Goal: Task Accomplishment & Management: Manage account settings

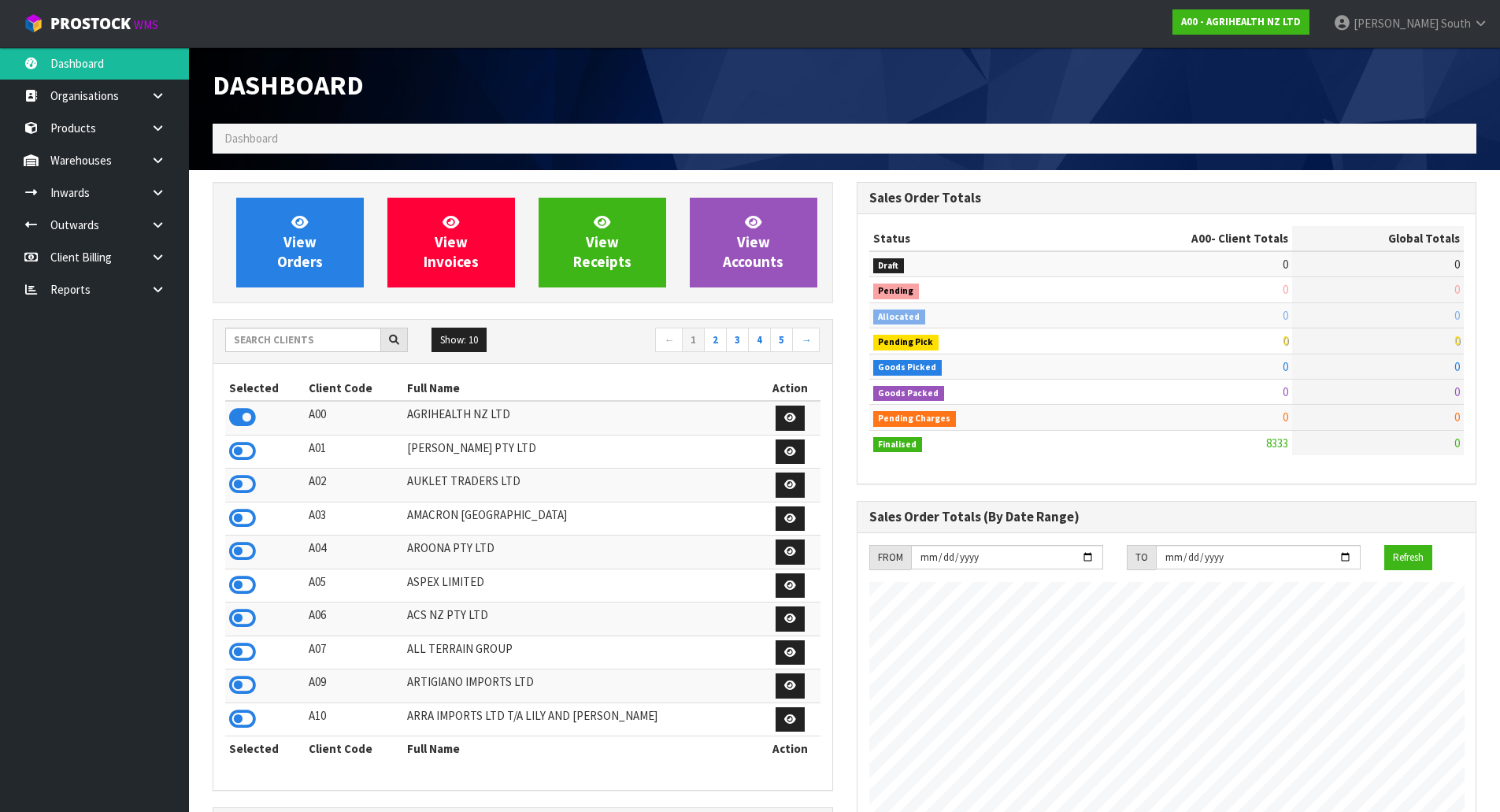
scroll to position [1193, 643]
click at [328, 337] on input "text" at bounding box center [304, 340] width 156 height 24
click at [242, 523] on icon at bounding box center [243, 518] width 27 height 23
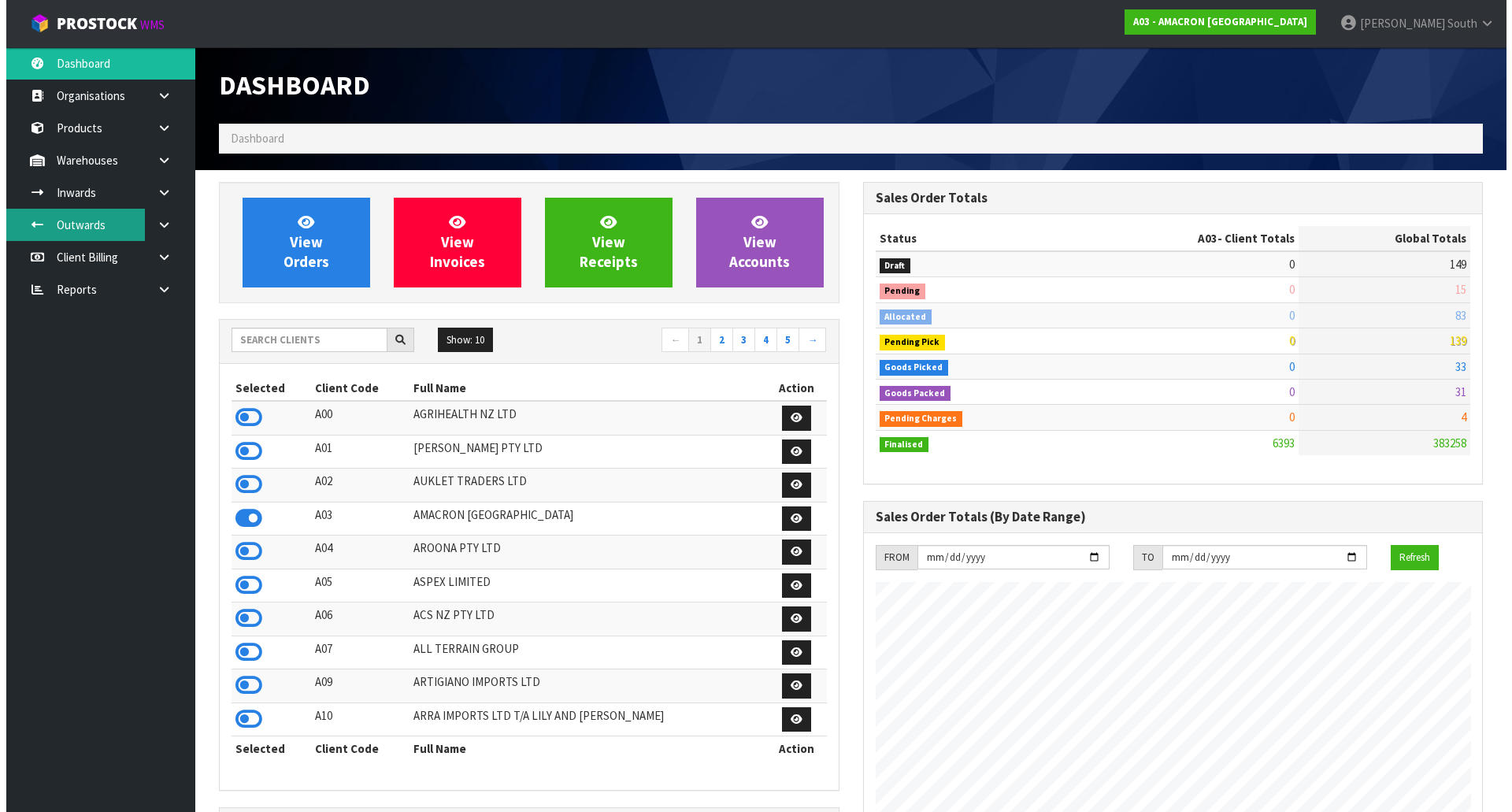
scroll to position [786649, 786646]
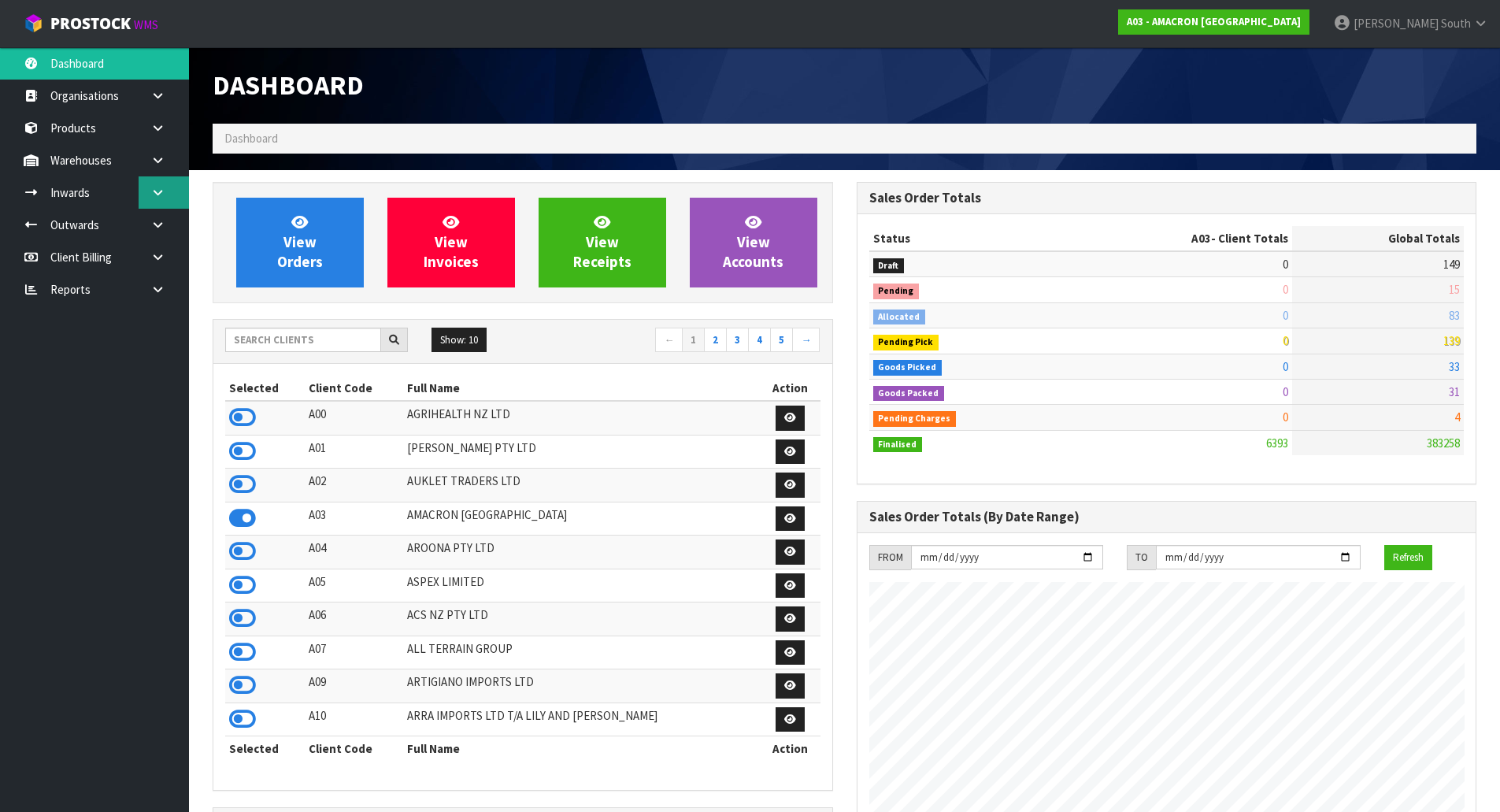
click at [168, 195] on link at bounding box center [163, 192] width 50 height 32
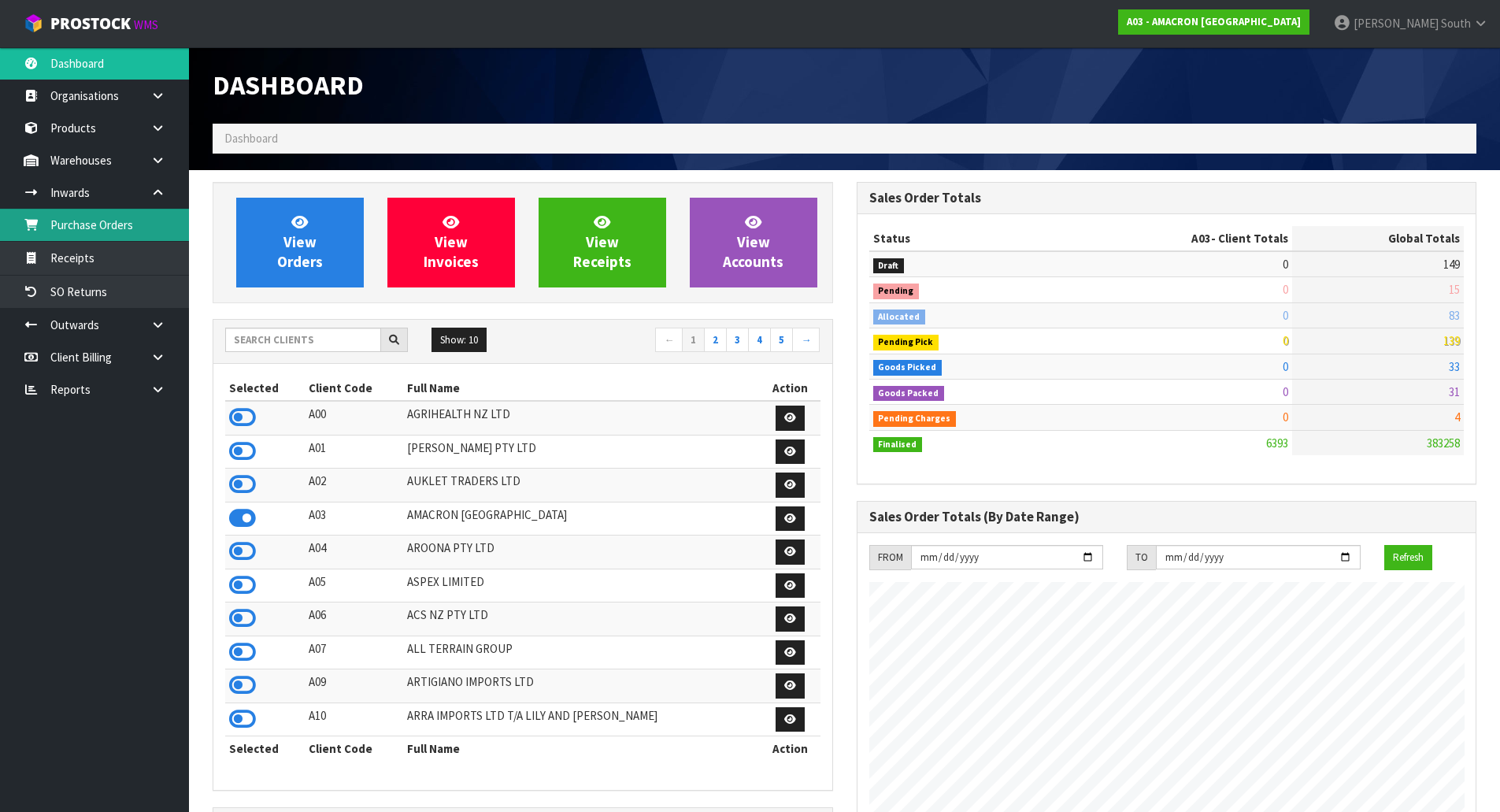
click at [163, 217] on link "Purchase Orders" at bounding box center [94, 225] width 189 height 32
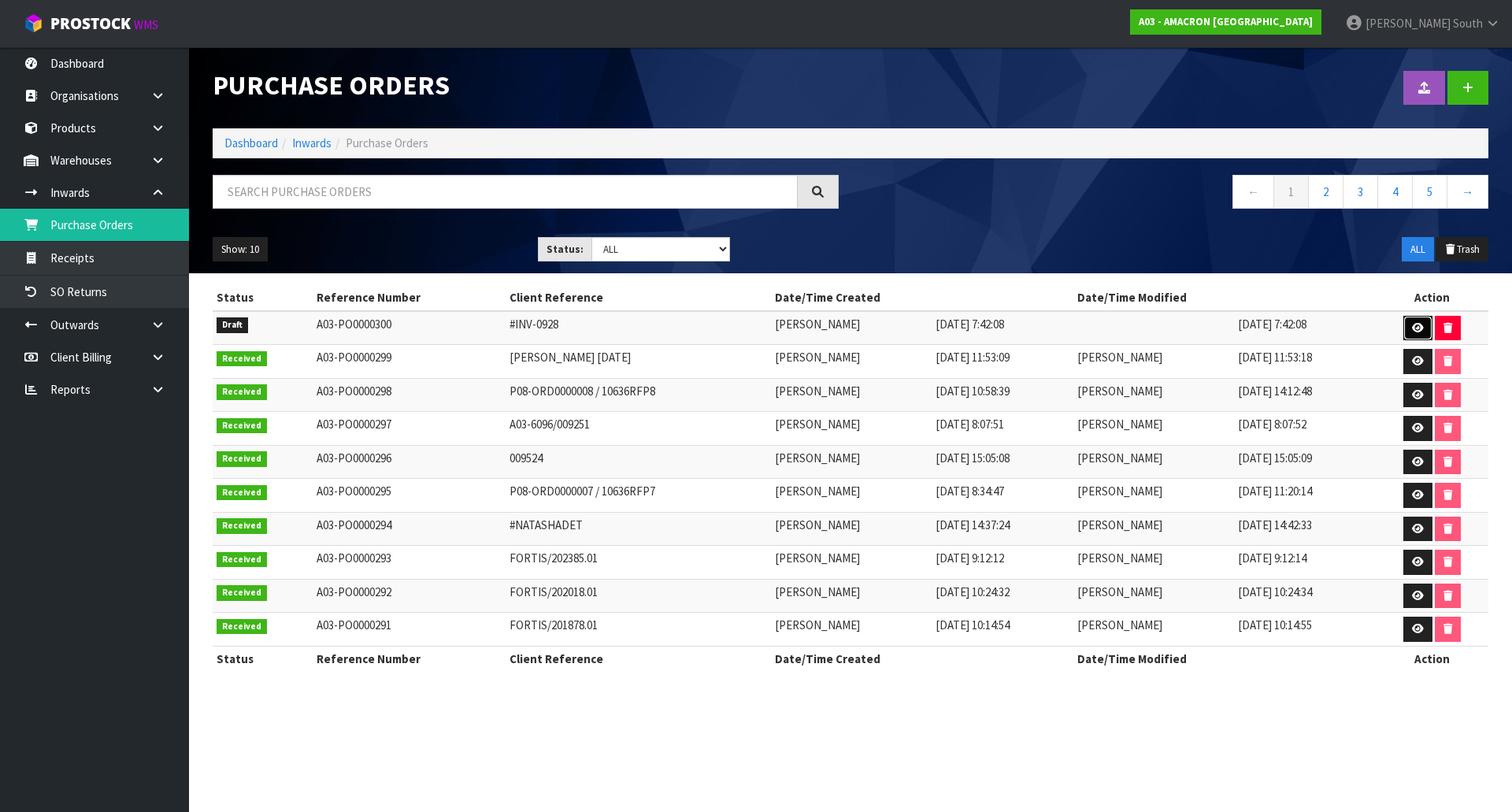
click at [1414, 326] on icon at bounding box center [1417, 328] width 12 height 10
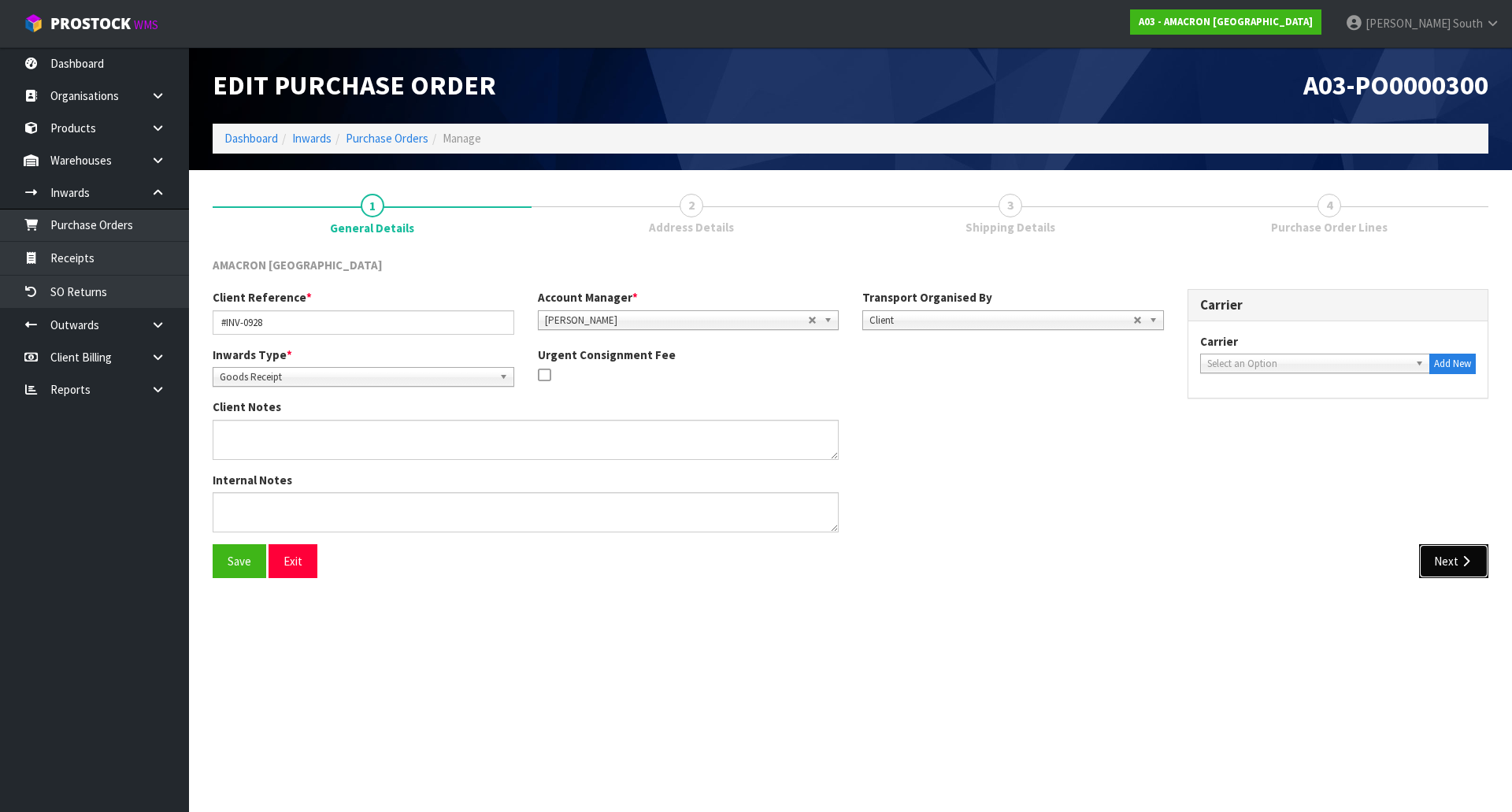
click at [1444, 565] on button "Next" at bounding box center [1453, 561] width 69 height 34
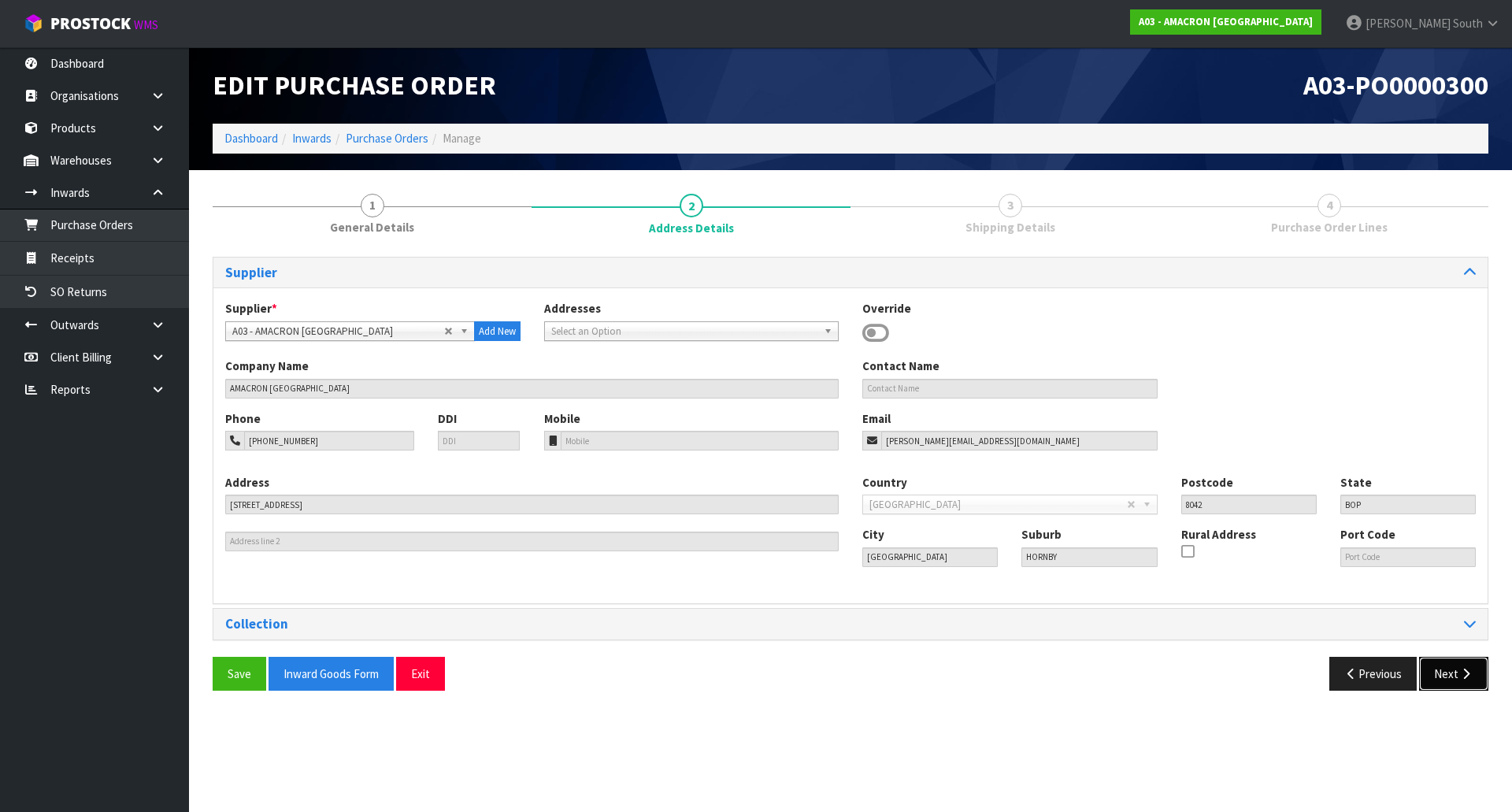
click at [1450, 679] on button "Next" at bounding box center [1453, 674] width 69 height 34
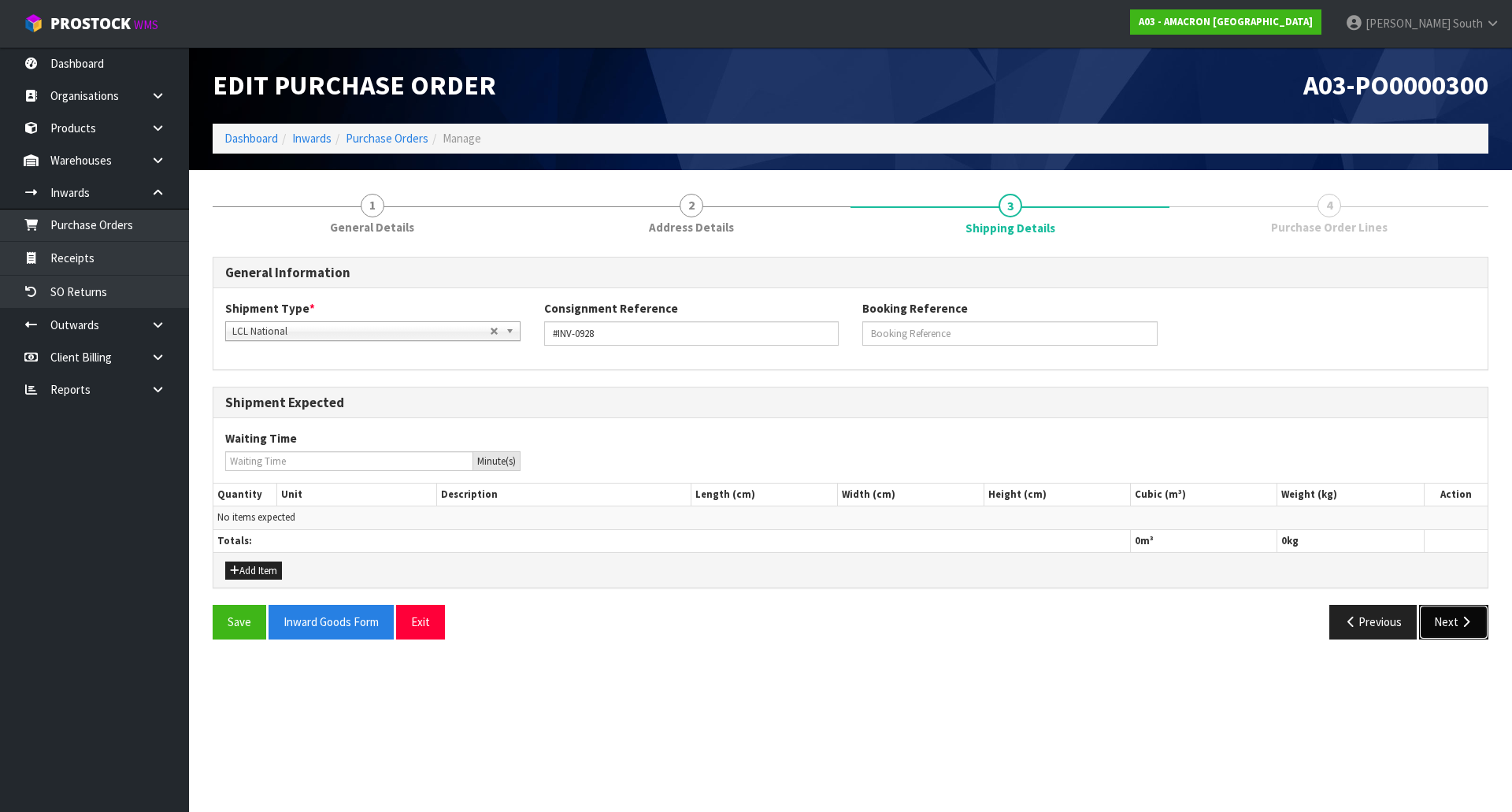
click at [1456, 622] on button "Next" at bounding box center [1453, 622] width 69 height 34
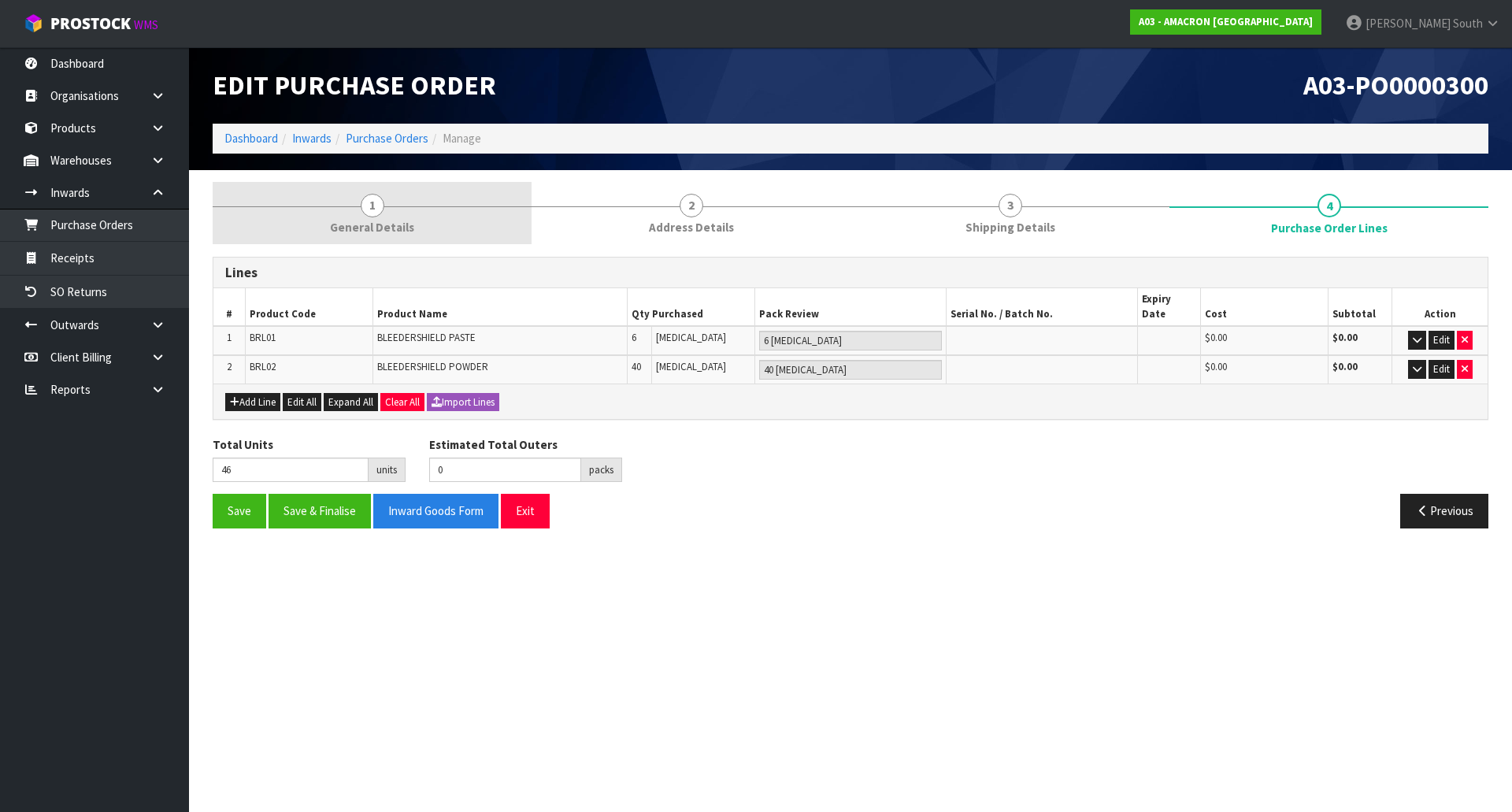
click at [313, 203] on link "1 General Details" at bounding box center [372, 213] width 319 height 62
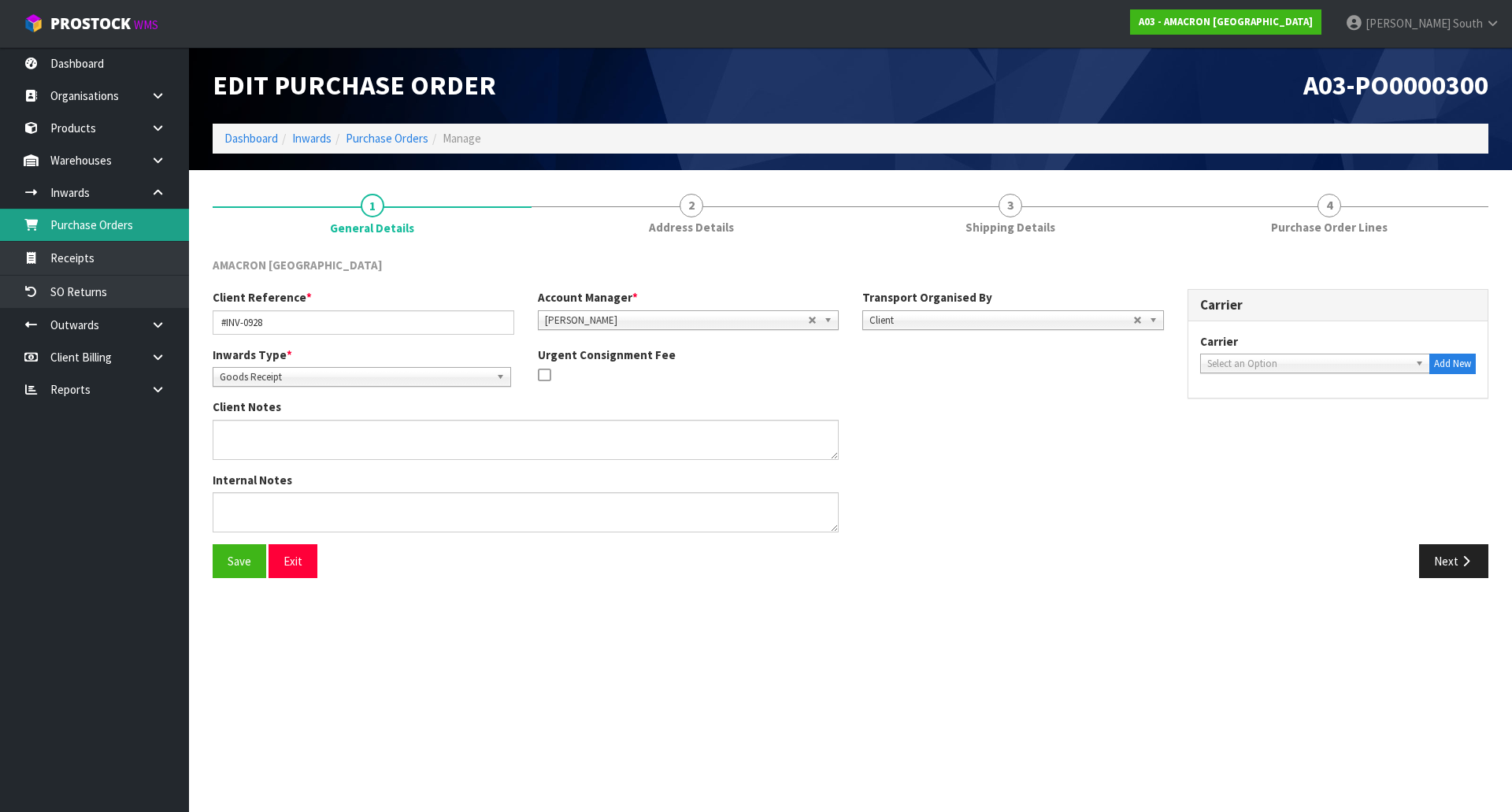
click at [128, 231] on link "Purchase Orders" at bounding box center [94, 225] width 189 height 32
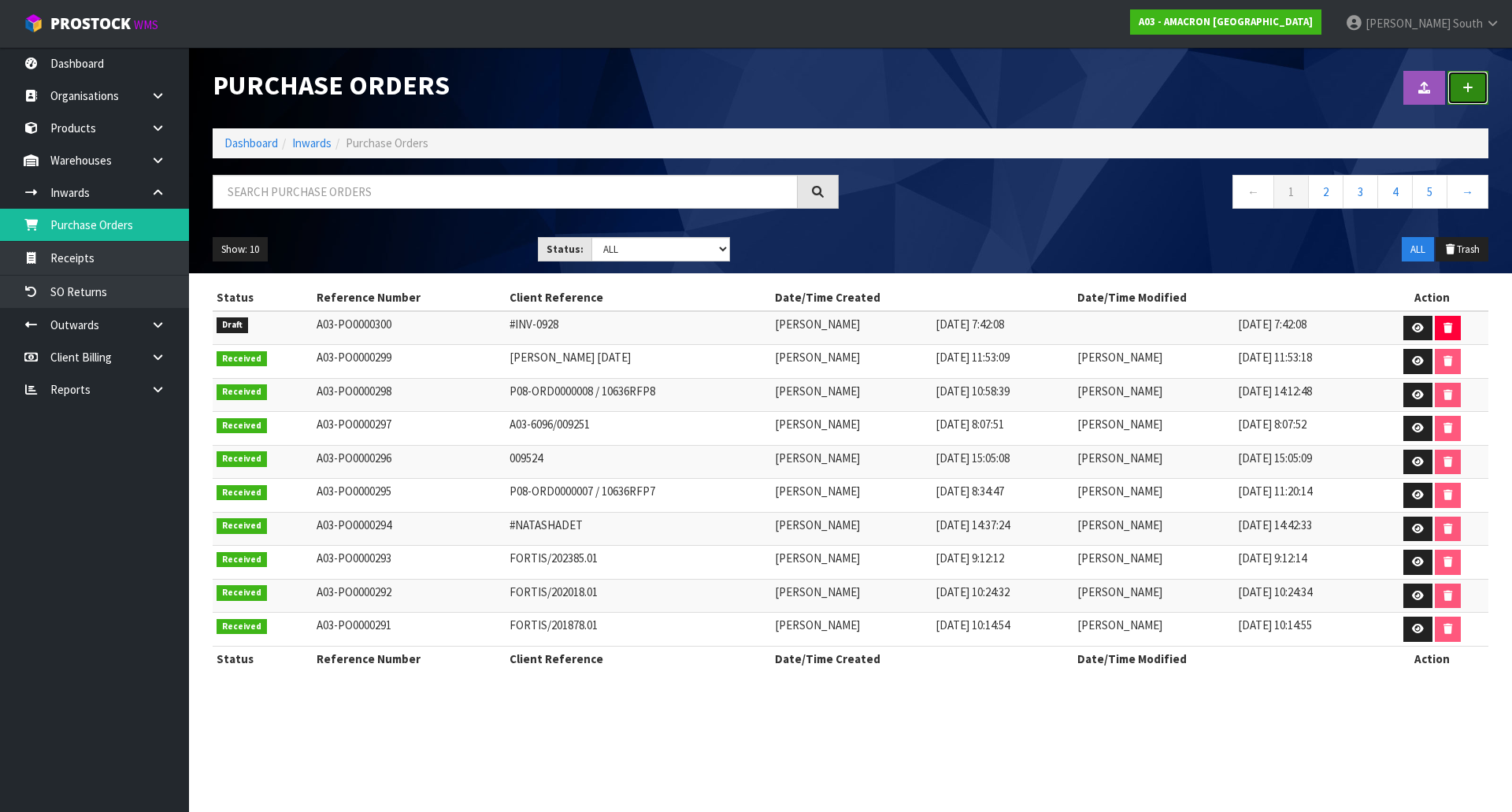
click at [1461, 88] on link at bounding box center [1468, 88] width 41 height 34
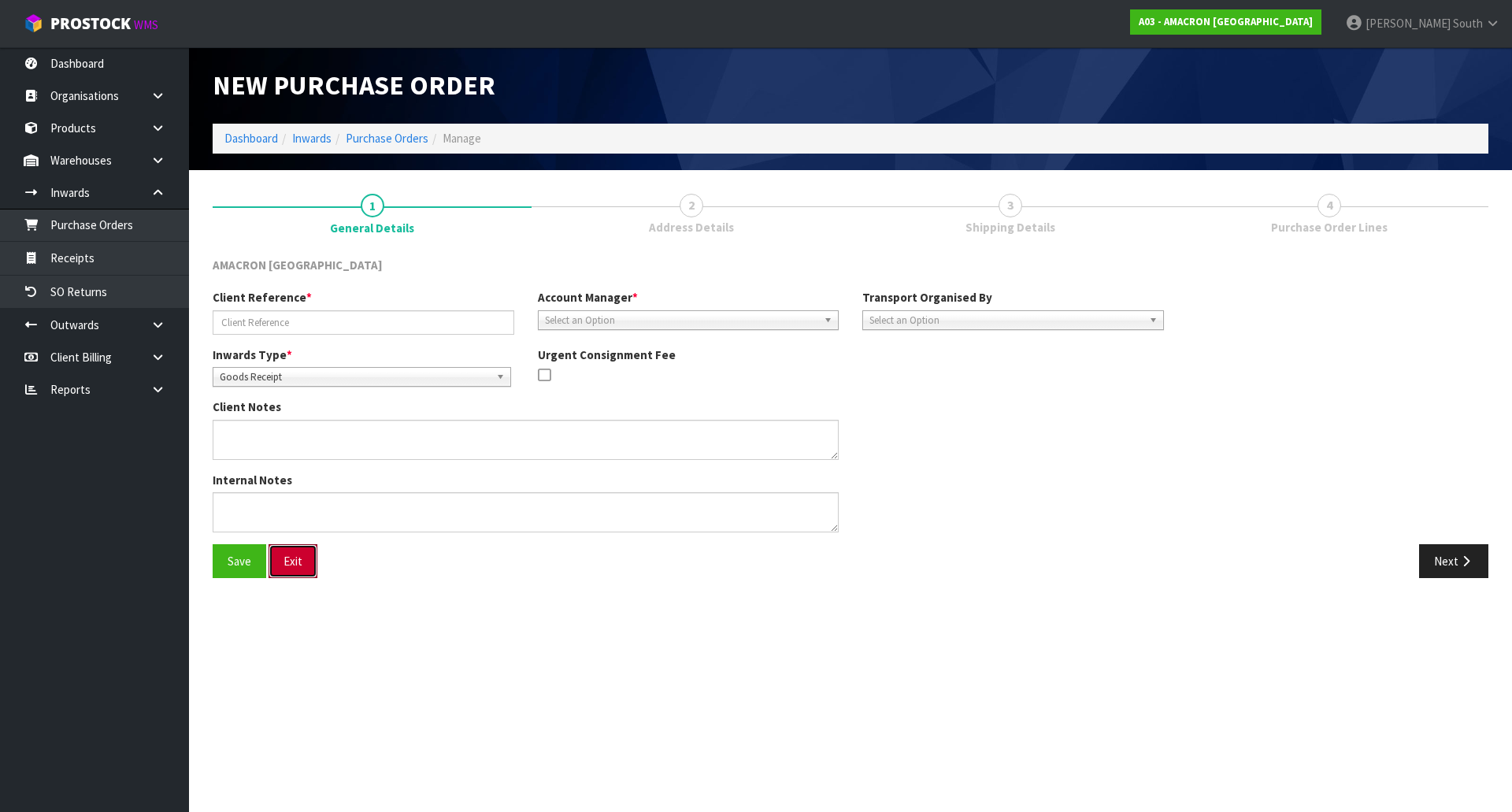
drag, startPoint x: 297, startPoint y: 569, endPoint x: 361, endPoint y: 562, distance: 64.4
click at [297, 569] on button "Exit" at bounding box center [293, 561] width 48 height 34
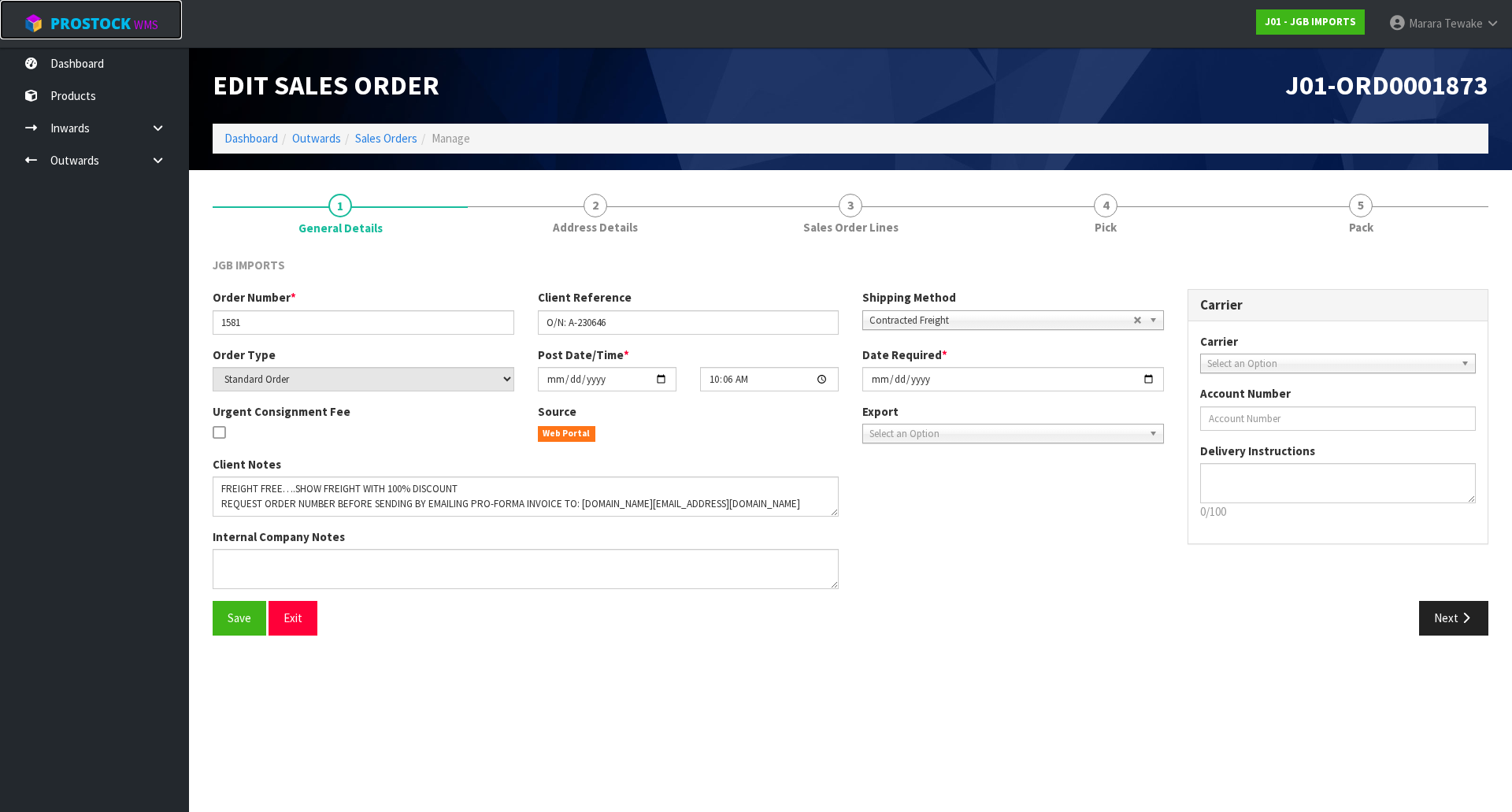
click at [104, 13] on span "ProStock" at bounding box center [90, 23] width 80 height 21
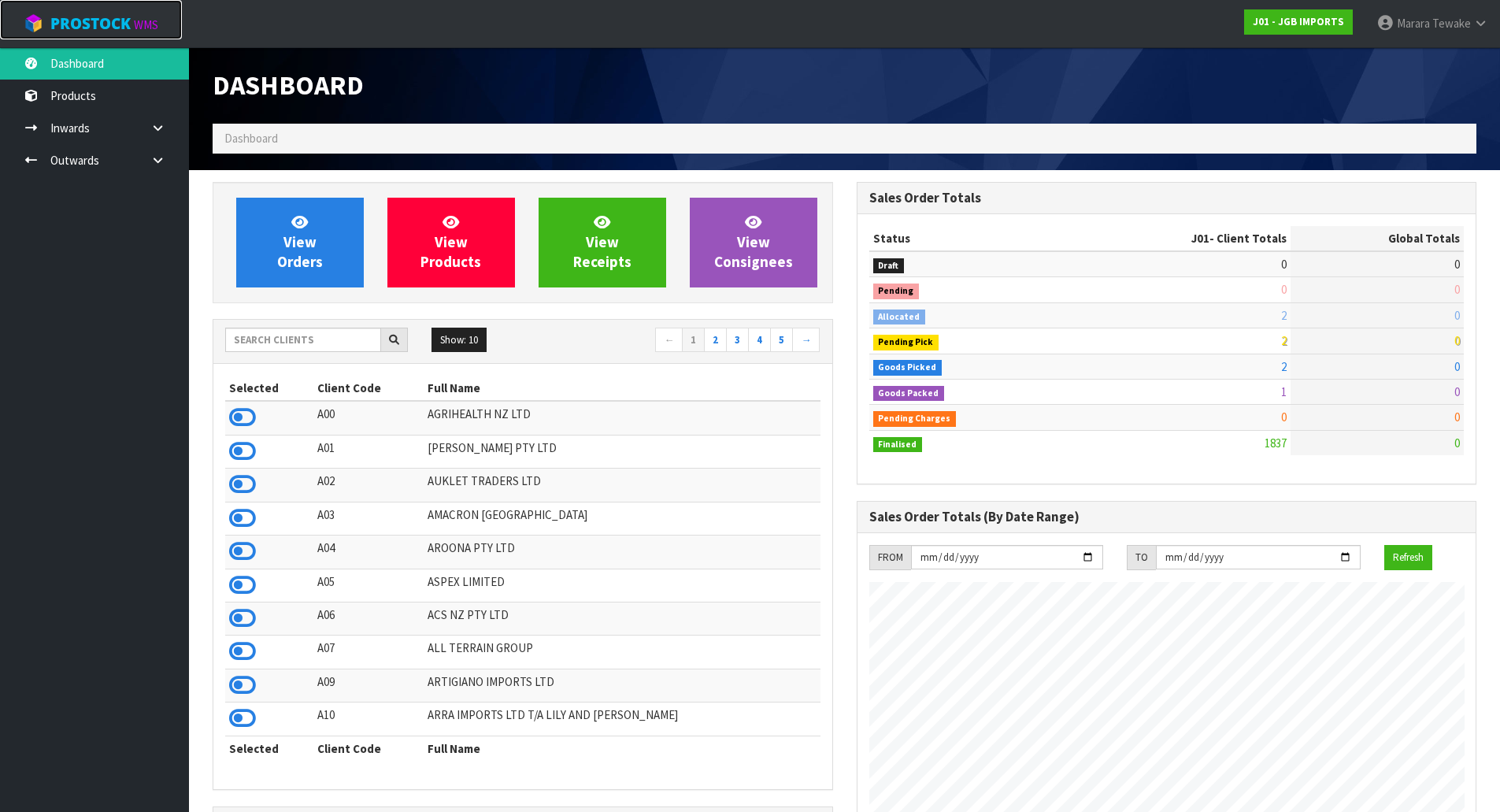
scroll to position [1142, 643]
click at [244, 348] on input "text" at bounding box center [304, 340] width 156 height 24
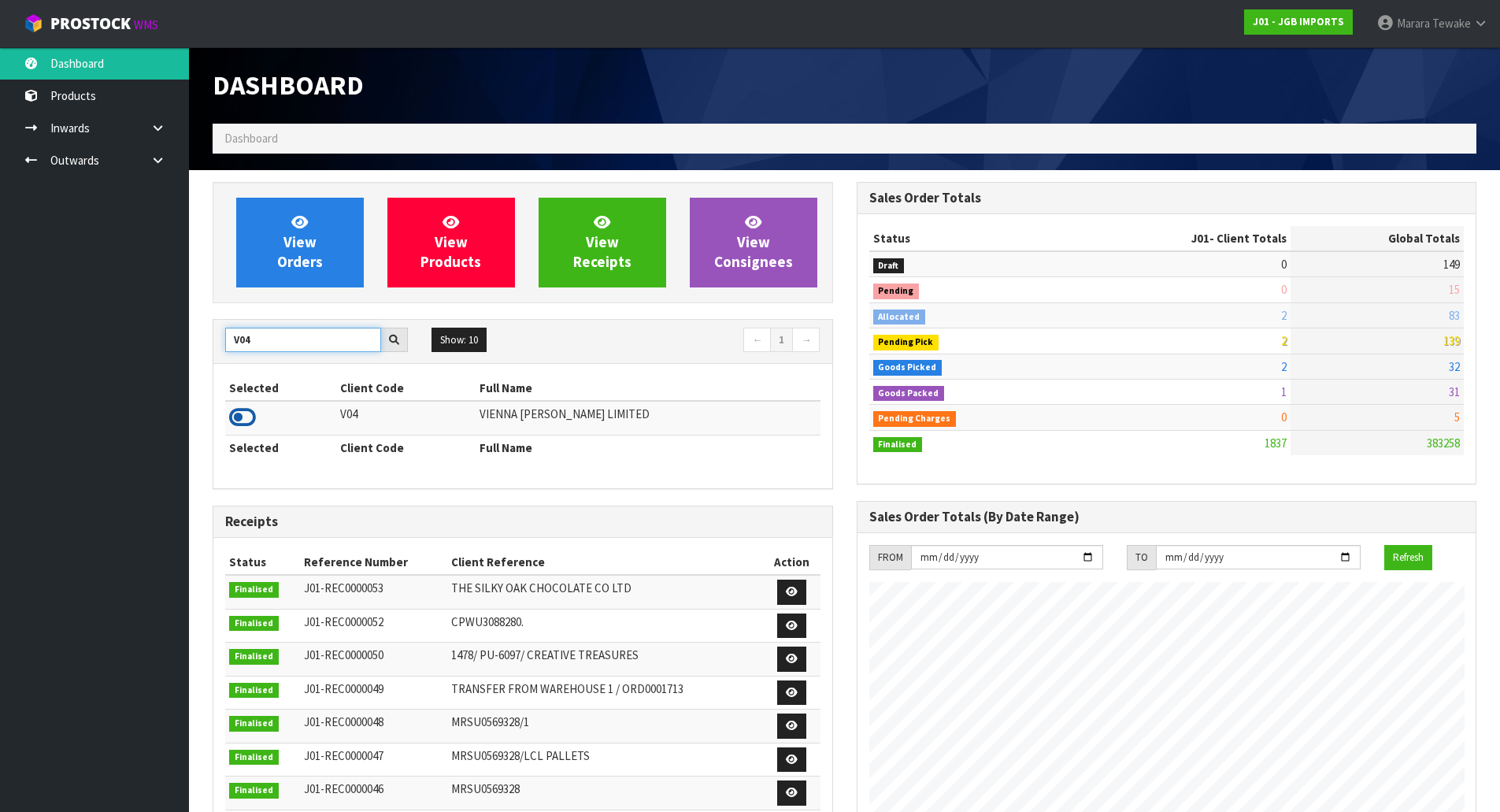
type input "V04"
click at [243, 419] on icon at bounding box center [243, 418] width 27 height 23
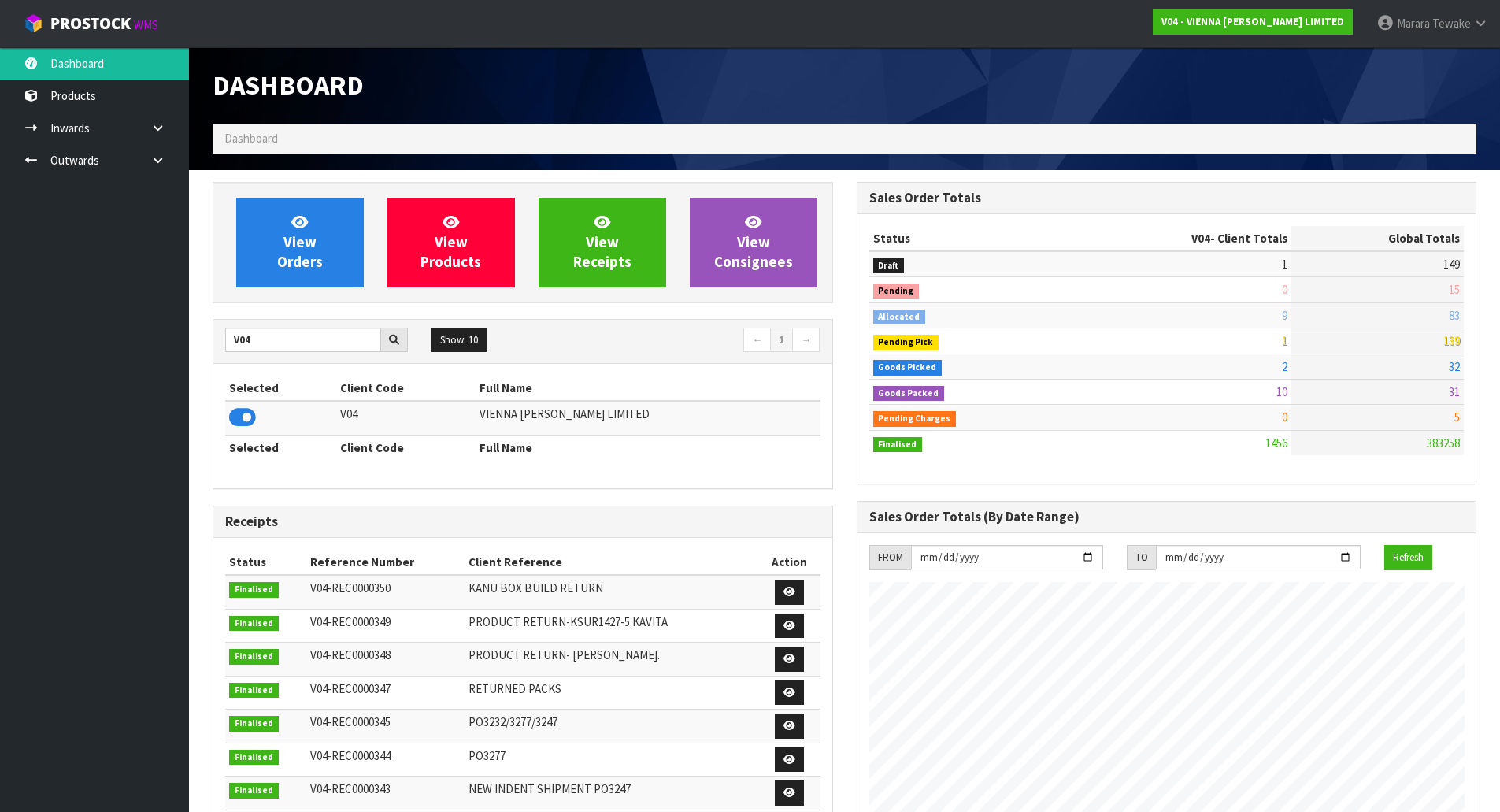
scroll to position [1244, 643]
click at [292, 252] on link "View Orders" at bounding box center [300, 243] width 128 height 90
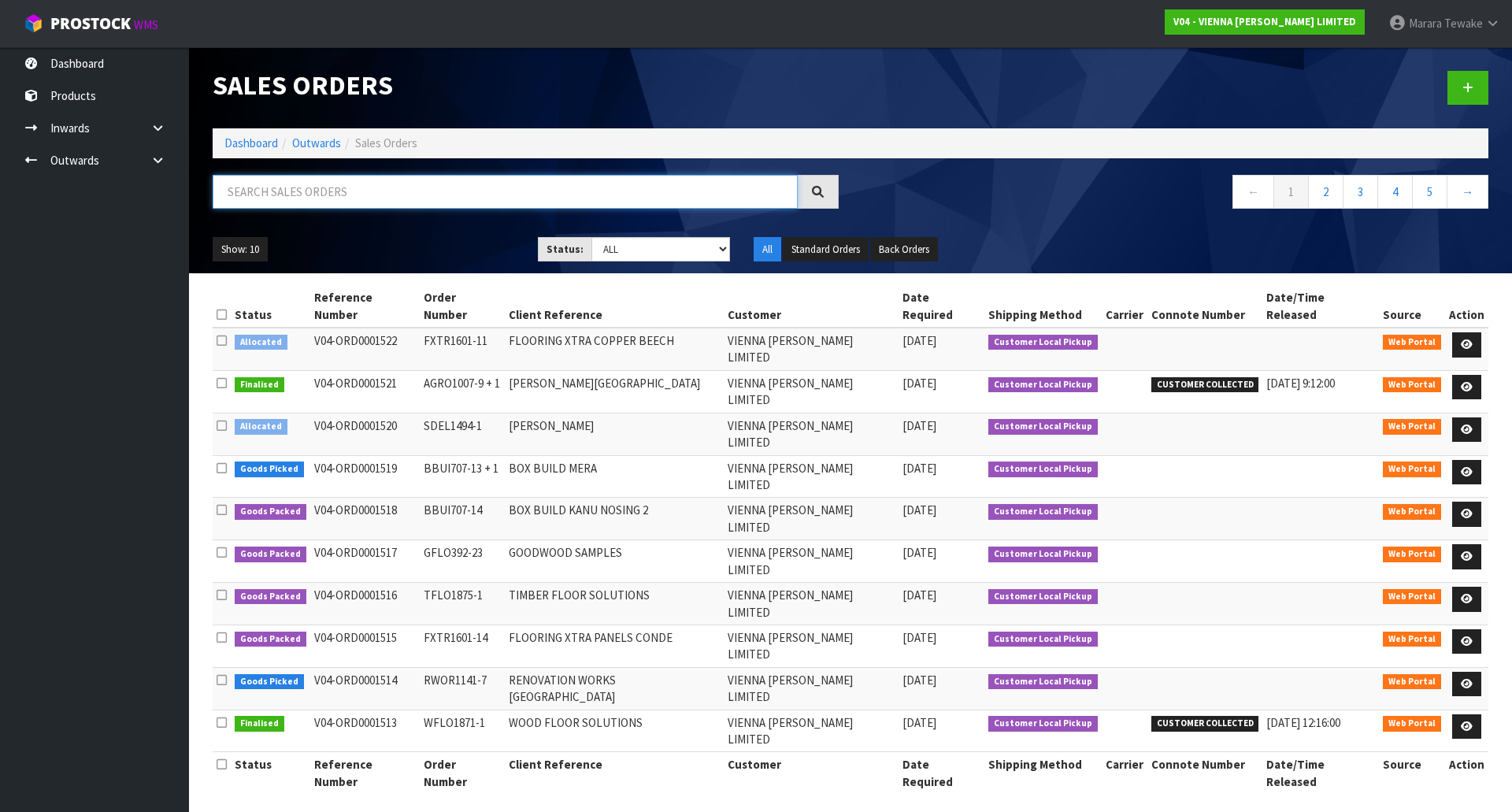
click at [417, 192] on input "text" at bounding box center [505, 192] width 585 height 34
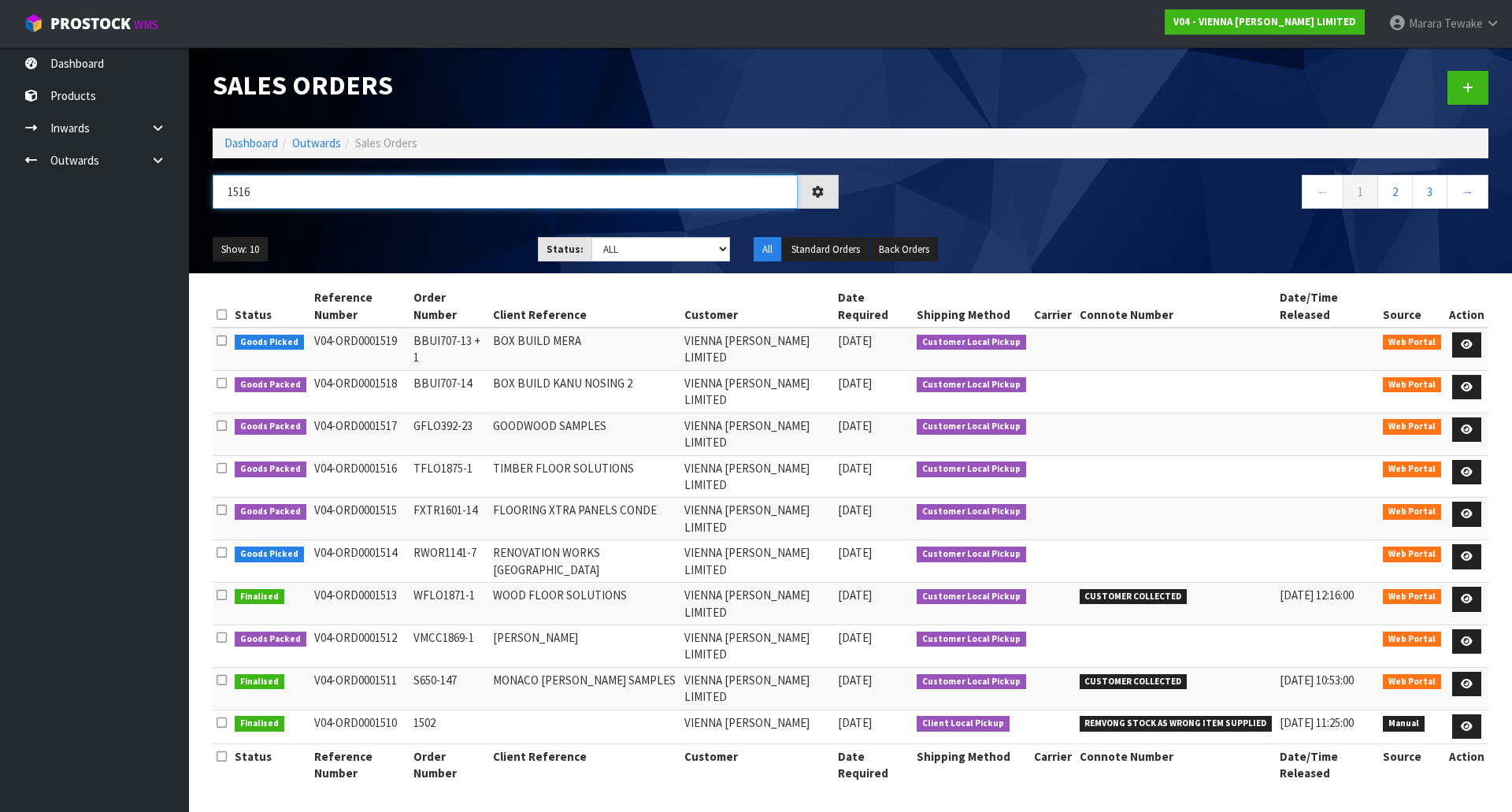
type input "1516"
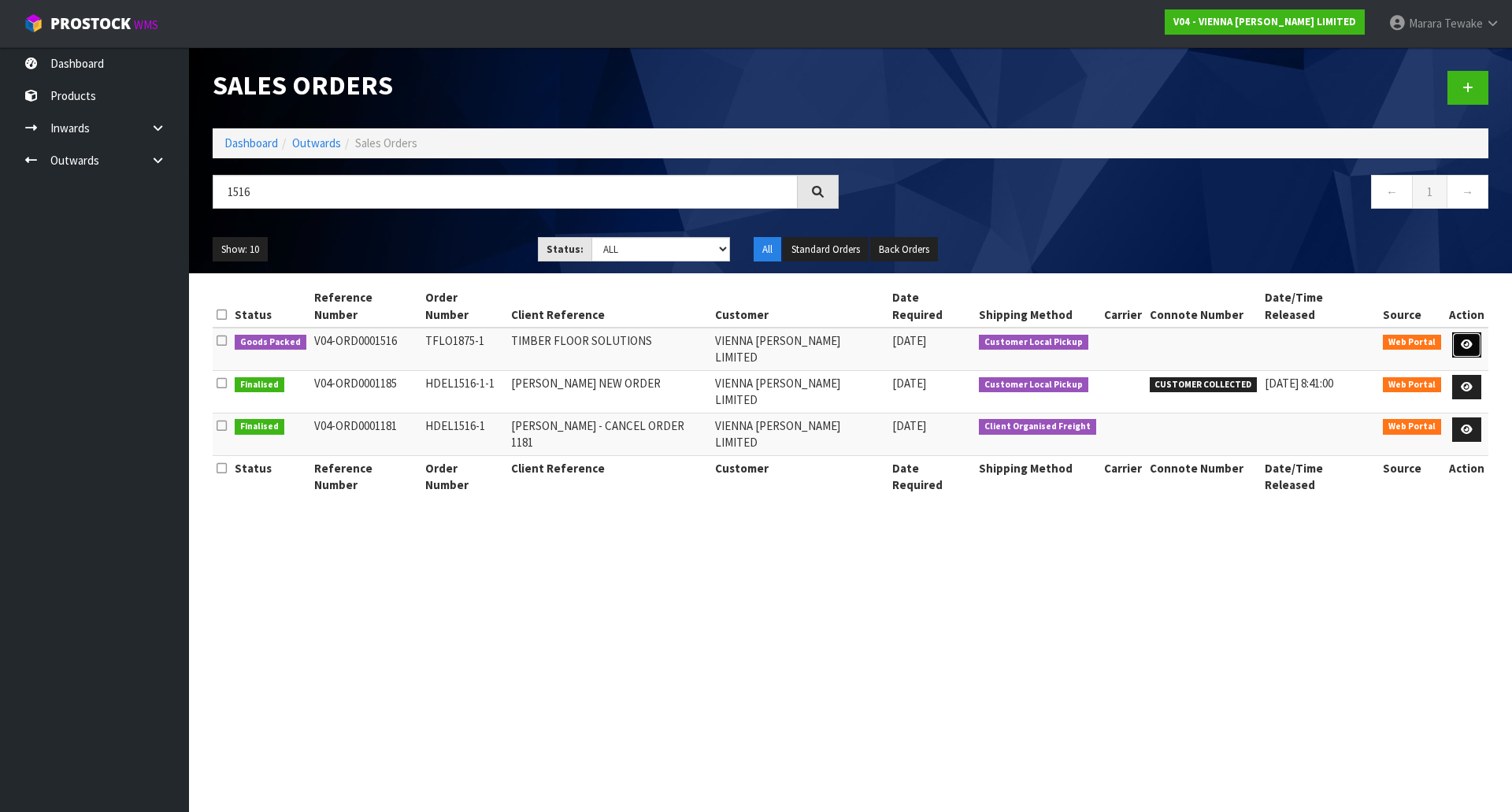
click at [1466, 340] on icon at bounding box center [1466, 344] width 12 height 10
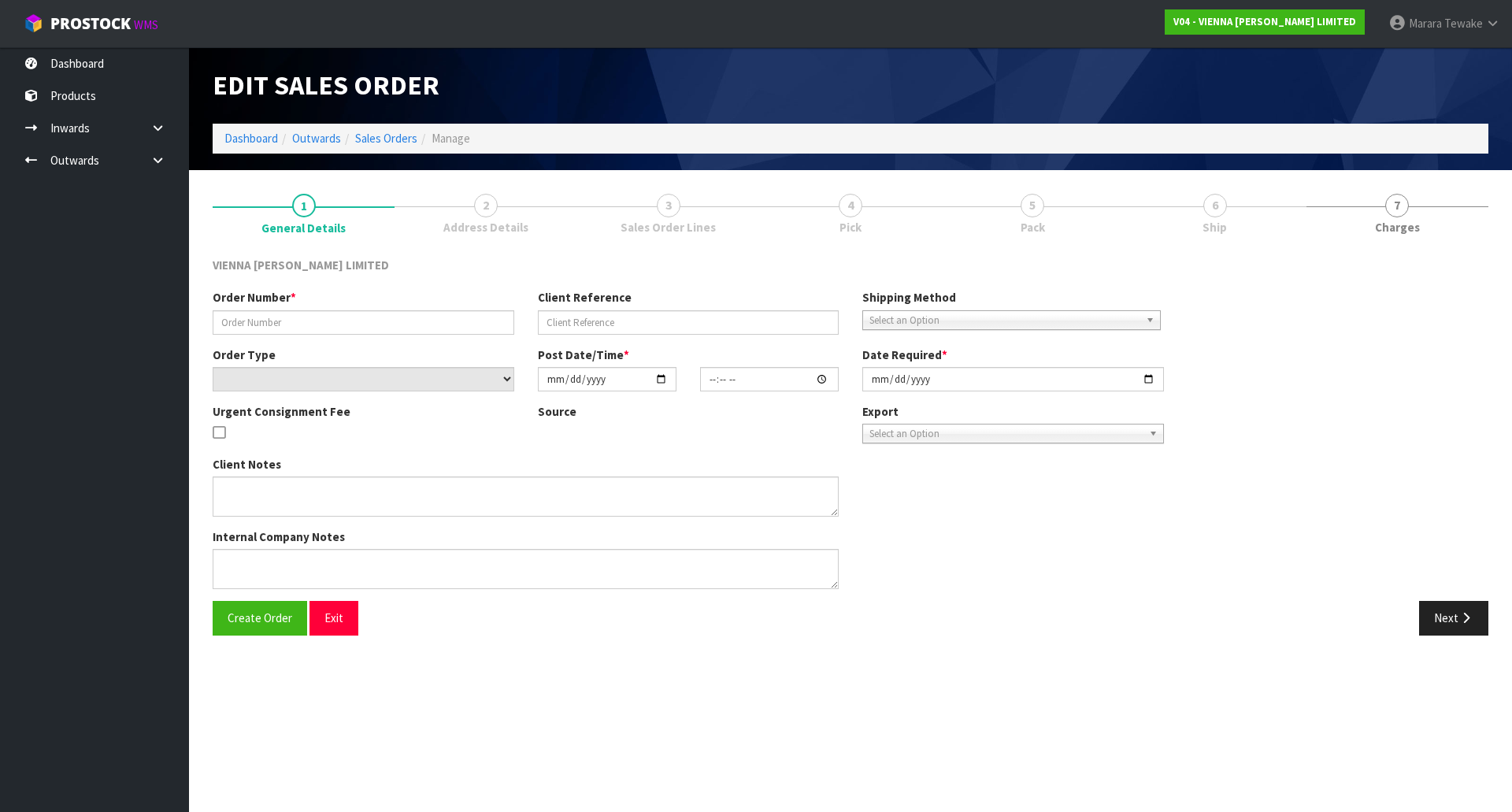
type input "TFLO1875-1"
type input "TIMBER FLOOR SOLUTIONS"
select select "number:0"
type input "2025-09-23"
type input "15:37:00.000"
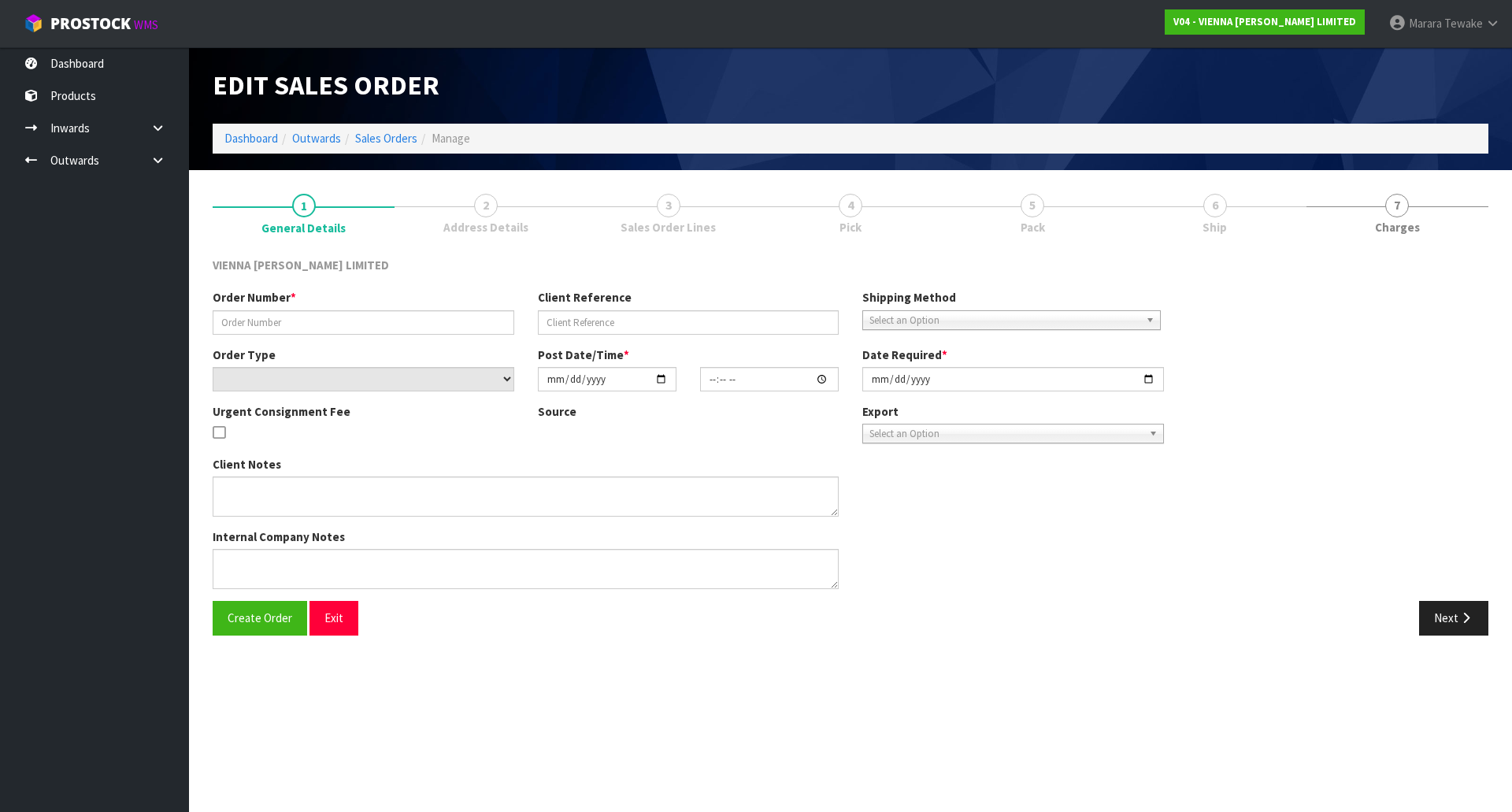
type input "2025-09-25"
type textarea "TIMBER FLOOR SOLUTIONS"
type textarea "THERE ARE 43 IN THIS LOCATION YOU CAN REMOVE 4 AND PICK 39"
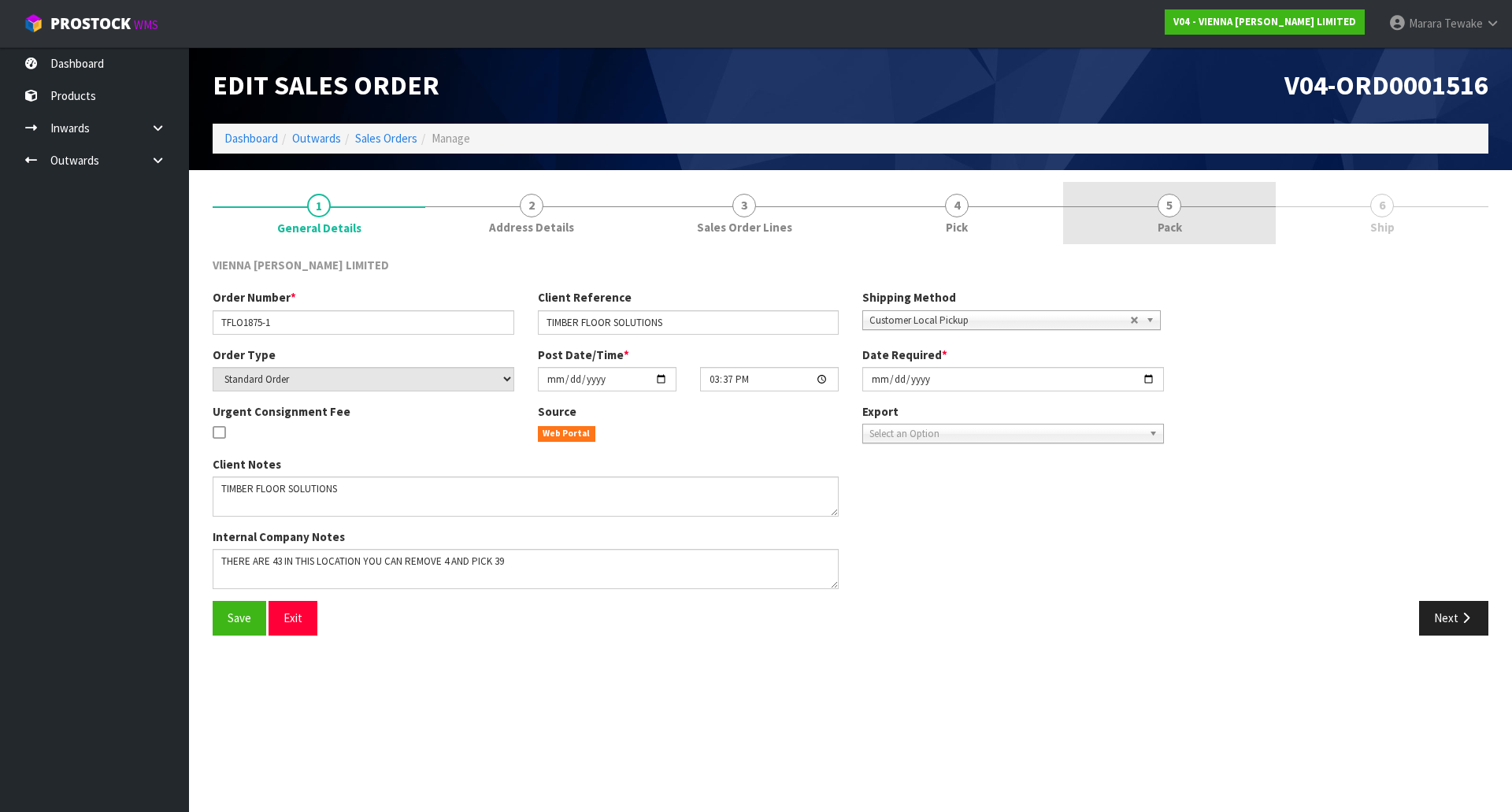
click at [1160, 200] on span "5" at bounding box center [1169, 206] width 23 height 23
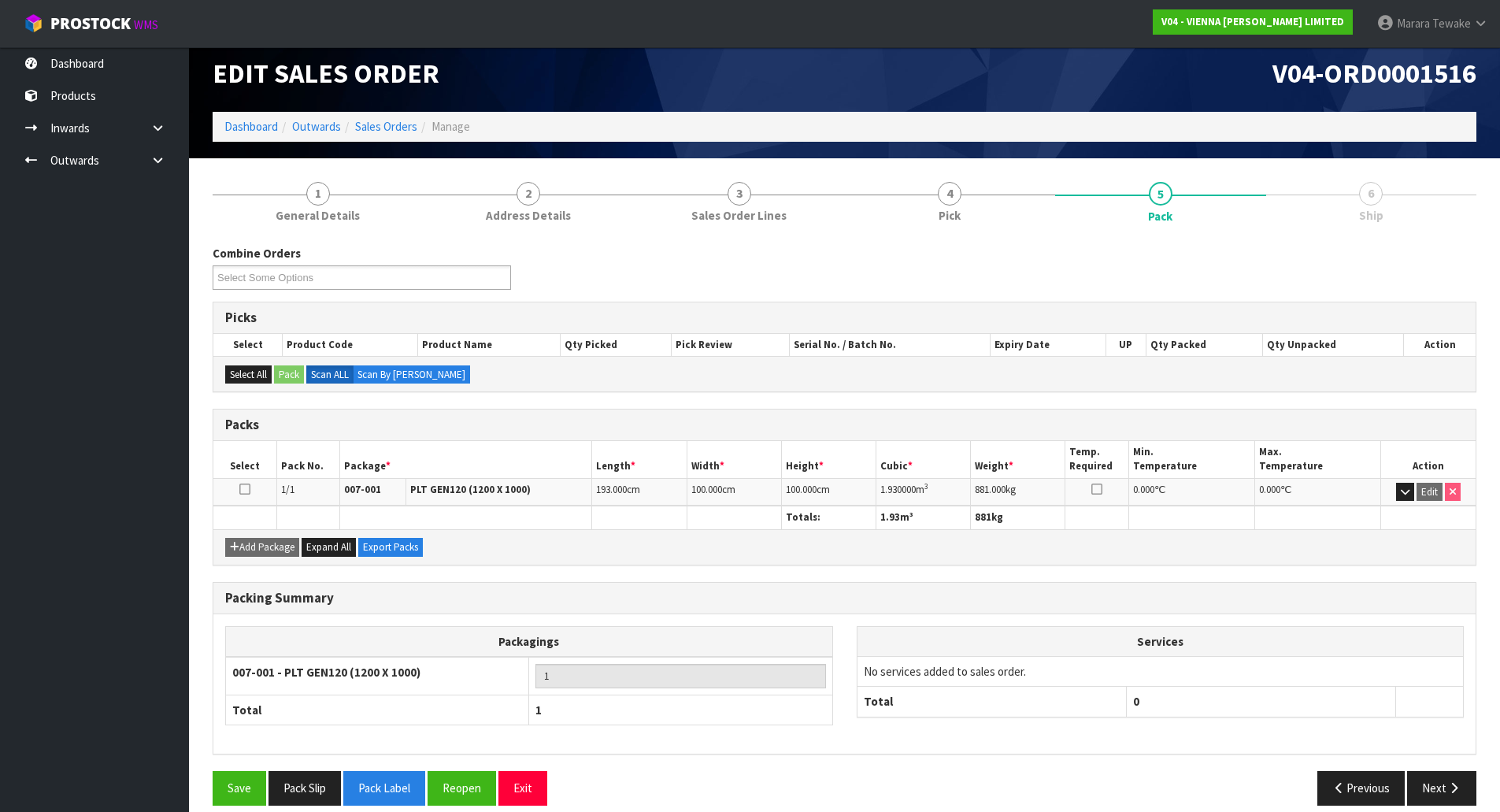
scroll to position [29, 0]
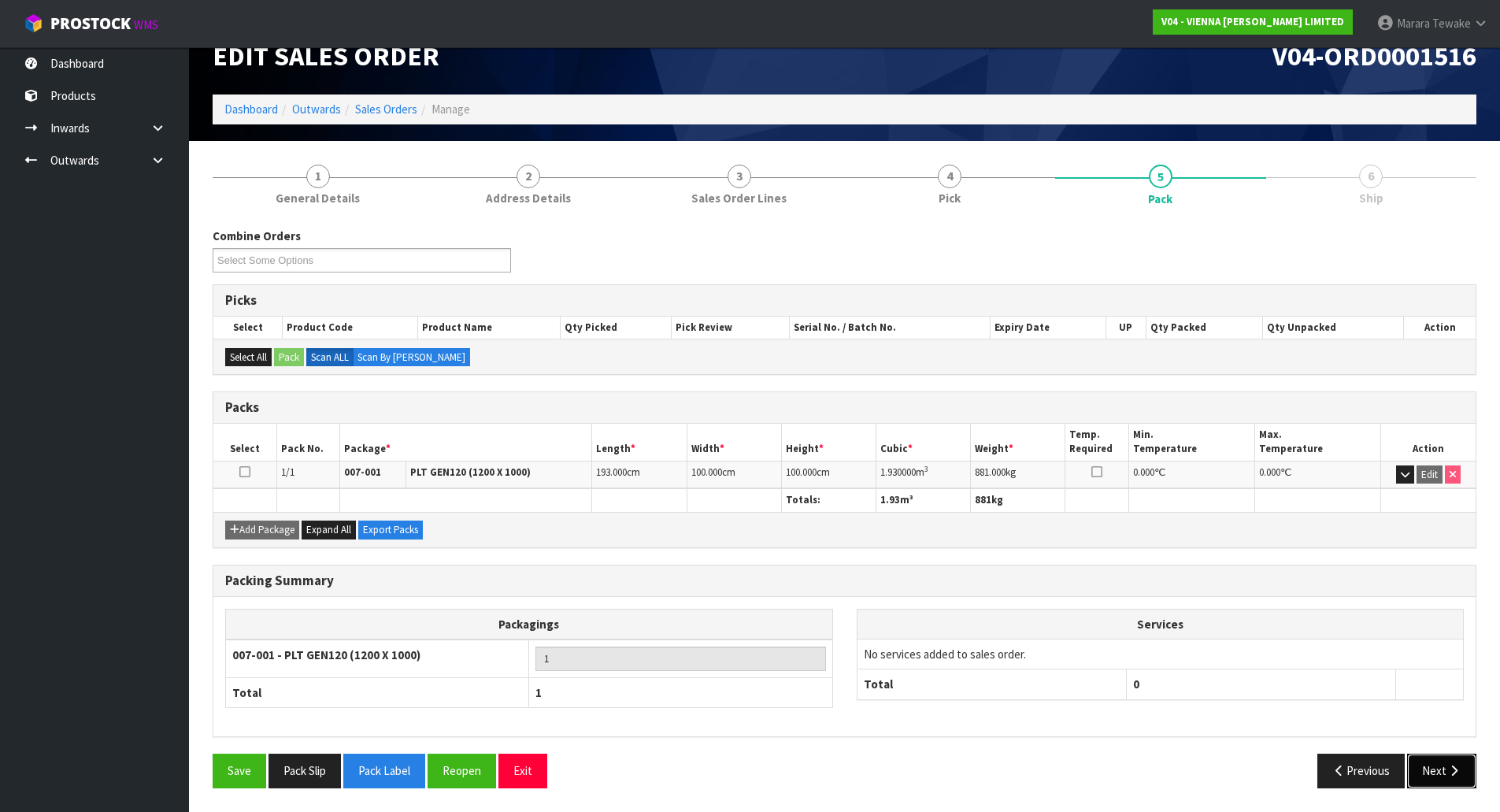
click at [1466, 772] on button "Next" at bounding box center [1442, 771] width 69 height 34
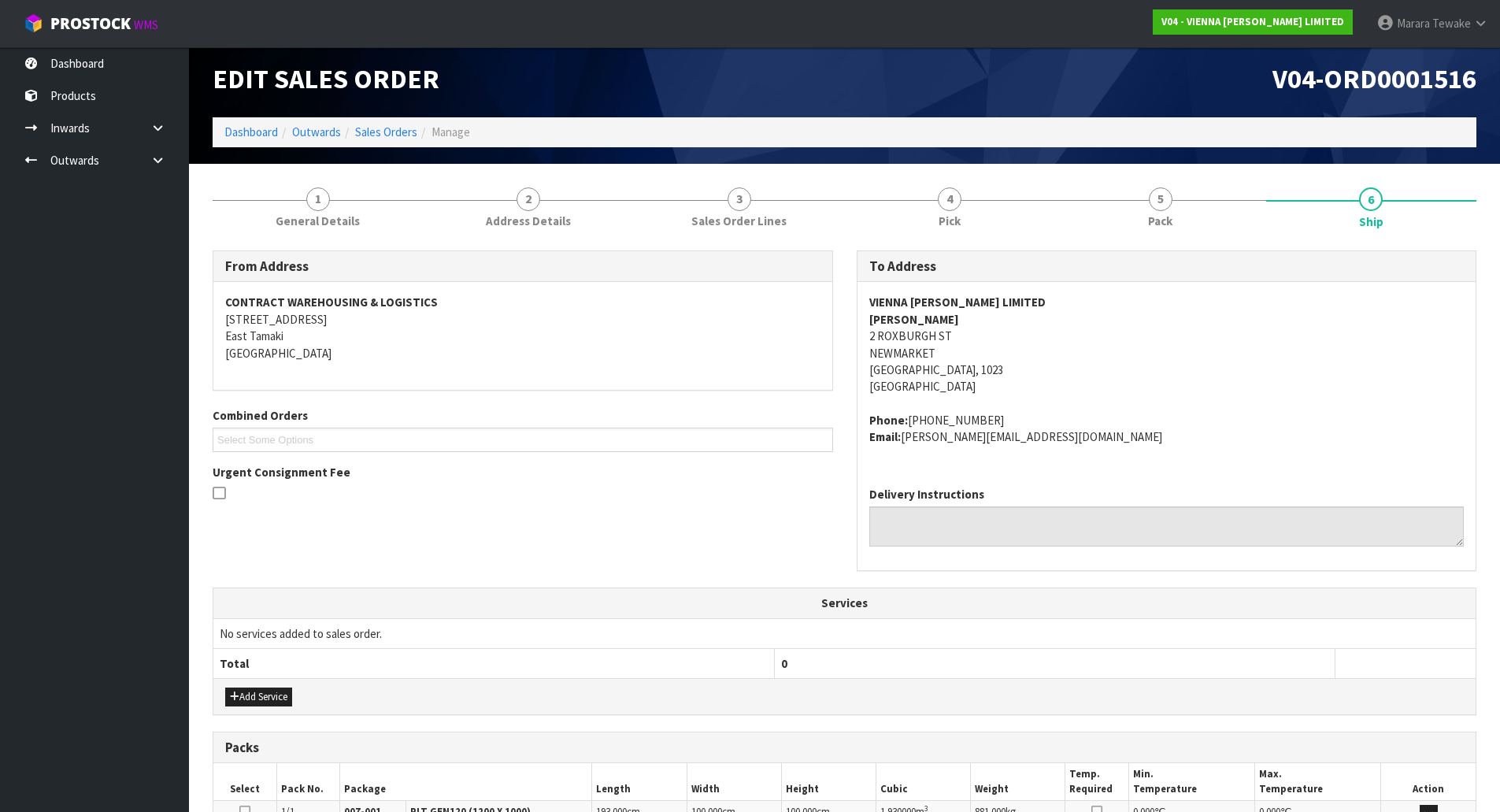
scroll to position [0, 0]
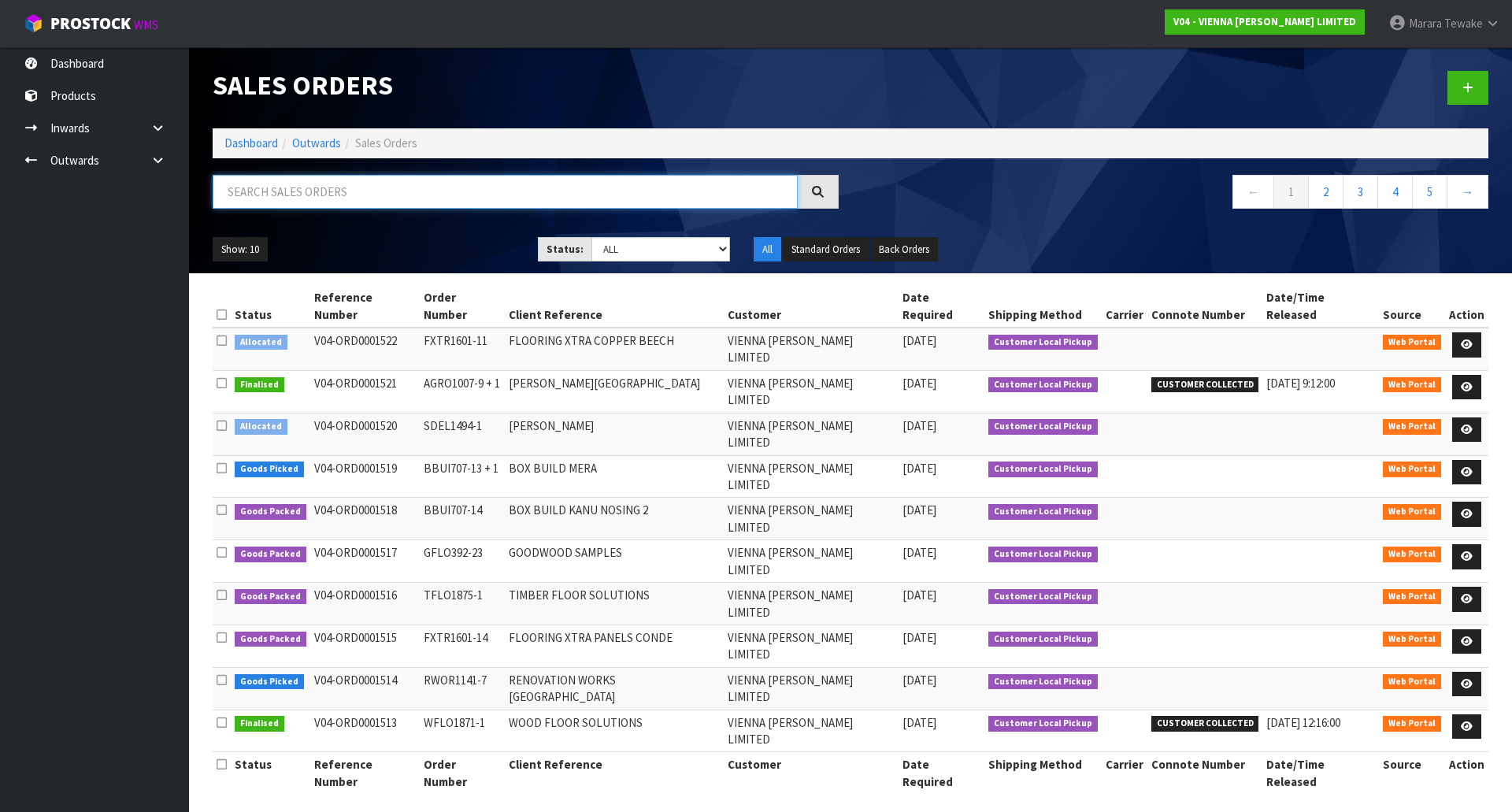
click at [256, 195] on input "text" at bounding box center [505, 192] width 585 height 34
type input "1516"
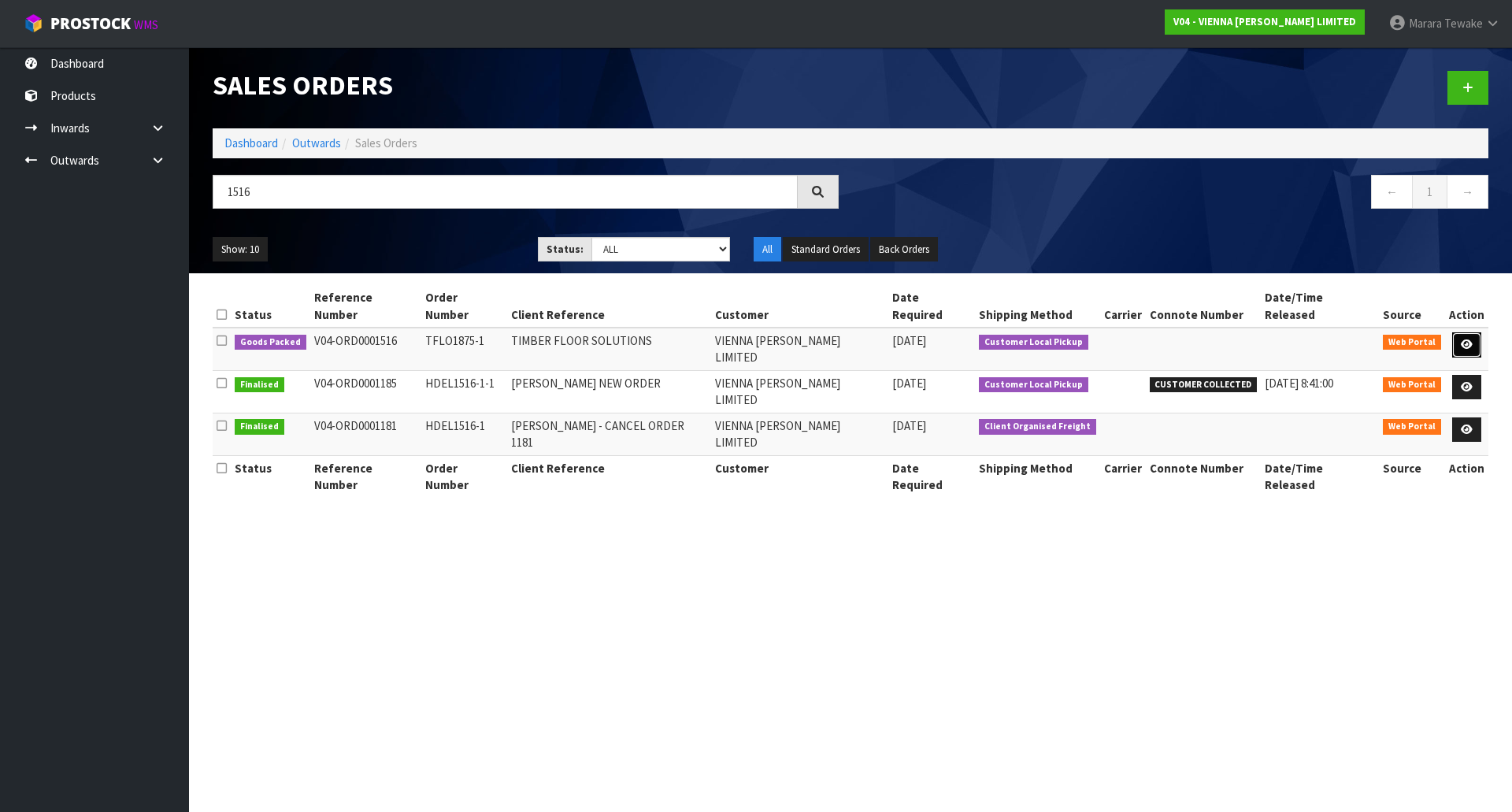
click at [1463, 340] on icon at bounding box center [1466, 344] width 12 height 10
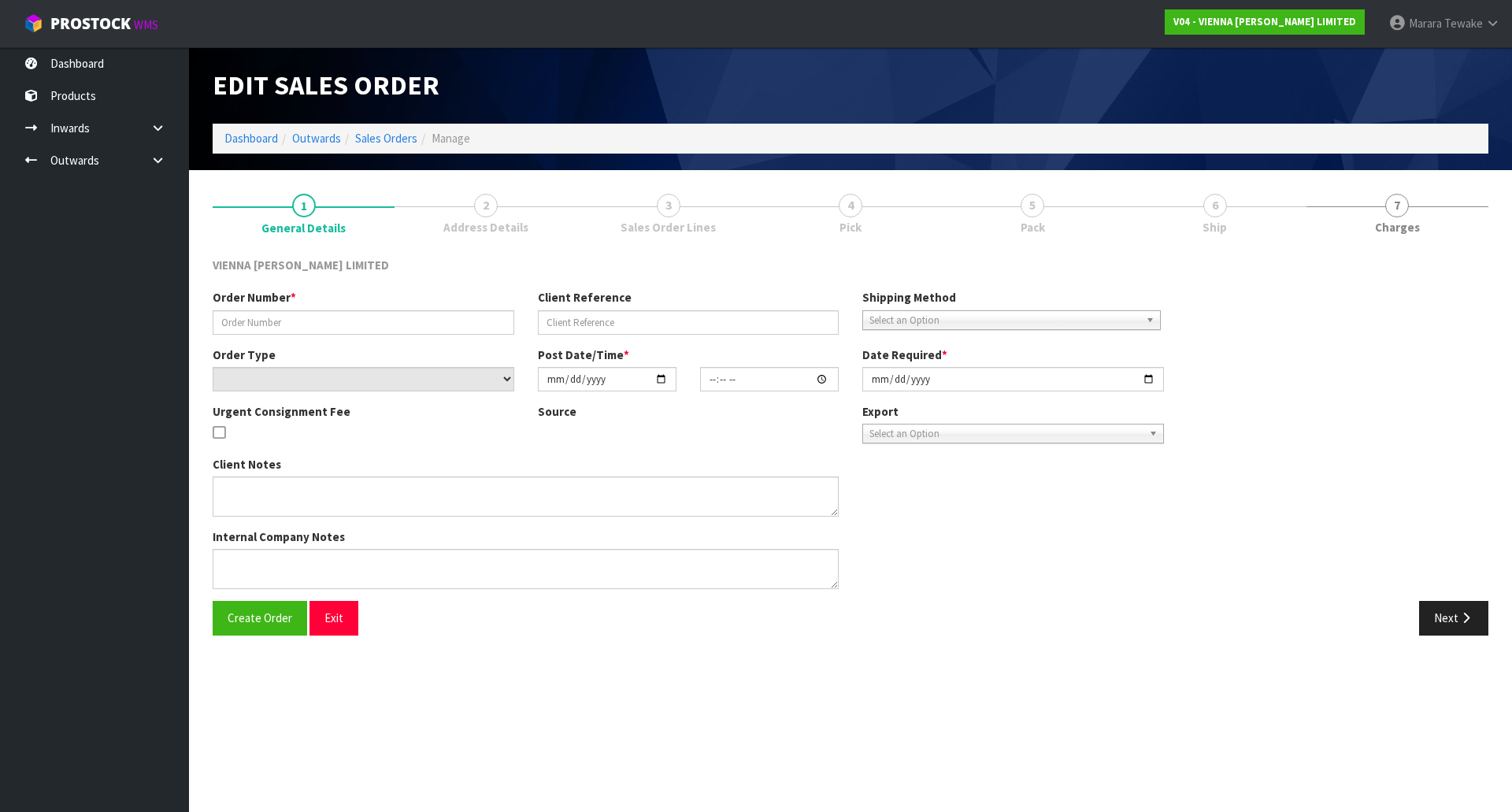
type input "TFLO1875-1"
type input "TIMBER FLOOR SOLUTIONS"
select select "number:0"
type input "2025-09-23"
type input "15:37:00.000"
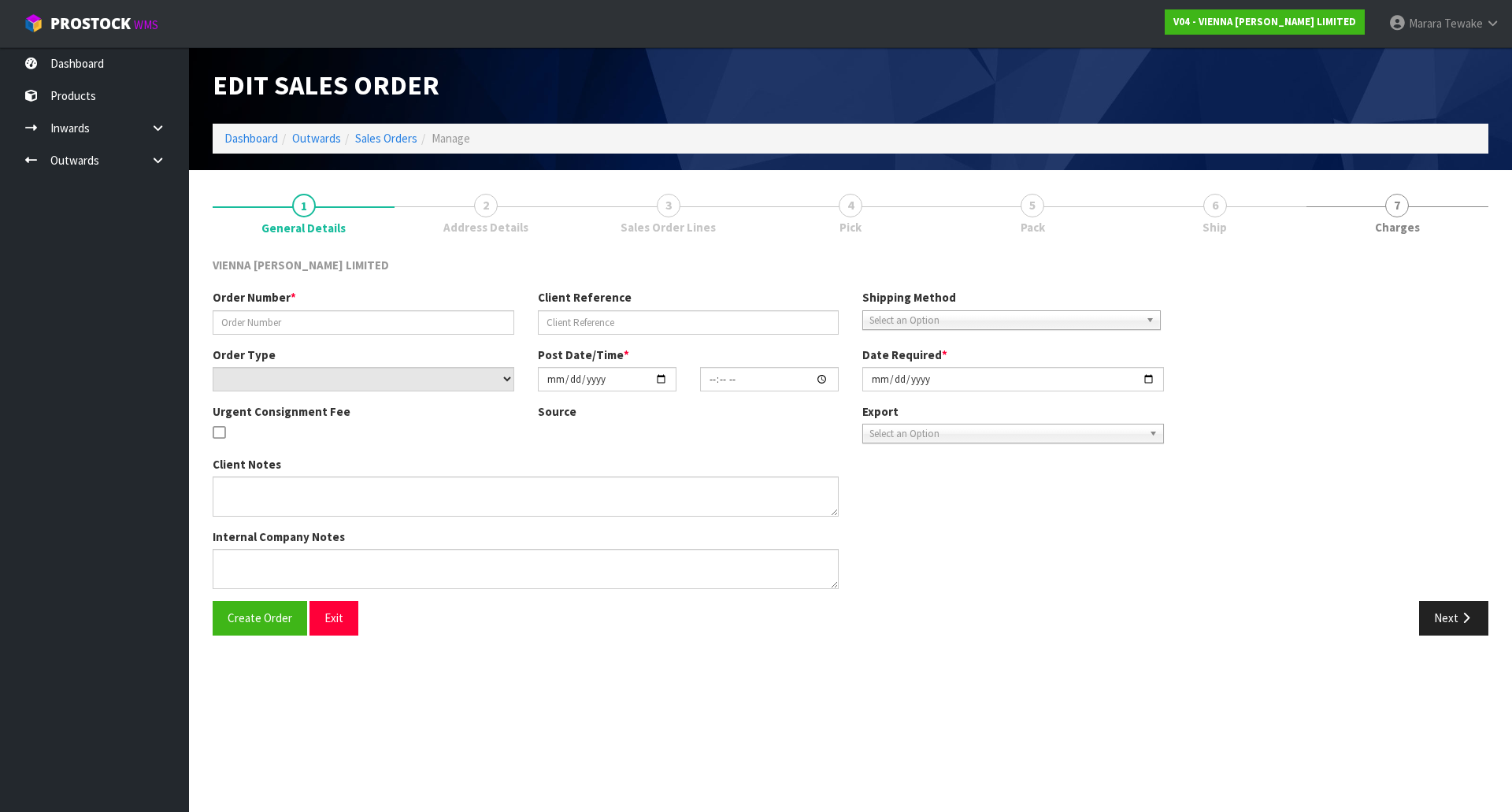
type input "2025-09-25"
type textarea "TIMBER FLOOR SOLUTIONS"
type textarea "THERE ARE 43 IN THIS LOCATION YOU CAN REMOVE 4 AND PICK 39"
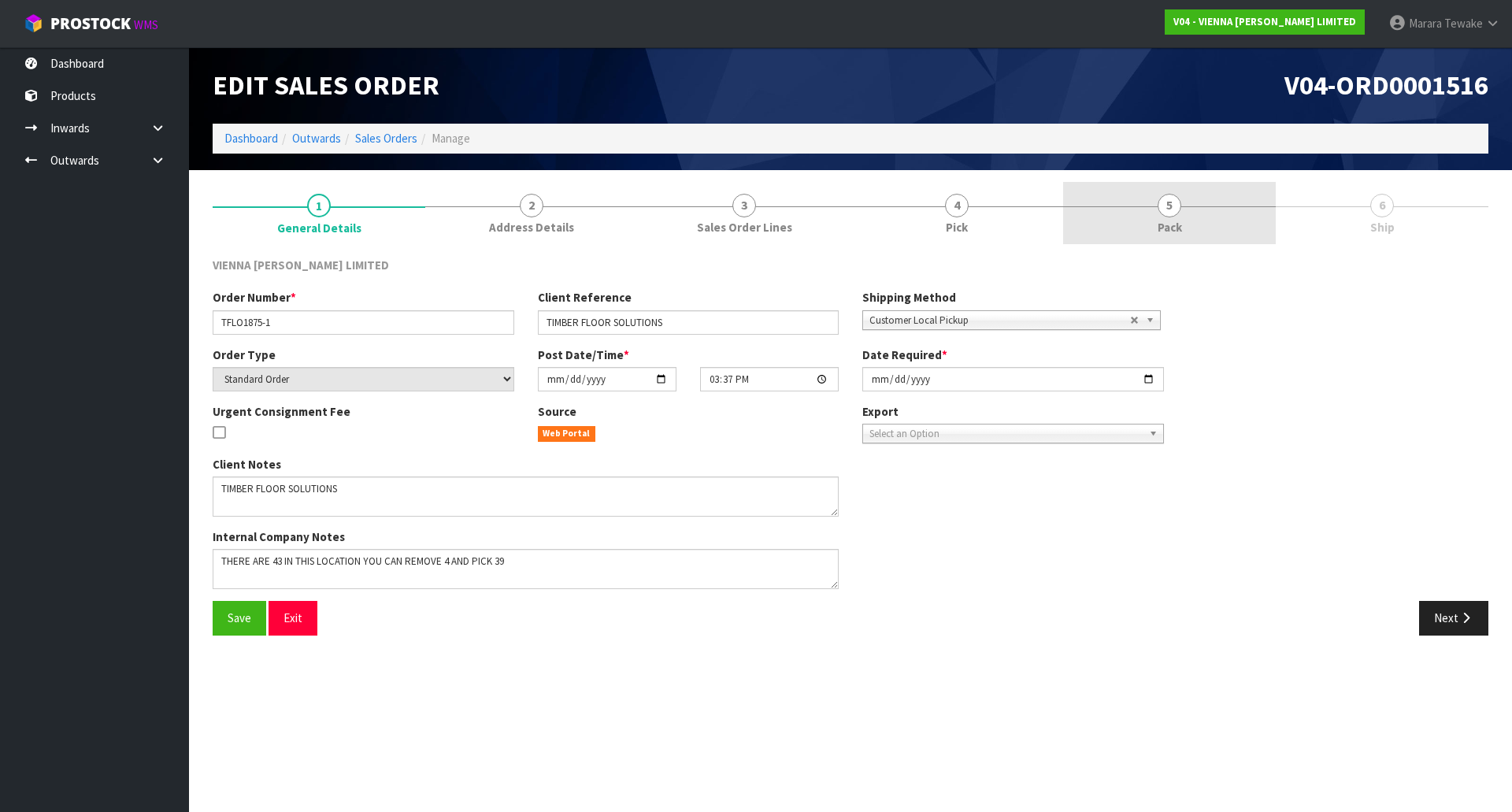
click at [1165, 194] on span "5" at bounding box center [1169, 206] width 23 height 23
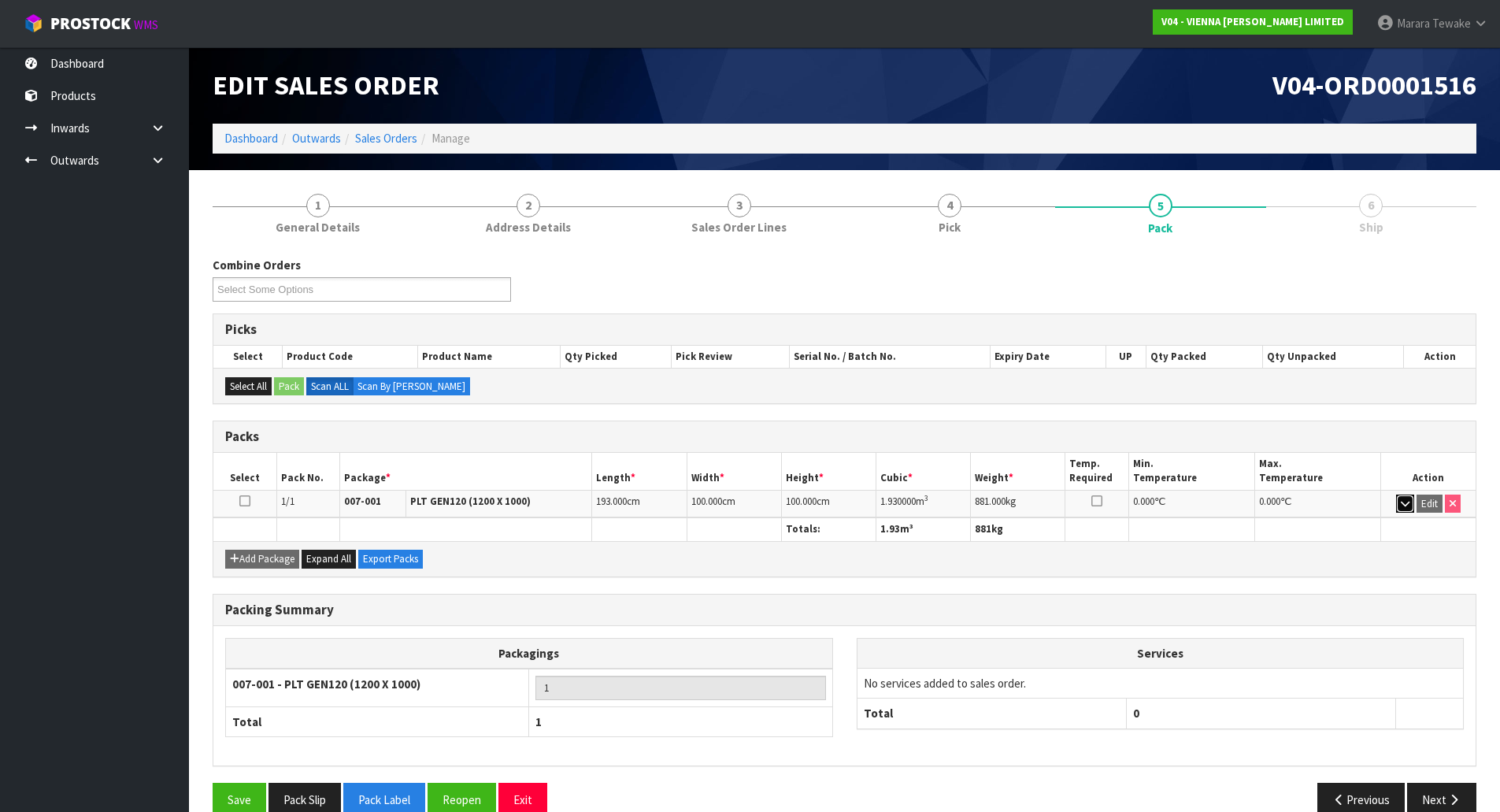
click at [1398, 503] on button "button" at bounding box center [1406, 504] width 18 height 19
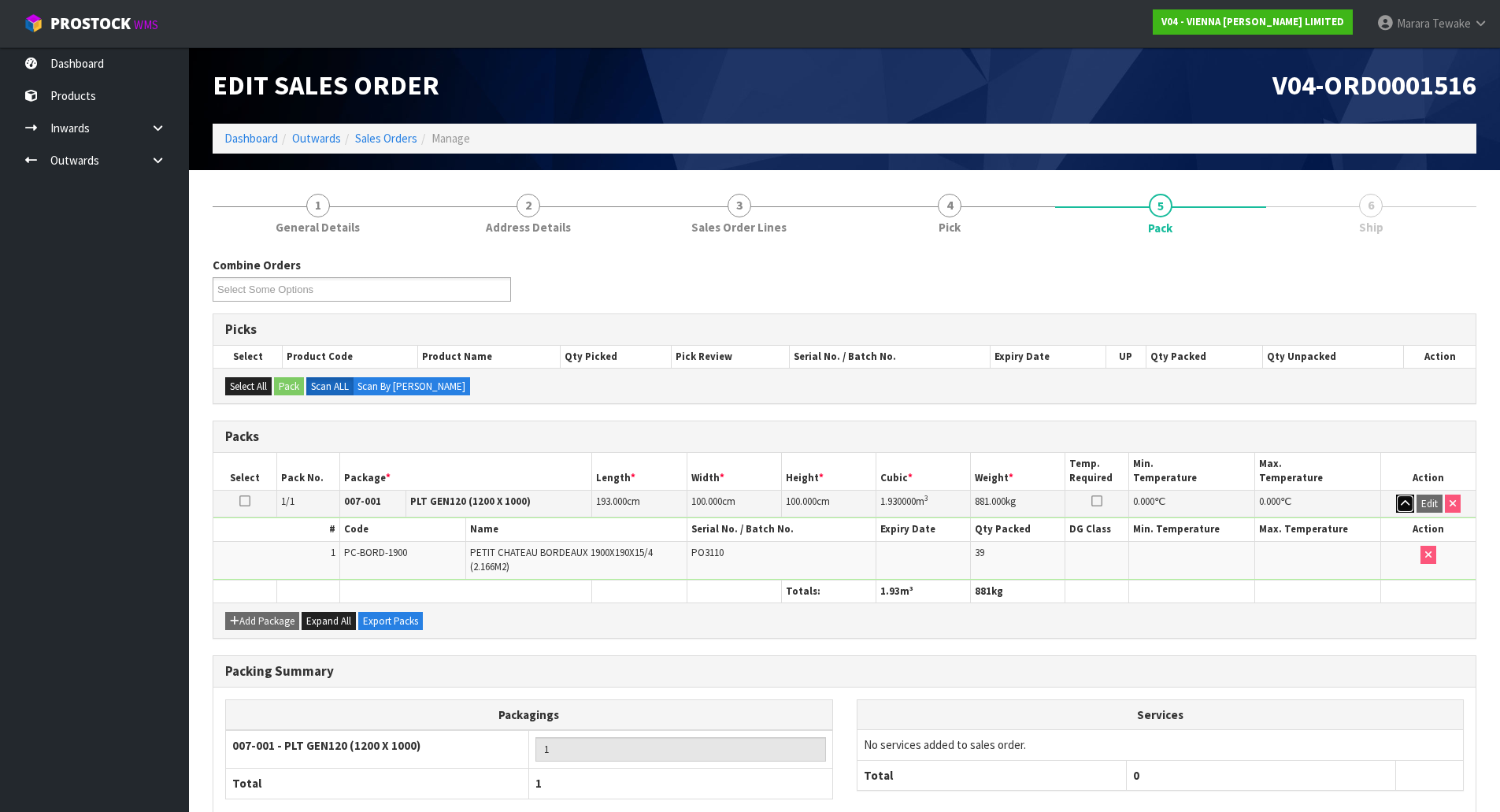
click at [1399, 503] on button "button" at bounding box center [1406, 504] width 18 height 19
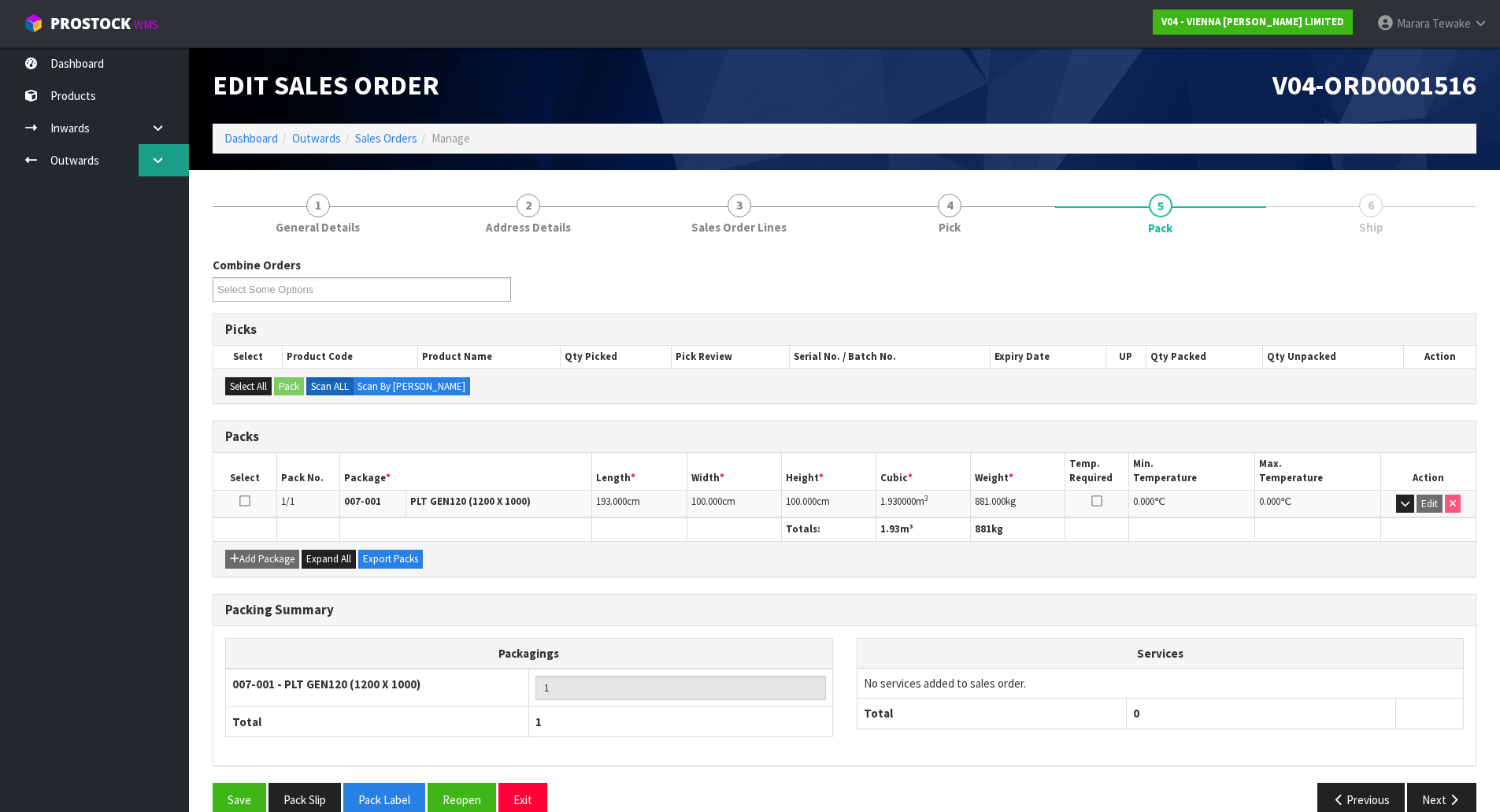
click at [163, 154] on link at bounding box center [163, 160] width 50 height 32
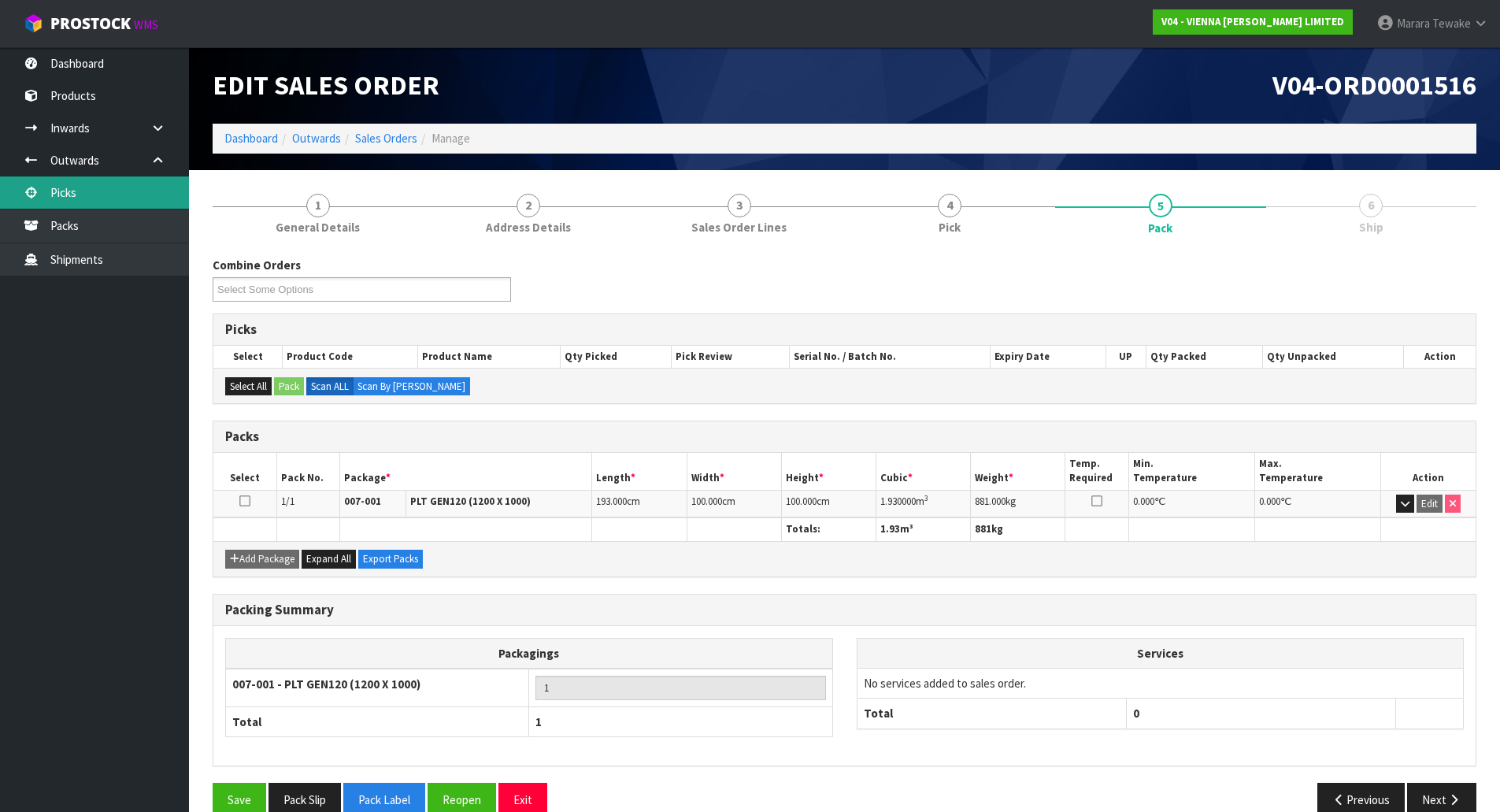
click at [152, 182] on link "Picks" at bounding box center [94, 192] width 189 height 32
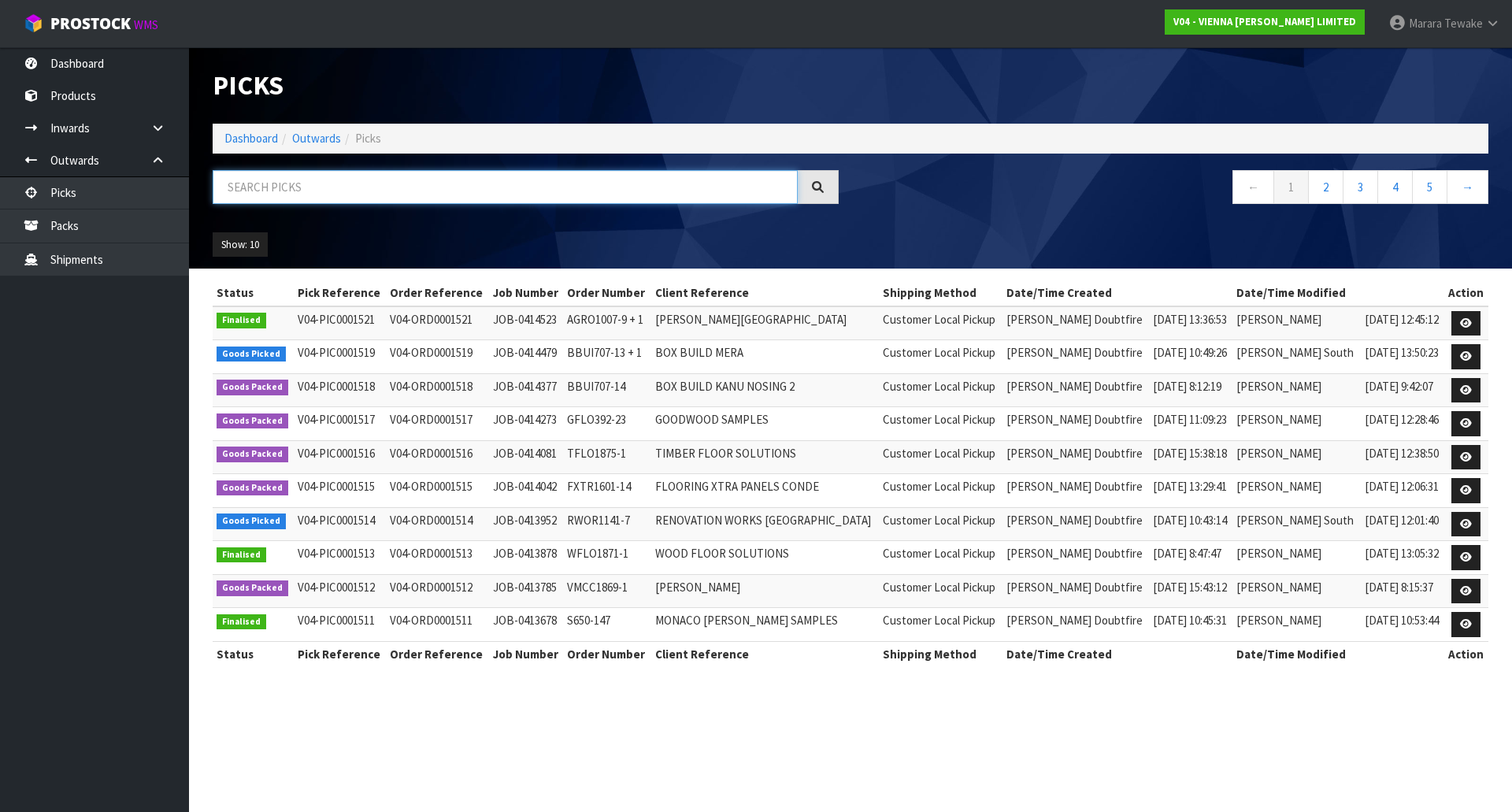
click at [413, 190] on input "text" at bounding box center [505, 187] width 585 height 34
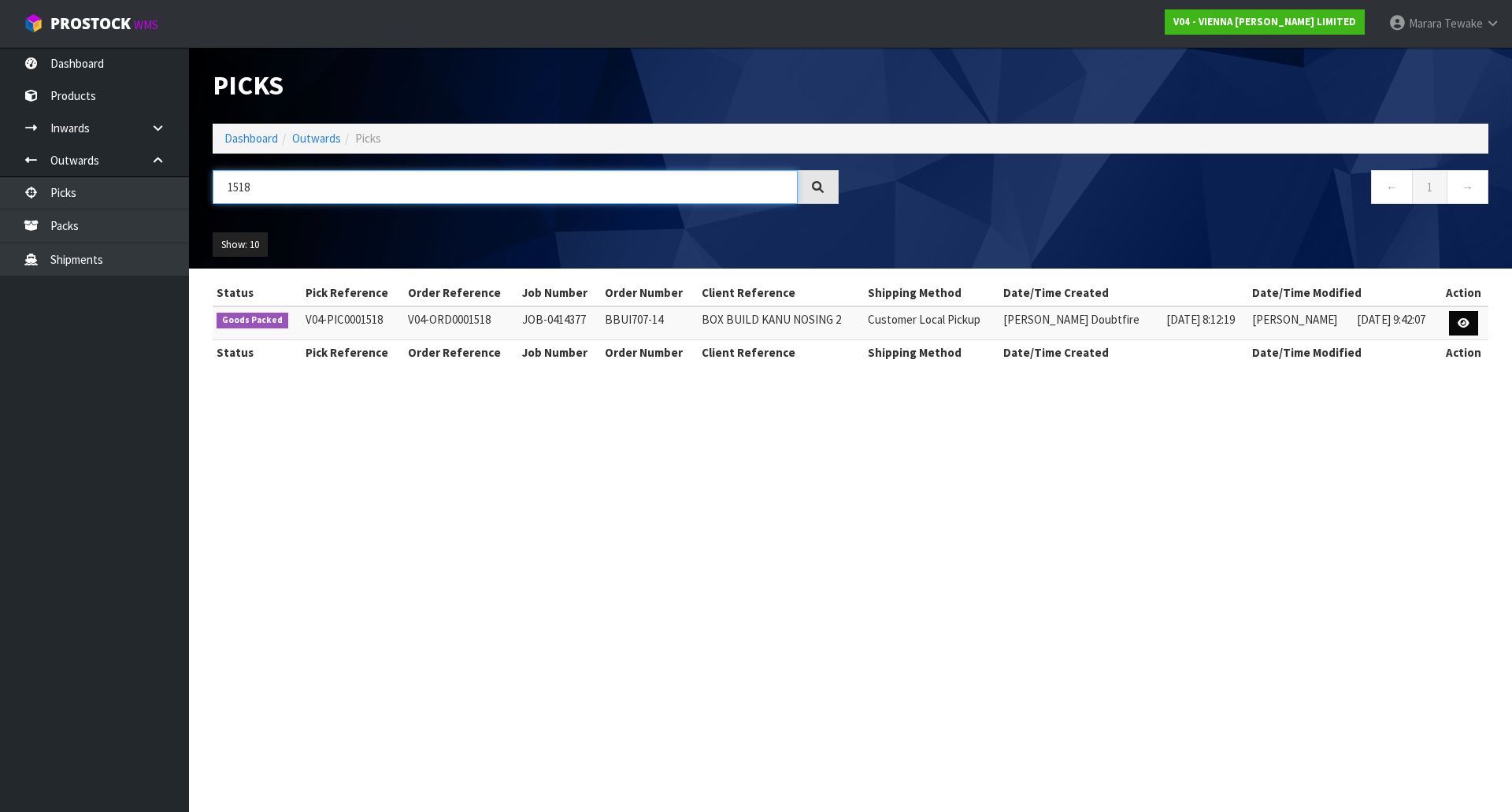
type input "1518"
click at [1464, 323] on icon at bounding box center [1463, 322] width 12 height 10
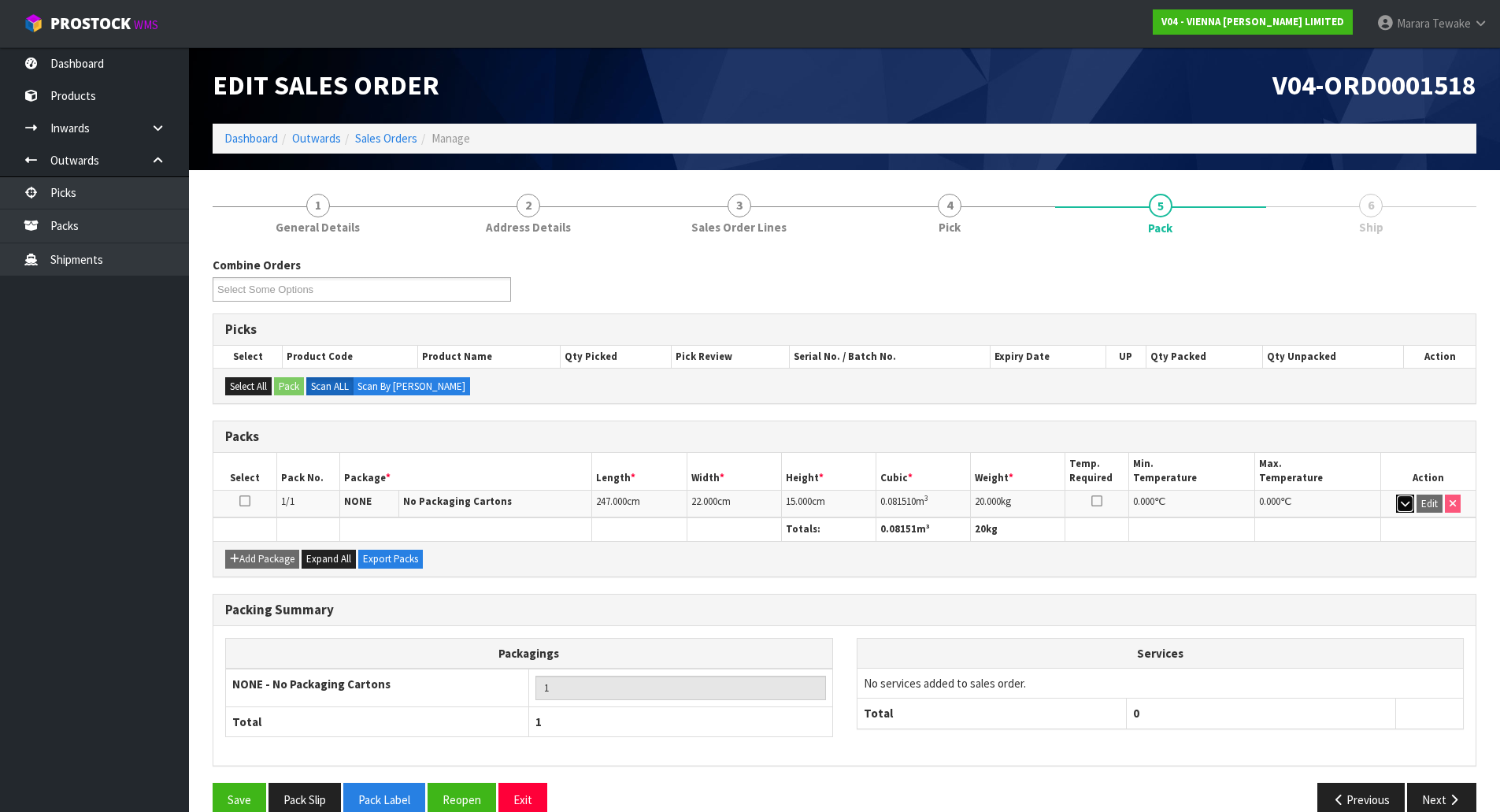
click at [1401, 504] on icon "button" at bounding box center [1406, 503] width 9 height 10
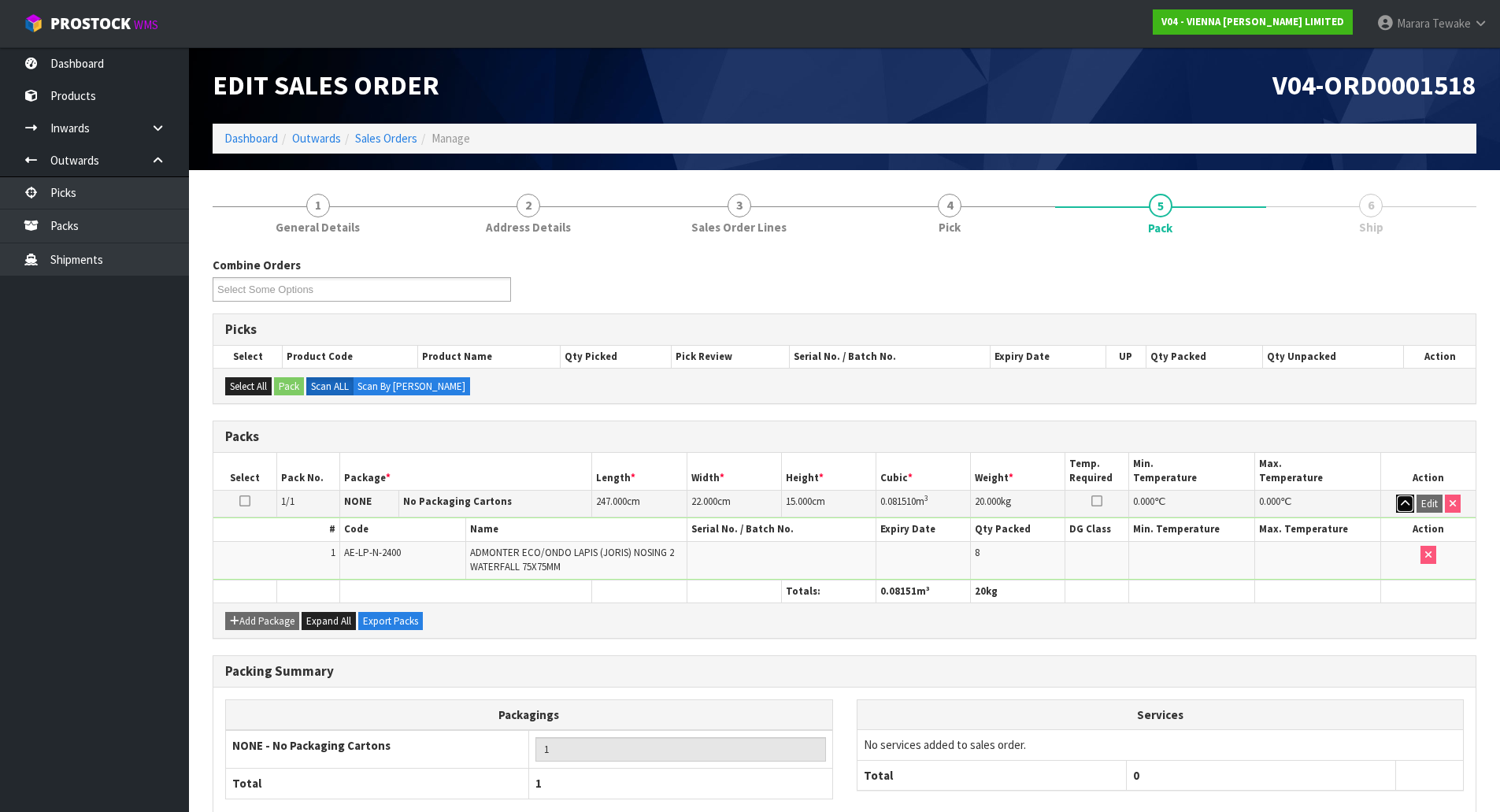
click at [1401, 504] on icon "button" at bounding box center [1406, 503] width 9 height 10
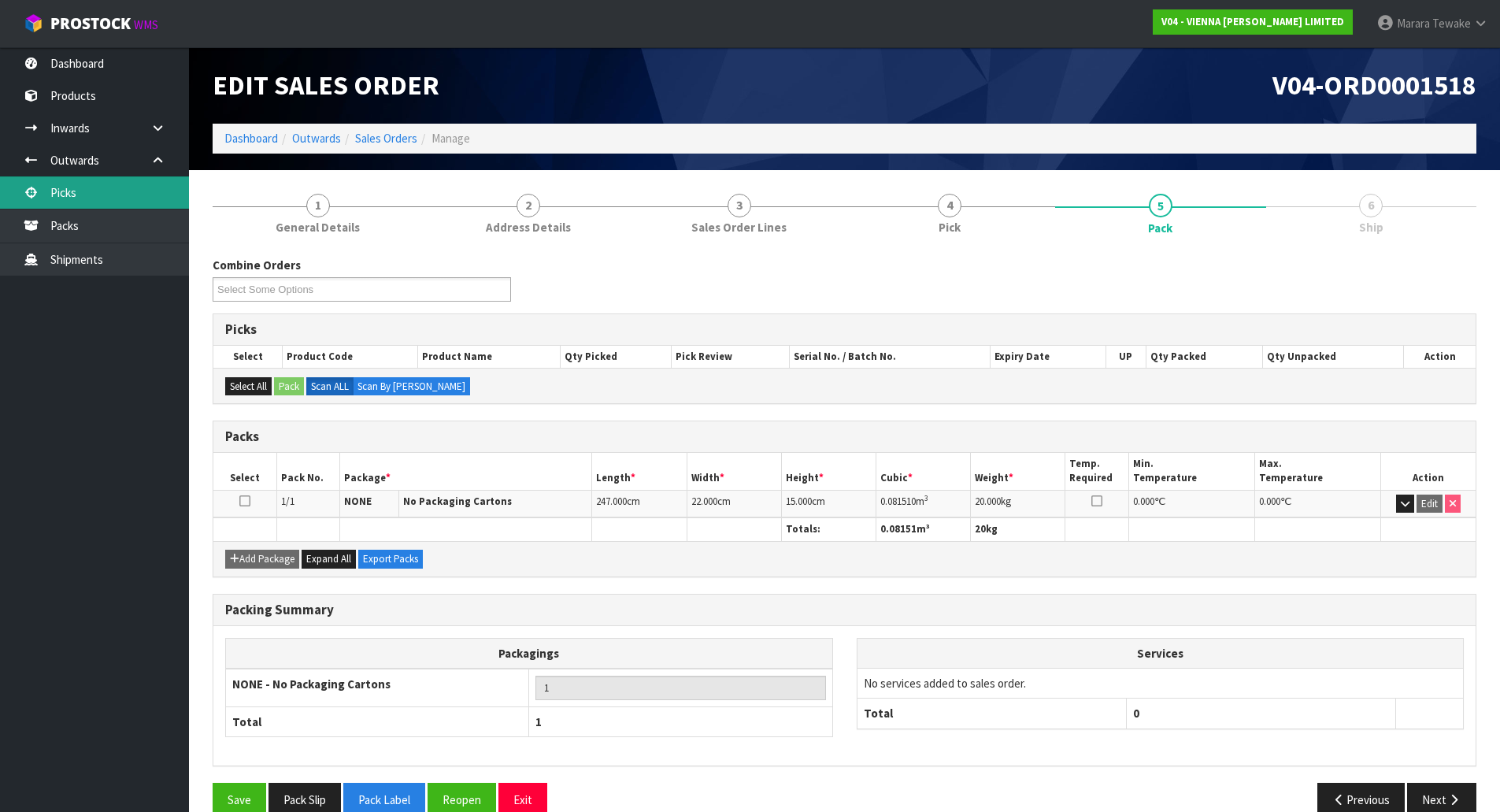
click at [148, 191] on link "Picks" at bounding box center [94, 192] width 189 height 32
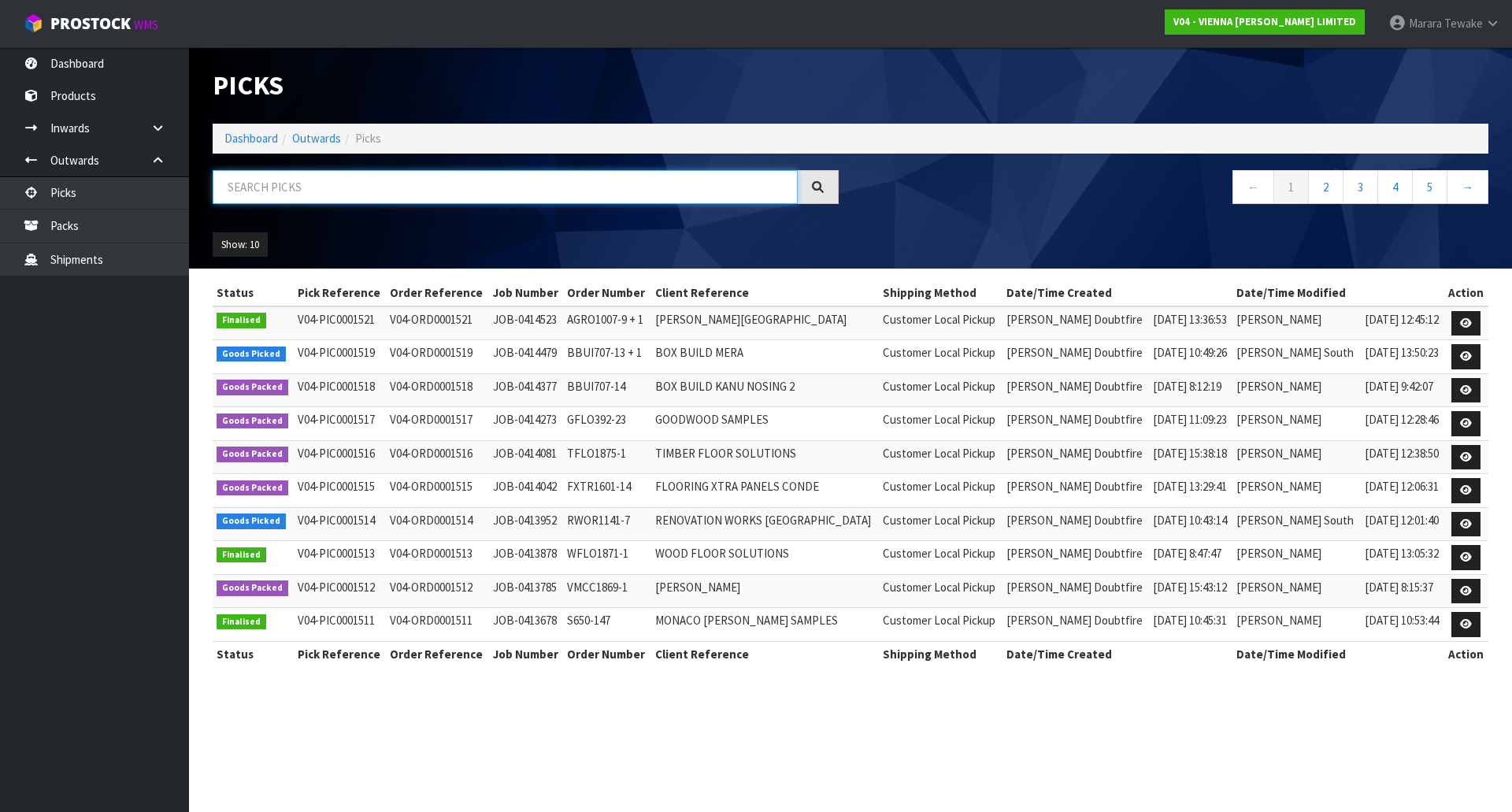
click at [265, 194] on input "text" at bounding box center [505, 187] width 585 height 34
click at [289, 191] on input "text" at bounding box center [505, 187] width 585 height 34
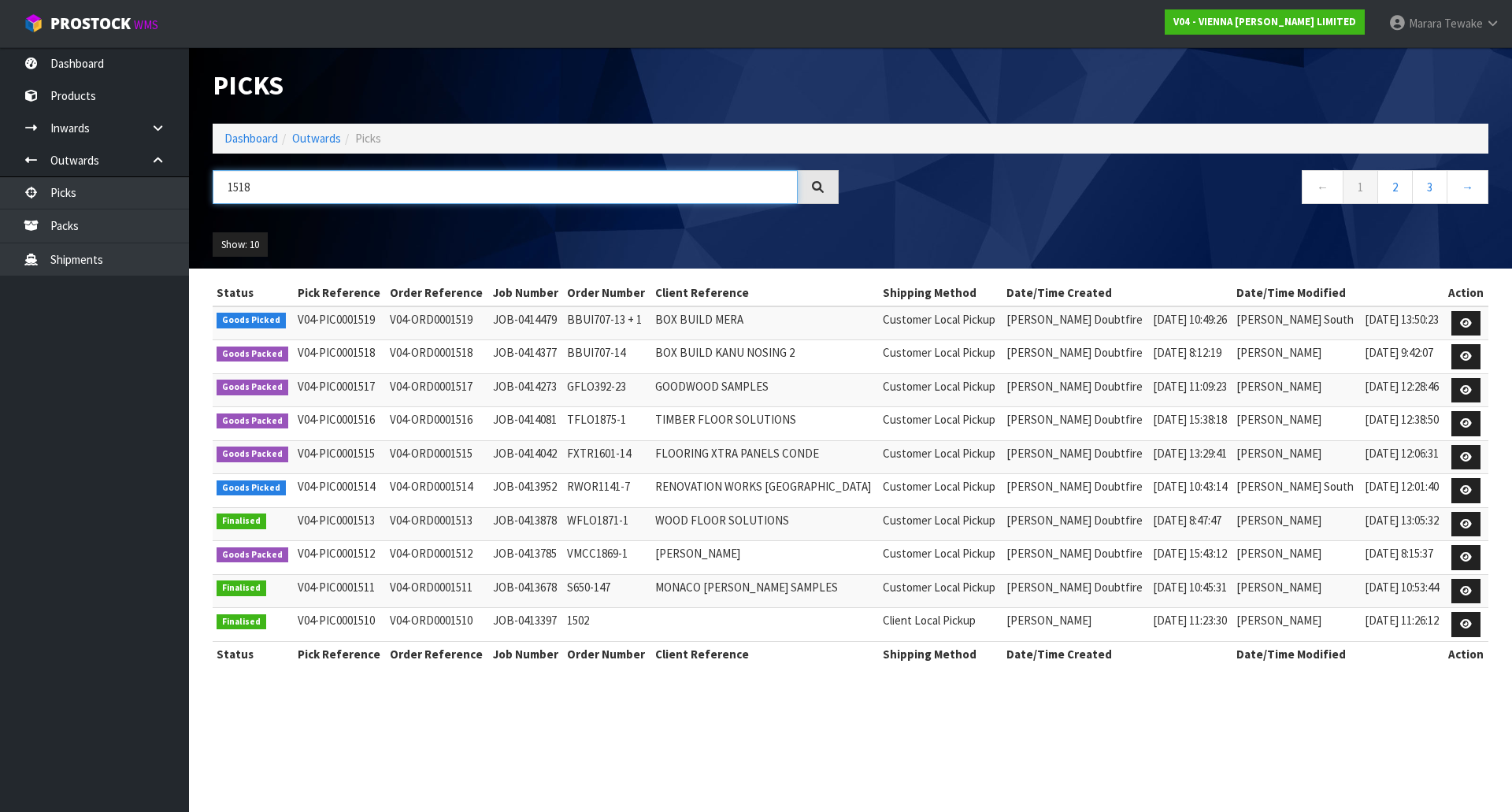
type input "1518"
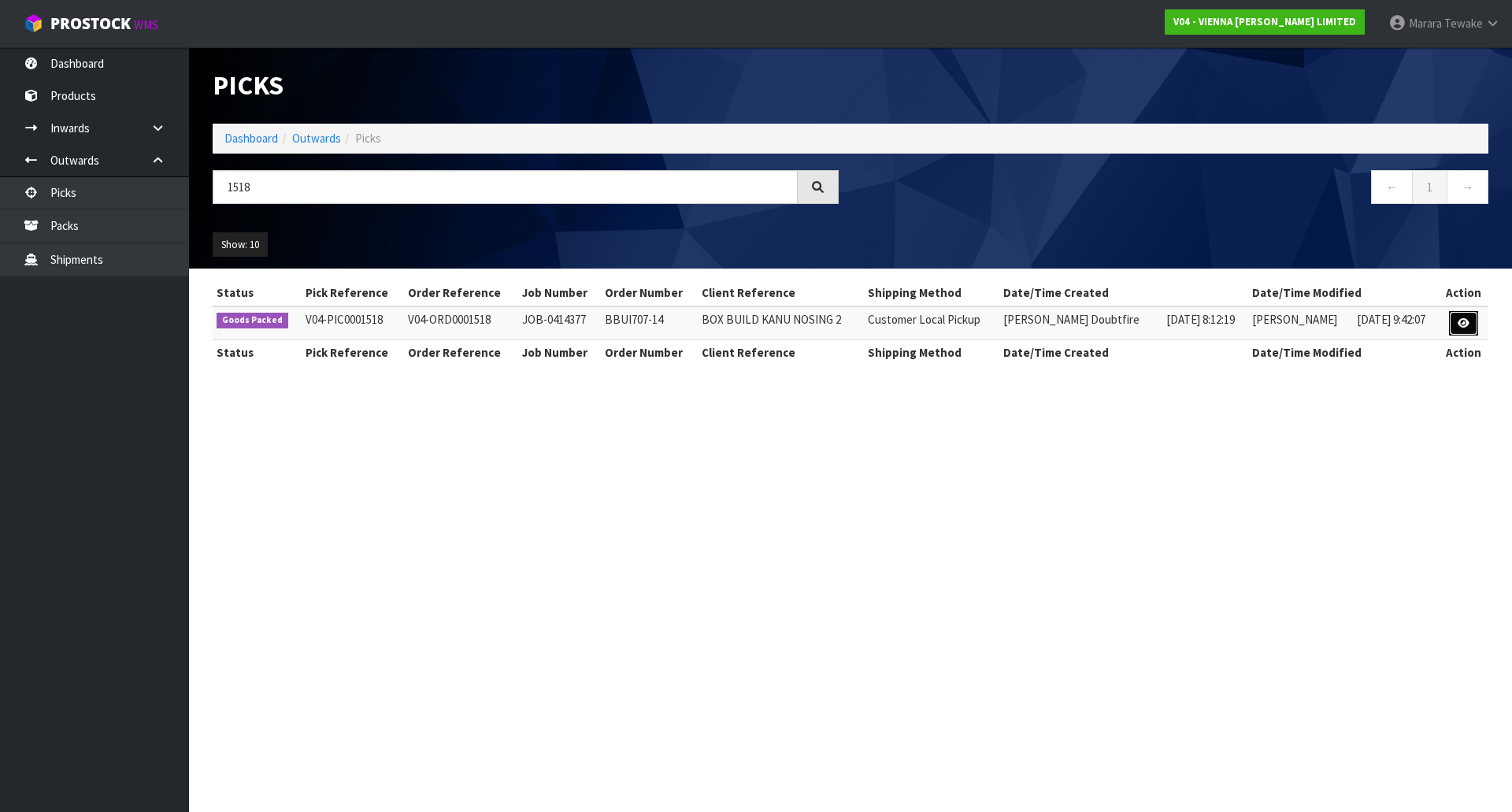
click at [1460, 316] on link at bounding box center [1463, 323] width 29 height 25
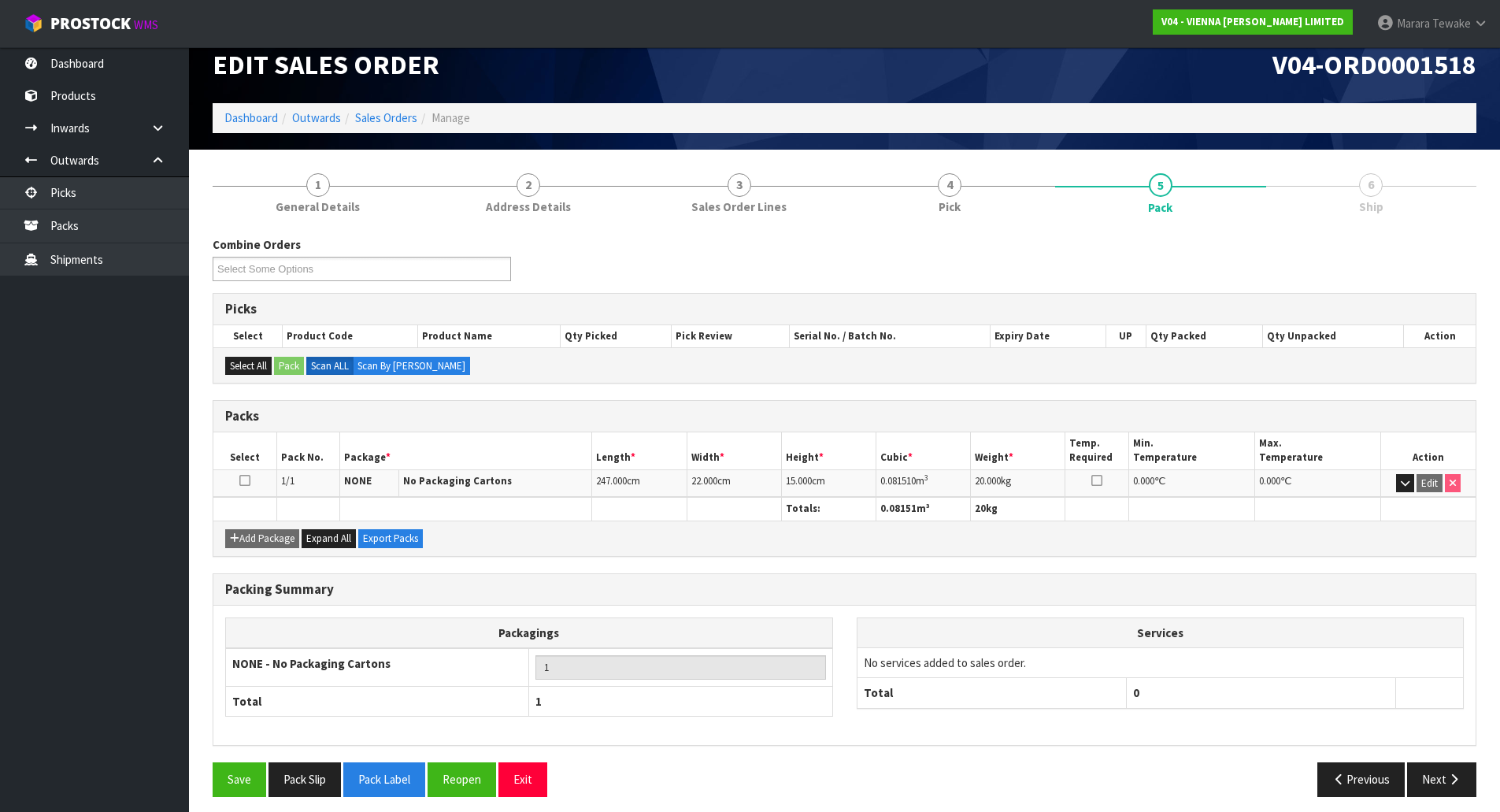
scroll to position [29, 0]
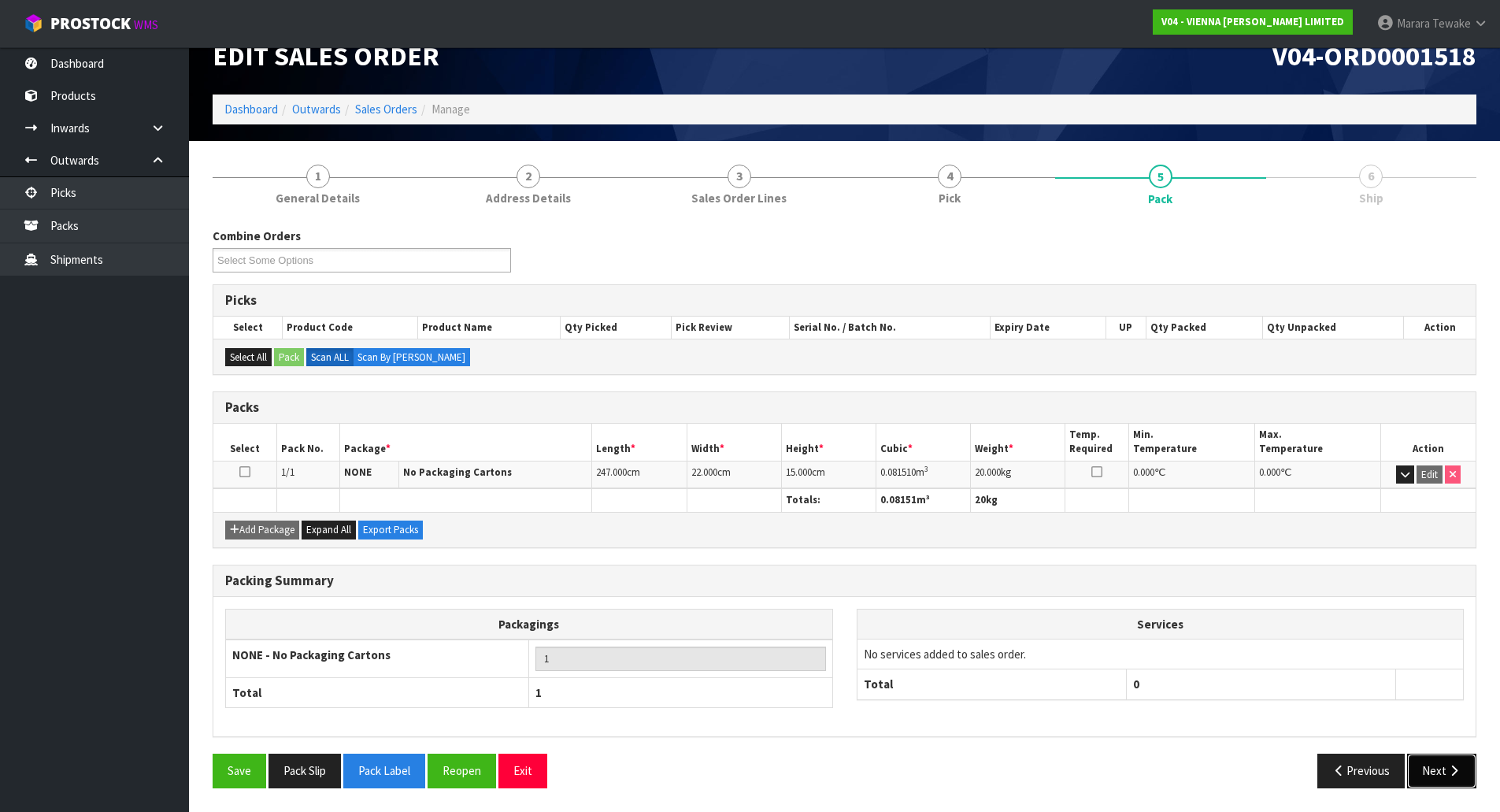
click at [1446, 772] on button "Next" at bounding box center [1442, 771] width 69 height 34
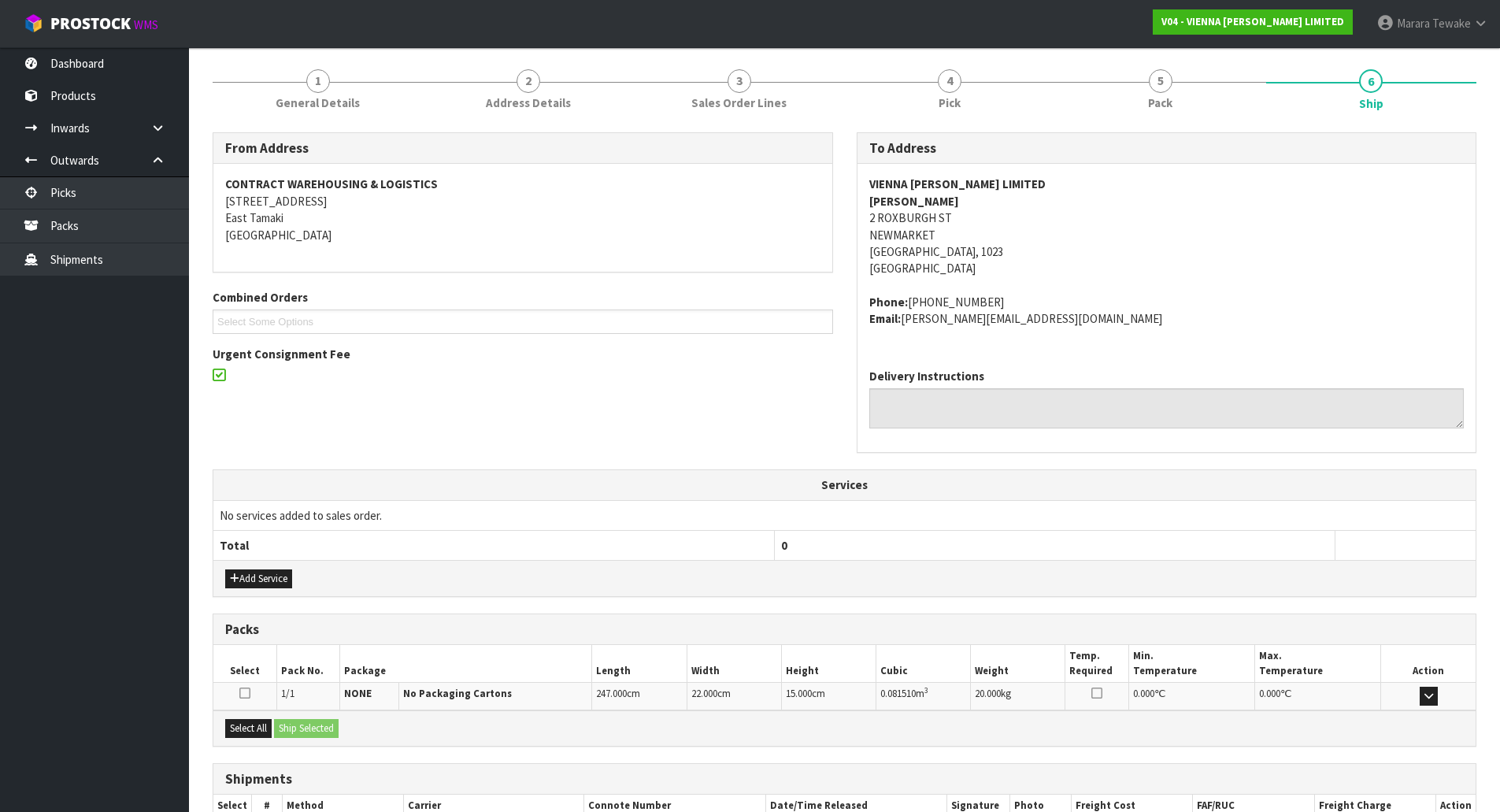
scroll to position [228, 0]
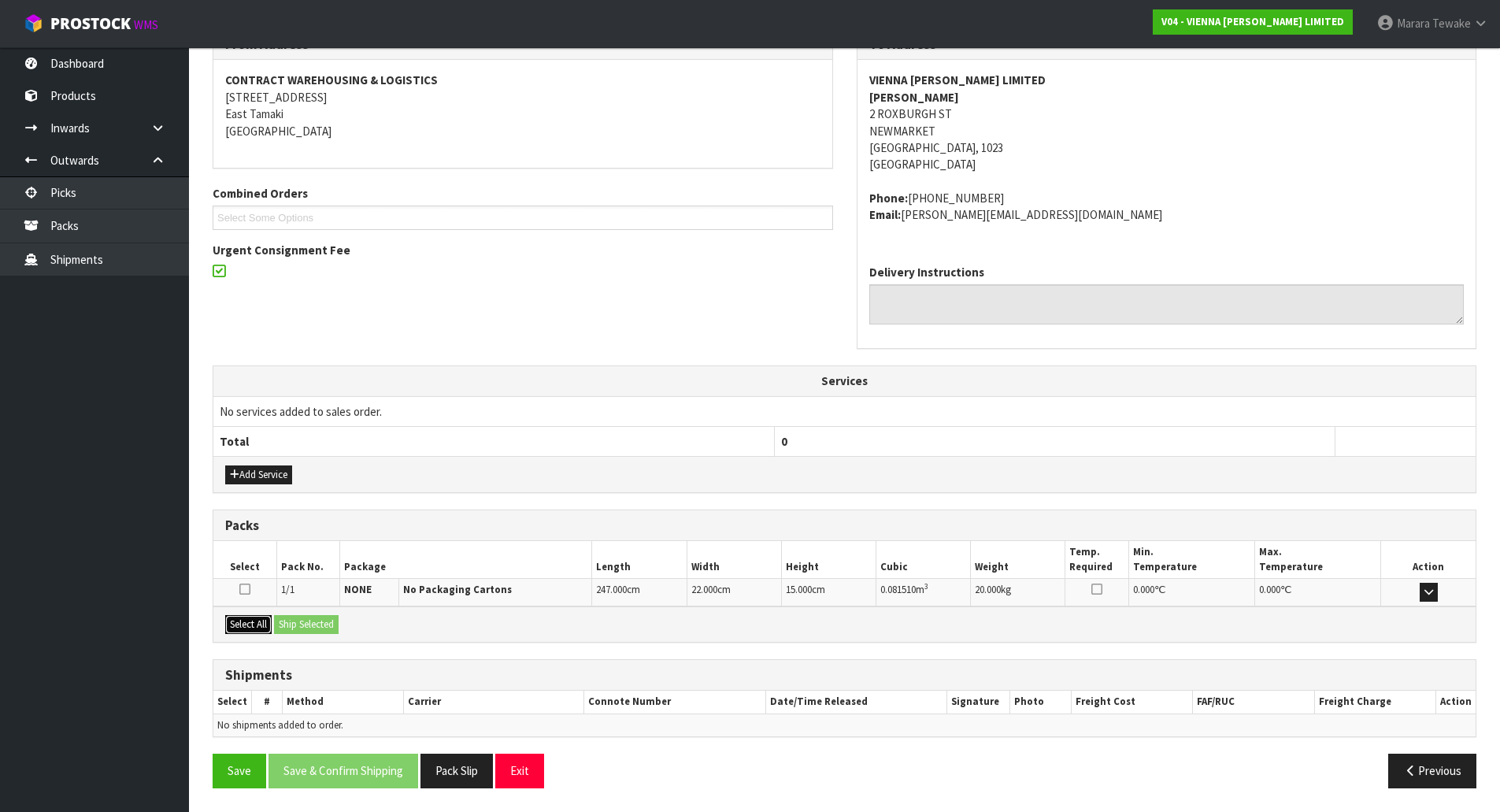
click at [260, 624] on button "Select All" at bounding box center [249, 624] width 47 height 19
click at [278, 625] on button "Ship Selected" at bounding box center [306, 624] width 65 height 19
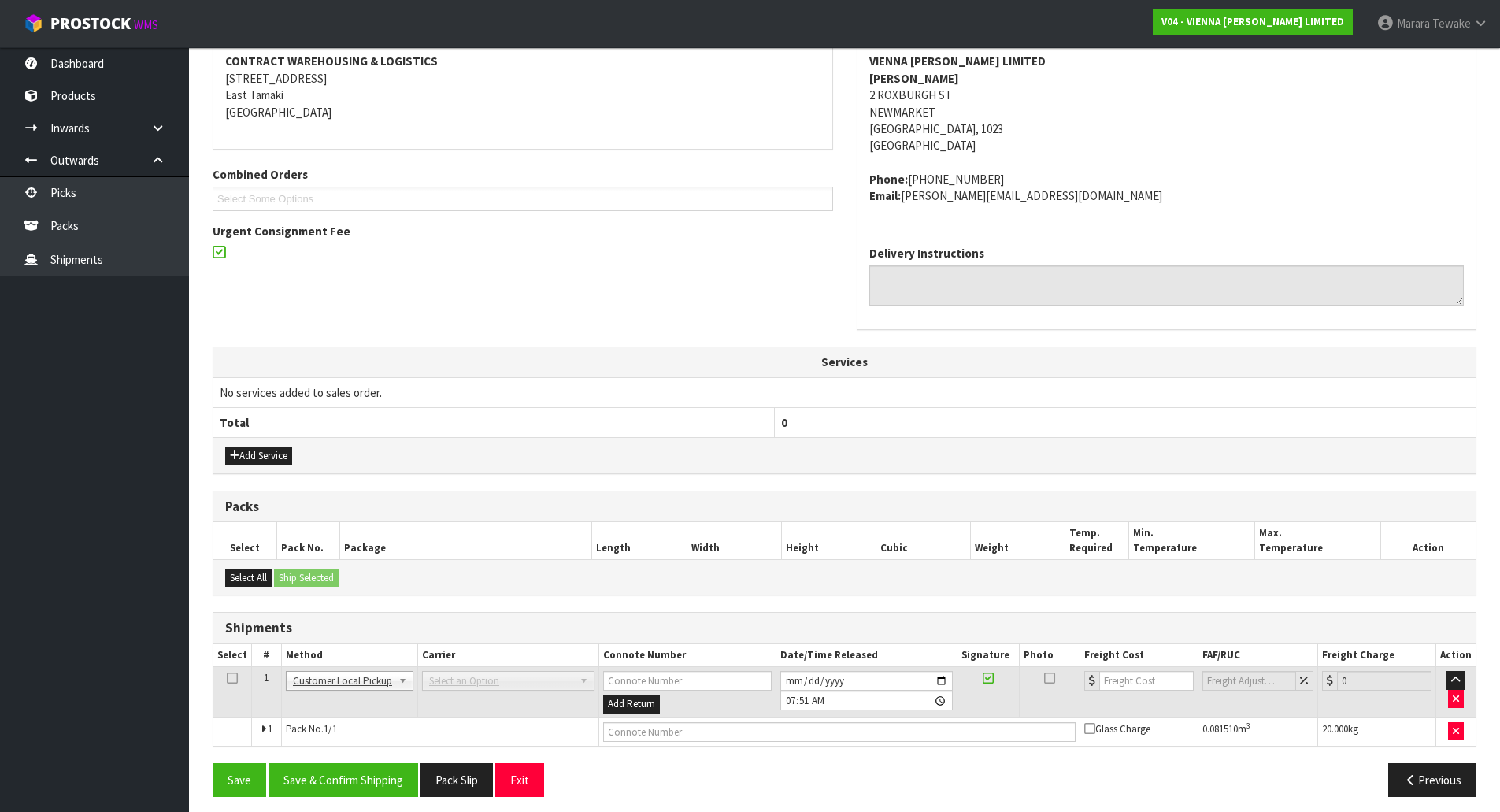
scroll to position [256, 0]
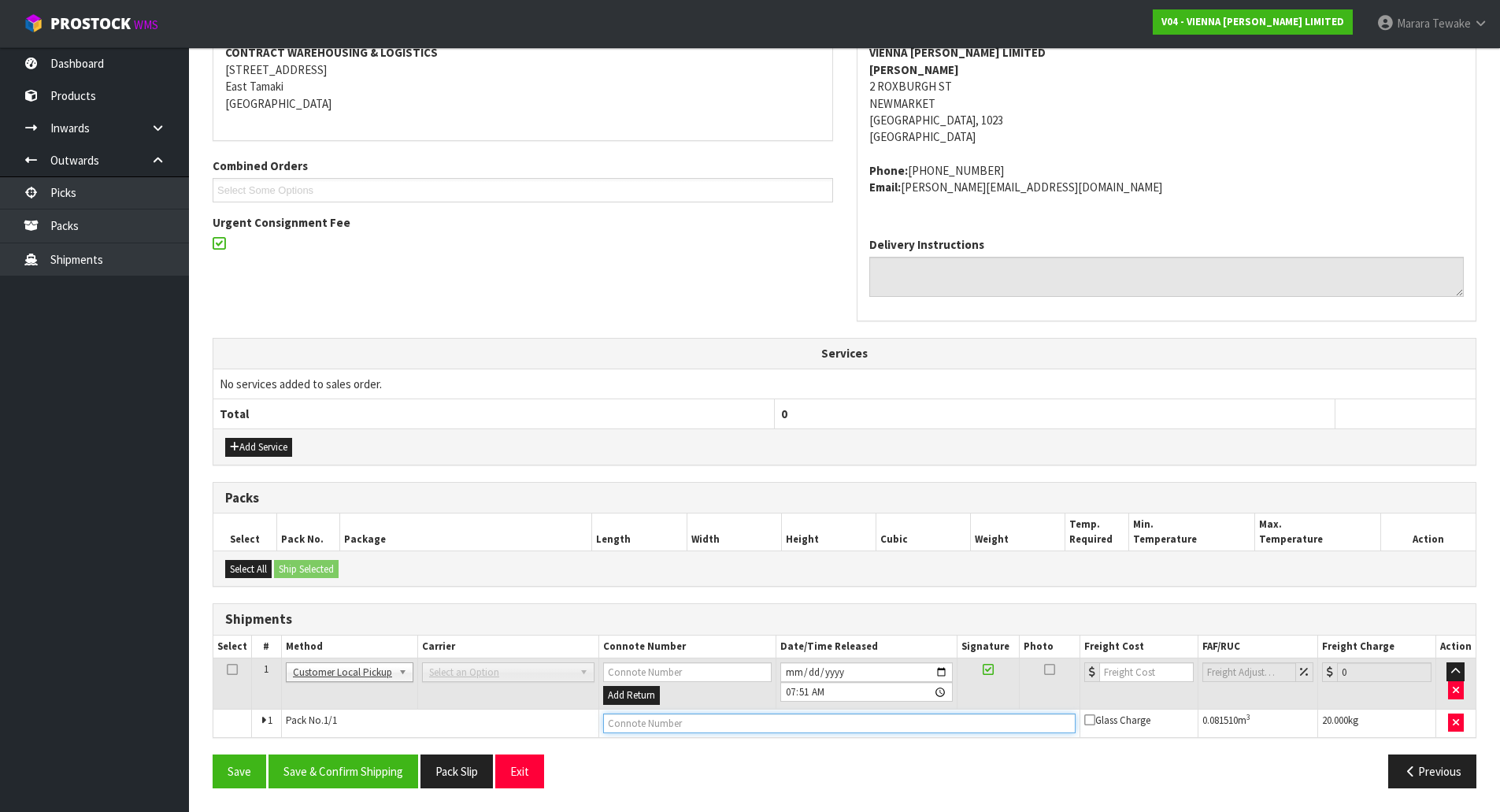
click at [640, 723] on input "text" at bounding box center [840, 723] width 472 height 20
type input "CUSTOMER COLLECTED"
click at [354, 775] on button "Save & Confirm Shipping" at bounding box center [343, 772] width 150 height 34
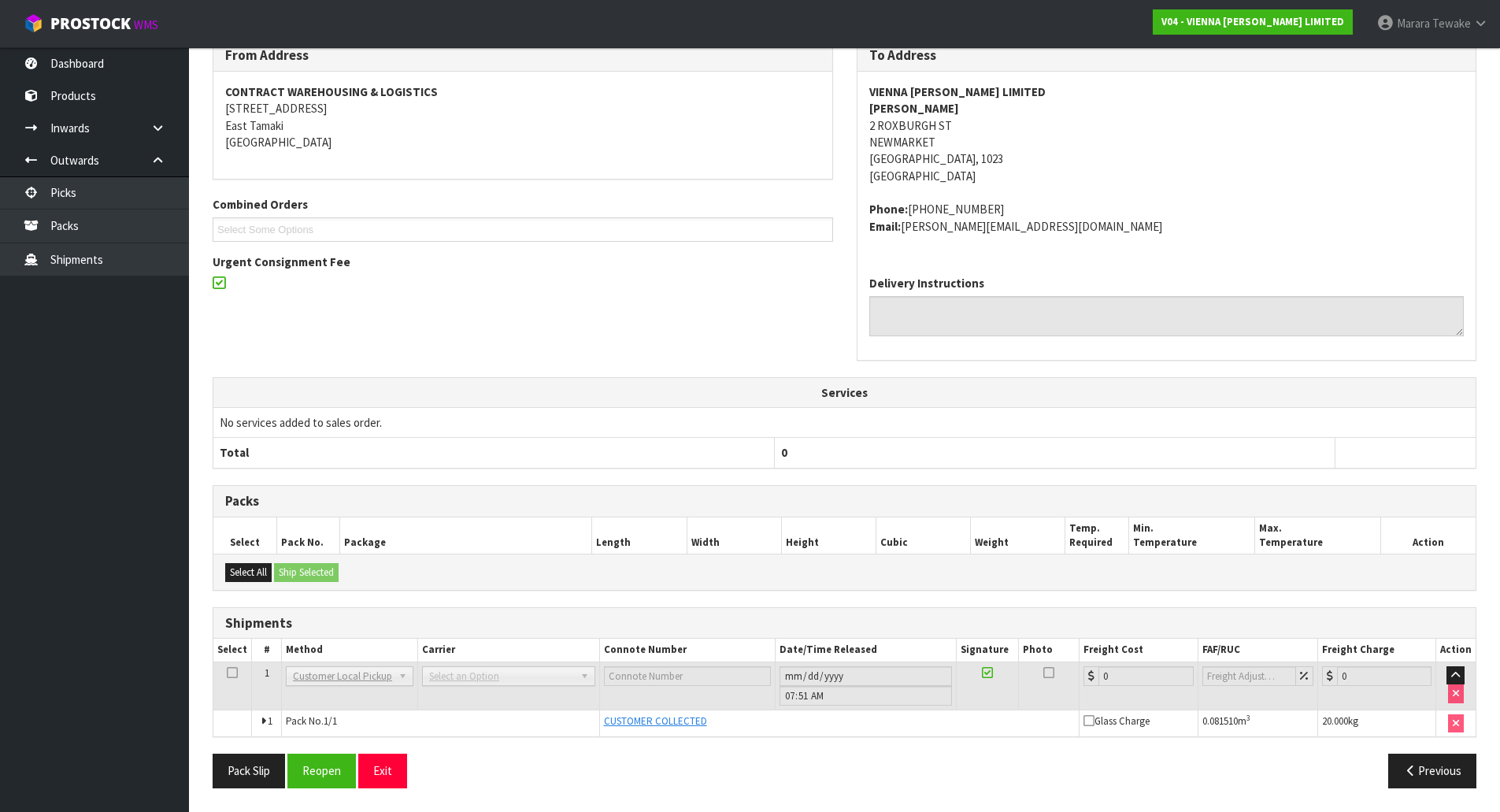
scroll to position [0, 0]
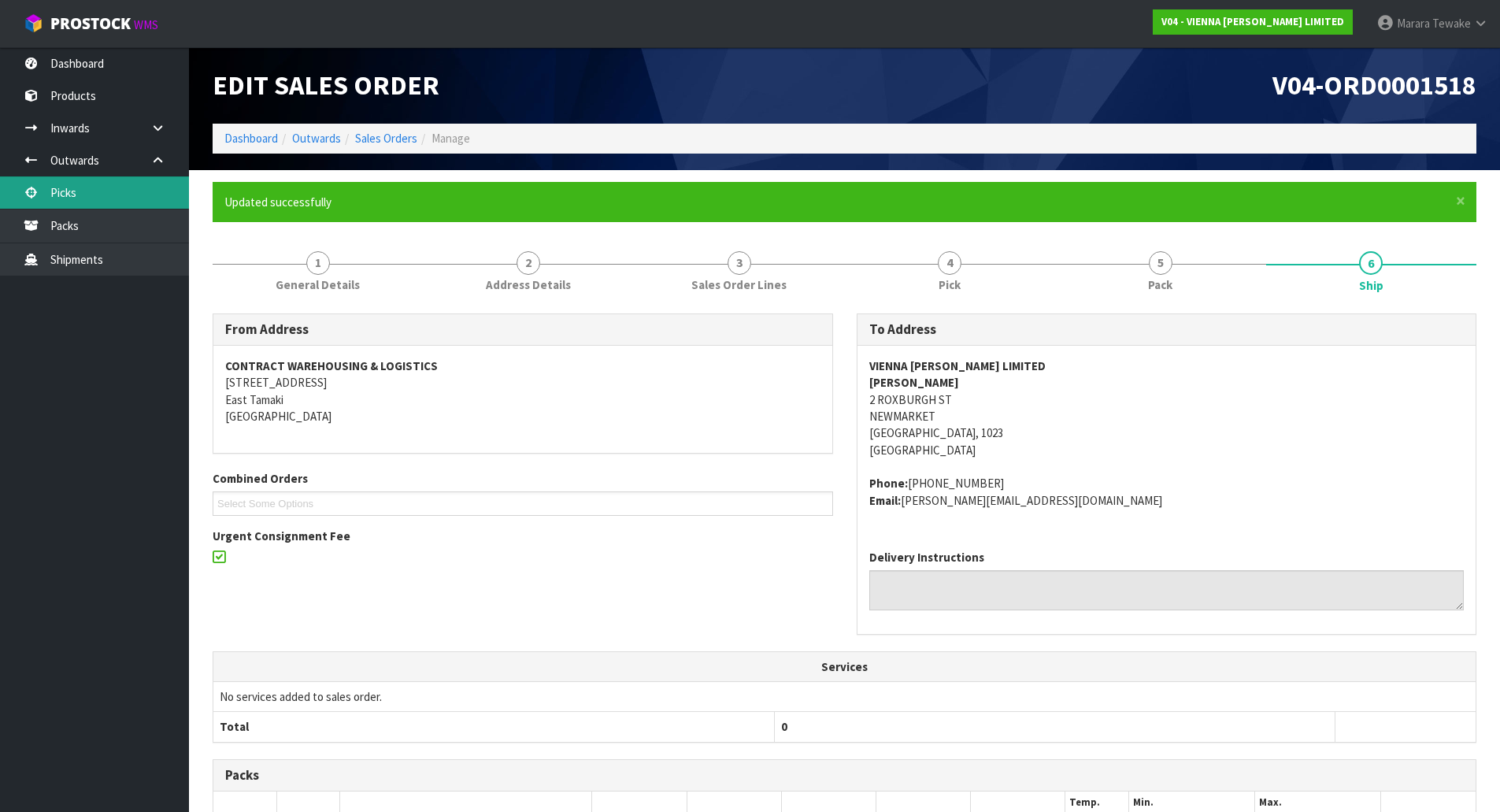
click at [92, 192] on link "Picks" at bounding box center [94, 192] width 189 height 32
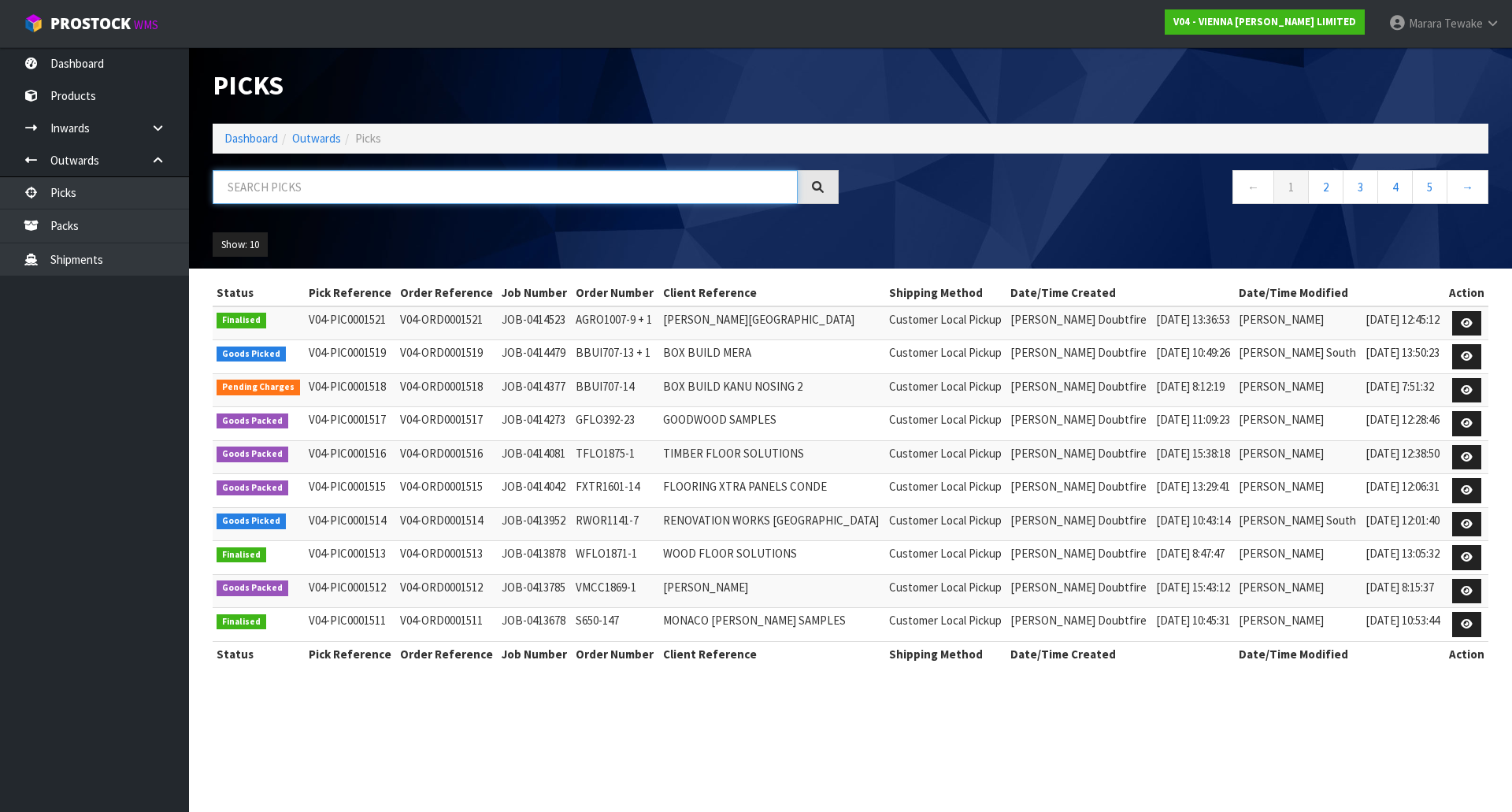
click at [415, 195] on input "text" at bounding box center [505, 187] width 585 height 34
type input "1516"
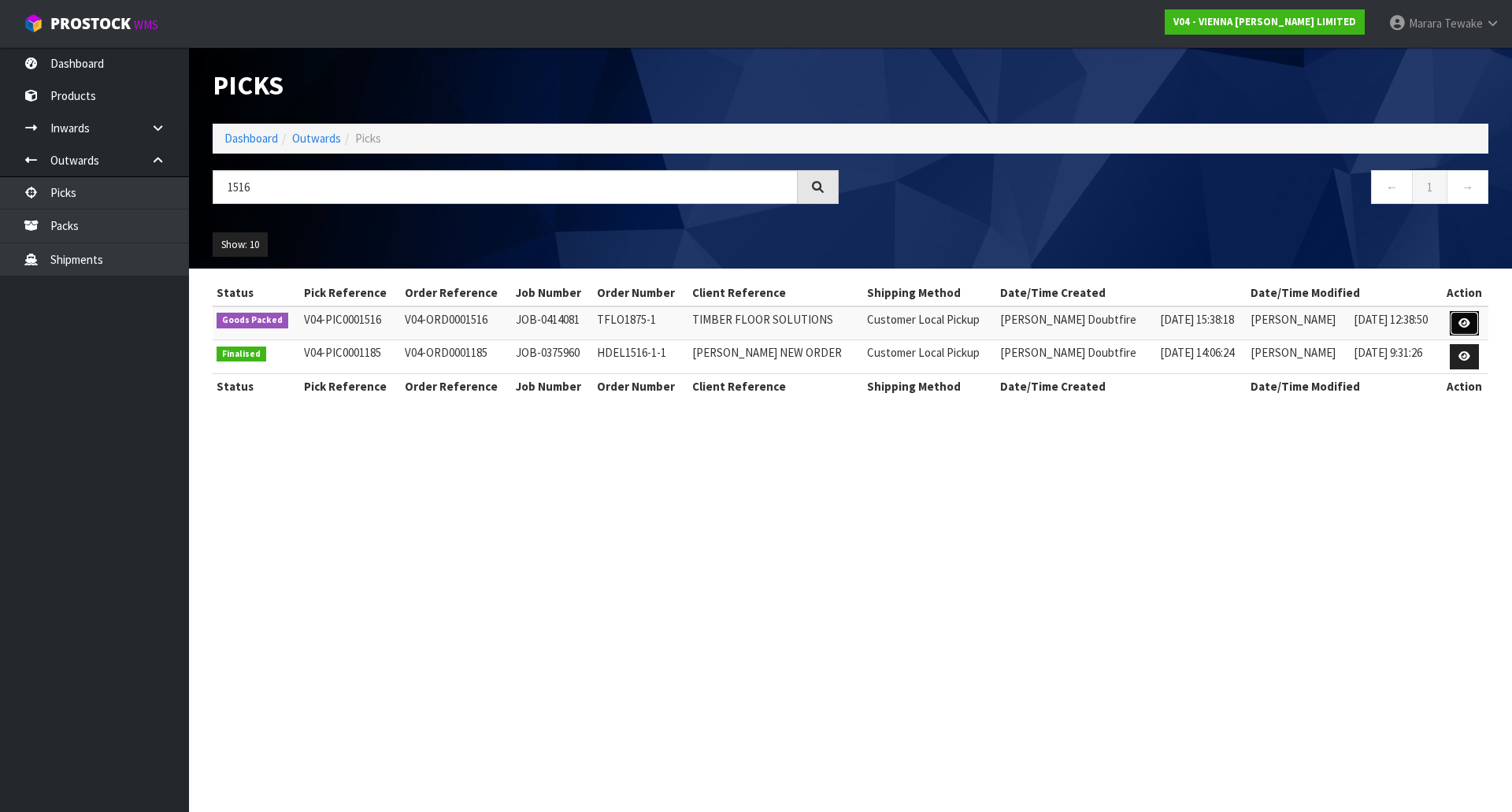
click at [1466, 321] on icon at bounding box center [1464, 322] width 12 height 10
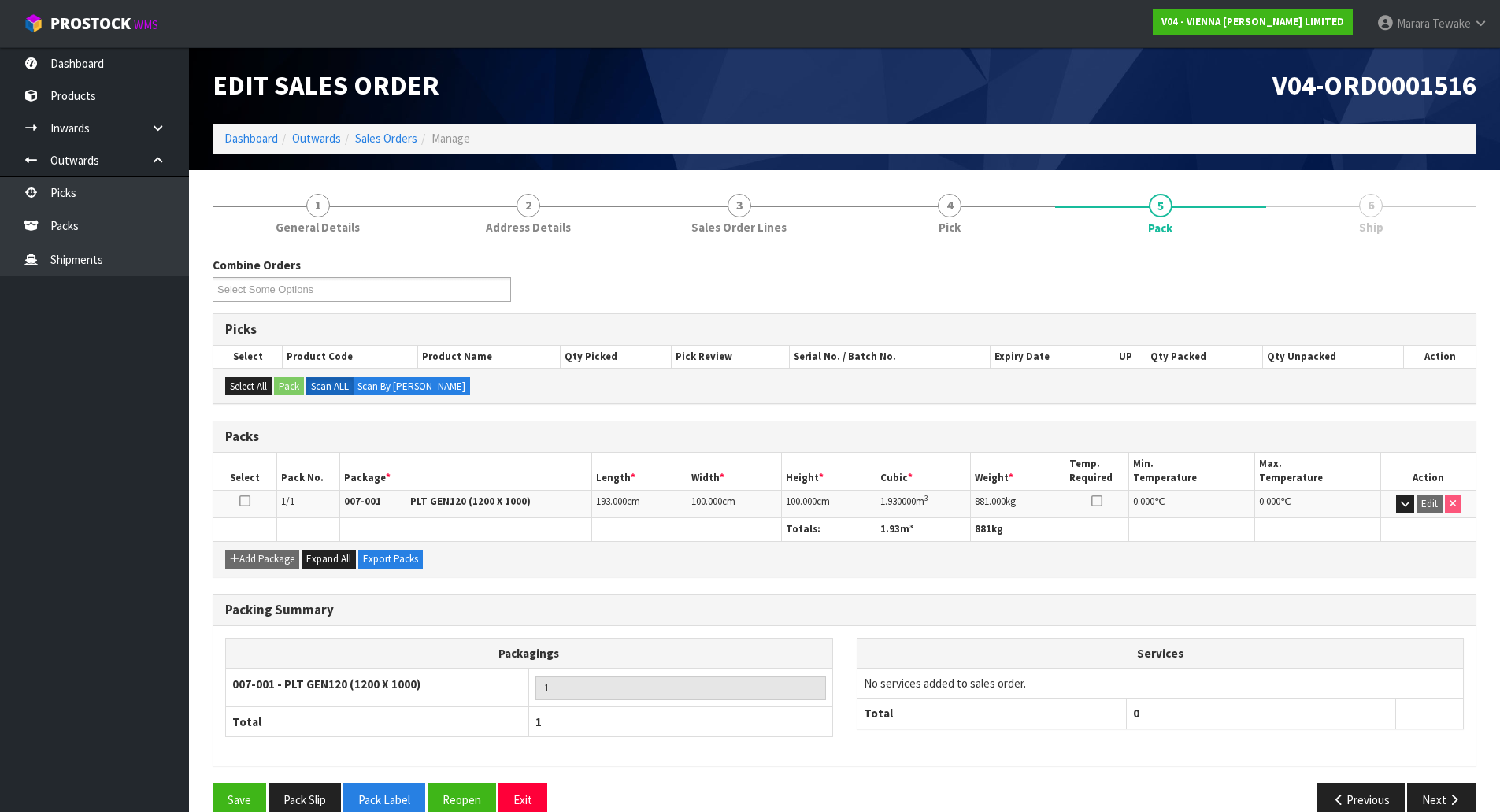
scroll to position [29, 0]
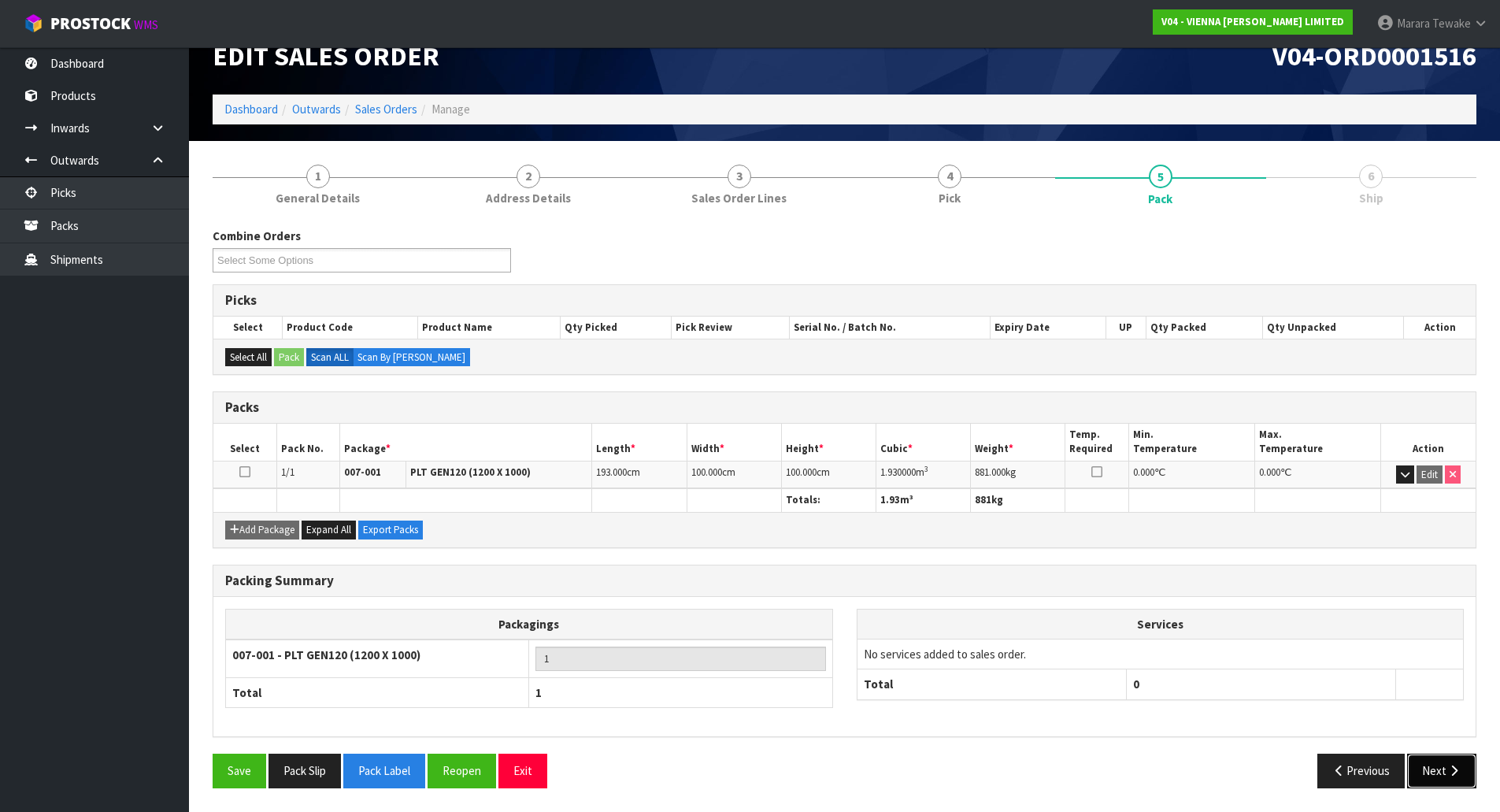
click at [1444, 755] on button "Next" at bounding box center [1442, 771] width 69 height 34
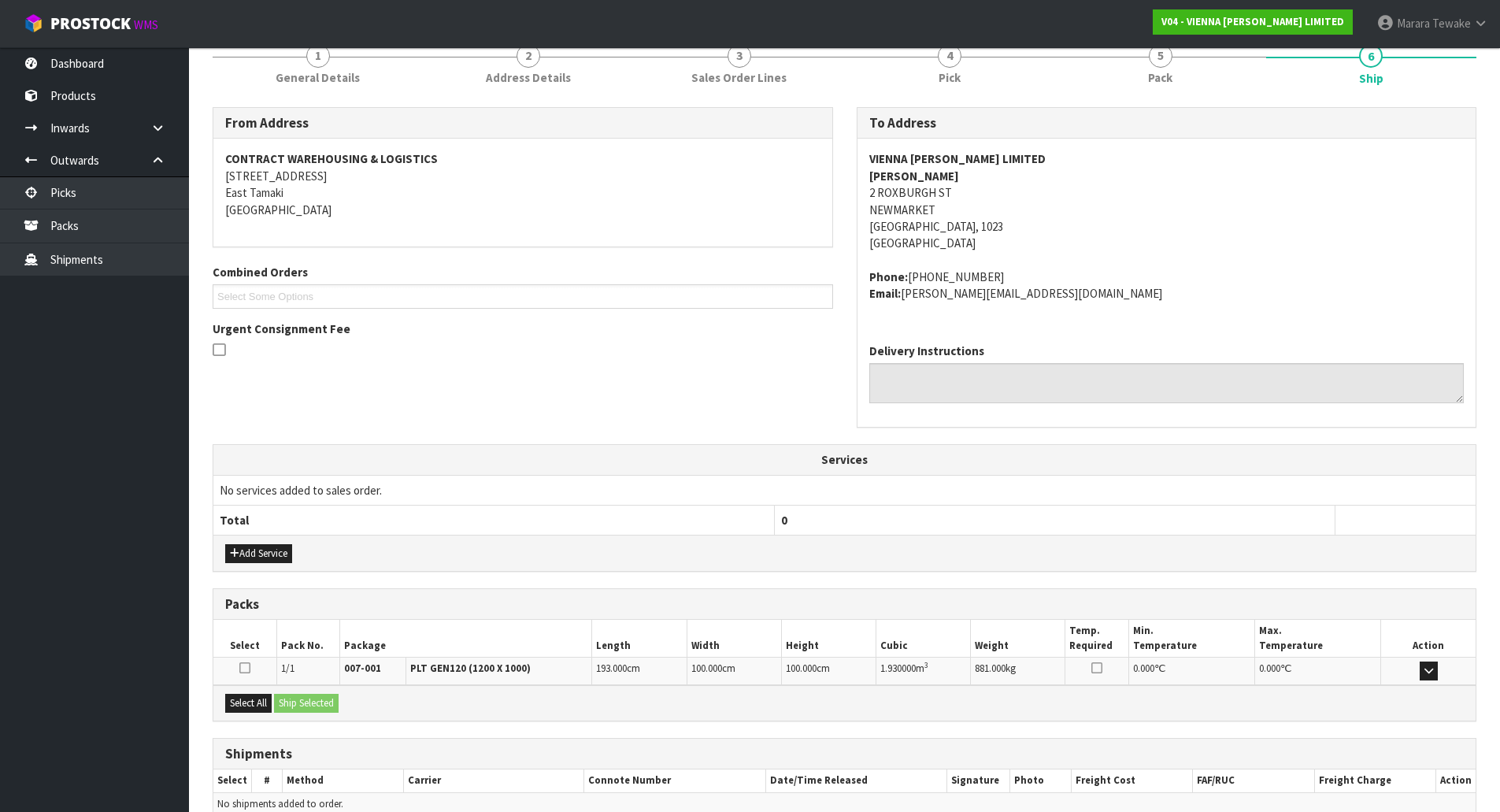
scroll to position [228, 0]
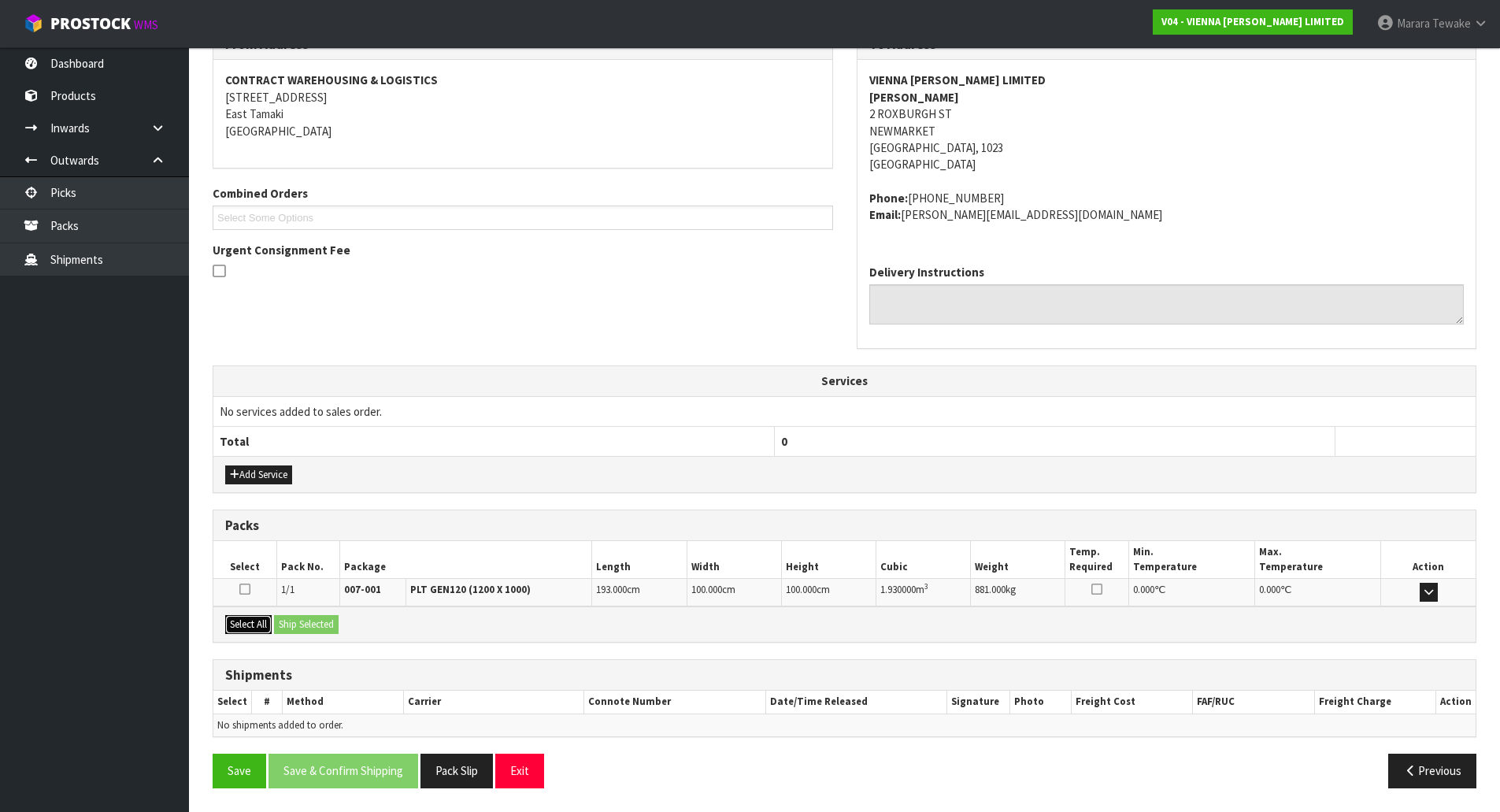
click at [234, 624] on button "Select All" at bounding box center [249, 624] width 47 height 19
drag, startPoint x: 284, startPoint y: 617, endPoint x: 298, endPoint y: 618, distance: 14.0
click at [285, 617] on button "Ship Selected" at bounding box center [306, 624] width 65 height 19
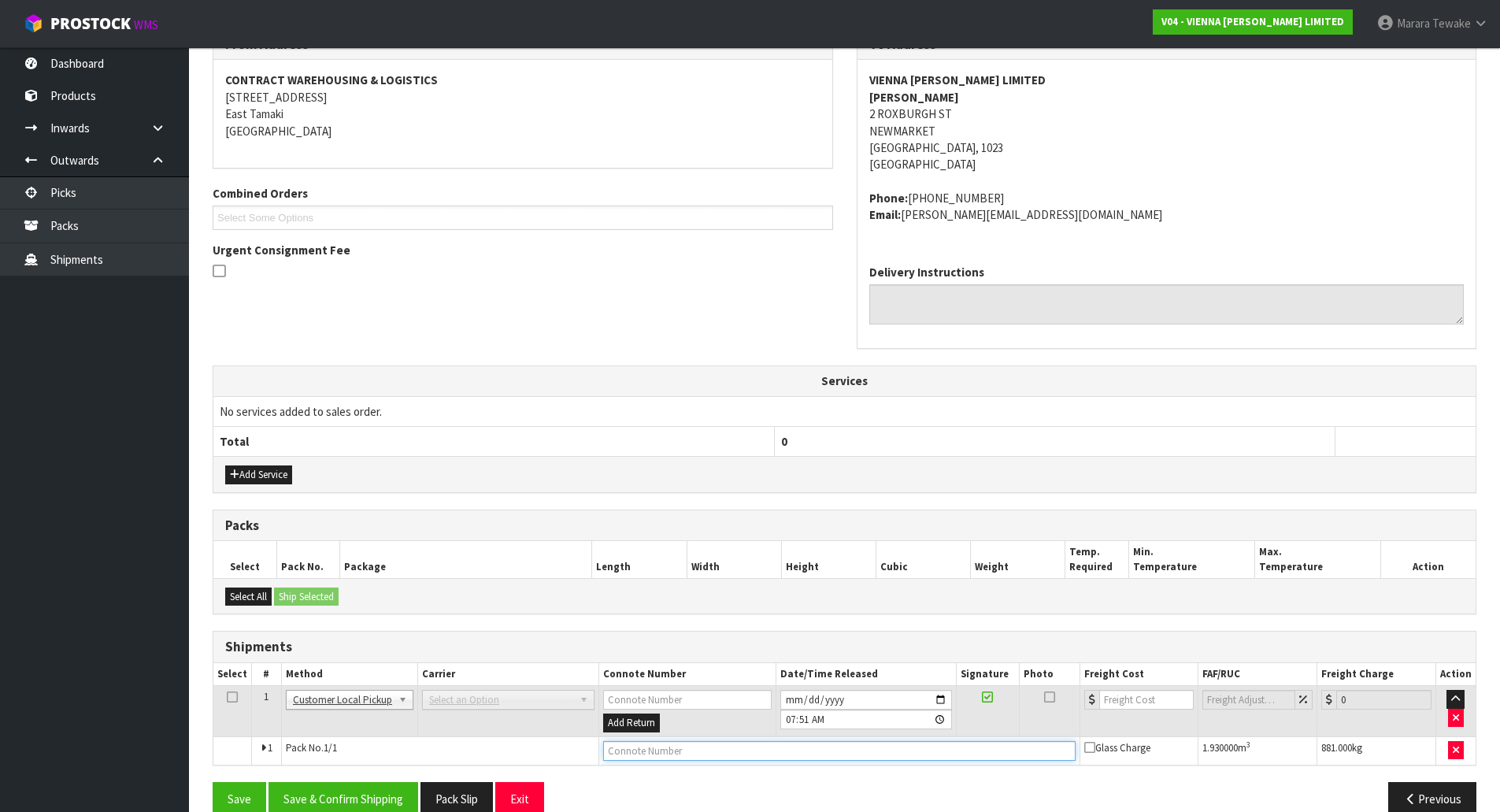
click at [612, 756] on input "text" at bounding box center [840, 751] width 472 height 20
type input "CUSTOMER COLLECTED"
click at [367, 790] on button "Save & Confirm Shipping" at bounding box center [343, 799] width 150 height 34
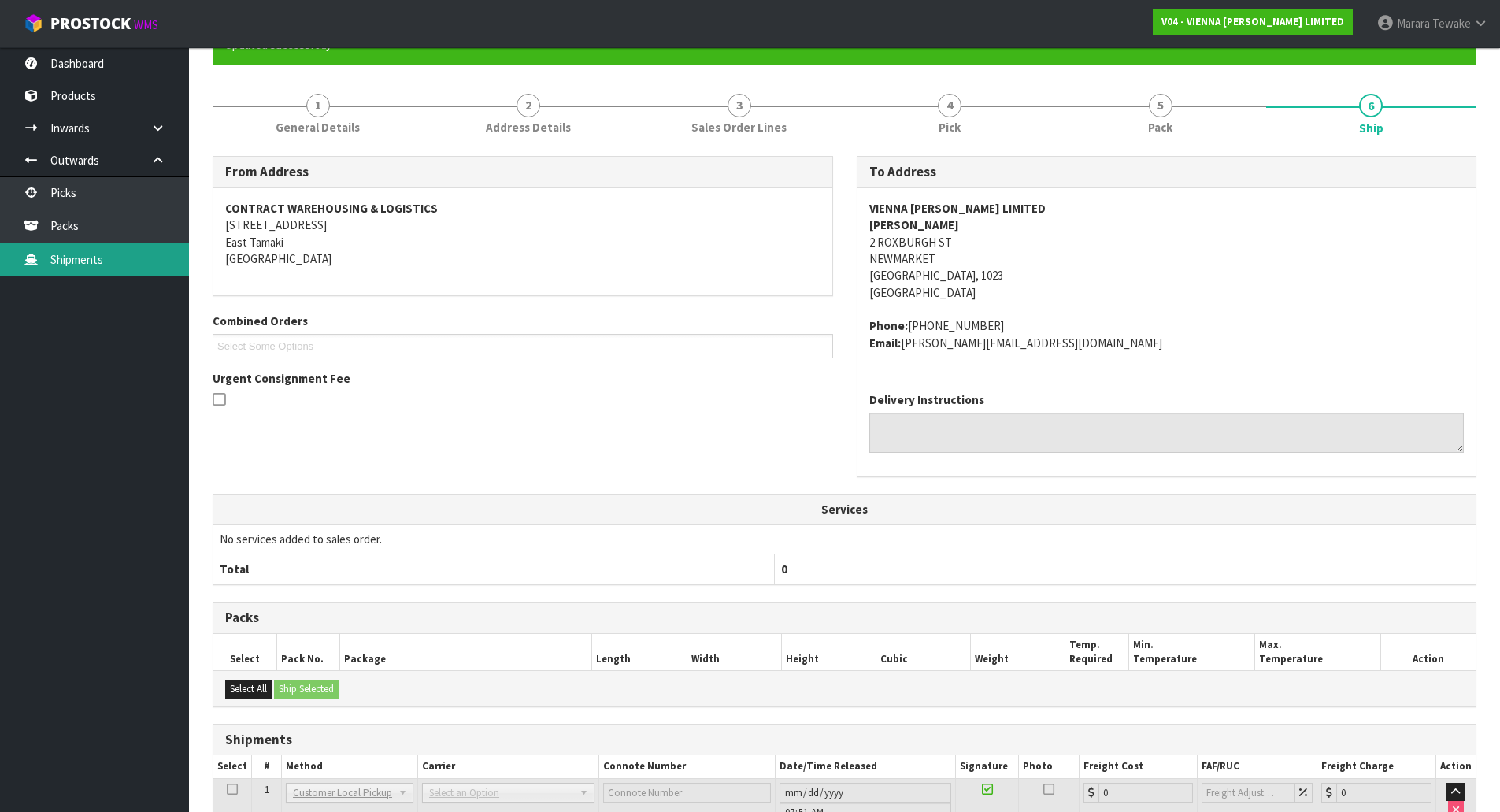
scroll to position [0, 0]
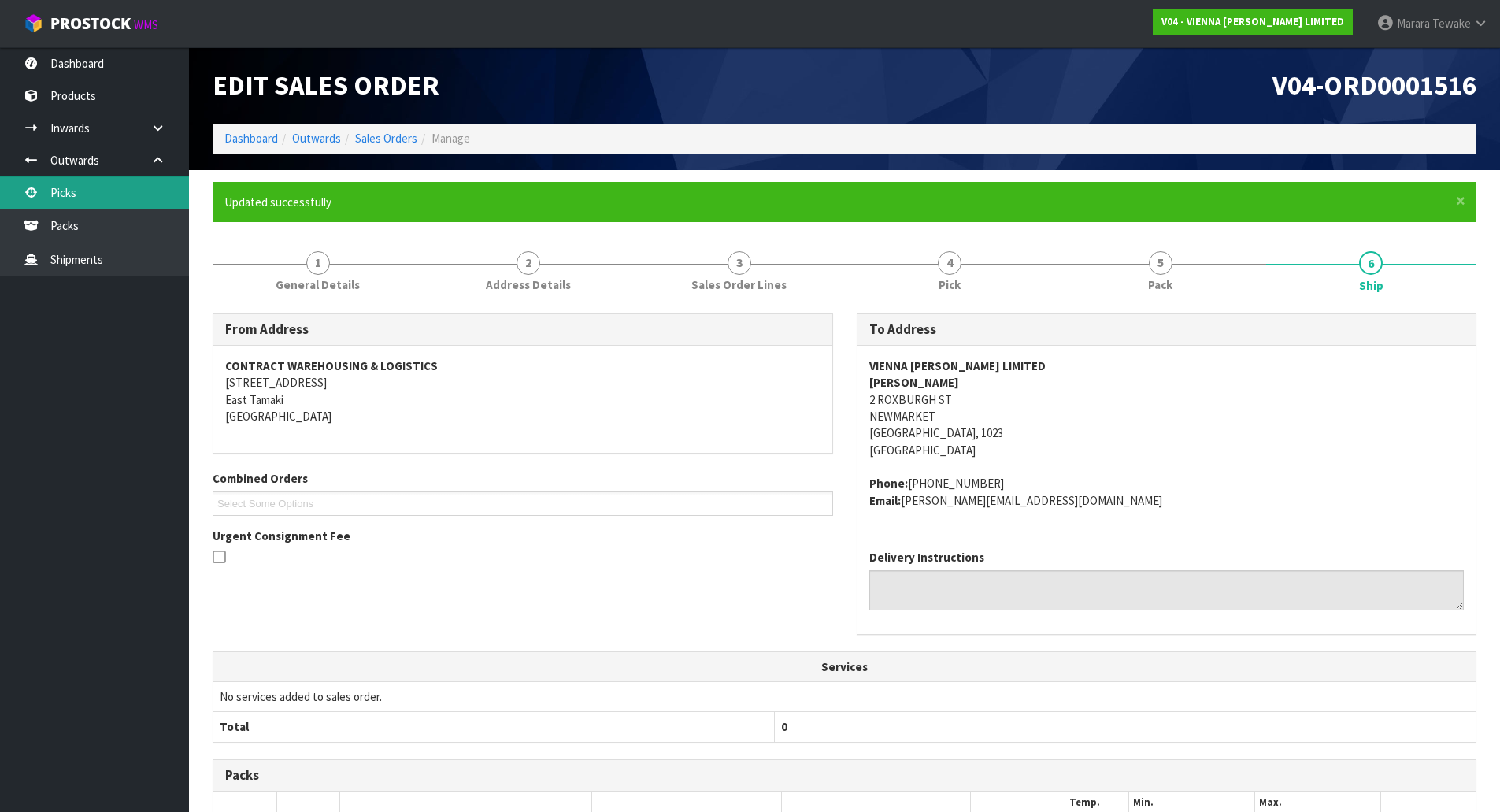
click at [110, 183] on link "Picks" at bounding box center [94, 192] width 189 height 32
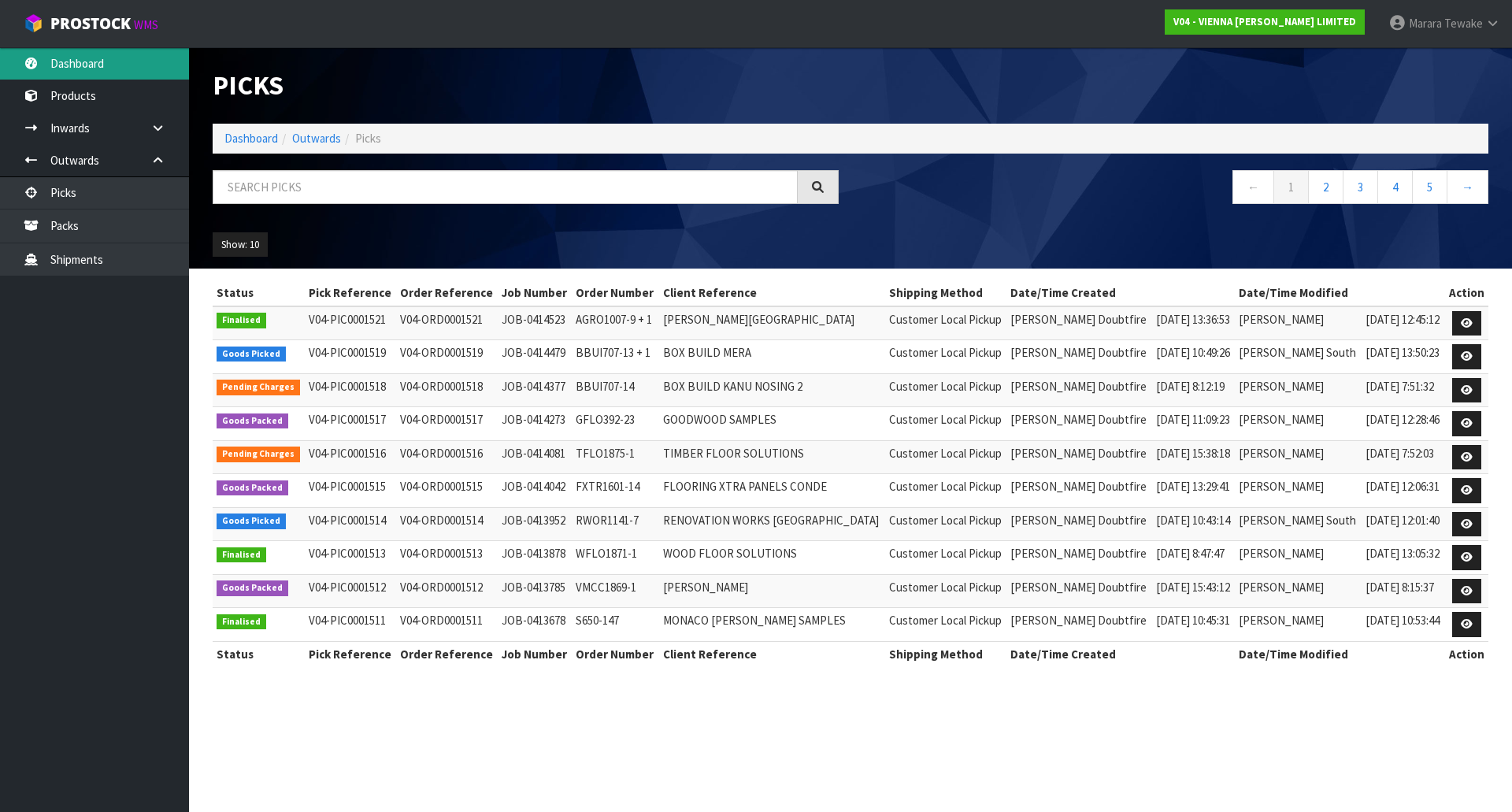
click at [75, 72] on link "Dashboard" at bounding box center [94, 64] width 189 height 32
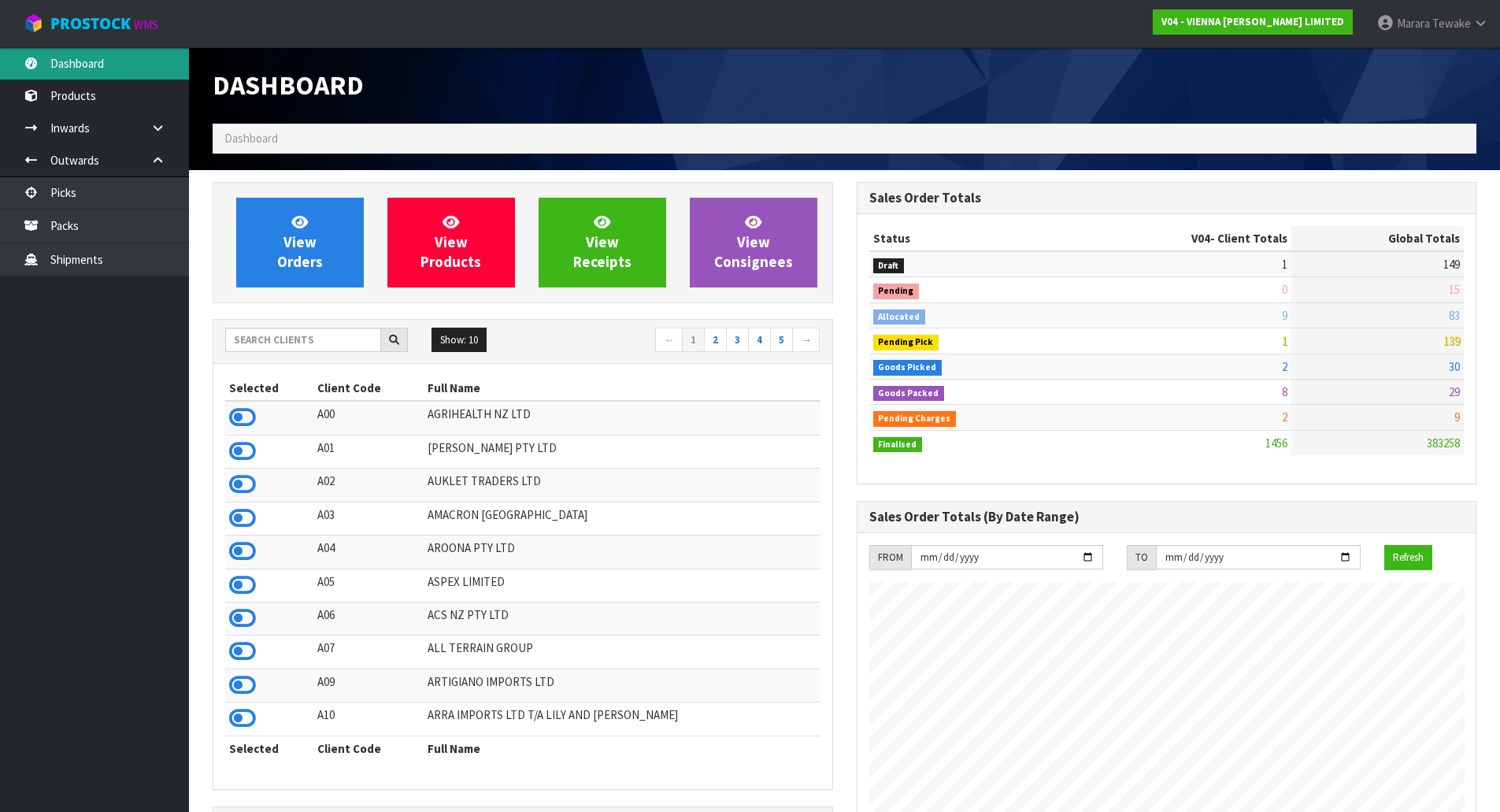
scroll to position [1260, 643]
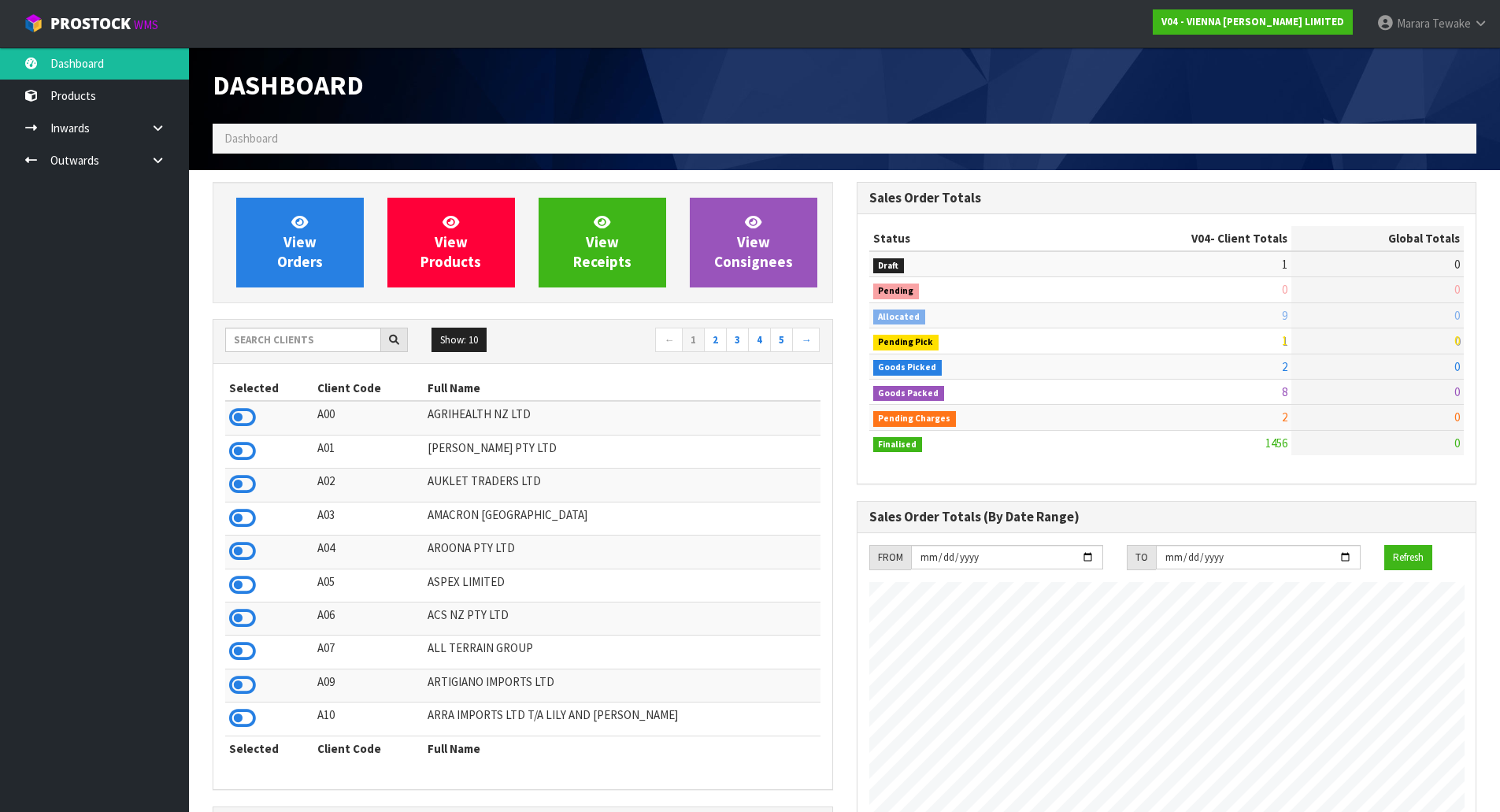
scroll to position [1244, 643]
click at [306, 343] on input "text" at bounding box center [304, 340] width 156 height 24
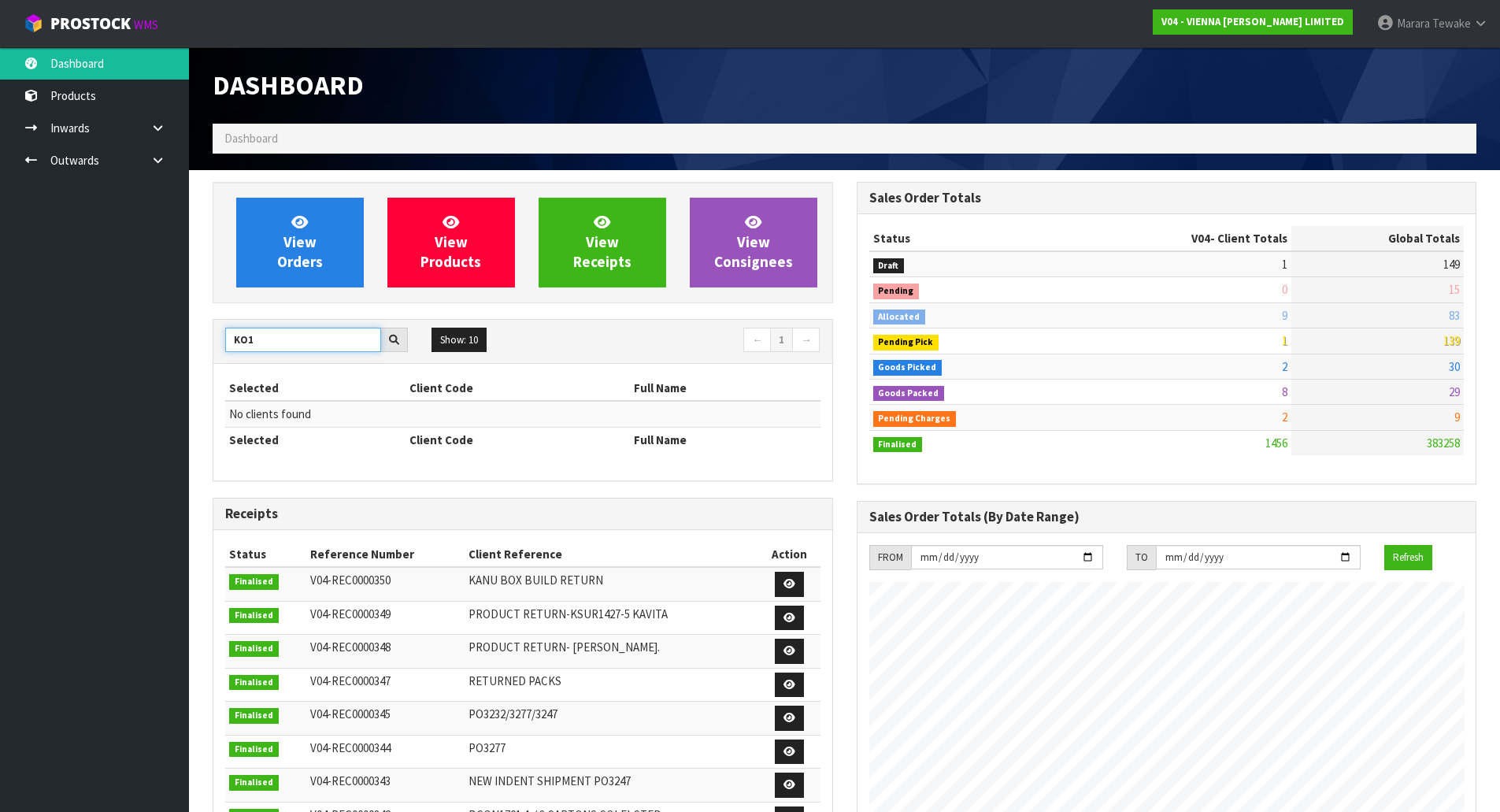
drag, startPoint x: 278, startPoint y: 334, endPoint x: 201, endPoint y: 315, distance: 79.3
click at [199, 323] on section "View Orders View Products View Receipts View Consignees KO1 Show: 10 5 10 25 50…" at bounding box center [844, 804] width 1311 height 1268
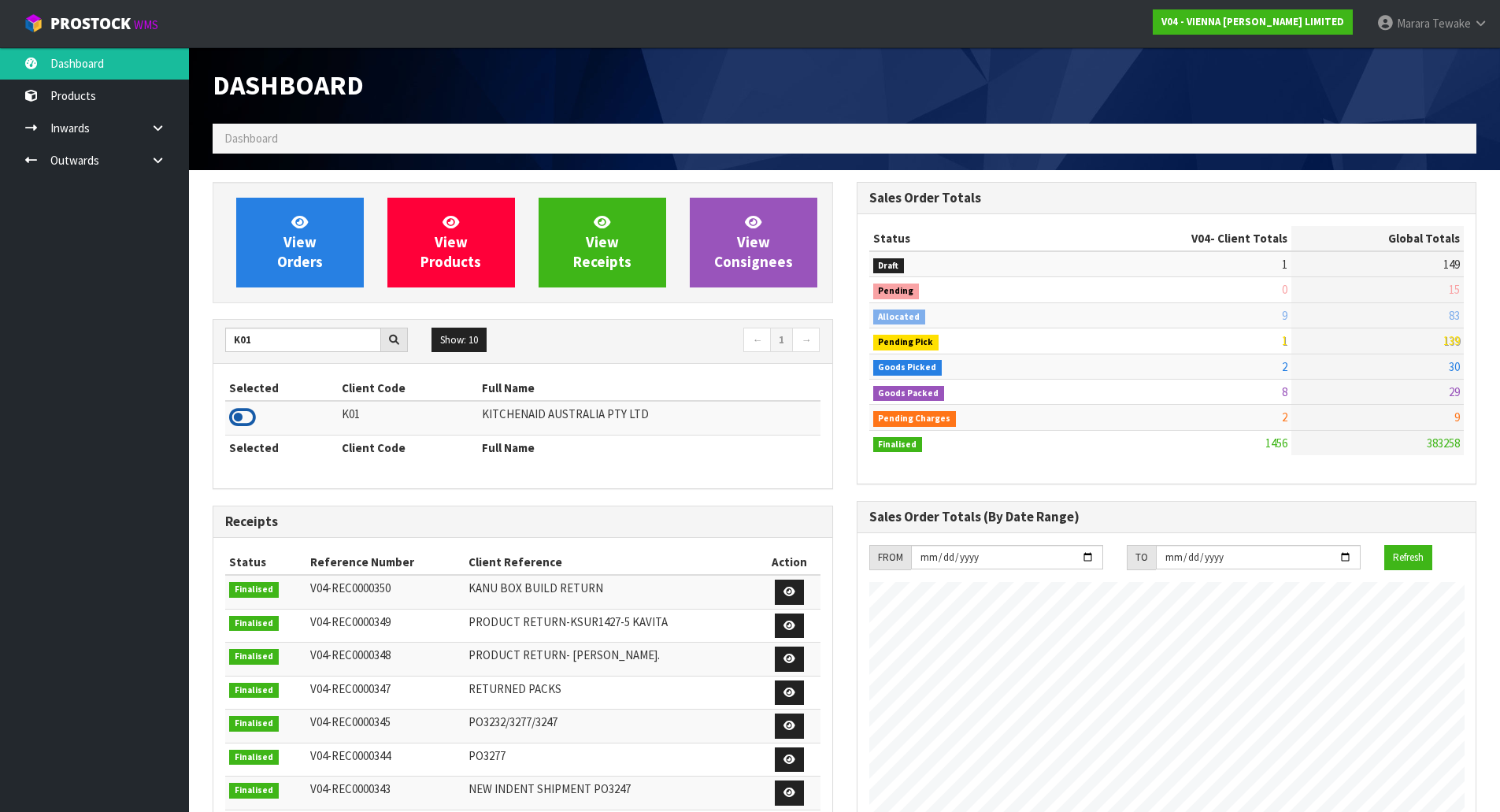
click at [235, 419] on icon at bounding box center [243, 418] width 27 height 23
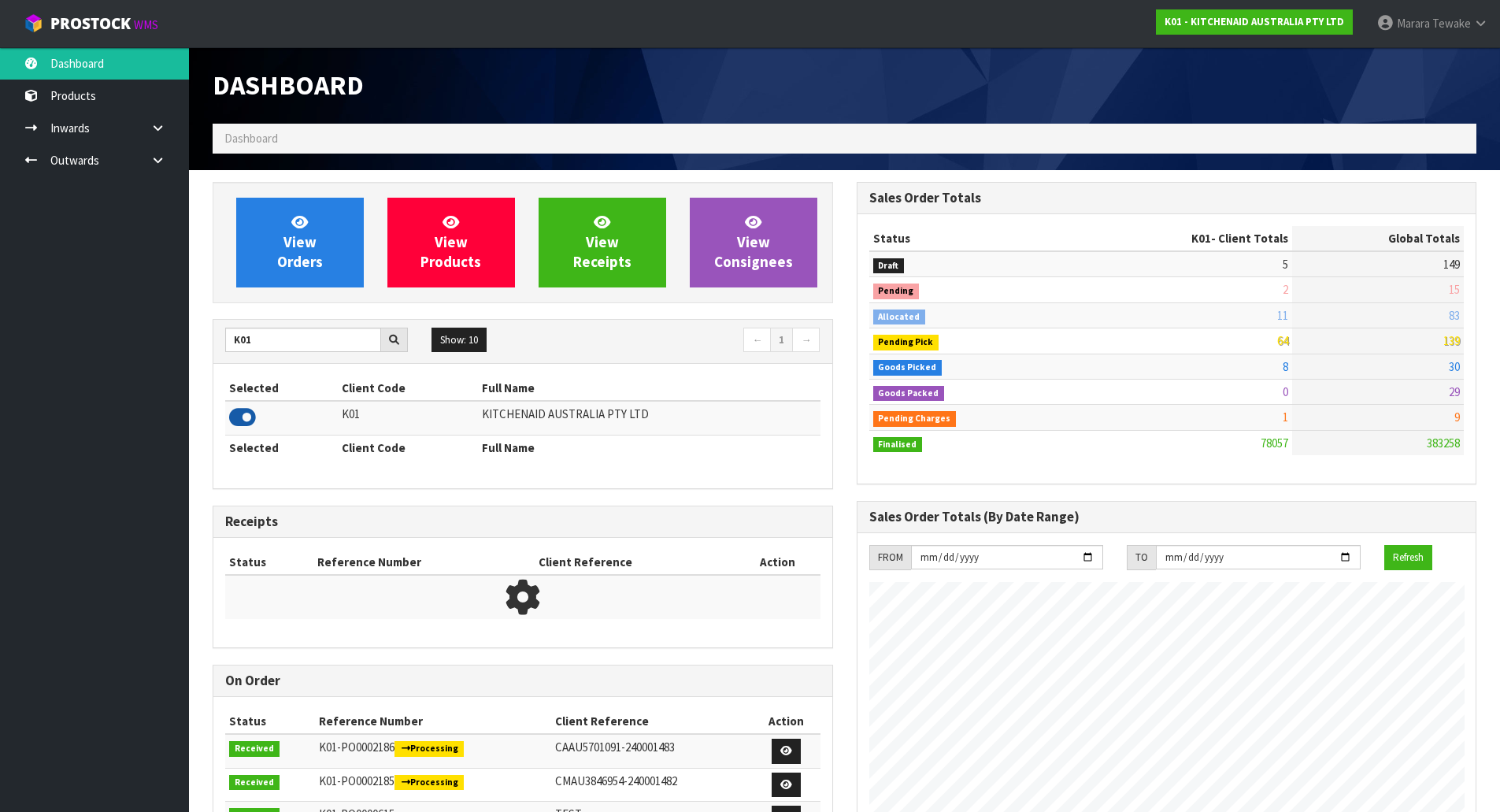
scroll to position [1193, 643]
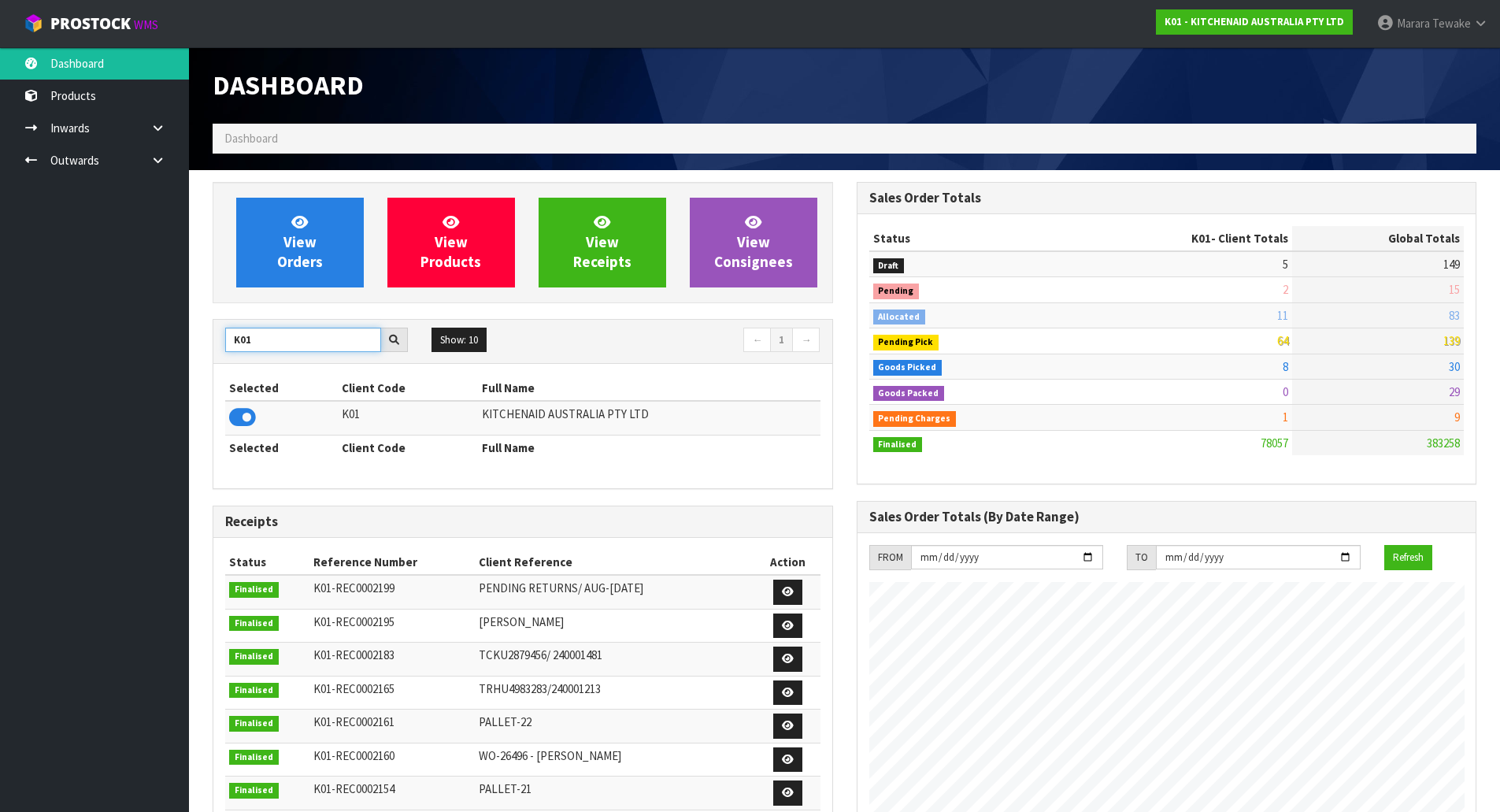
drag, startPoint x: 270, startPoint y: 340, endPoint x: 221, endPoint y: 331, distance: 49.8
click at [221, 336] on div "K01" at bounding box center [317, 340] width 207 height 25
type input "S08"
click at [240, 416] on icon at bounding box center [243, 418] width 27 height 23
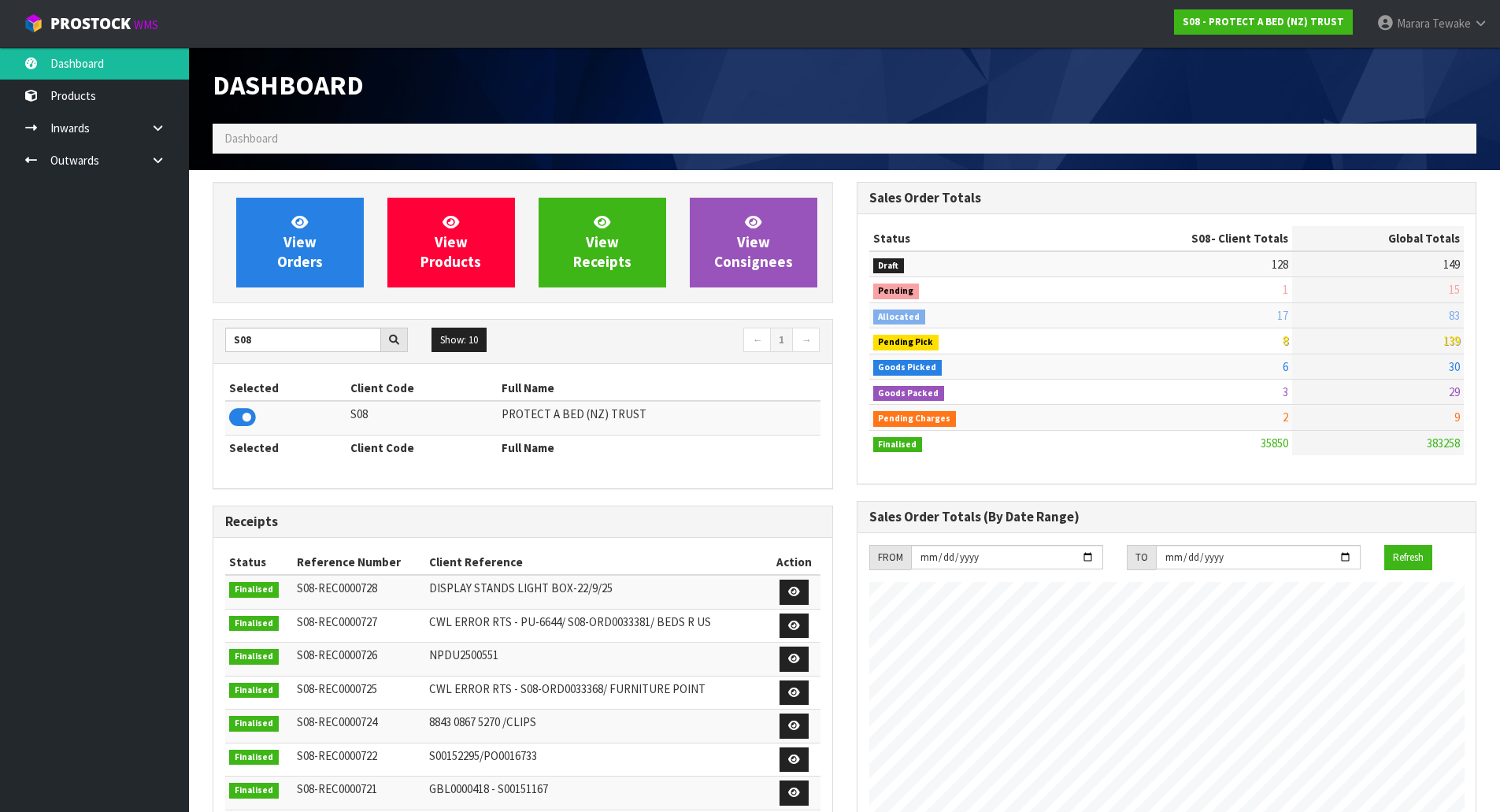
scroll to position [1193, 643]
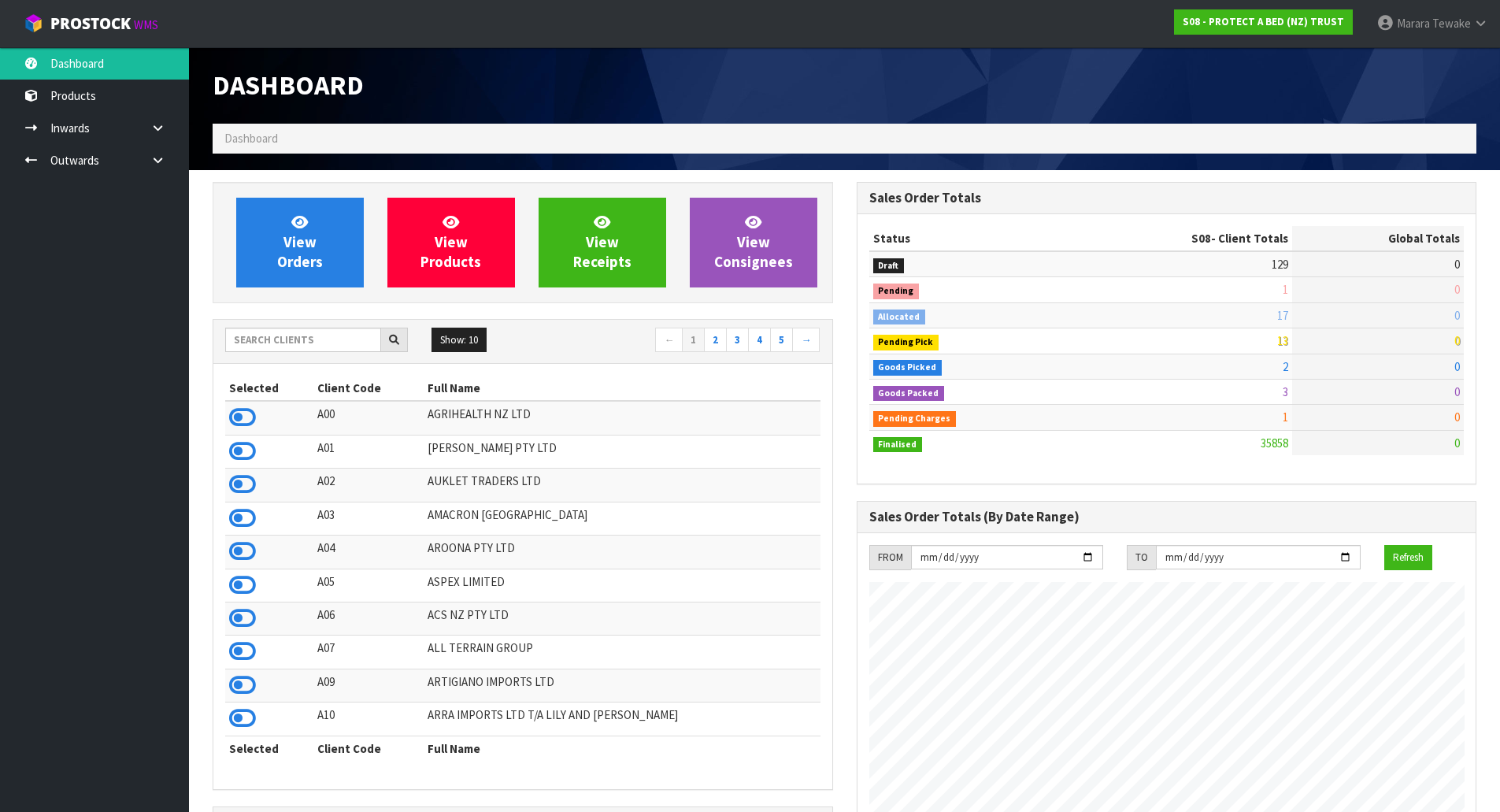
scroll to position [1193, 643]
click at [256, 339] on input "text" at bounding box center [304, 340] width 156 height 24
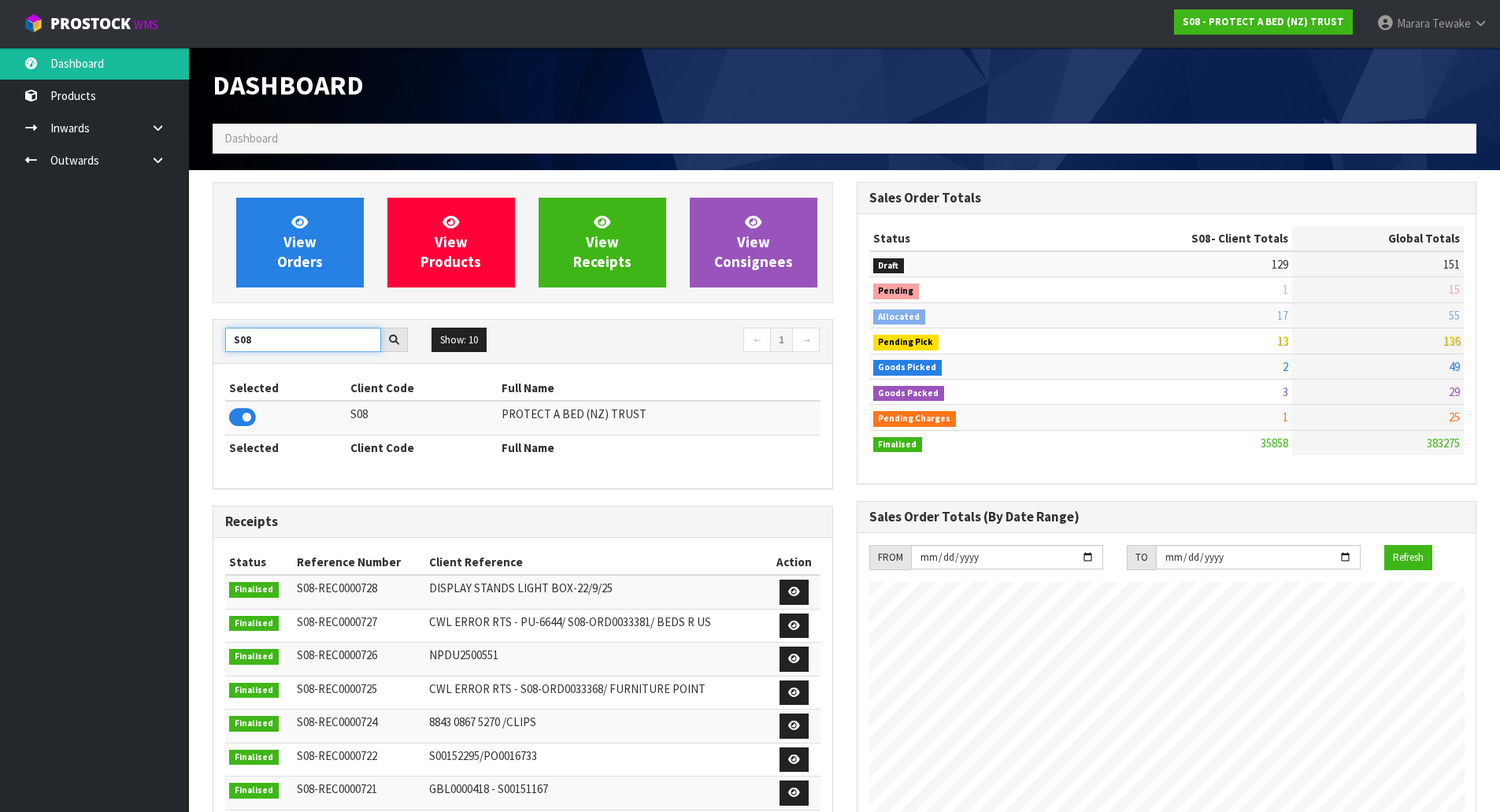
drag, startPoint x: 262, startPoint y: 342, endPoint x: 186, endPoint y: 315, distance: 80.7
click at [207, 325] on div "View Orders View Products View Receipts View Consignees S08 Show: 10 5 10 25 50…" at bounding box center [523, 640] width 644 height 914
click at [237, 418] on icon at bounding box center [243, 418] width 27 height 23
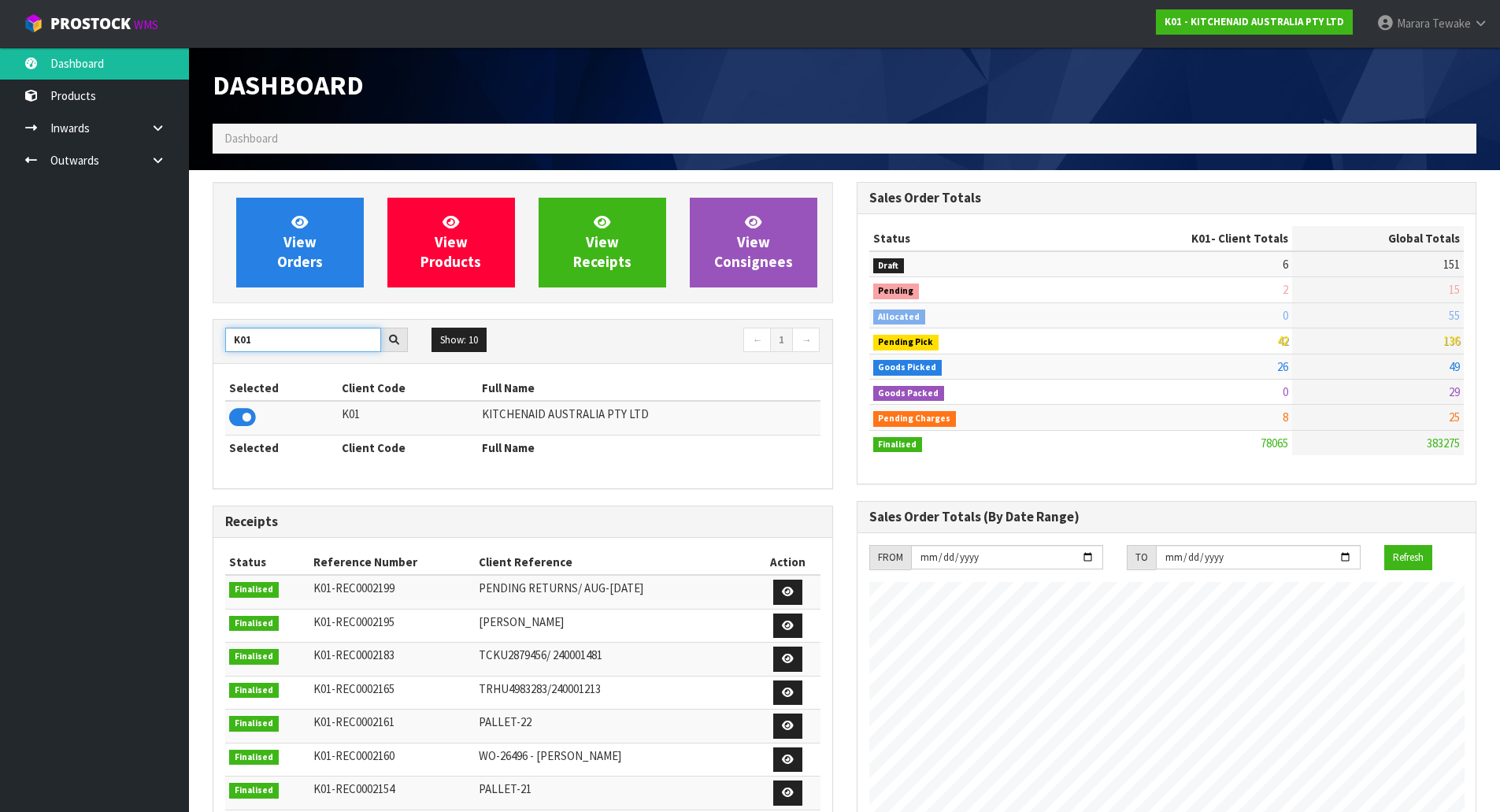
drag, startPoint x: 257, startPoint y: 340, endPoint x: 192, endPoint y: 324, distance: 66.9
click at [201, 329] on div "View Orders View Products View Receipts View Consignees K01 Show: 10 5 10 25 50…" at bounding box center [523, 676] width 644 height 989
click at [269, 349] on input "K01" at bounding box center [304, 340] width 156 height 24
drag, startPoint x: 203, startPoint y: 340, endPoint x: 171, endPoint y: 334, distance: 32.6
click at [181, 339] on body "Toggle navigation ProStock WMS K01 - KITCHENAID AUSTRALIA PTY LTD Marara Tewake…" at bounding box center [750, 406] width 1500 height 812
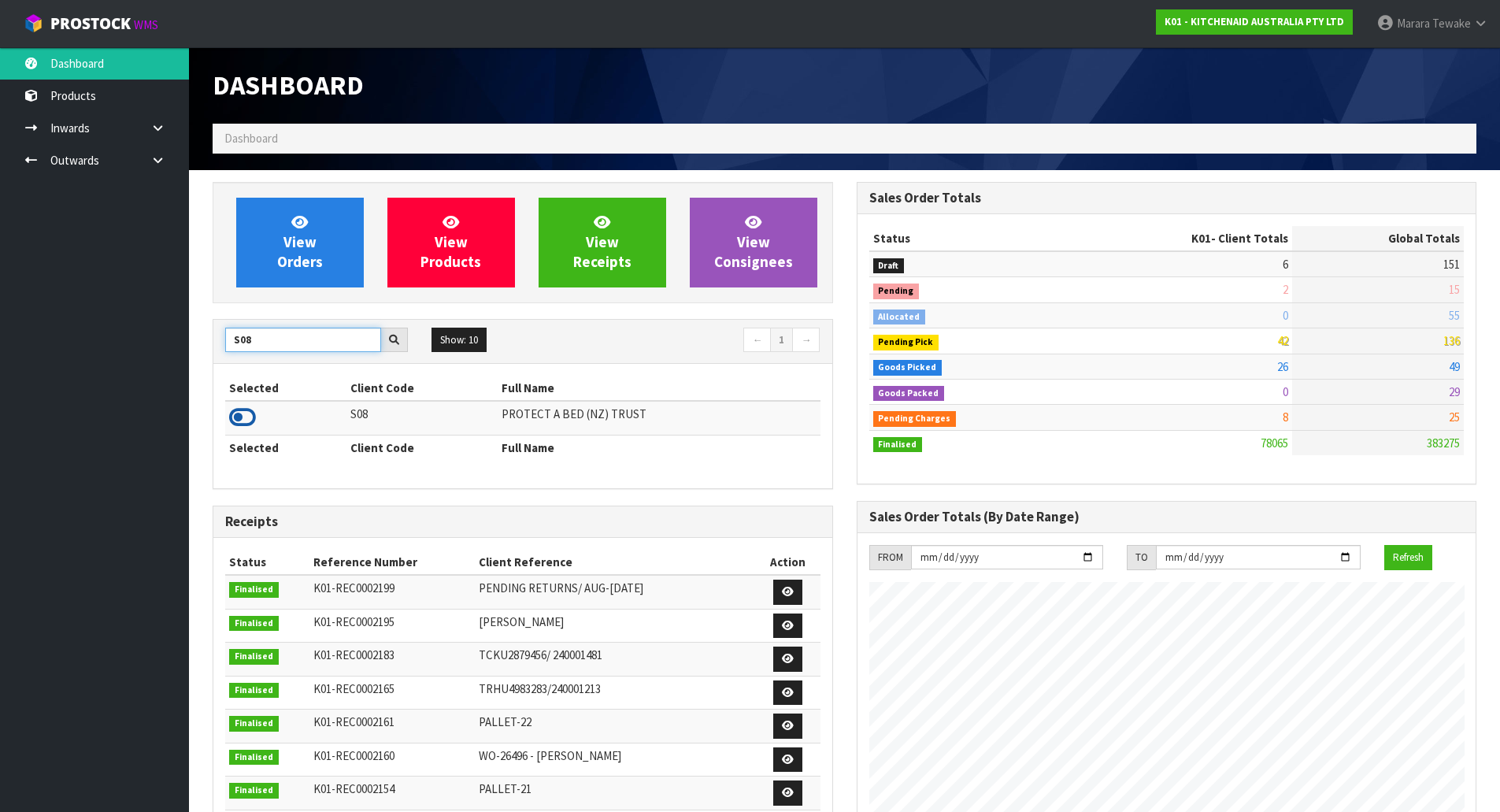
type input "S08"
click at [252, 416] on icon at bounding box center [243, 418] width 27 height 23
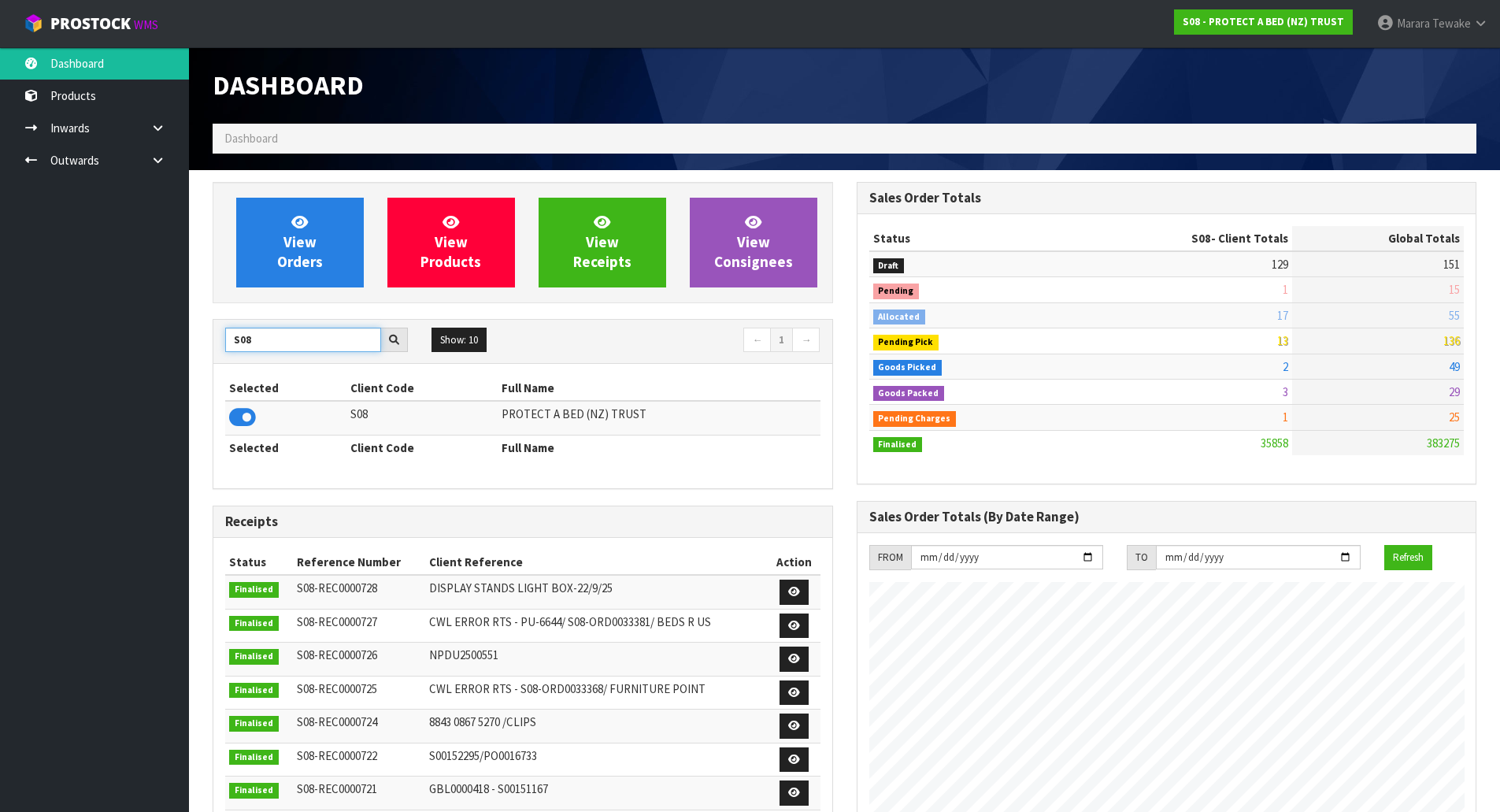
drag, startPoint x: 258, startPoint y: 336, endPoint x: 210, endPoint y: 319, distance: 50.9
click at [215, 321] on div "S08 Show: 10 5 10 25 50 ← 1 →" at bounding box center [523, 341] width 619 height 44
click at [244, 422] on icon at bounding box center [243, 418] width 27 height 23
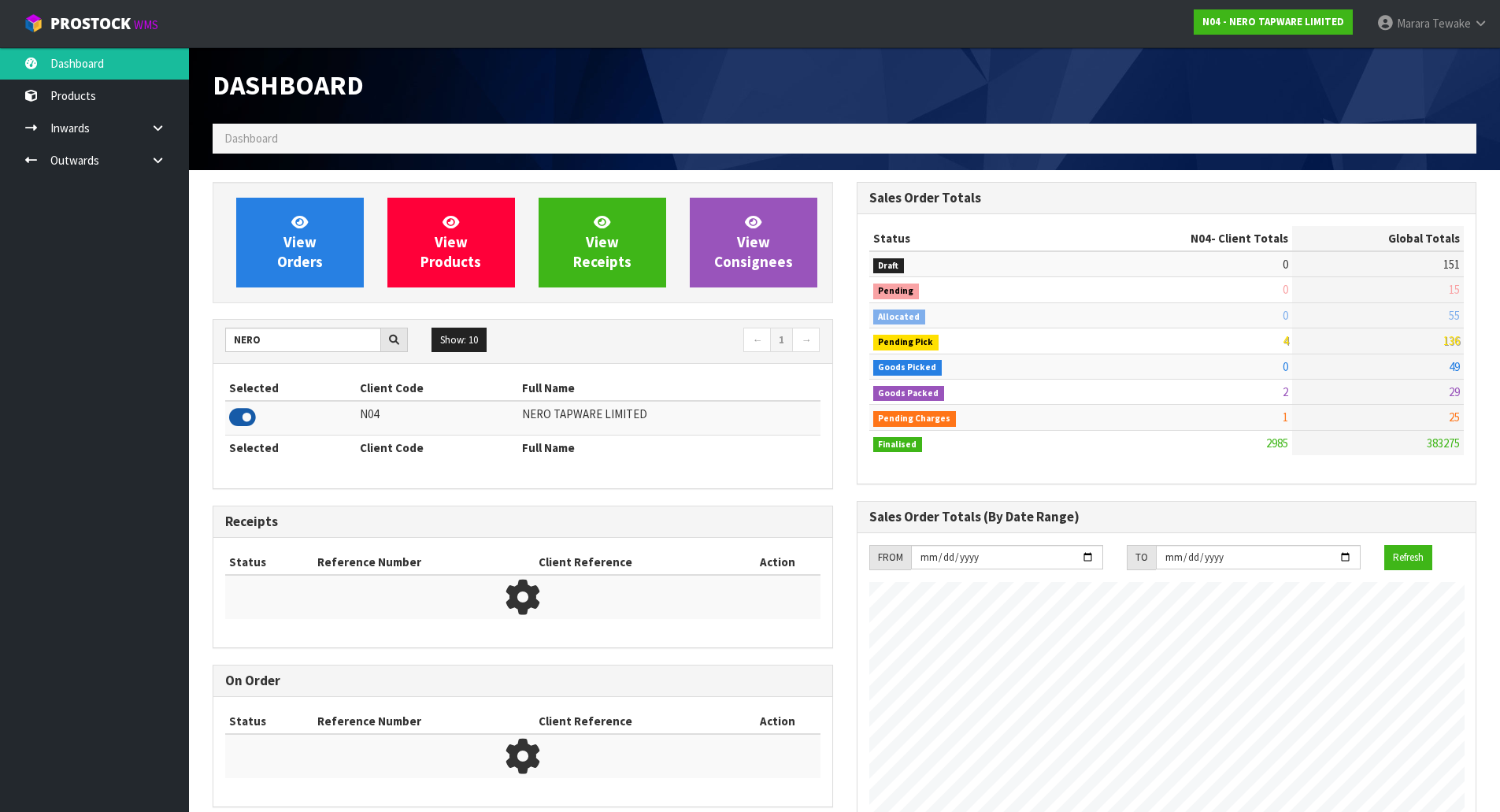
scroll to position [1227, 643]
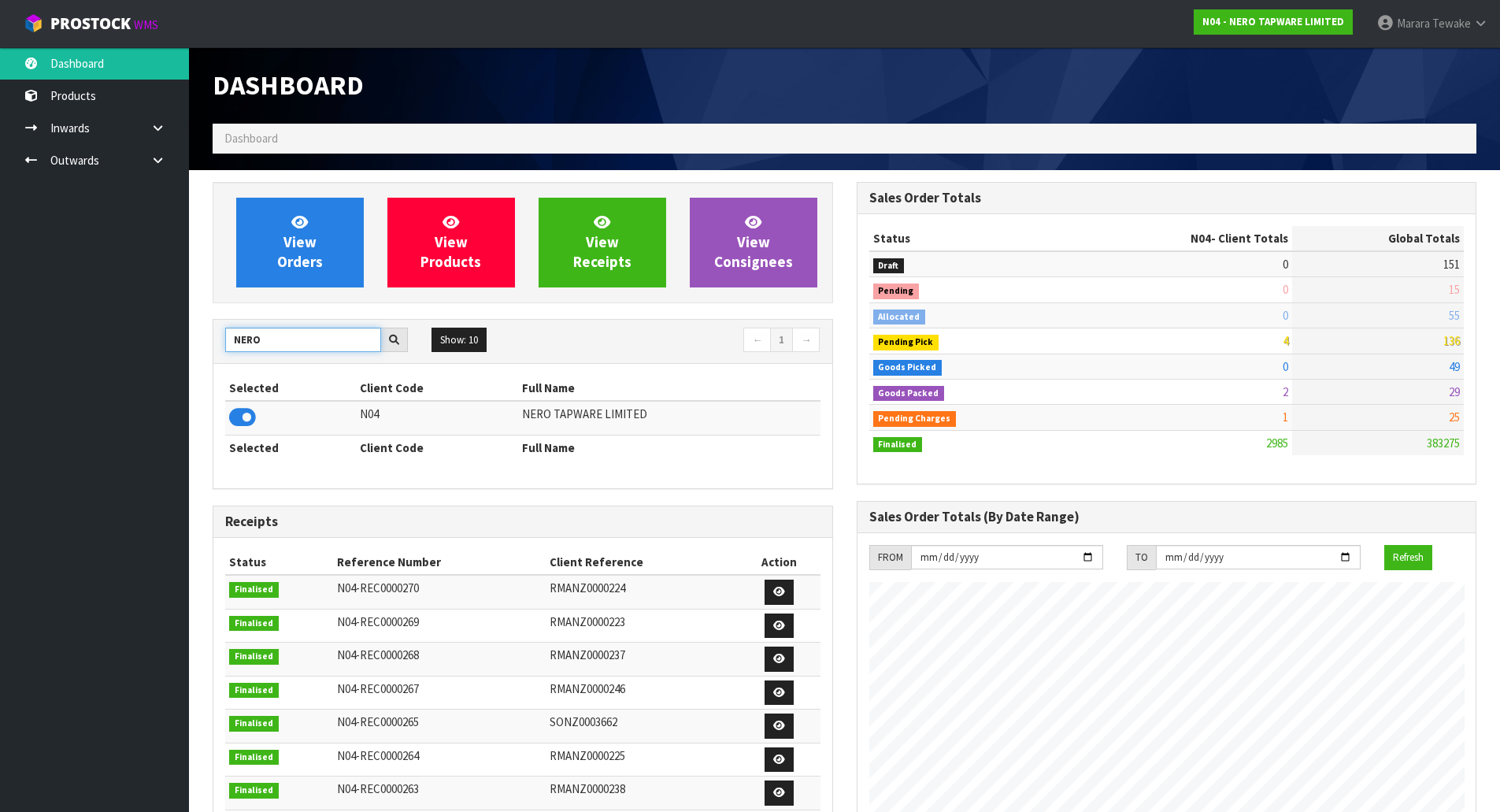
drag, startPoint x: 285, startPoint y: 340, endPoint x: 168, endPoint y: 331, distance: 117.3
click at [175, 335] on body "Toggle navigation ProStock WMS N04 - NERO TAPWARE LIMITED Marara Tewake Logout …" at bounding box center [750, 406] width 1500 height 812
type input "J01"
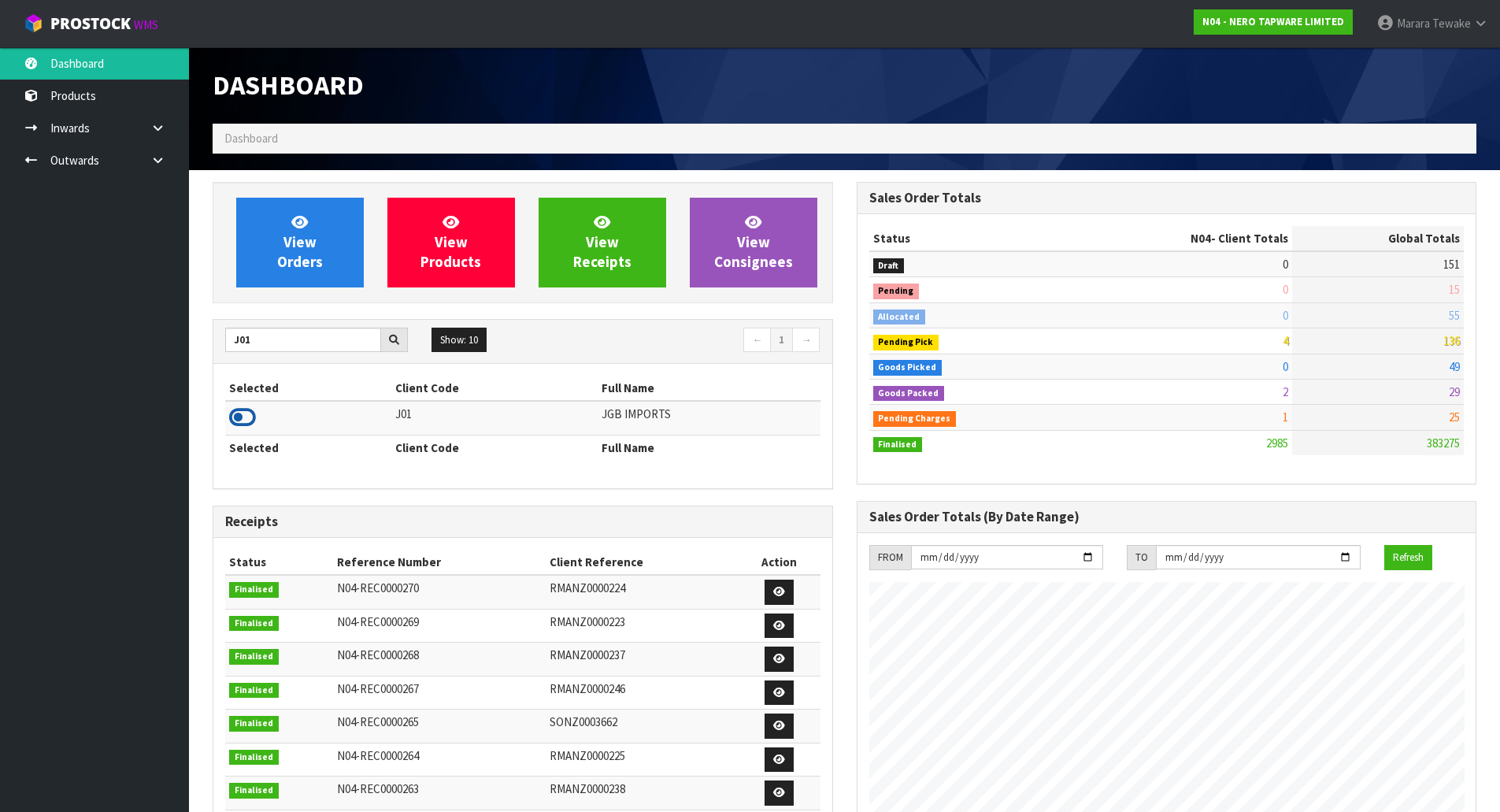
click at [234, 417] on icon at bounding box center [243, 418] width 27 height 23
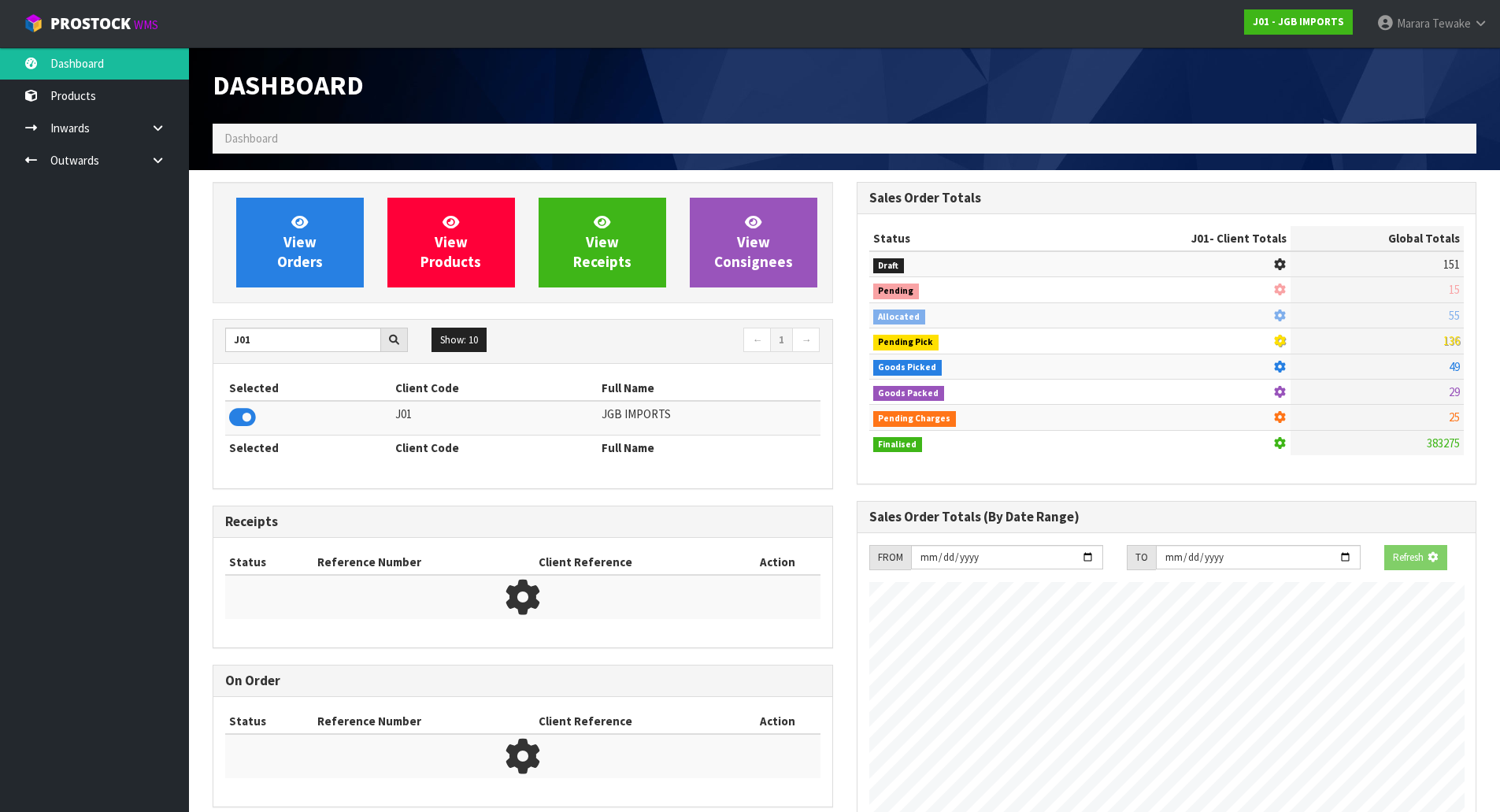
scroll to position [1142, 643]
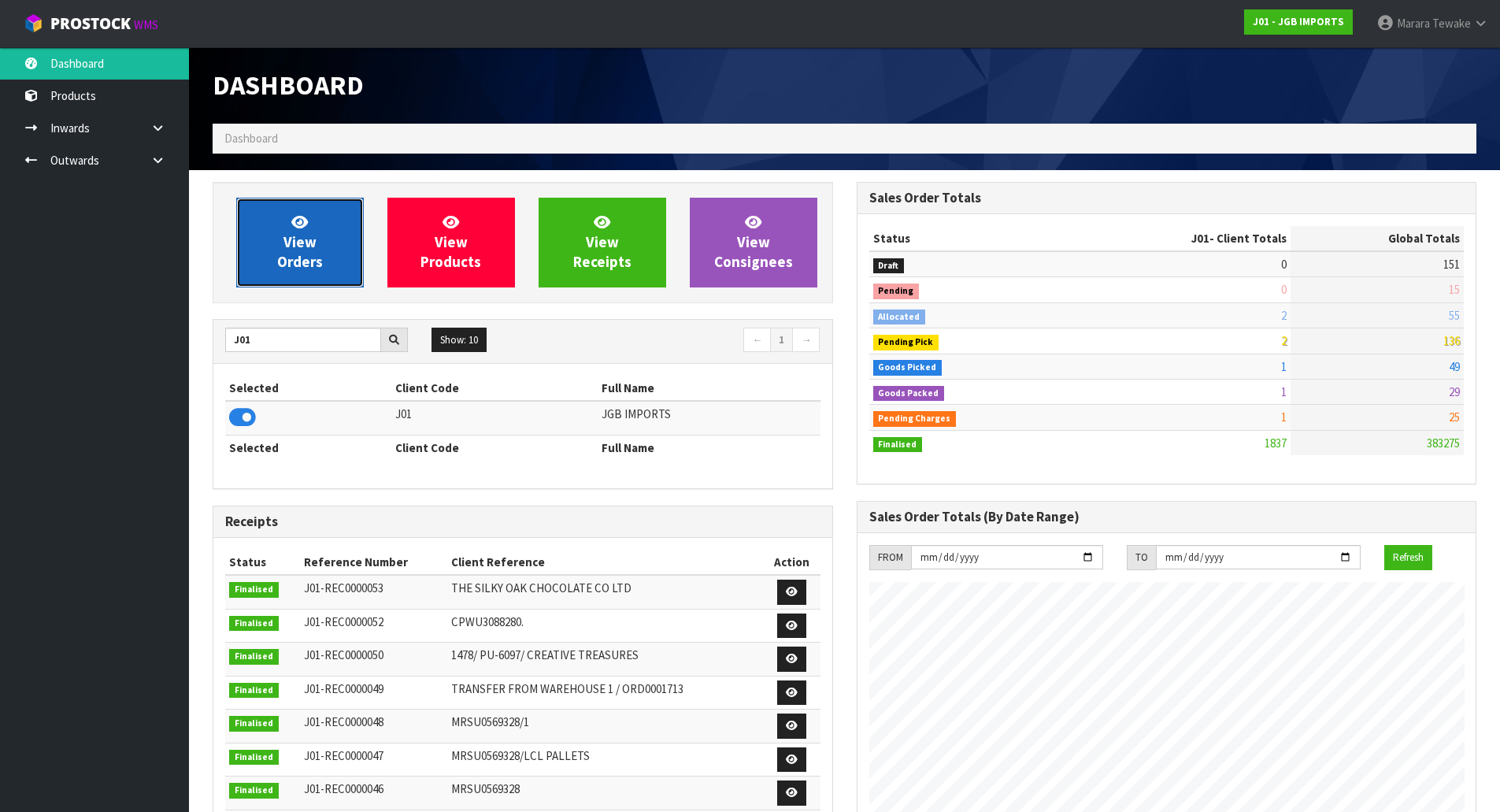
click at [291, 252] on span "View Orders" at bounding box center [300, 243] width 46 height 59
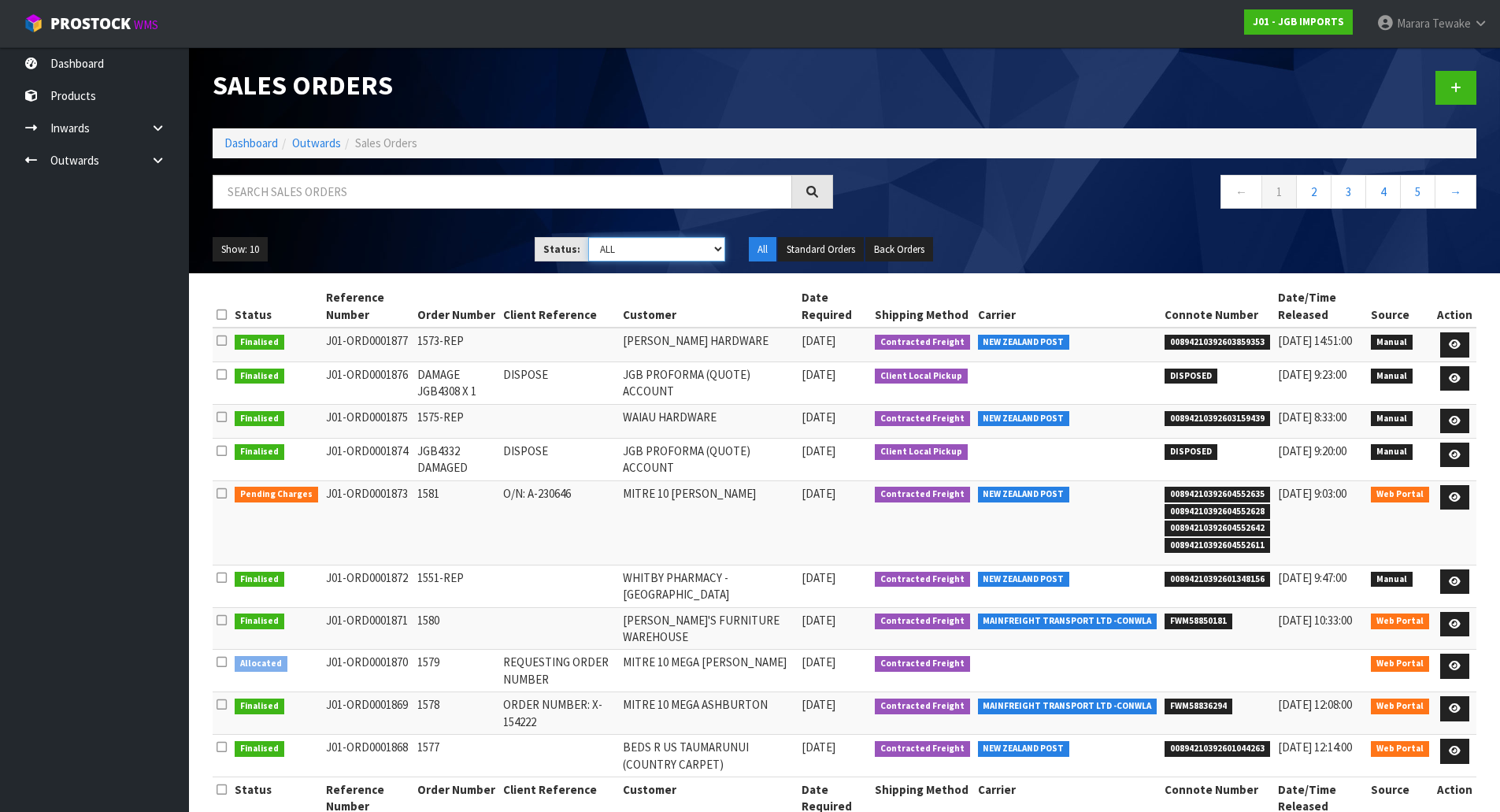
click at [719, 246] on select "Draft Pending Allocated Pending Pick Goods Picked Goods Packed Pending Charges …" at bounding box center [657, 249] width 137 height 24
select select "string:3"
click at [588, 237] on select "Draft Pending Allocated Pending Pick Goods Picked Goods Packed Pending Charges …" at bounding box center [657, 249] width 137 height 24
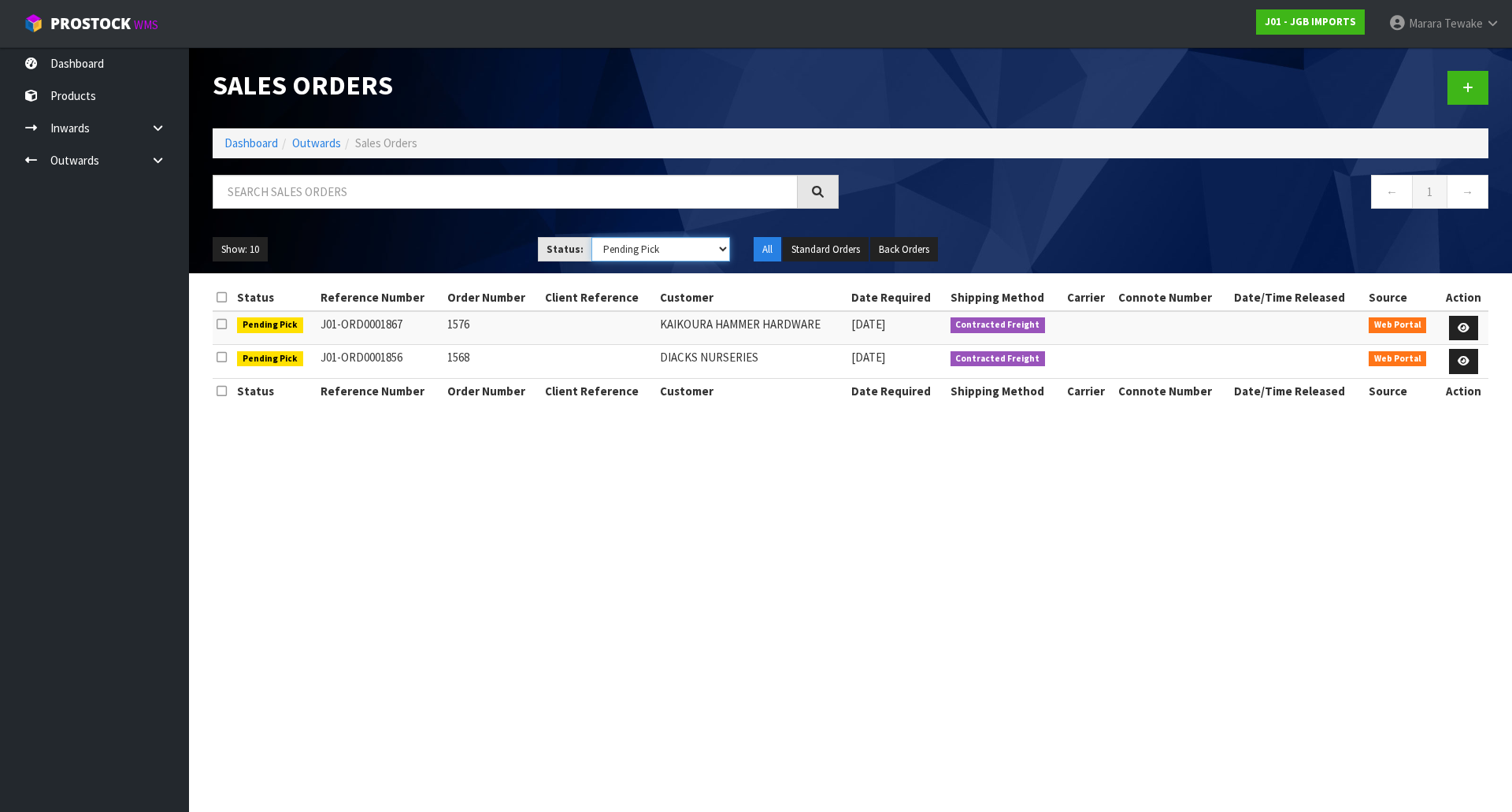
click at [722, 246] on select "Draft Pending Allocated Pending Pick Goods Picked Goods Packed Pending Charges …" at bounding box center [661, 249] width 139 height 24
click at [461, 199] on input "text" at bounding box center [505, 192] width 585 height 34
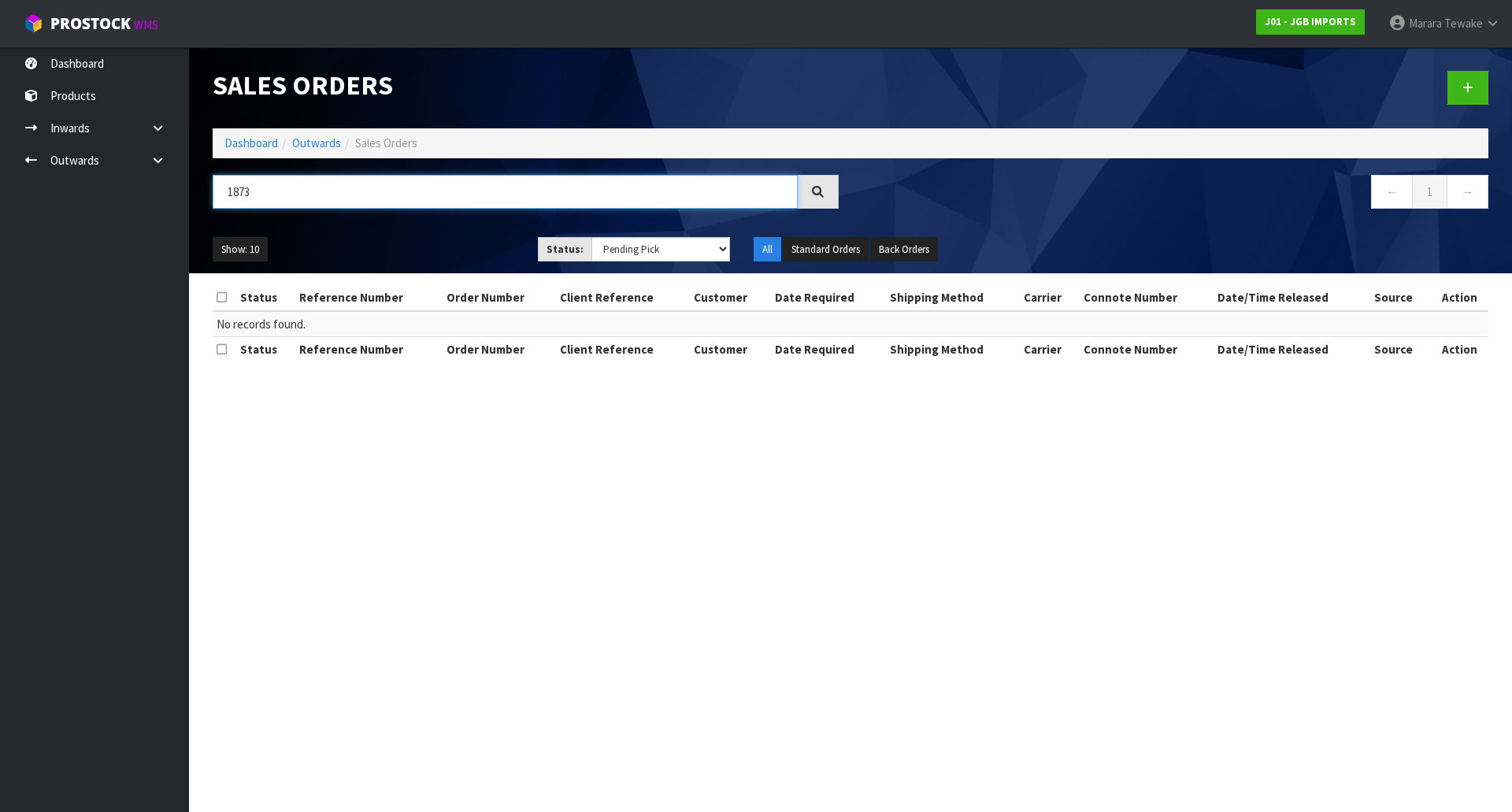
type input "1873"
click at [720, 252] on select "Draft Pending Allocated Pending Pick Goods Picked Goods Packed Pending Charges …" at bounding box center [661, 249] width 139 height 24
select select "string:ALL"
click at [592, 237] on select "Draft Pending Allocated Pending Pick Goods Picked Goods Packed Pending Charges …" at bounding box center [661, 249] width 139 height 24
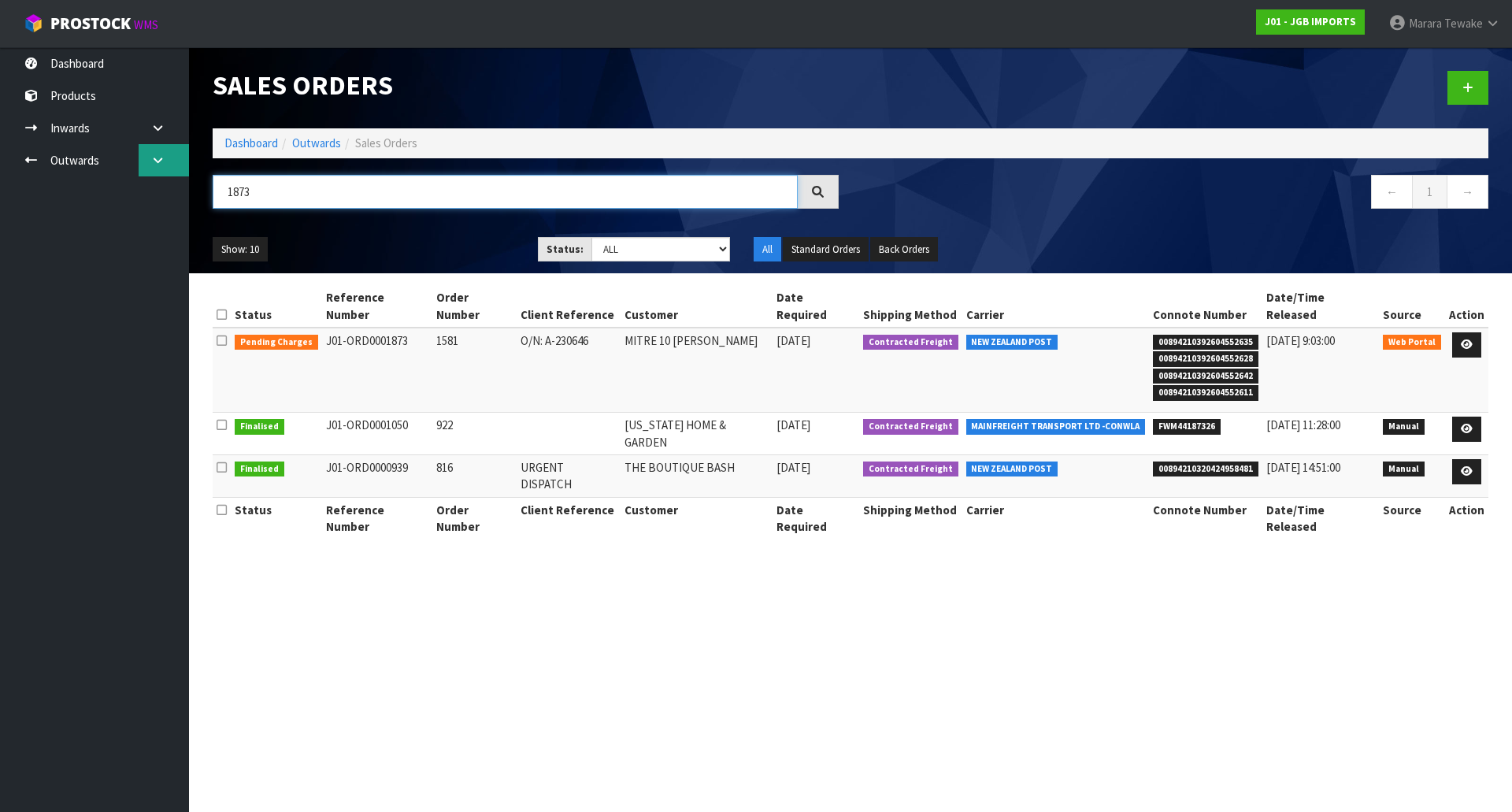
drag, startPoint x: 271, startPoint y: 192, endPoint x: 172, endPoint y: 167, distance: 102.1
click at [176, 169] on body "Toggle navigation ProStock WMS J01 - JGB IMPORTS Marara Tewake Logout Dashboard…" at bounding box center [756, 406] width 1512 height 812
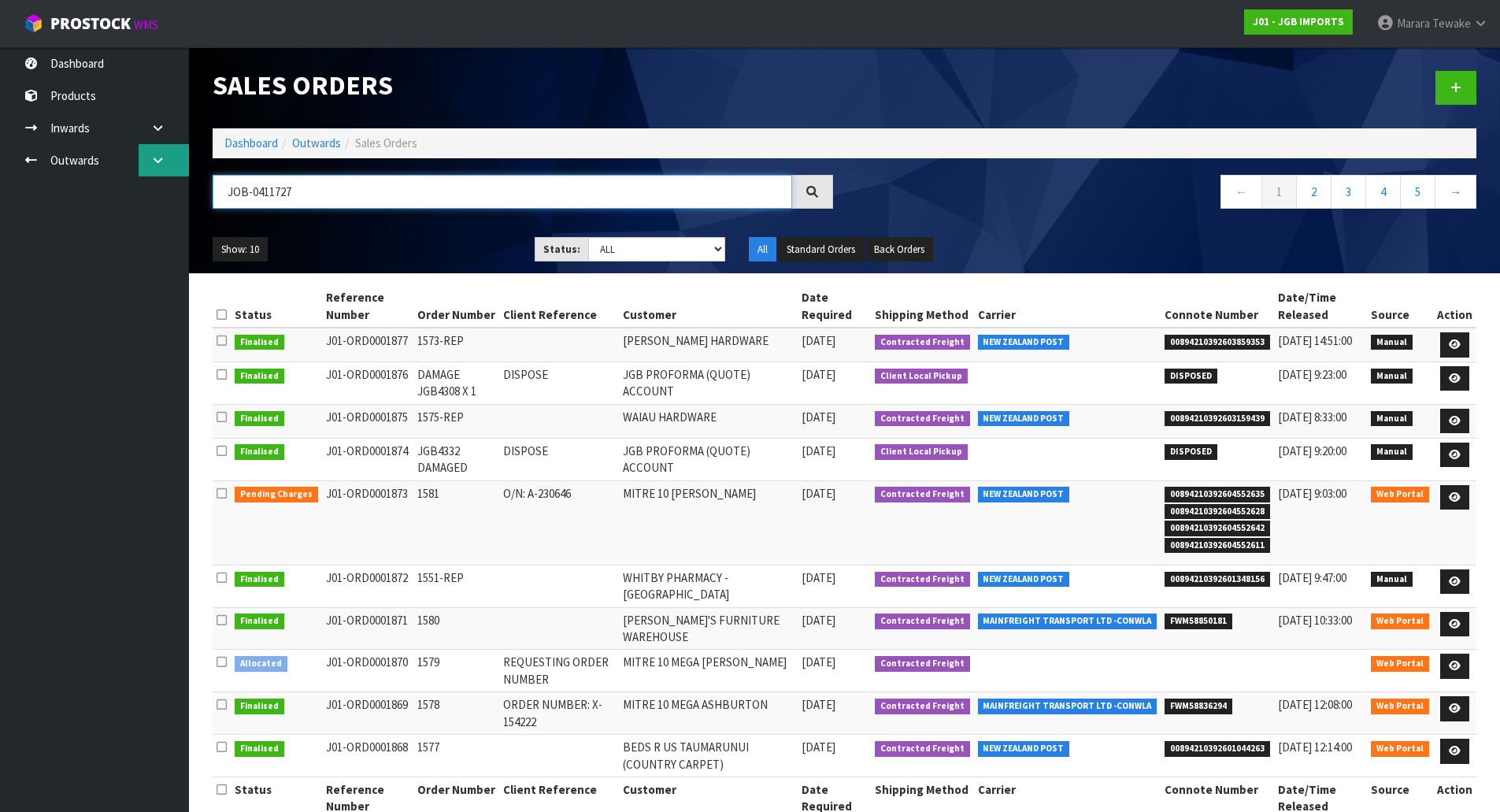
type input "JOB-0411727"
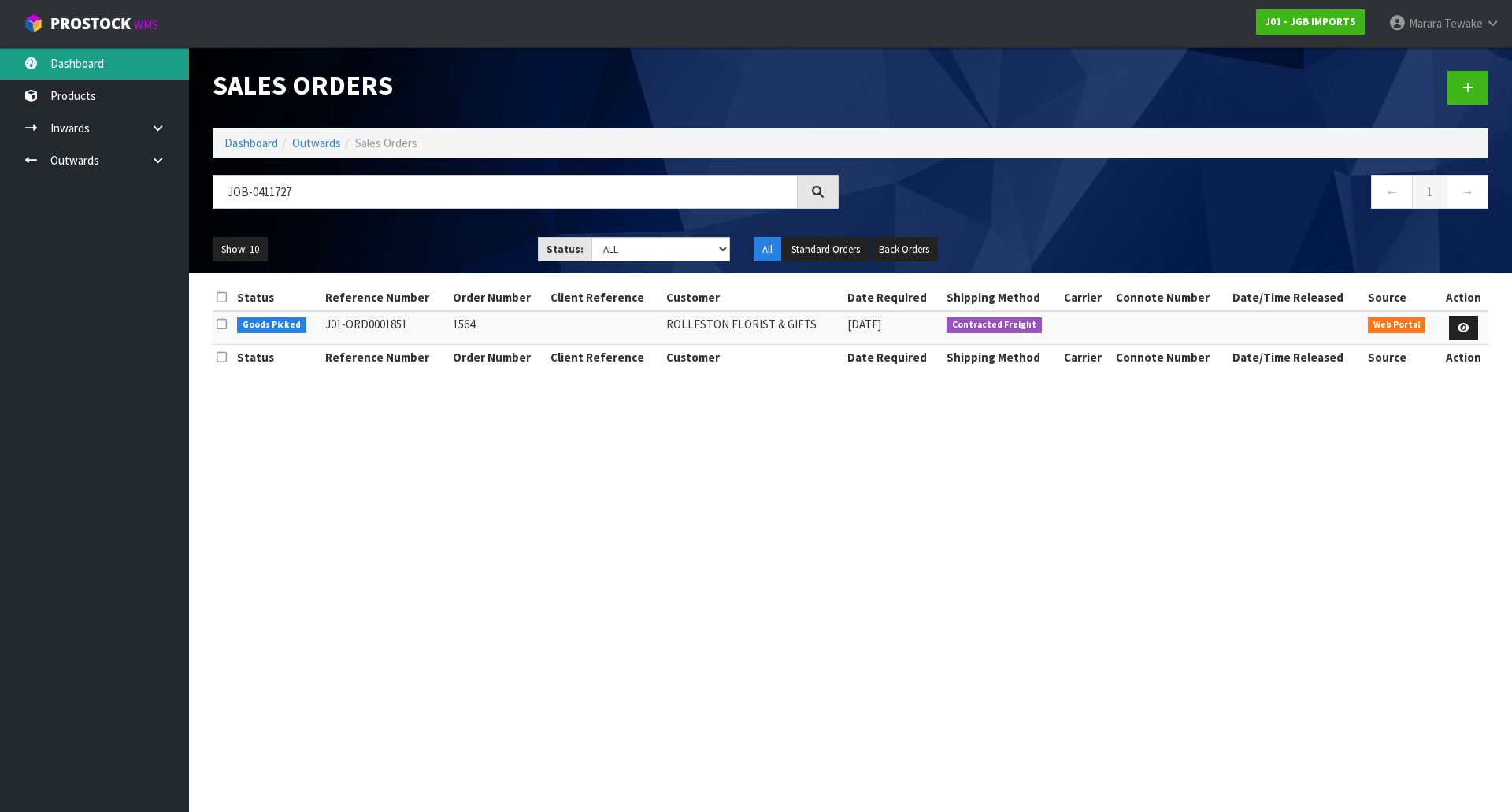
click at [130, 66] on link "Dashboard" at bounding box center [94, 64] width 189 height 32
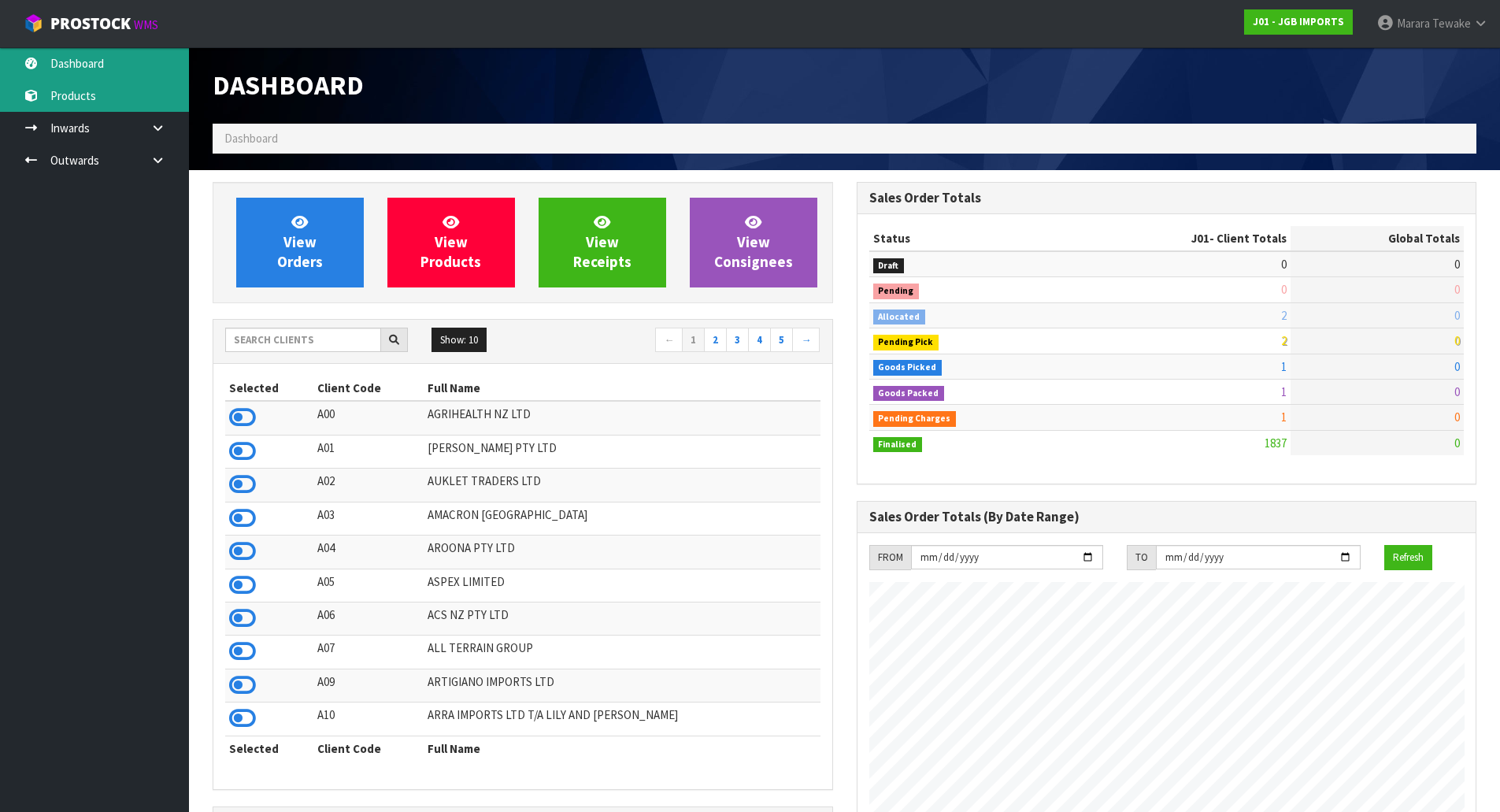
scroll to position [1142, 643]
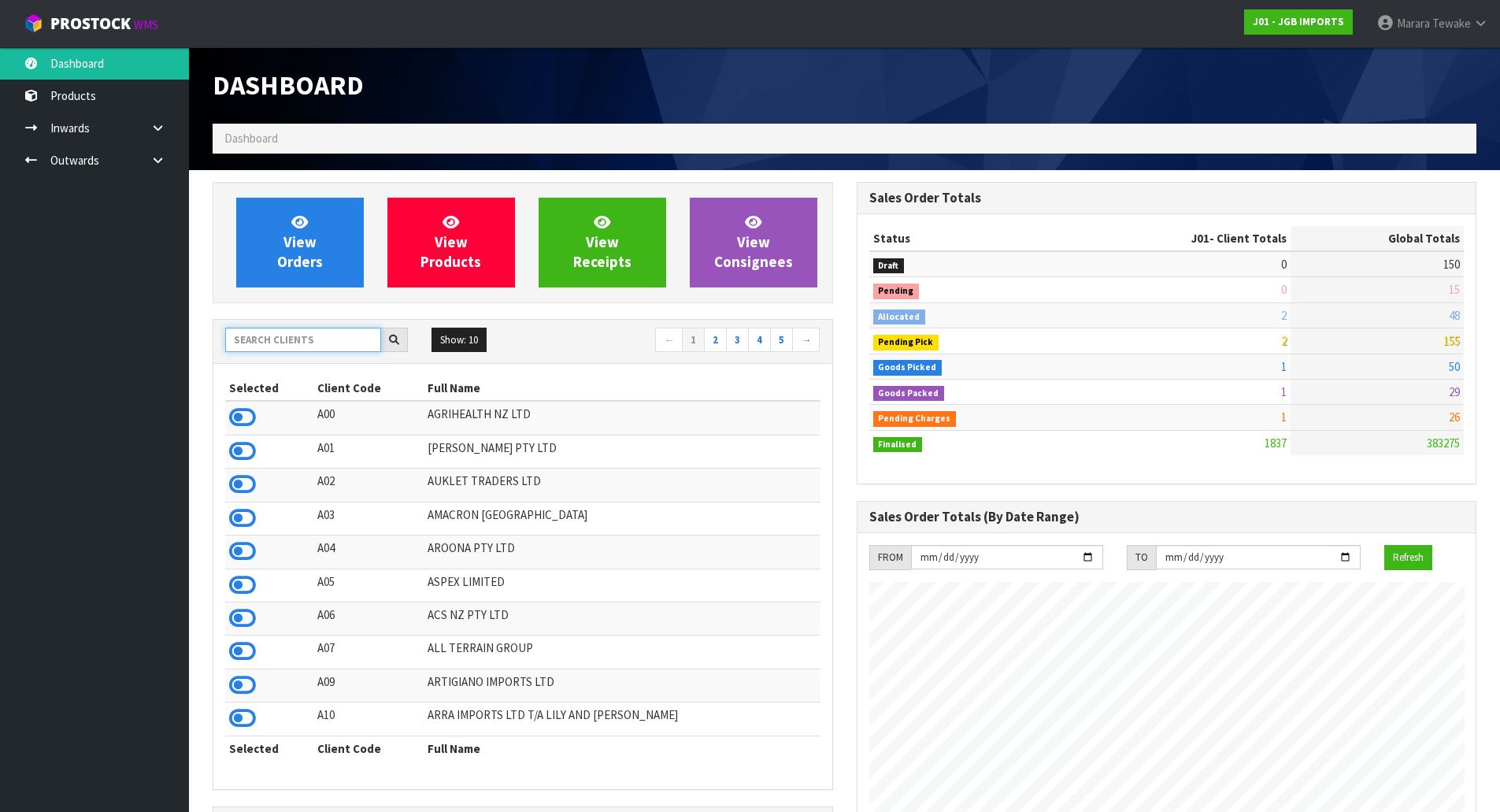
click at [317, 338] on input "text" at bounding box center [304, 340] width 156 height 24
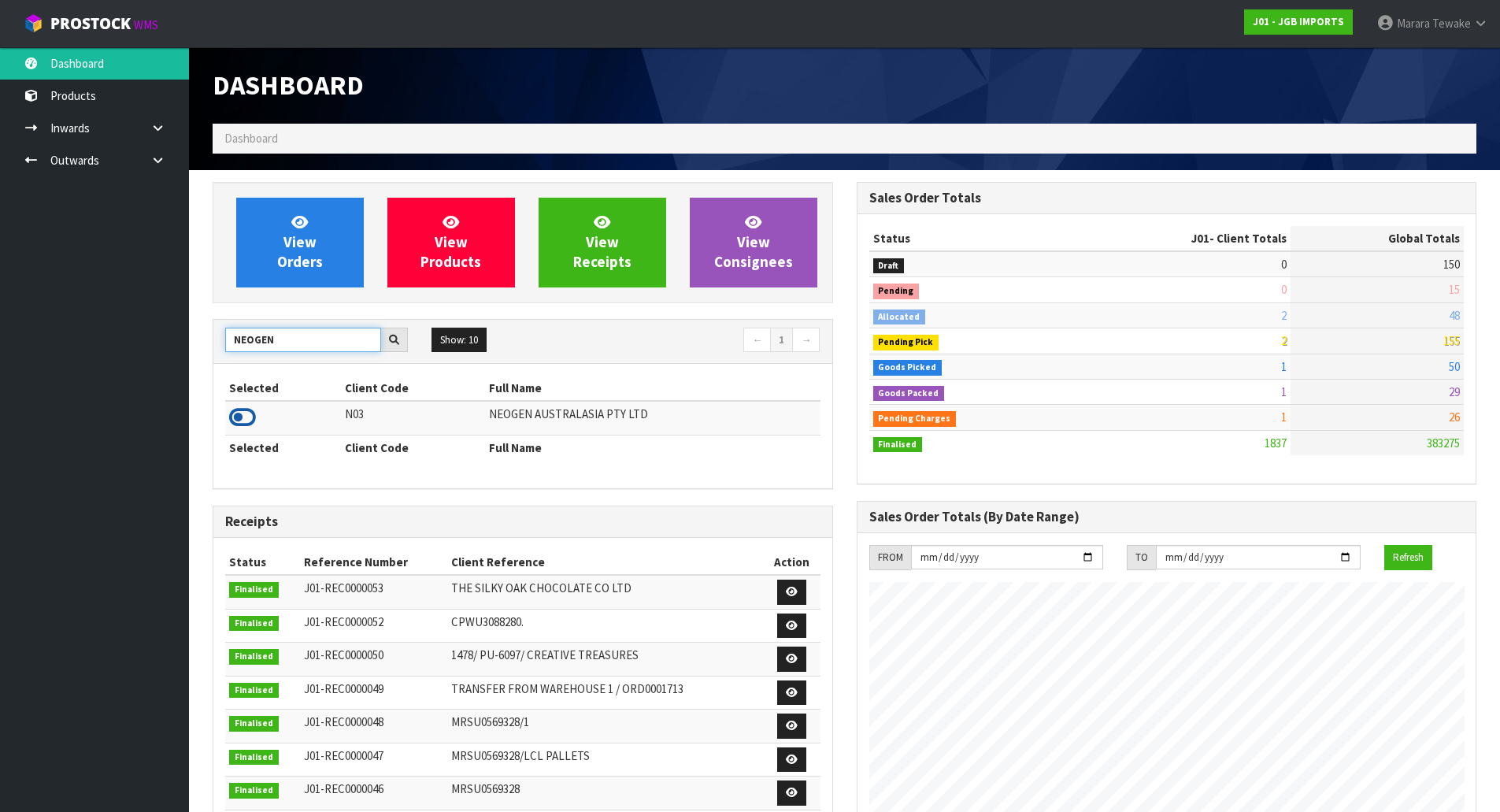
type input "NEOGEN"
click at [238, 415] on icon at bounding box center [243, 418] width 27 height 23
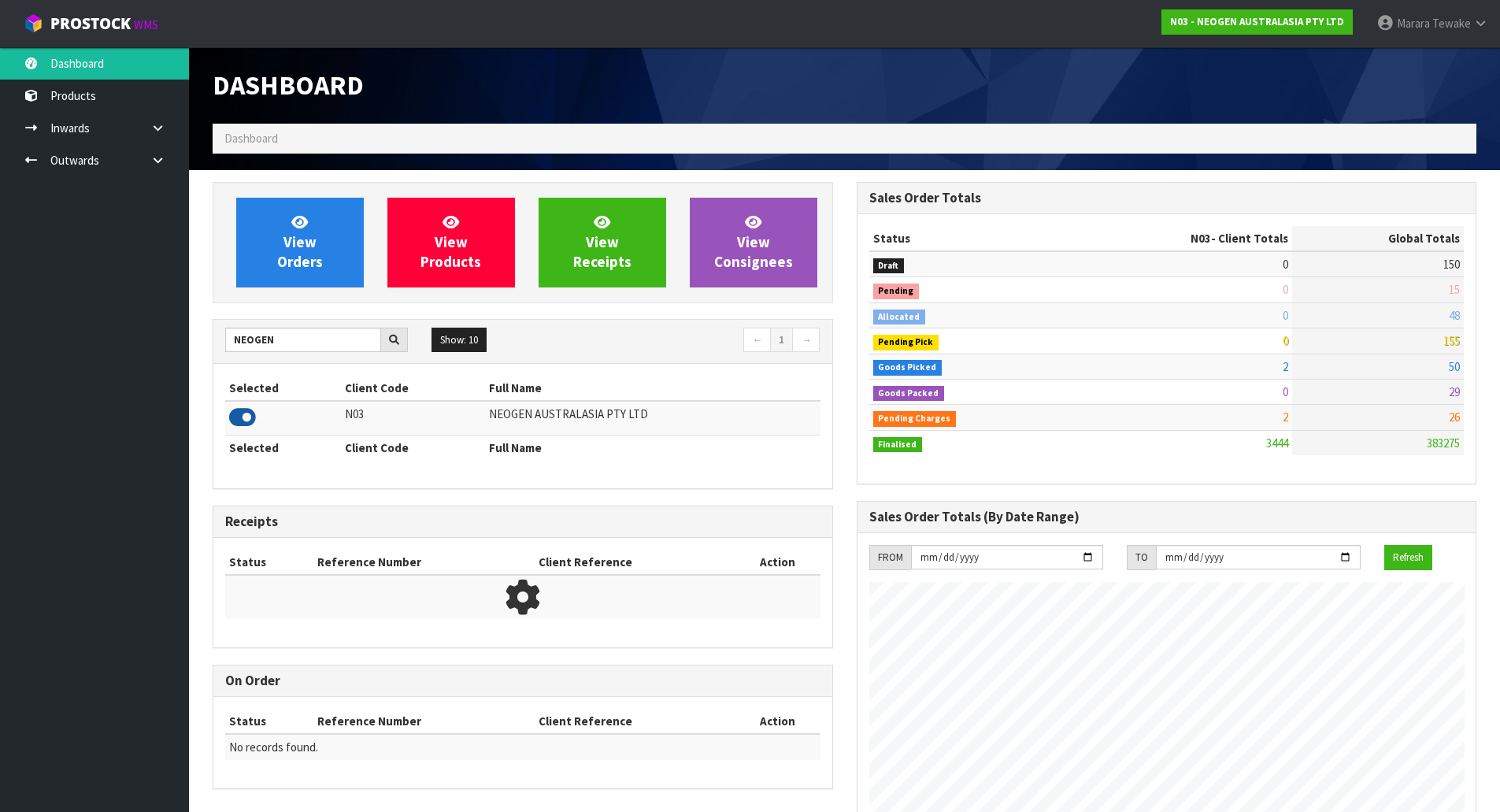
scroll to position [1193, 643]
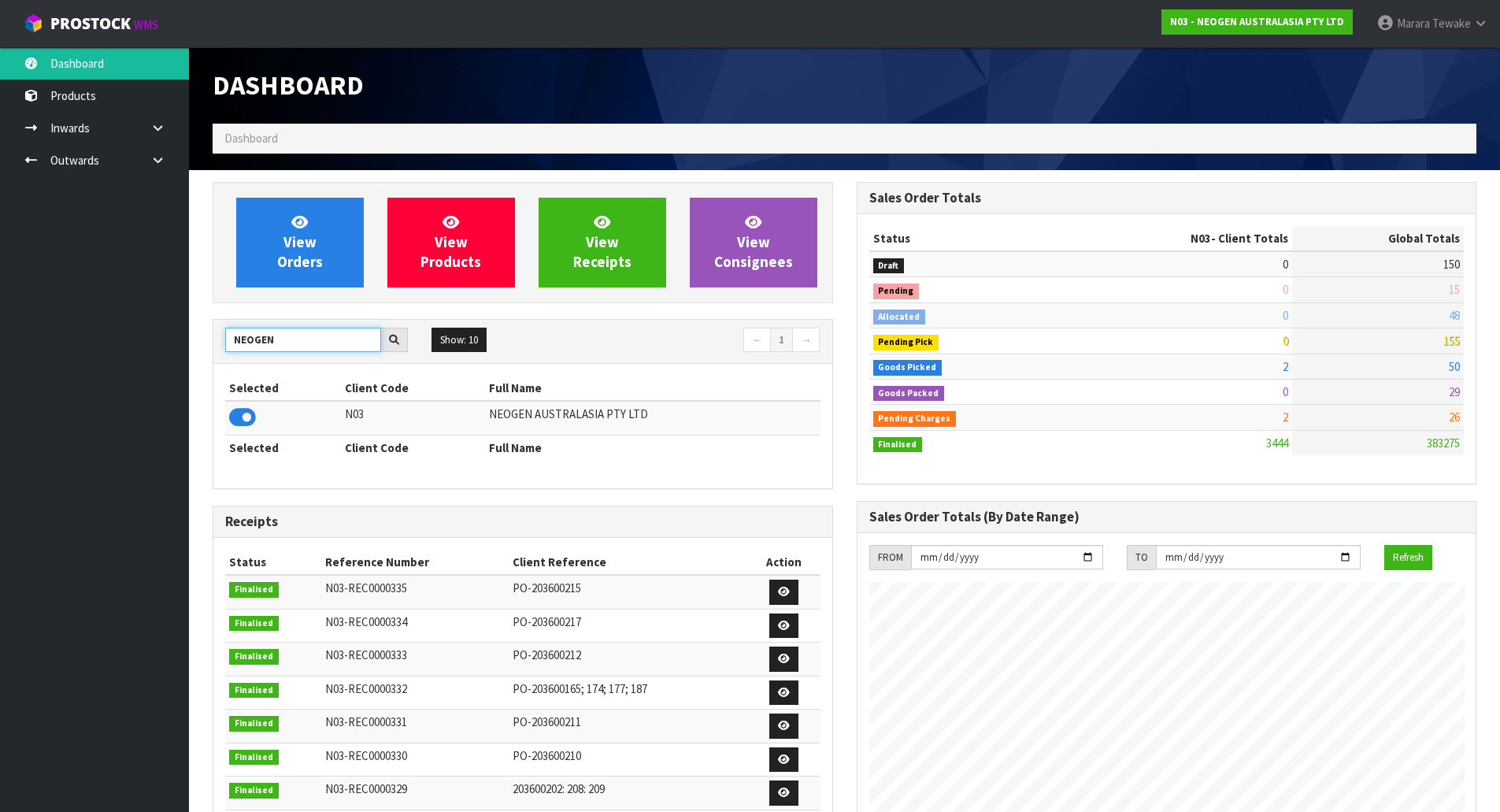
drag, startPoint x: 304, startPoint y: 340, endPoint x: 211, endPoint y: 331, distance: 93.4
click at [231, 332] on input "NEOGEN" at bounding box center [304, 340] width 156 height 24
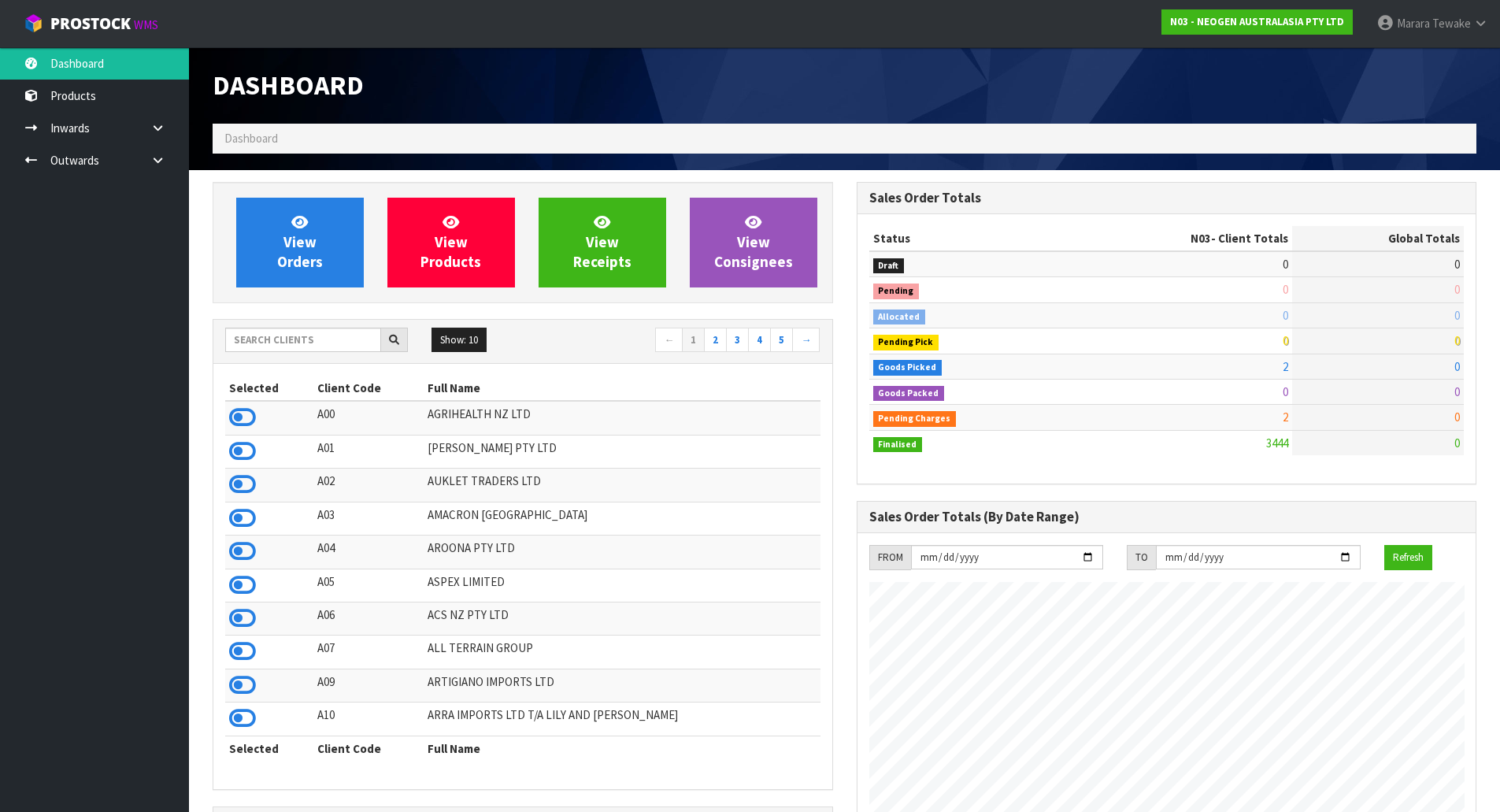
scroll to position [1193, 643]
click at [318, 340] on input "text" at bounding box center [304, 340] width 156 height 24
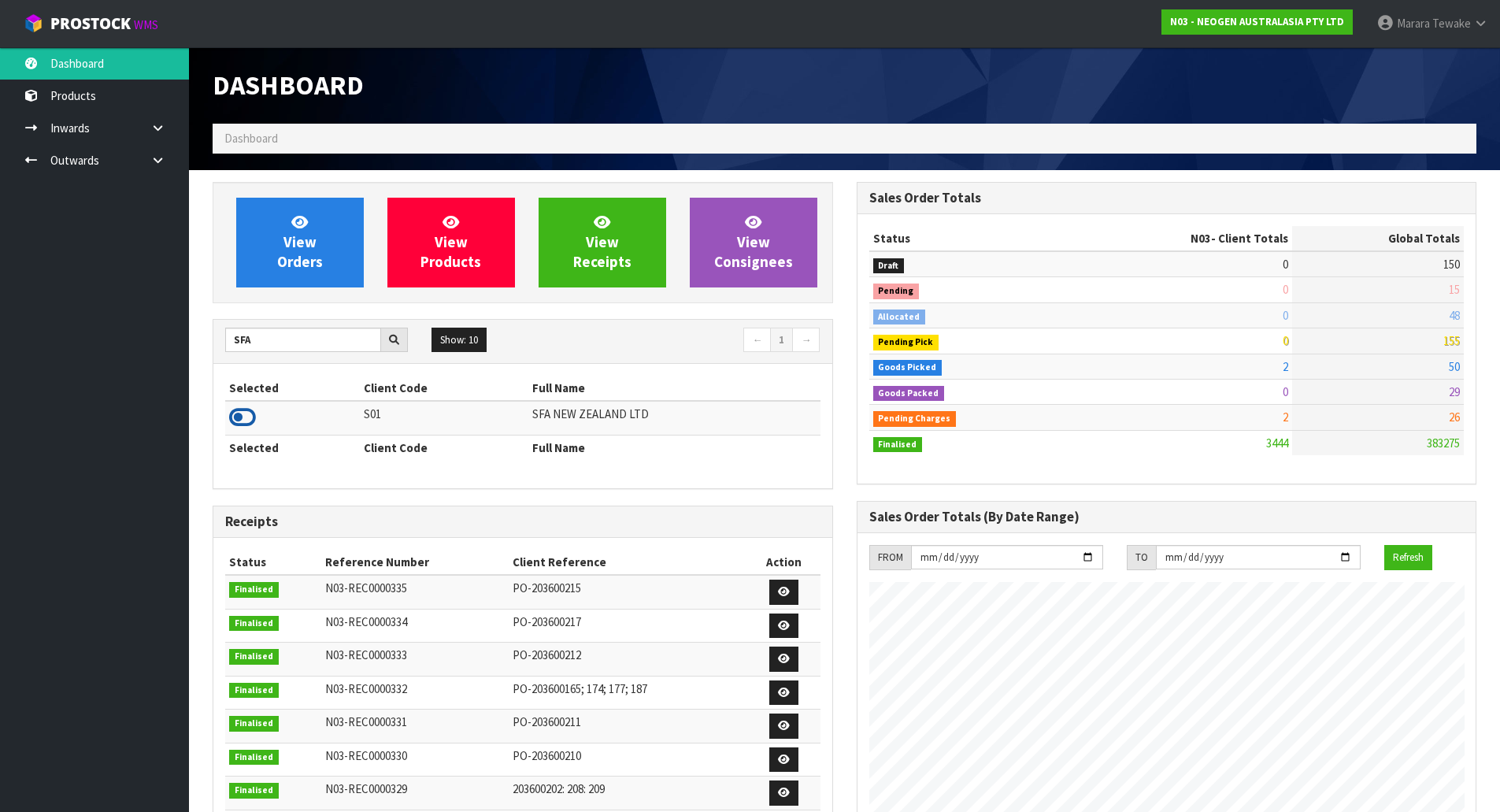
click at [247, 422] on icon at bounding box center [243, 418] width 27 height 23
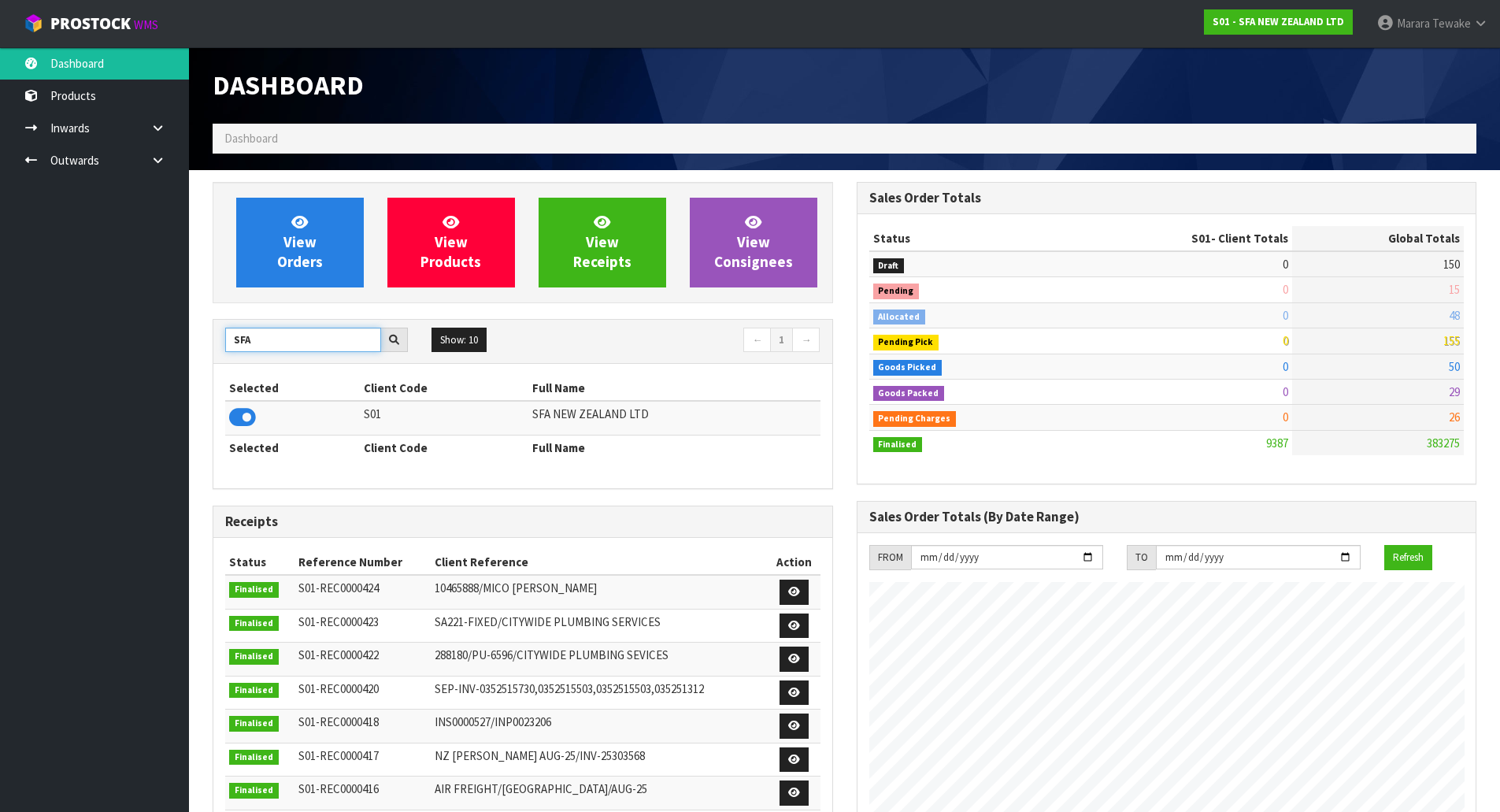
drag, startPoint x: 200, startPoint y: 328, endPoint x: 176, endPoint y: 319, distance: 25.6
click at [181, 322] on body "Toggle navigation ProStock WMS S01 - SFA NEW ZEALAND LTD Marara Tewake Logout D…" at bounding box center [750, 406] width 1500 height 812
click at [248, 419] on icon at bounding box center [243, 418] width 27 height 23
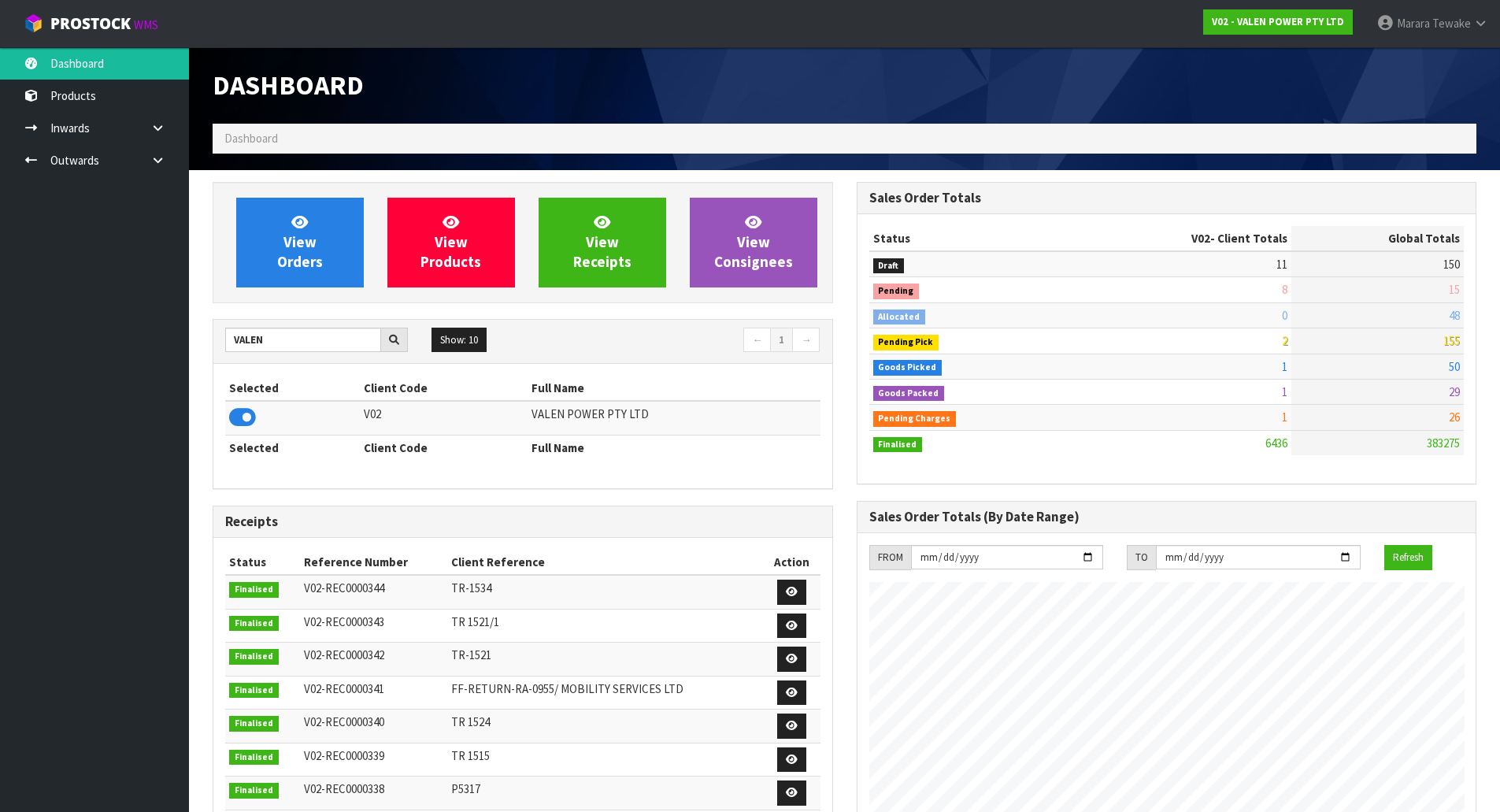
scroll to position [1227, 643]
drag, startPoint x: 277, startPoint y: 340, endPoint x: 48, endPoint y: 269, distance: 239.8
click at [150, 306] on body "Toggle navigation ProStock WMS V02 - VALEN POWER PTY LTD Marara Tewake Logout D…" at bounding box center [750, 406] width 1500 height 812
click at [237, 418] on icon at bounding box center [243, 418] width 27 height 23
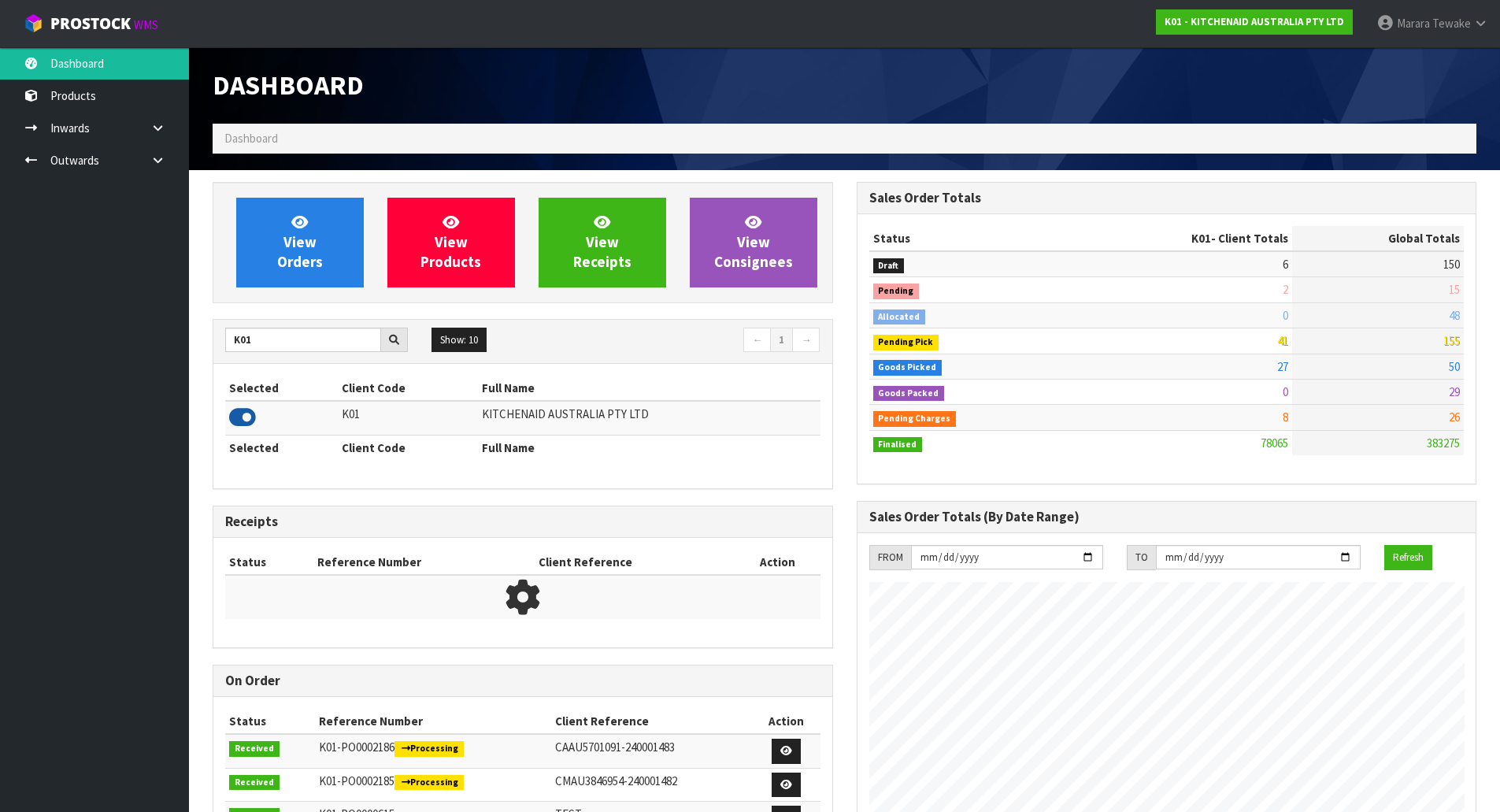
scroll to position [1193, 643]
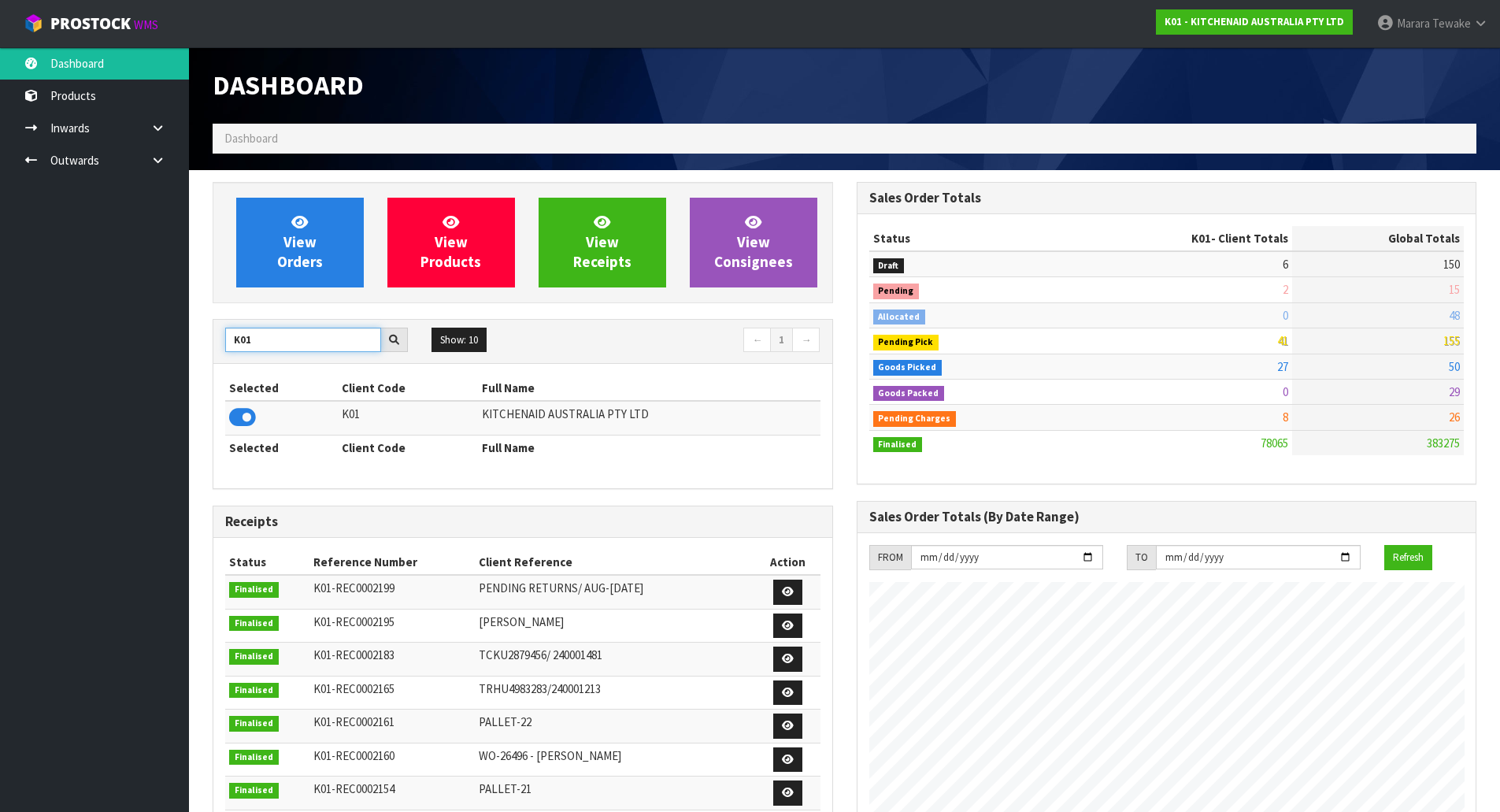
drag, startPoint x: 276, startPoint y: 340, endPoint x: 200, endPoint y: 337, distance: 76.1
click at [200, 337] on section "View Orders View Products View Receipts View Consignees K01 Show: 10 5 10 25 50…" at bounding box center [844, 779] width 1311 height 1218
click at [241, 415] on icon at bounding box center [243, 418] width 27 height 23
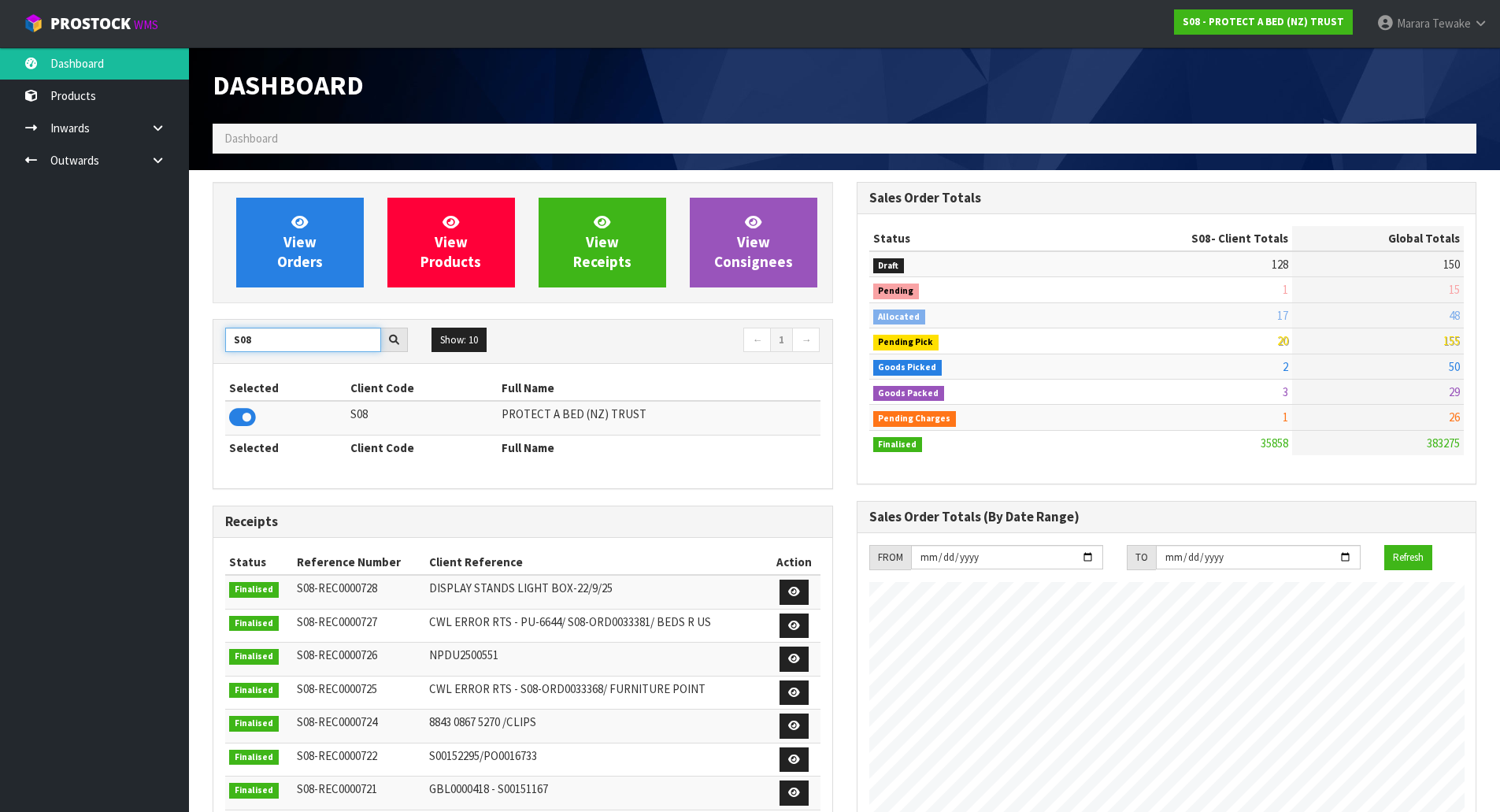
drag, startPoint x: 264, startPoint y: 349, endPoint x: 163, endPoint y: 313, distance: 107.2
click at [173, 319] on body "Toggle navigation ProStock WMS S08 - PROTECT A BED (NZ) TRUST Marara Tewake Log…" at bounding box center [750, 406] width 1500 height 812
click at [240, 419] on icon at bounding box center [243, 418] width 27 height 23
drag, startPoint x: 268, startPoint y: 348, endPoint x: 154, endPoint y: 304, distance: 122.2
click at [170, 310] on body "Toggle navigation ProStock WMS C11 - LIFETIME BRANDS NZ PTY LTD Marara Tewake L…" at bounding box center [750, 406] width 1500 height 812
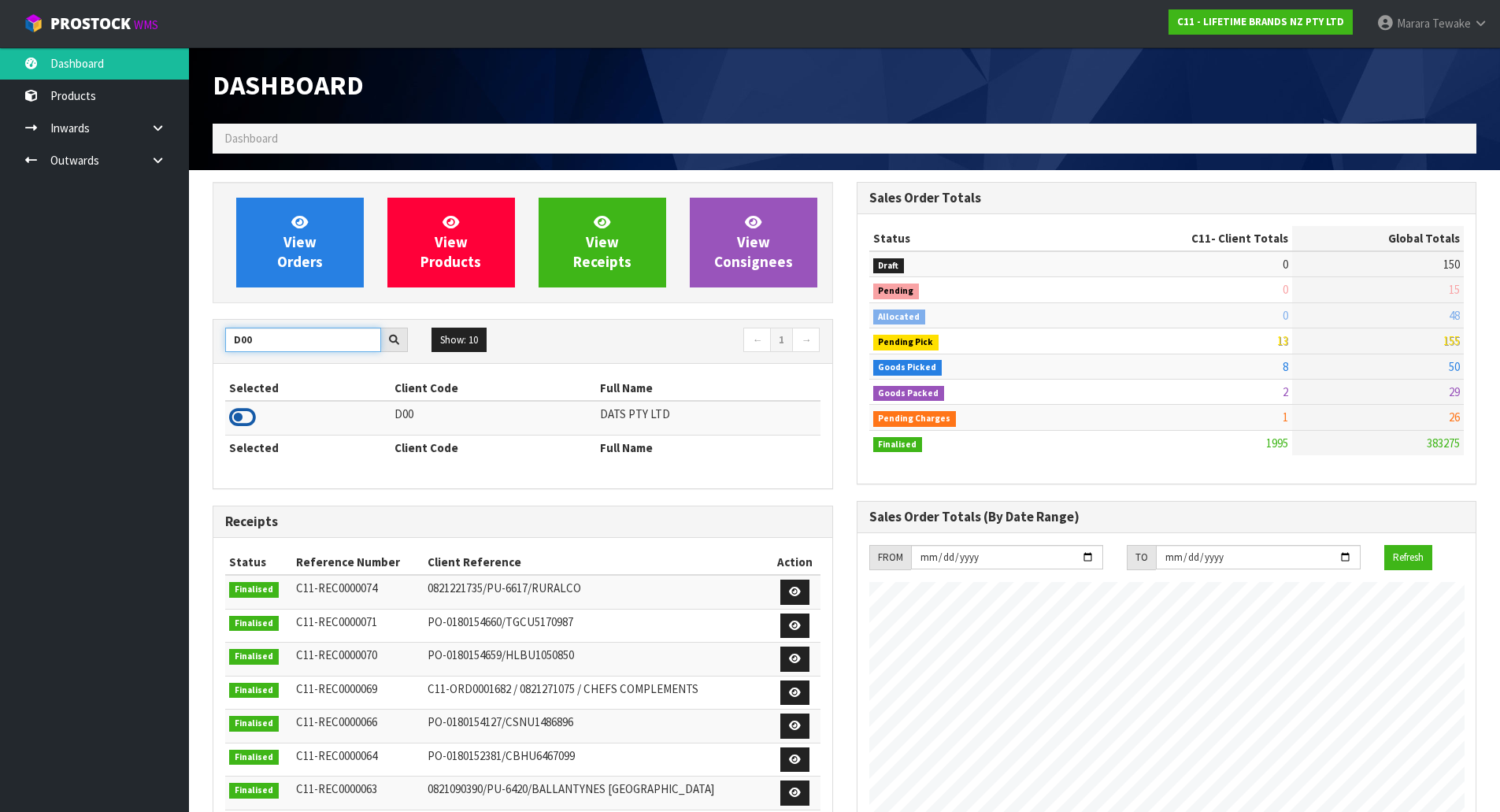
type input "D00"
click at [253, 425] on icon at bounding box center [243, 418] width 27 height 23
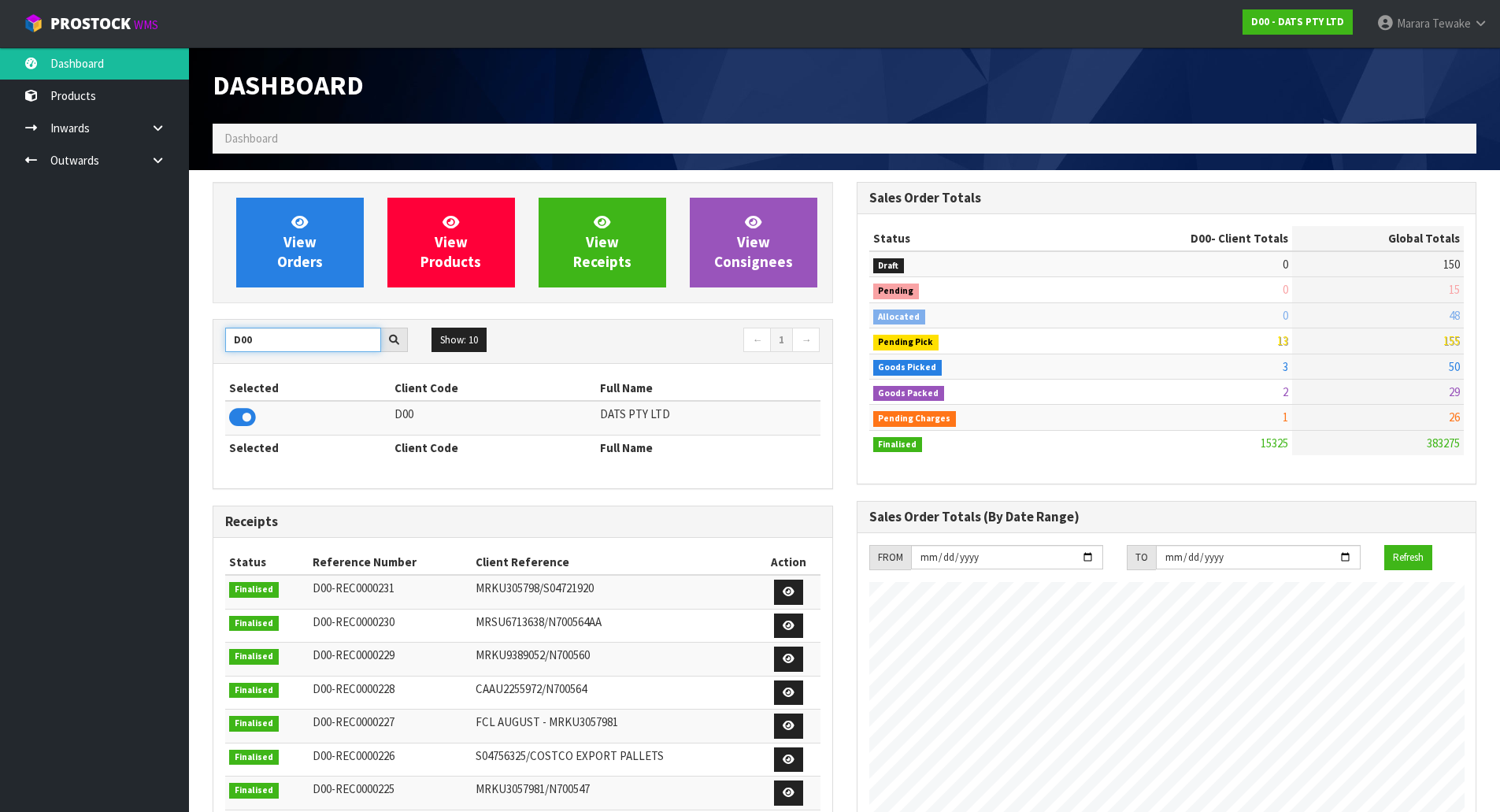
drag, startPoint x: 269, startPoint y: 340, endPoint x: 188, endPoint y: 340, distance: 81.0
click at [193, 340] on section "View Orders View Products View Receipts View Consignees D00 Show: 10 5 10 25 50…" at bounding box center [844, 779] width 1311 height 1218
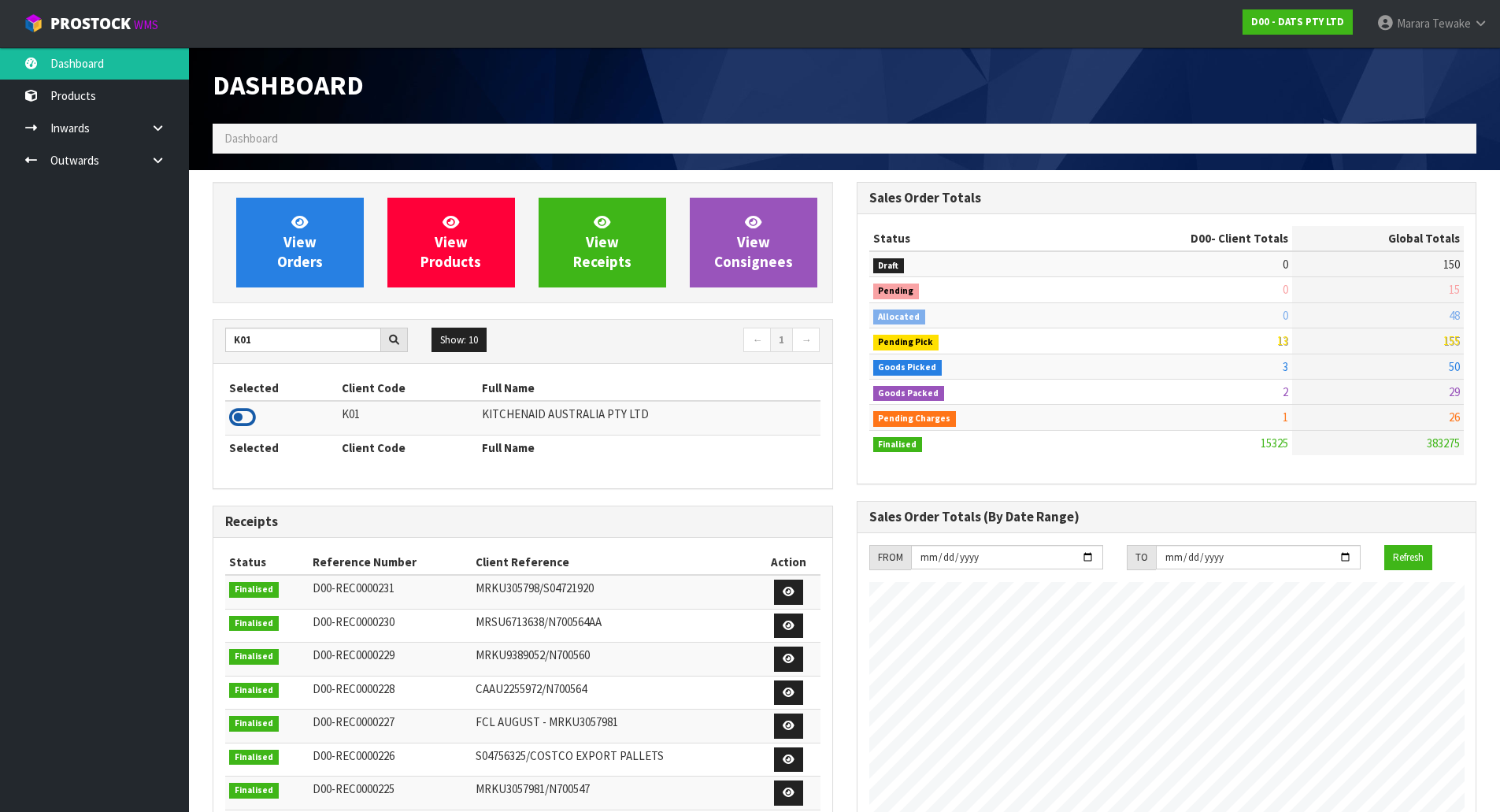
click at [245, 426] on icon at bounding box center [243, 418] width 27 height 23
drag, startPoint x: 163, startPoint y: 340, endPoint x: 109, endPoint y: 343, distance: 54.1
click at [106, 340] on body "Toggle navigation ProStock WMS K01 - KITCHENAID AUSTRALIA PTY LTD Marara Tewake…" at bounding box center [750, 406] width 1500 height 812
click at [265, 340] on input "K01" at bounding box center [304, 340] width 156 height 24
drag, startPoint x: 241, startPoint y: 340, endPoint x: 176, endPoint y: 313, distance: 70.4
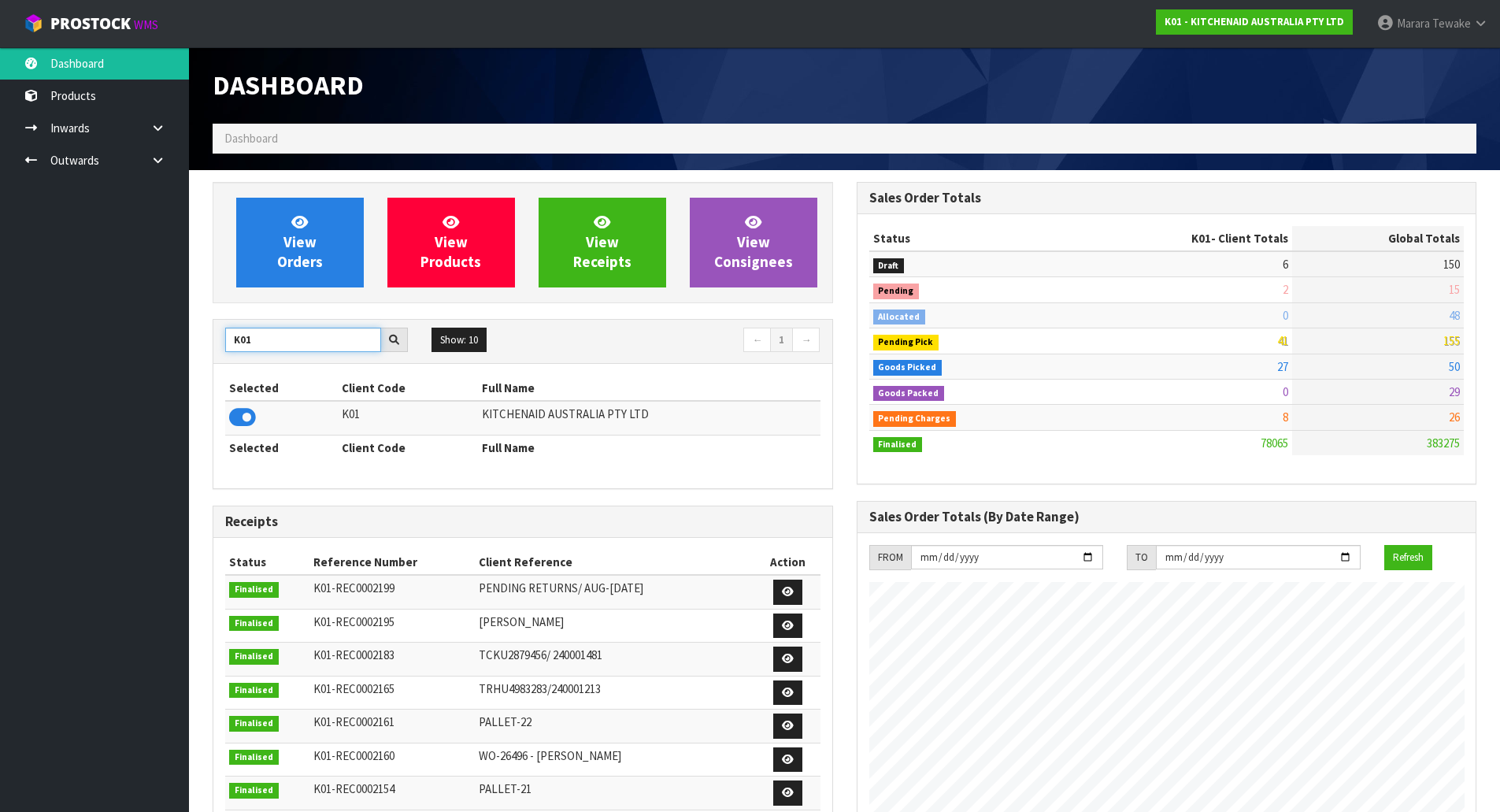
click at [178, 314] on body "Toggle navigation ProStock WMS K01 - KITCHENAID AUSTRALIA PTY LTD Marara Tewake…" at bounding box center [750, 406] width 1500 height 812
type input "S08"
click at [252, 416] on icon at bounding box center [243, 418] width 27 height 23
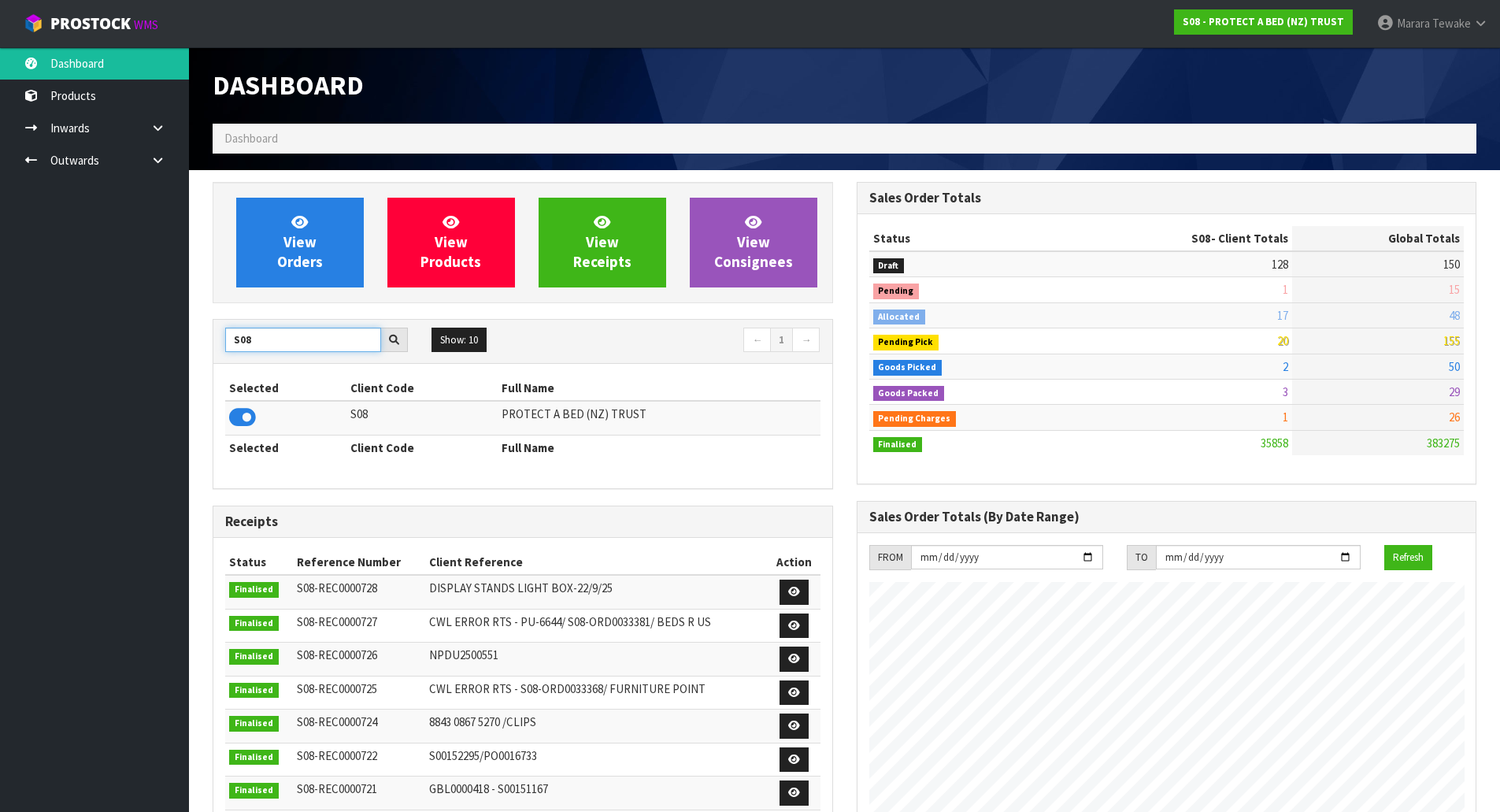
drag, startPoint x: 269, startPoint y: 345, endPoint x: 199, endPoint y: 344, distance: 70.0
click at [199, 344] on section "View Orders View Products View Receipts View Consignees S08 Show: 10 5 10 25 50…" at bounding box center [844, 779] width 1311 height 1218
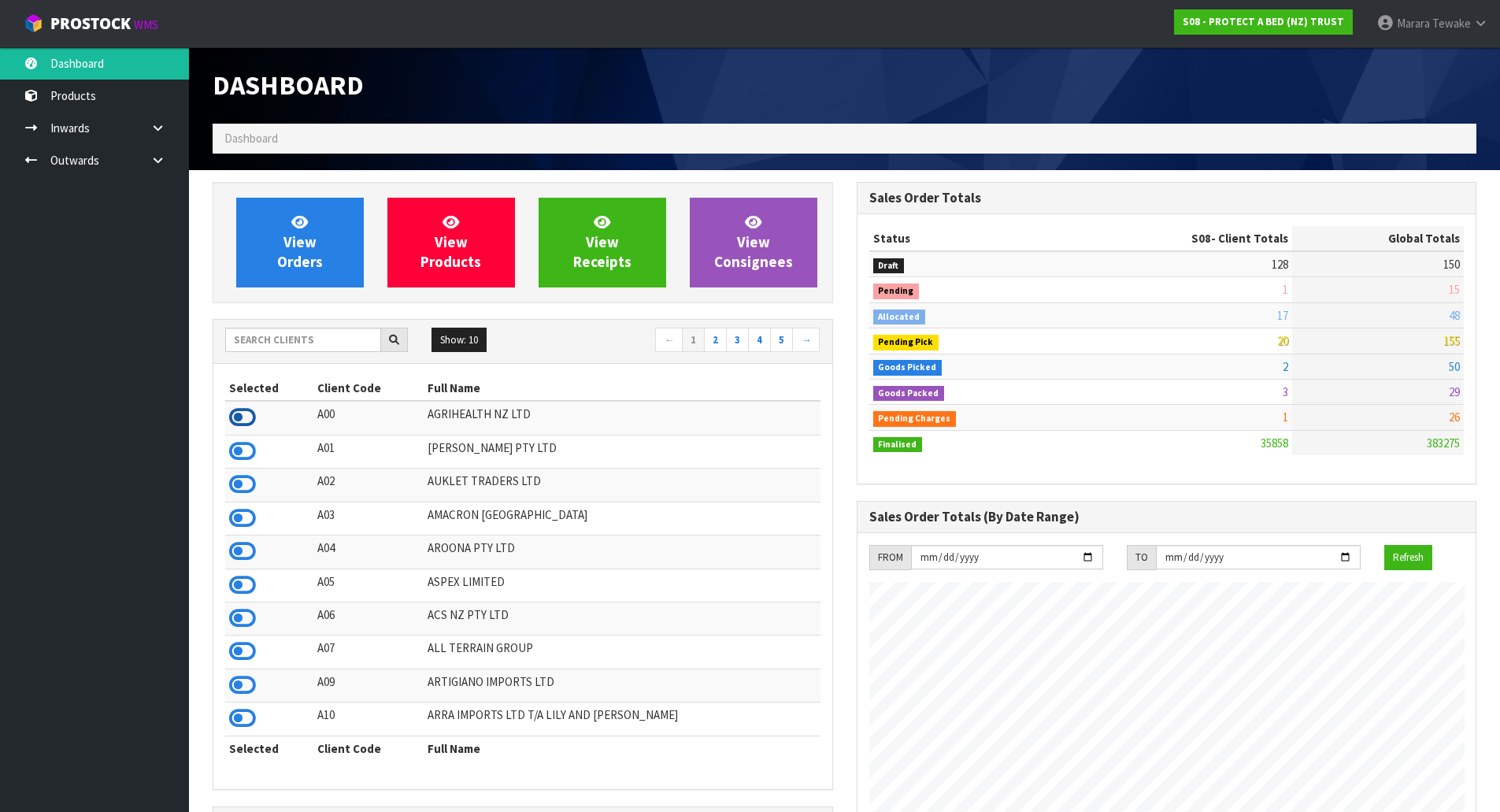
click at [241, 416] on icon at bounding box center [243, 418] width 27 height 23
click at [251, 613] on icon at bounding box center [243, 618] width 27 height 23
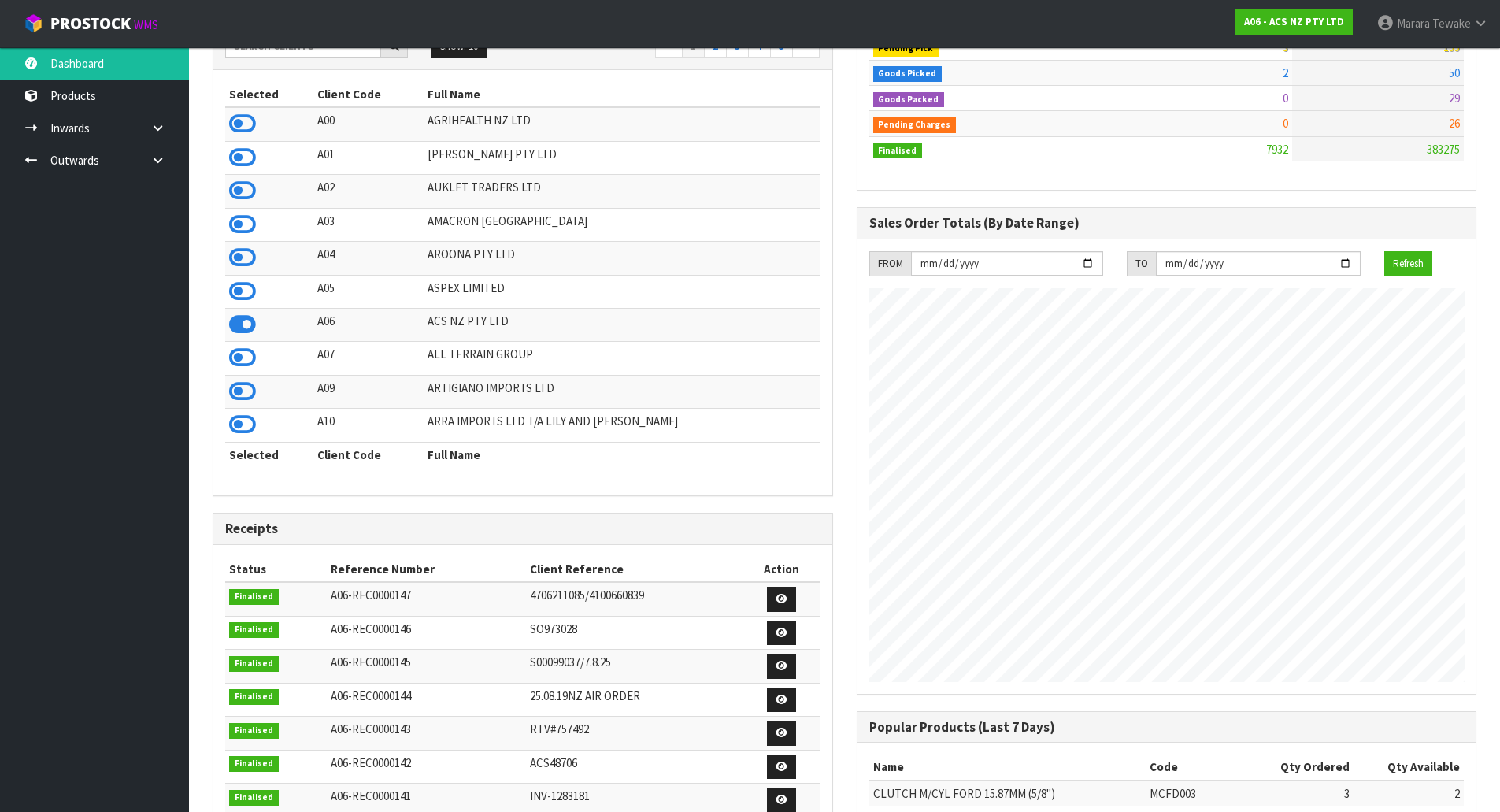
scroll to position [0, 0]
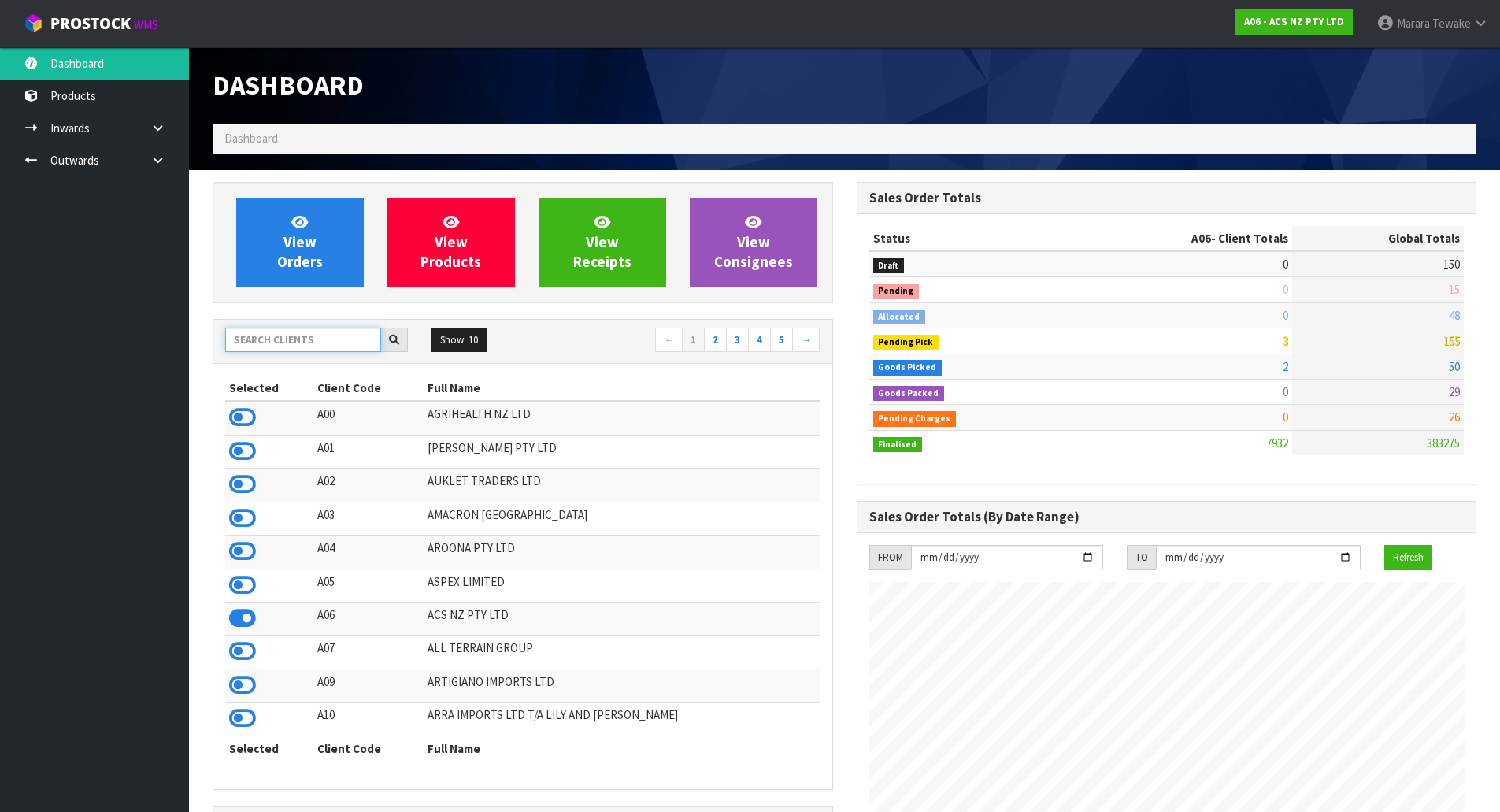
click at [264, 346] on input "text" at bounding box center [304, 340] width 156 height 24
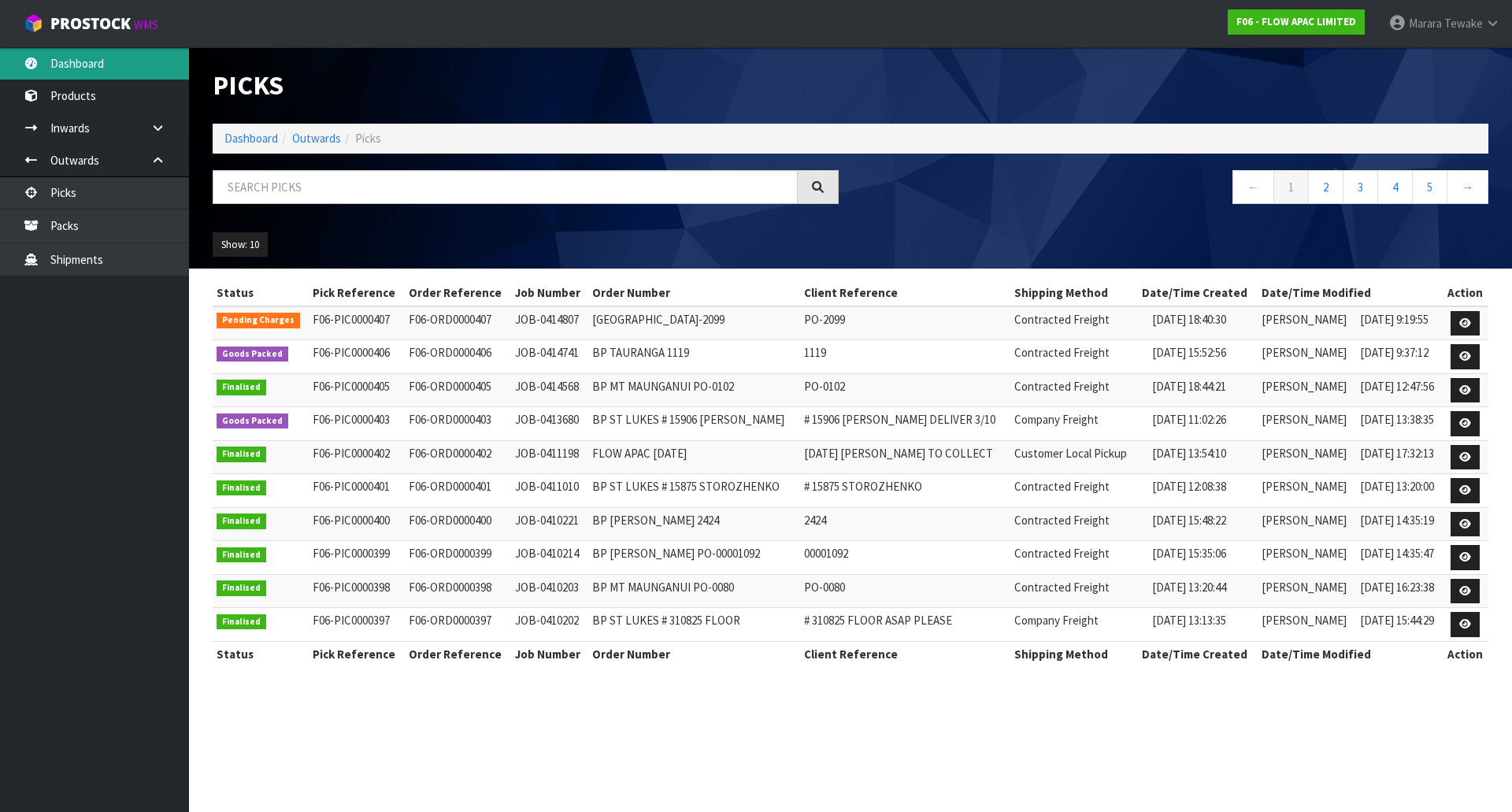
click at [142, 72] on link "Dashboard" at bounding box center [94, 64] width 189 height 32
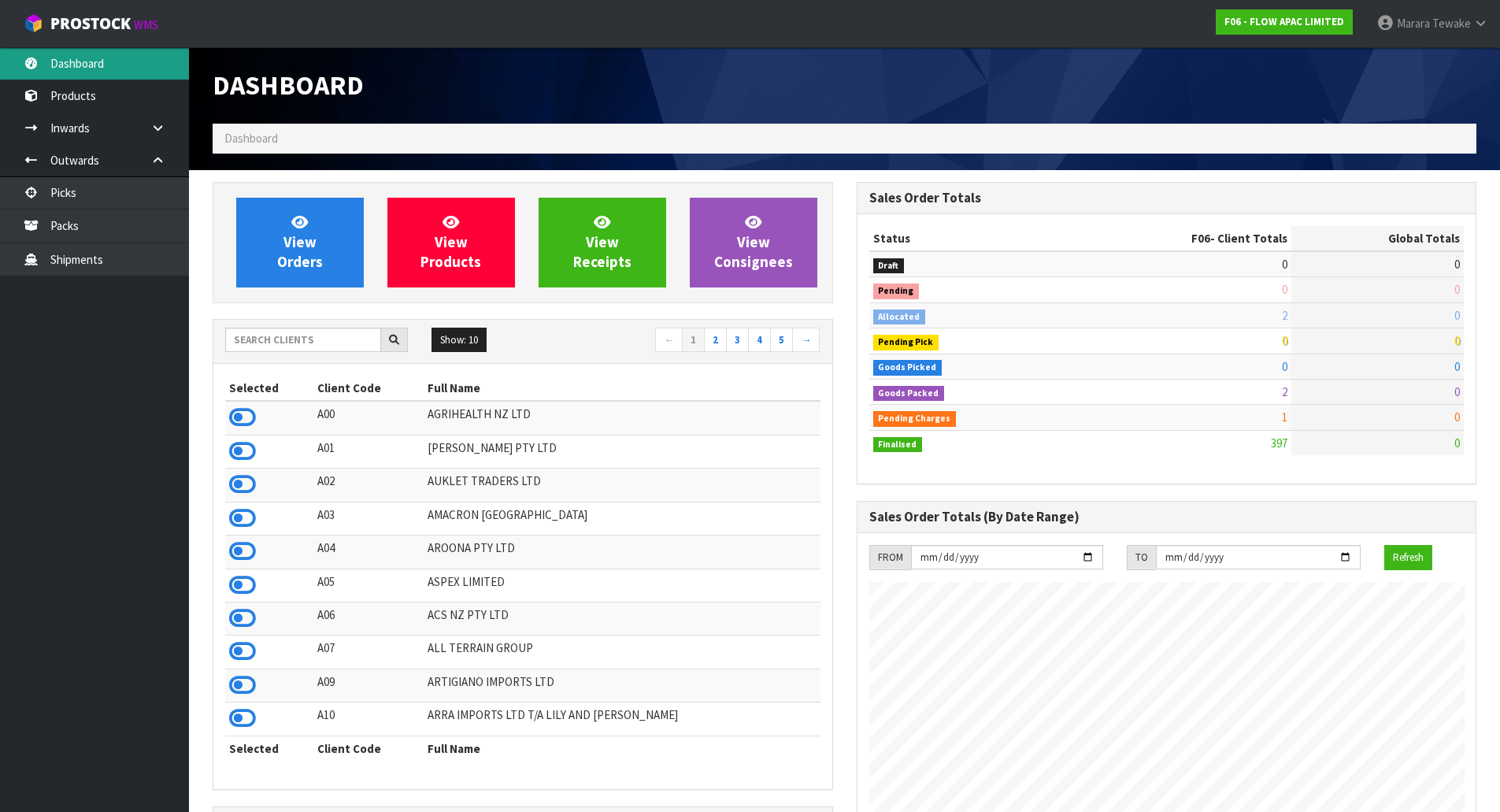
scroll to position [1193, 643]
click at [358, 340] on input "text" at bounding box center [304, 340] width 156 height 24
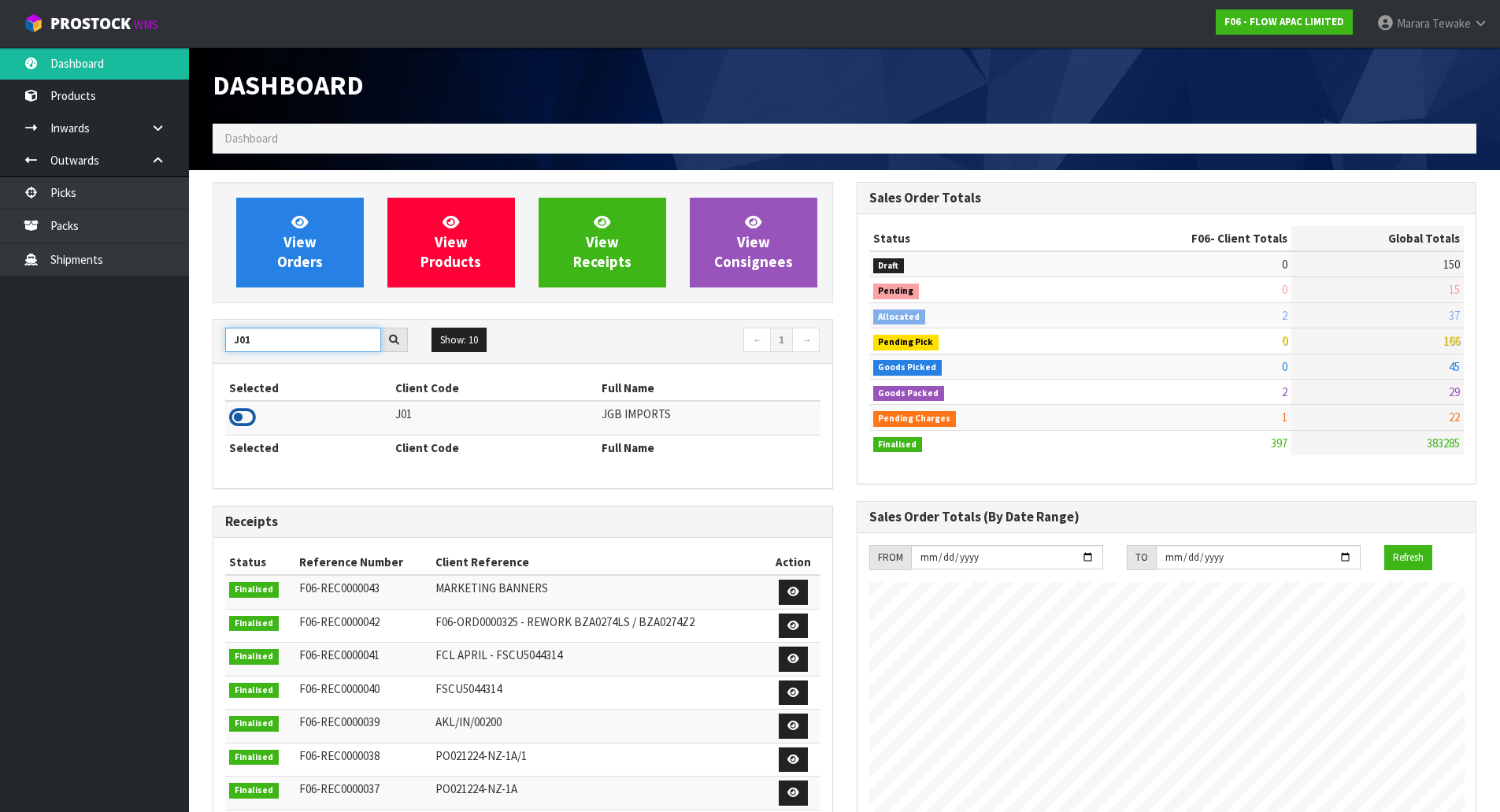
type input "J01"
click at [246, 417] on icon at bounding box center [243, 418] width 27 height 23
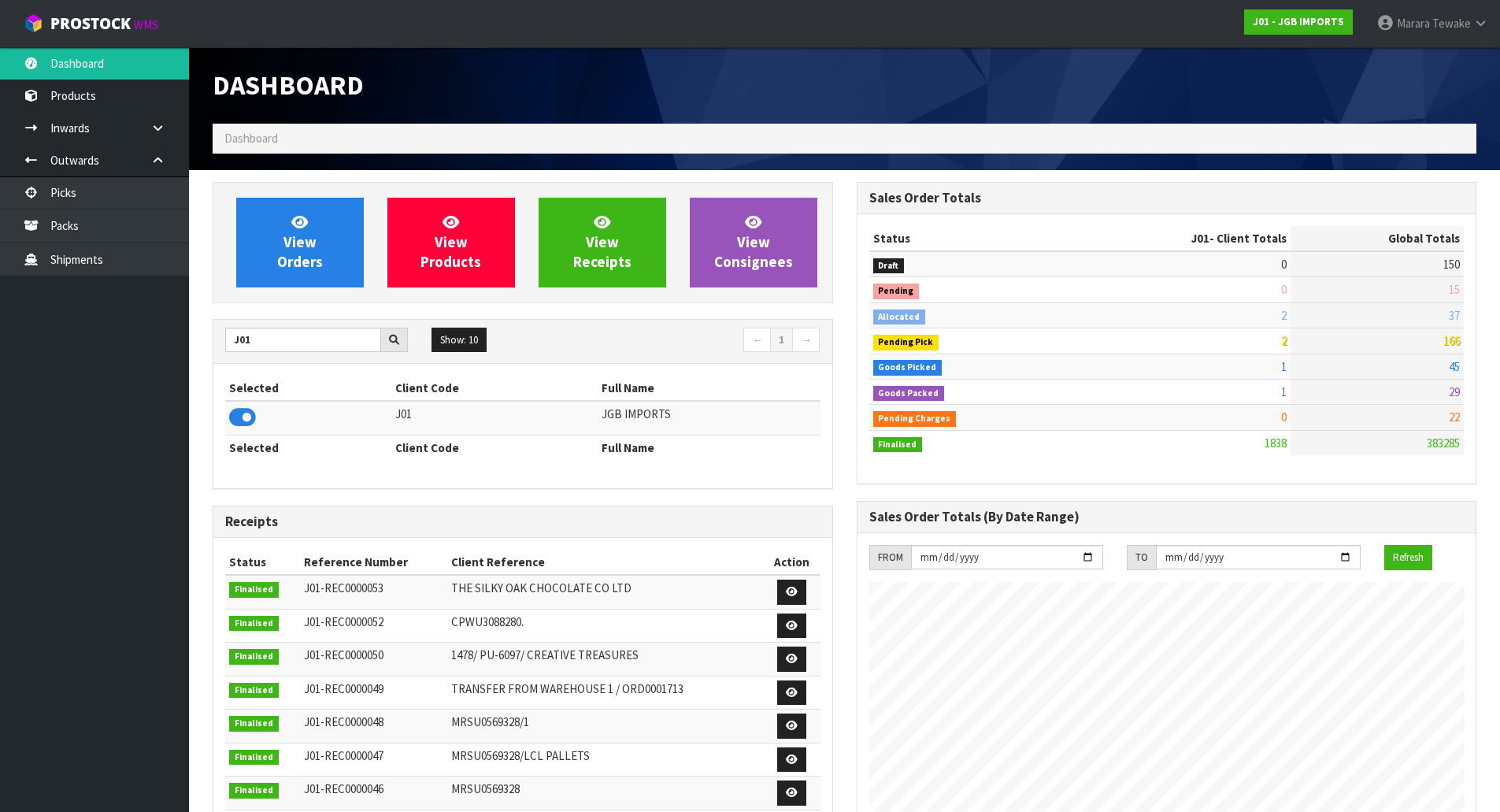
scroll to position [1142, 643]
click at [328, 271] on link "View Orders" at bounding box center [300, 243] width 128 height 90
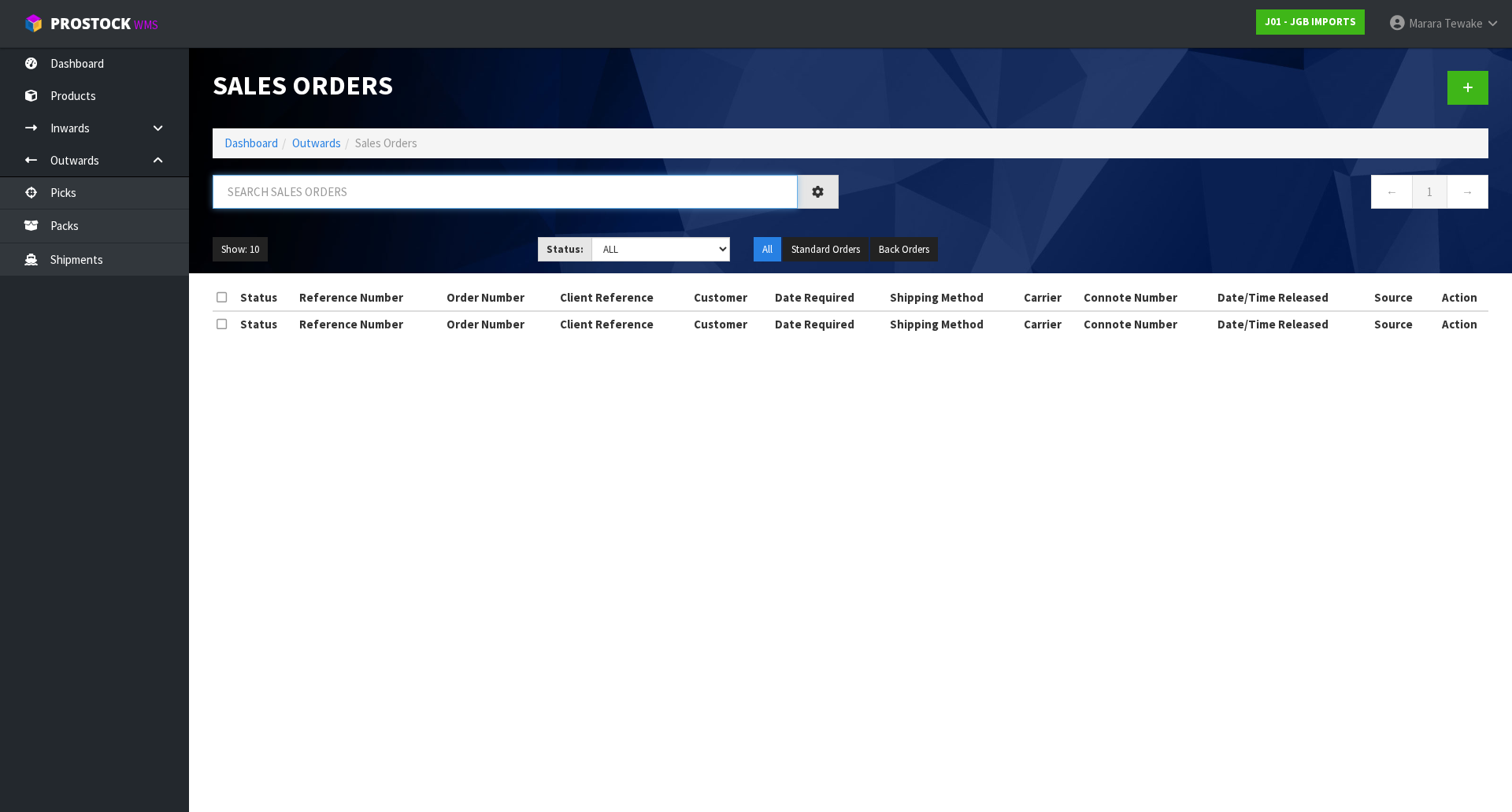
click at [323, 189] on input "text" at bounding box center [505, 192] width 585 height 34
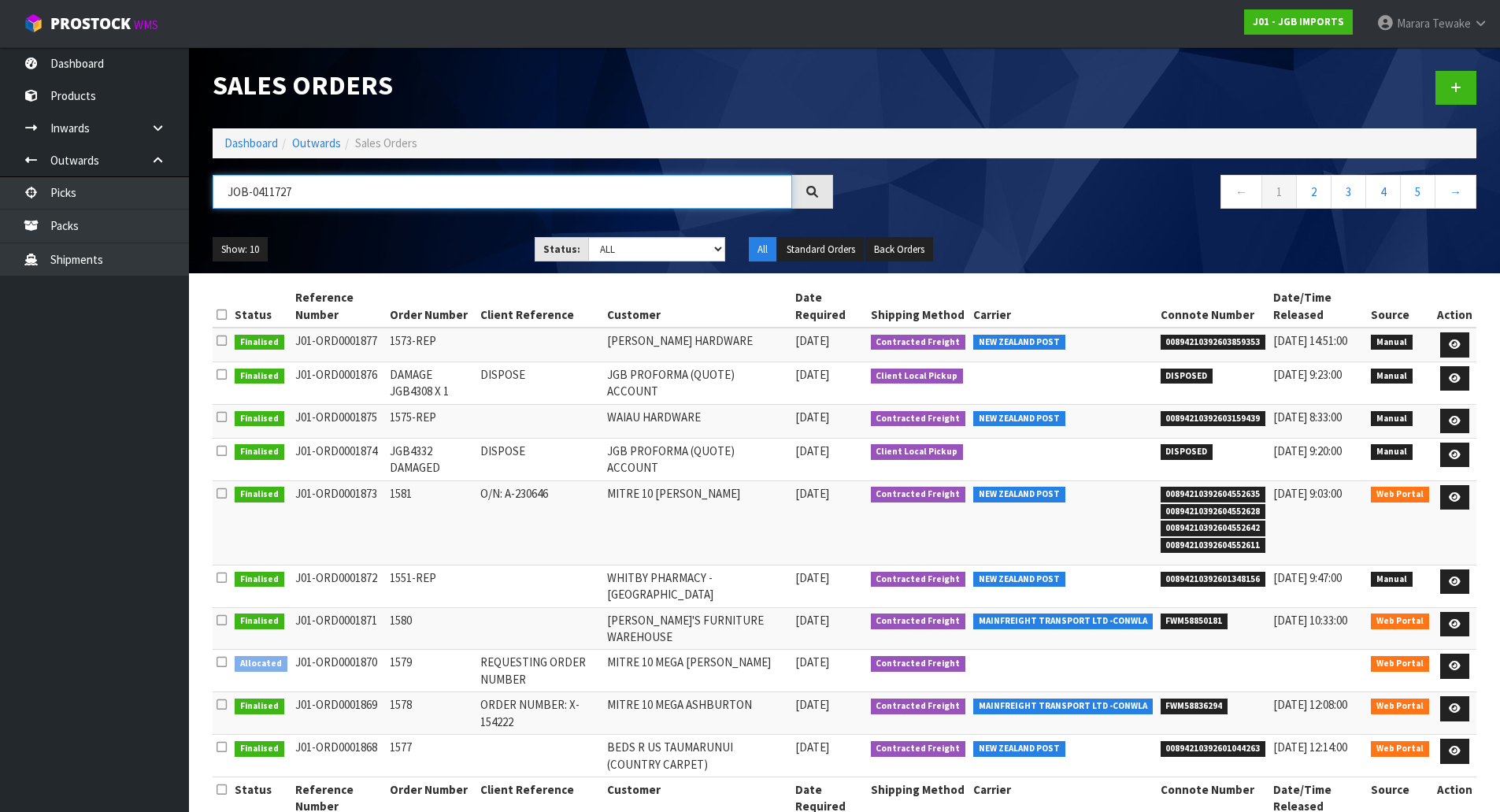
type input "JOB-0411727"
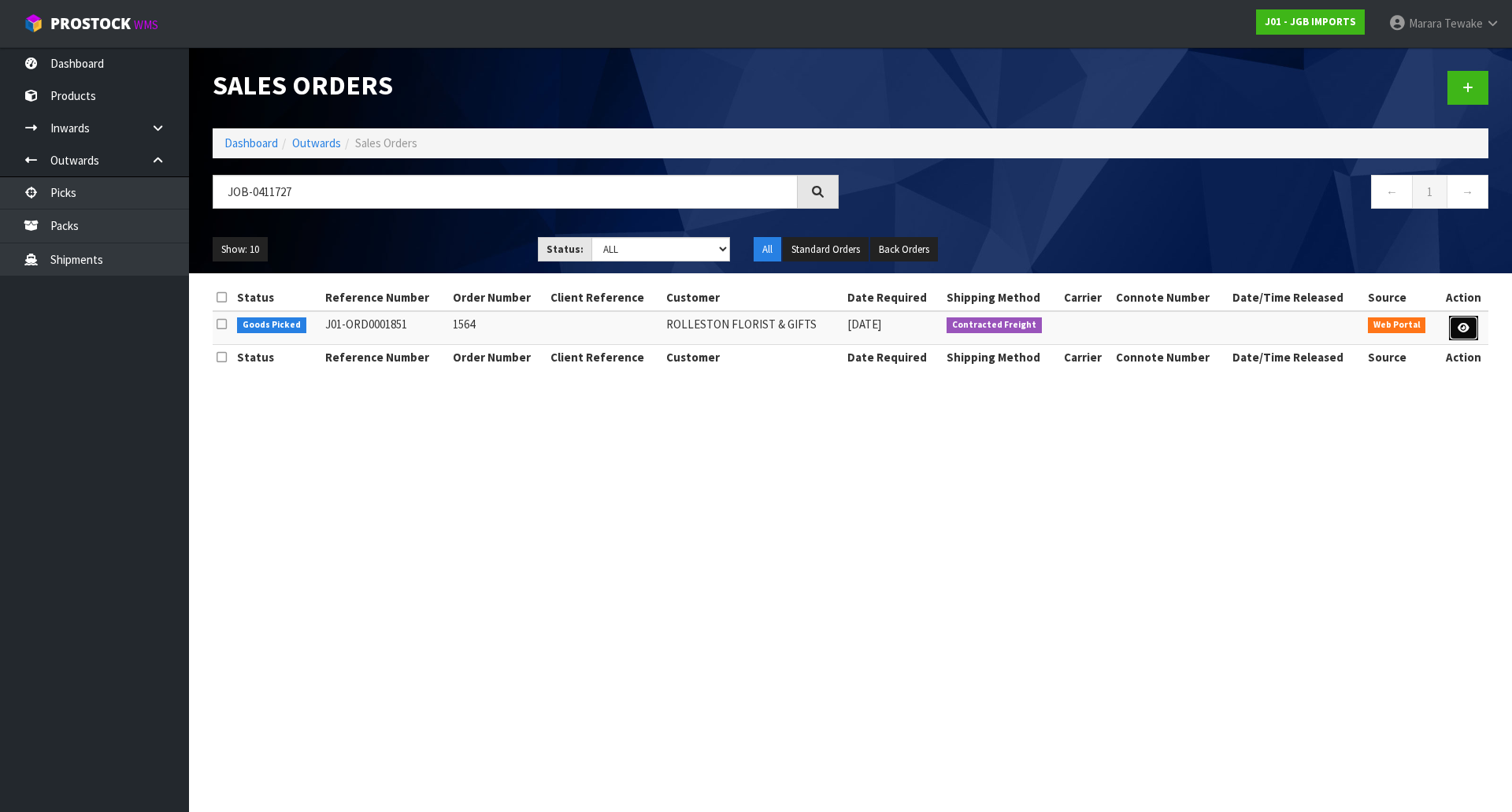
click at [1464, 323] on icon at bounding box center [1463, 328] width 12 height 10
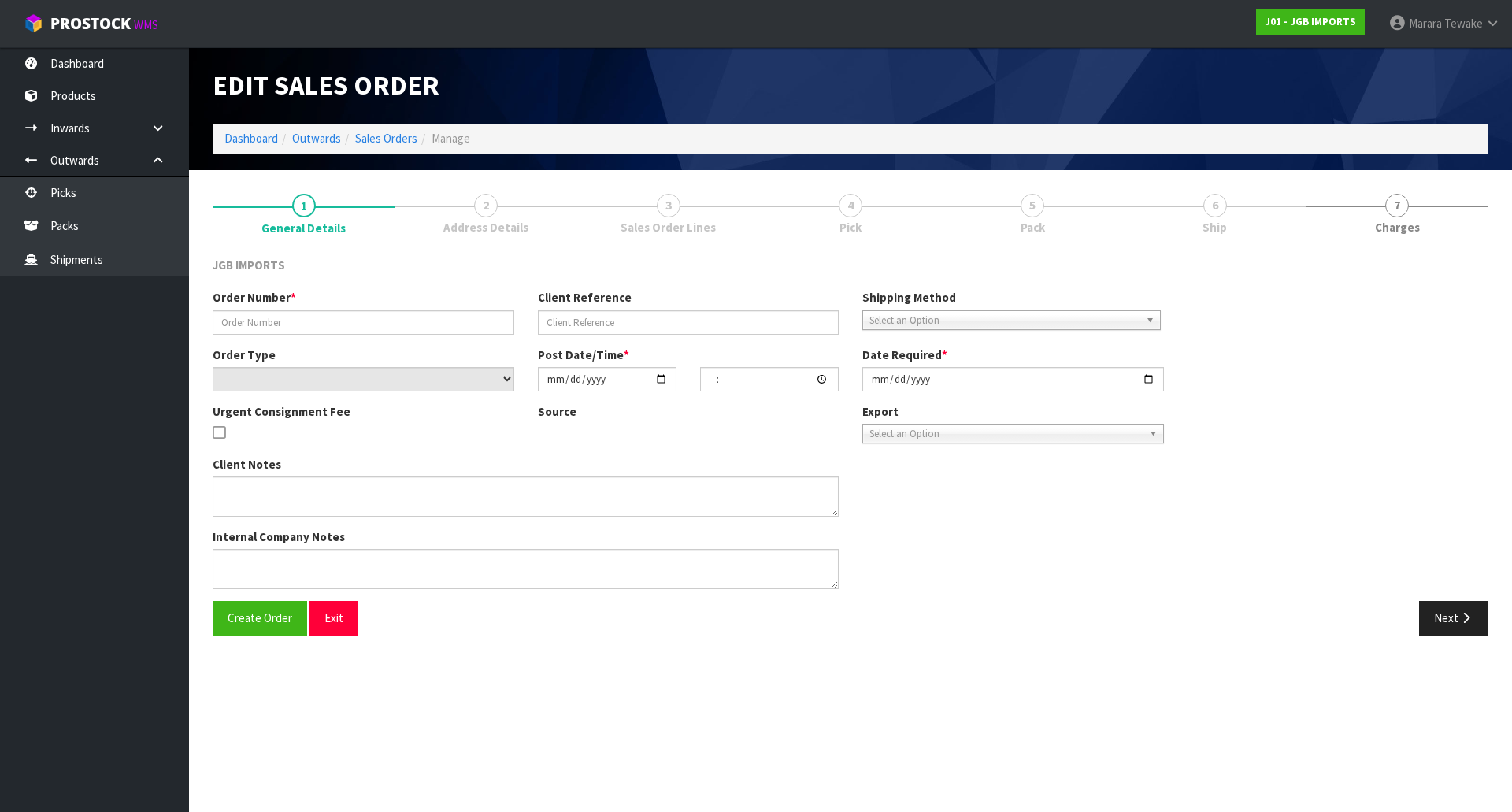
type input "1564"
select select "number:0"
type input "[DATE]"
type input "13:18:00.000"
type input "[DATE]"
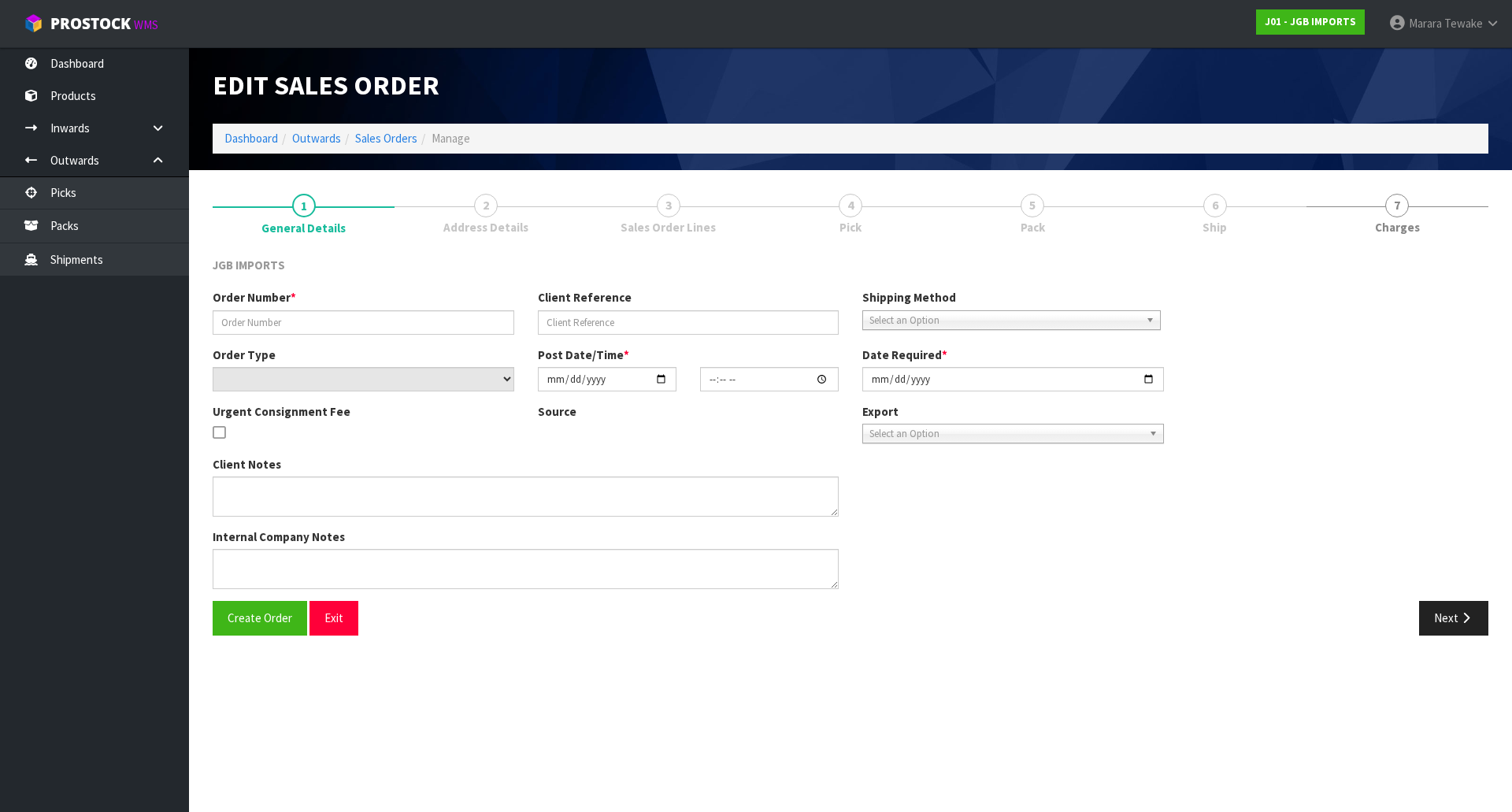
type textarea "FREIGHT FREE…FREIGHT WITH 100% DISCOUNT INVOICE/ DELIVERY LATE SEPTEMBER"
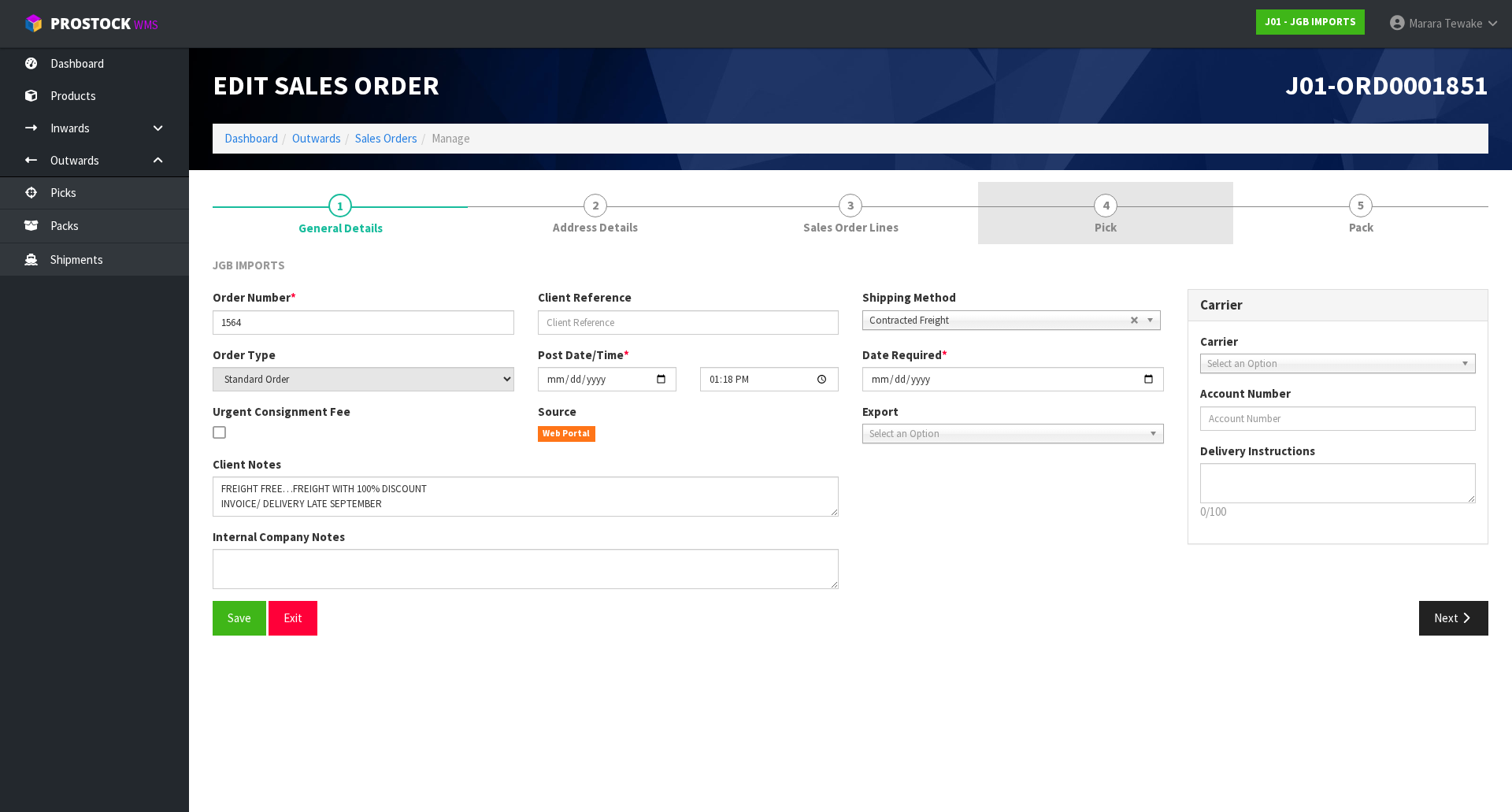
click at [1156, 202] on link "4 Pick" at bounding box center [1105, 213] width 255 height 62
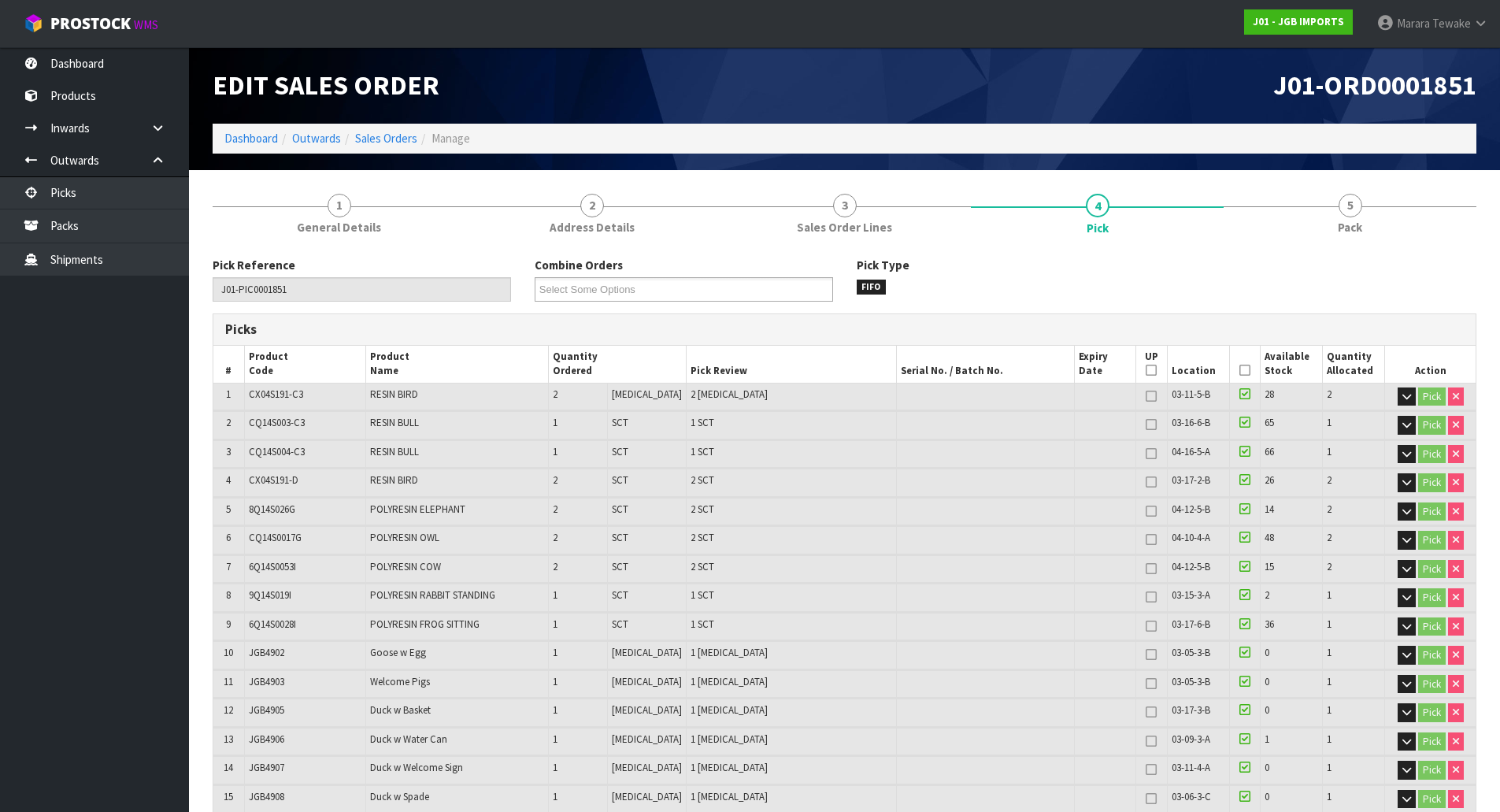
drag, startPoint x: 1238, startPoint y: 372, endPoint x: 1135, endPoint y: 413, distance: 110.9
click at [1240, 371] on icon at bounding box center [1245, 370] width 11 height 1
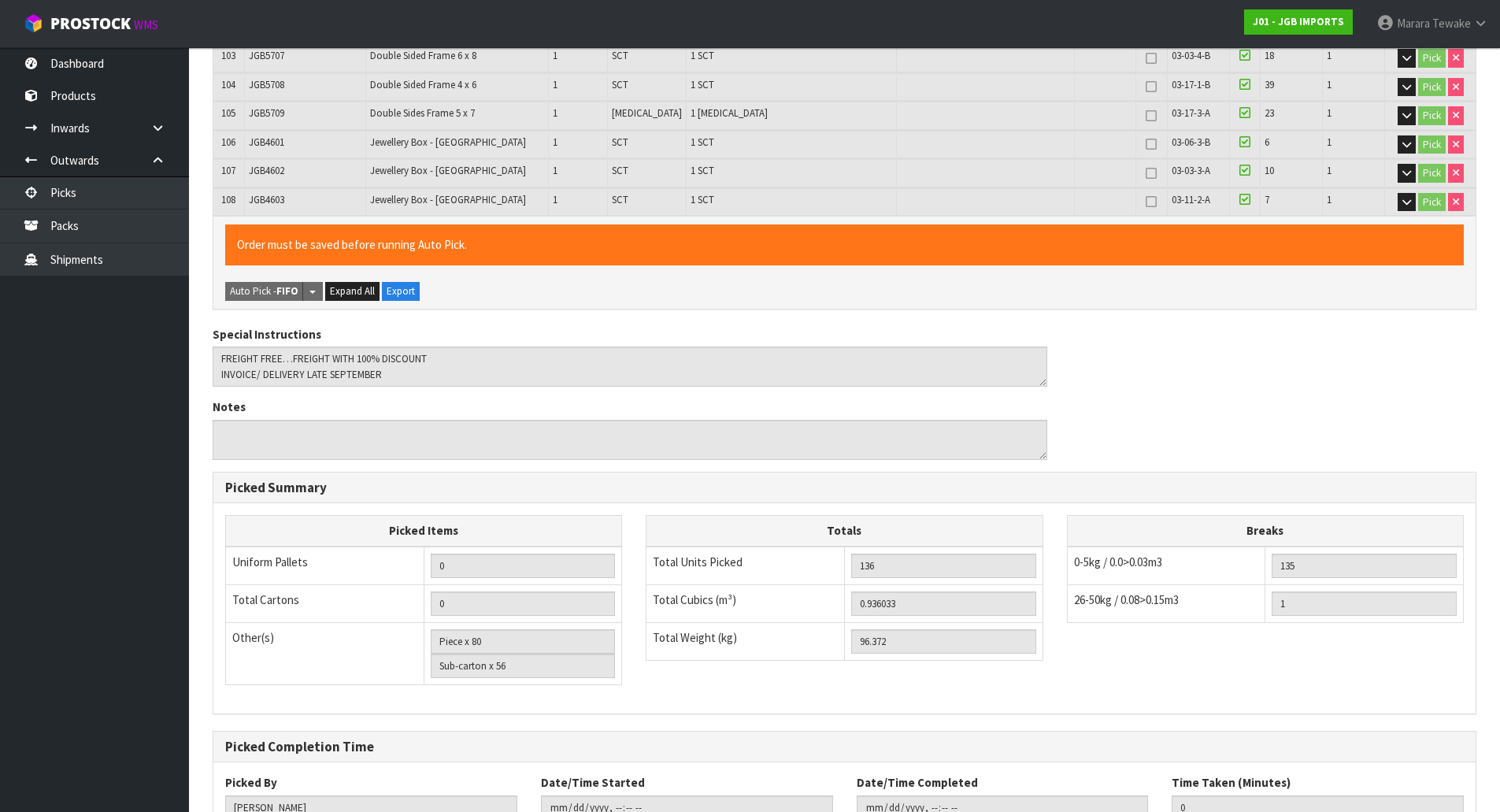
scroll to position [3599, 0]
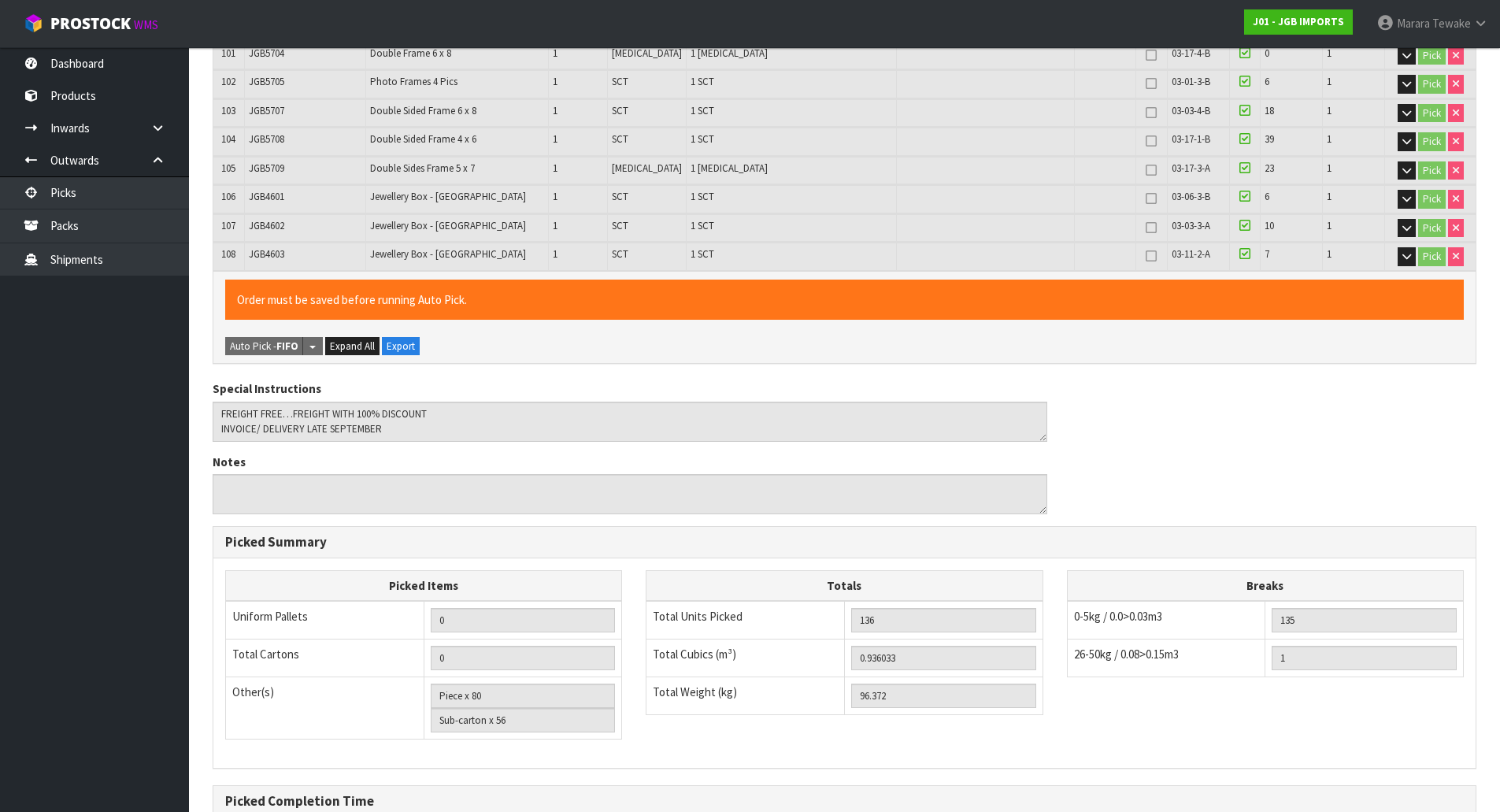
scroll to position [0, 0]
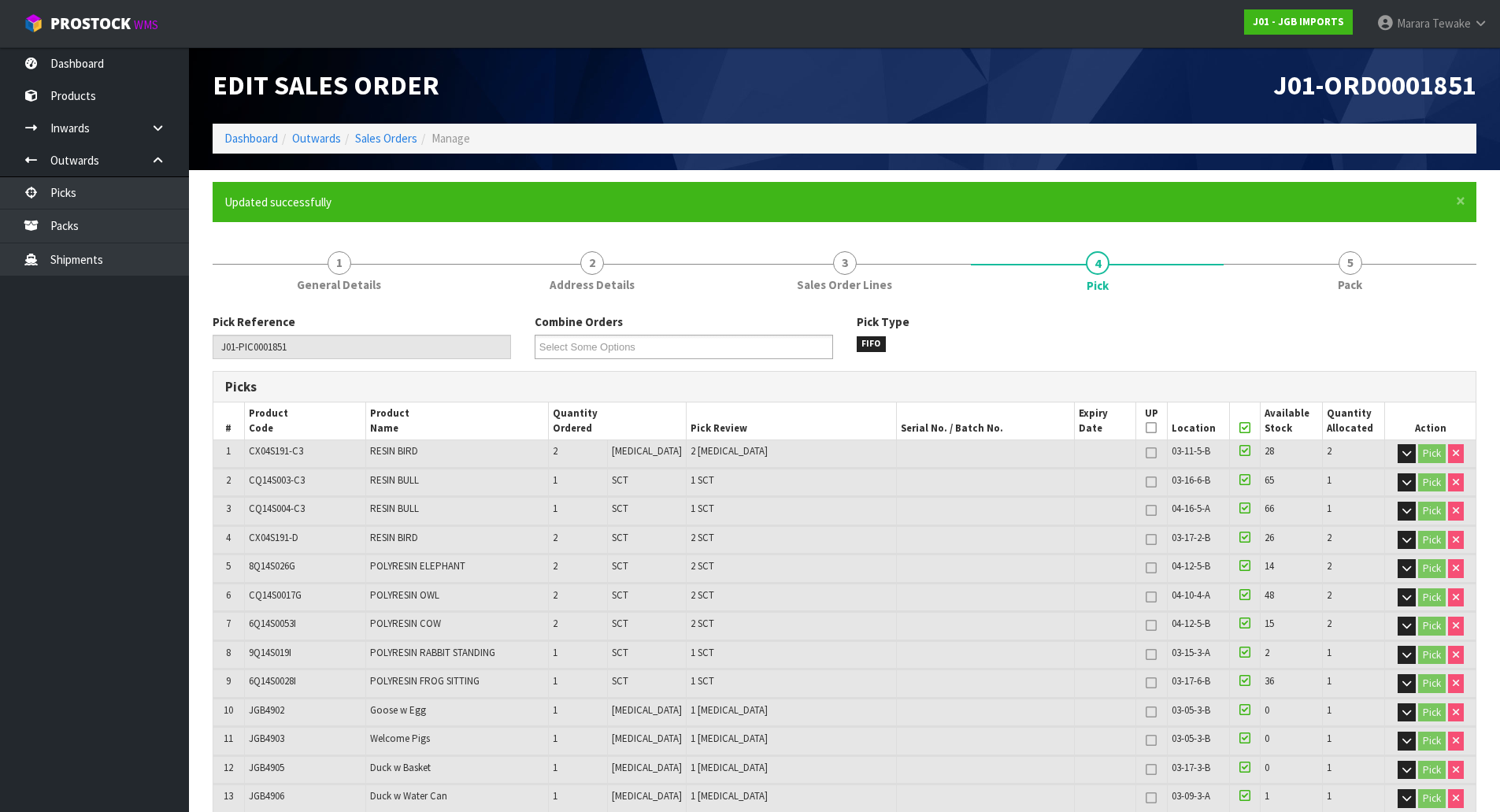
type input "[DATE]T10:11:02"
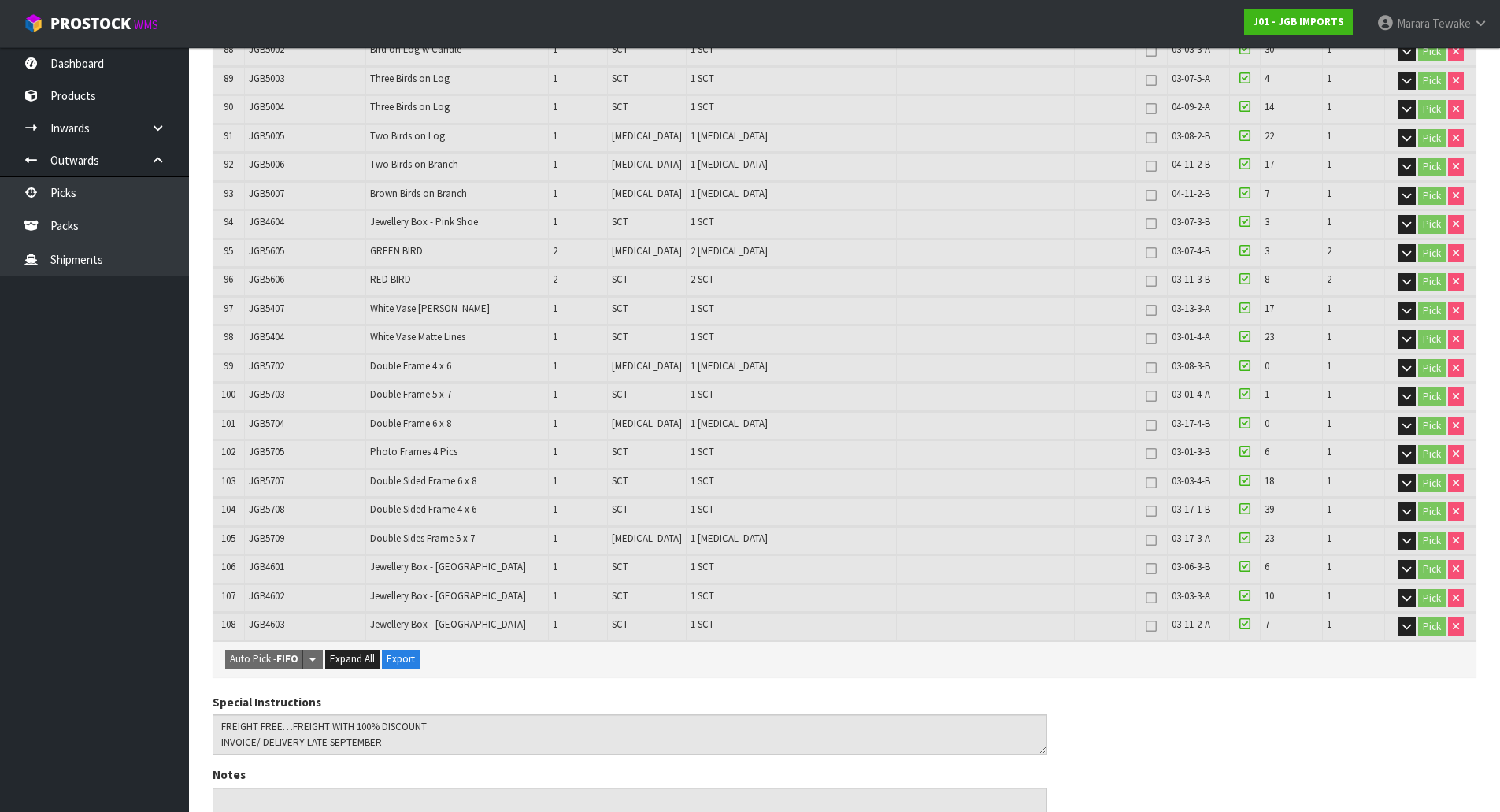
scroll to position [3599, 0]
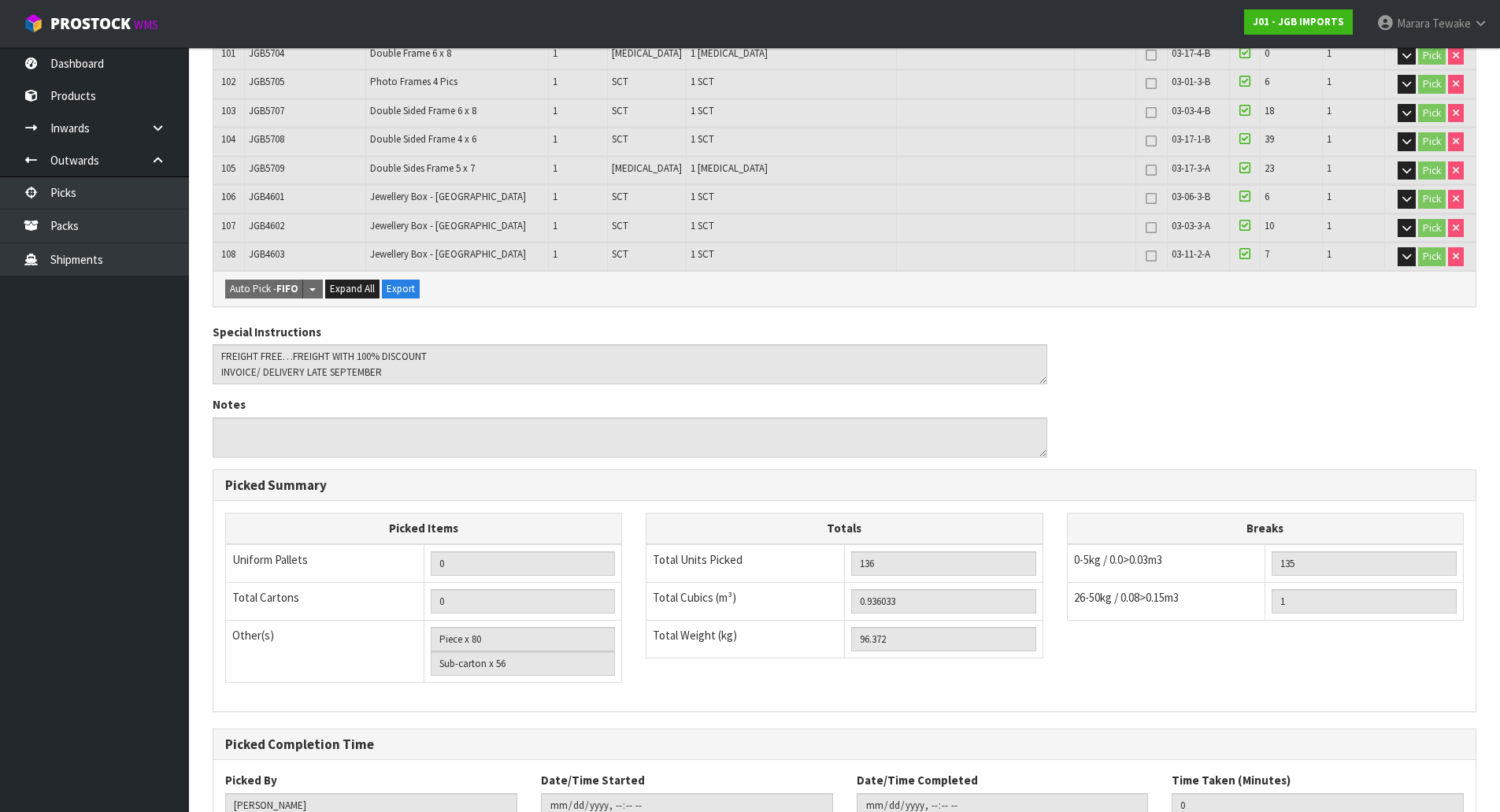
drag, startPoint x: 1434, startPoint y: 763, endPoint x: 631, endPoint y: 655, distance: 810.2
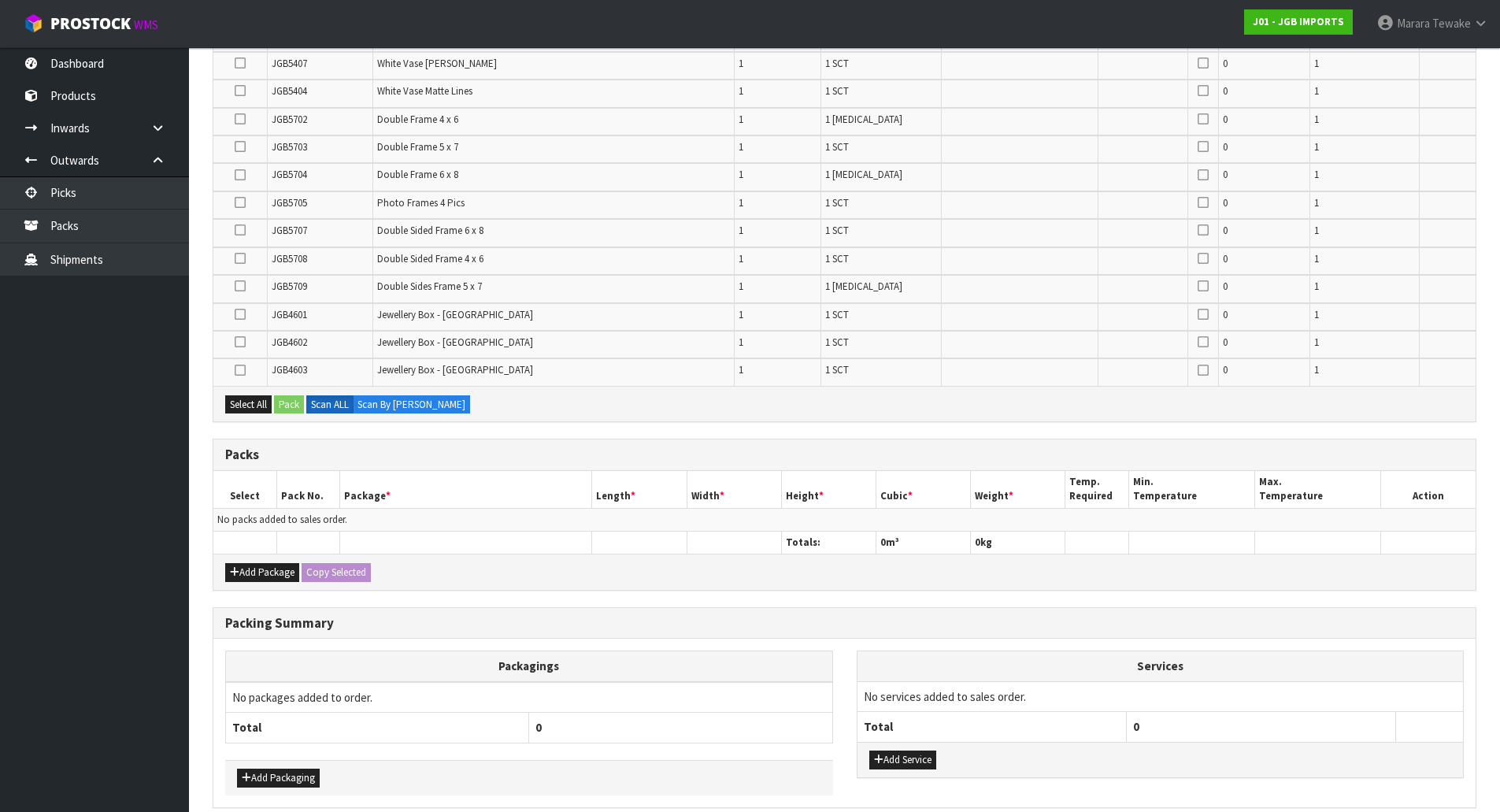
scroll to position [3124, 0]
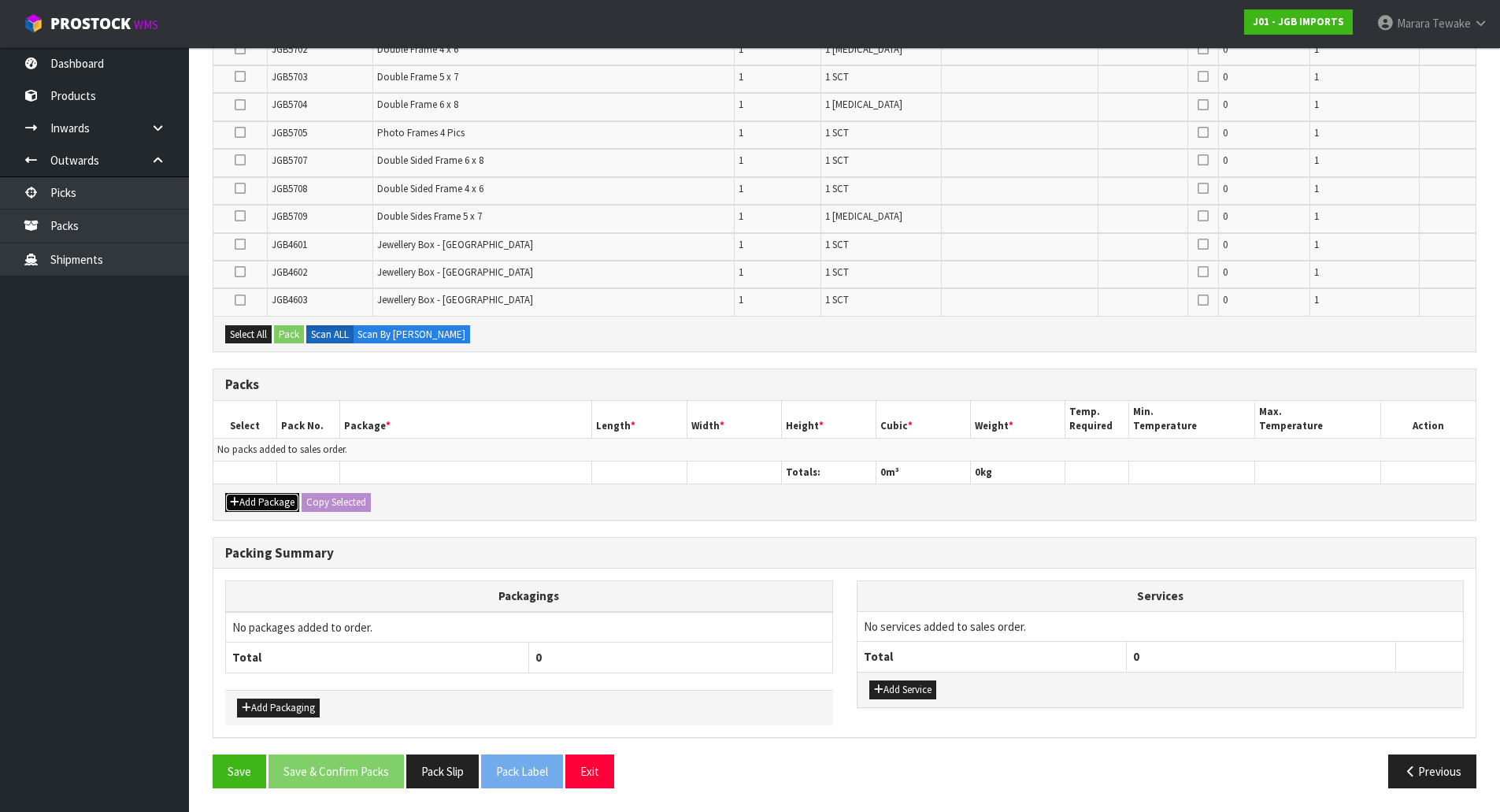
click at [260, 503] on button "Add Package" at bounding box center [262, 502] width 74 height 19
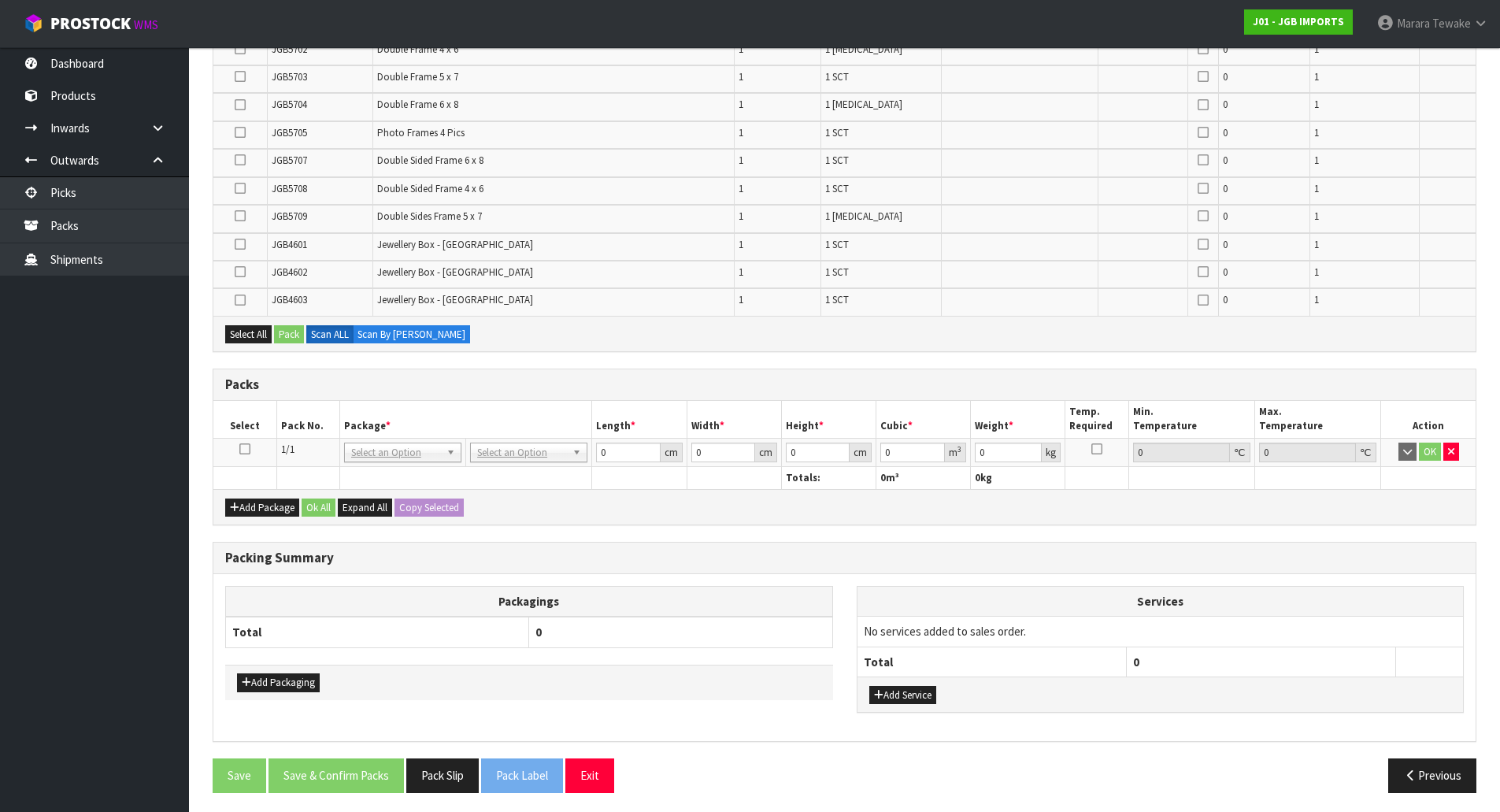
drag, startPoint x: 246, startPoint y: 449, endPoint x: 260, endPoint y: 450, distance: 14.0
click at [246, 449] on icon at bounding box center [245, 449] width 11 height 1
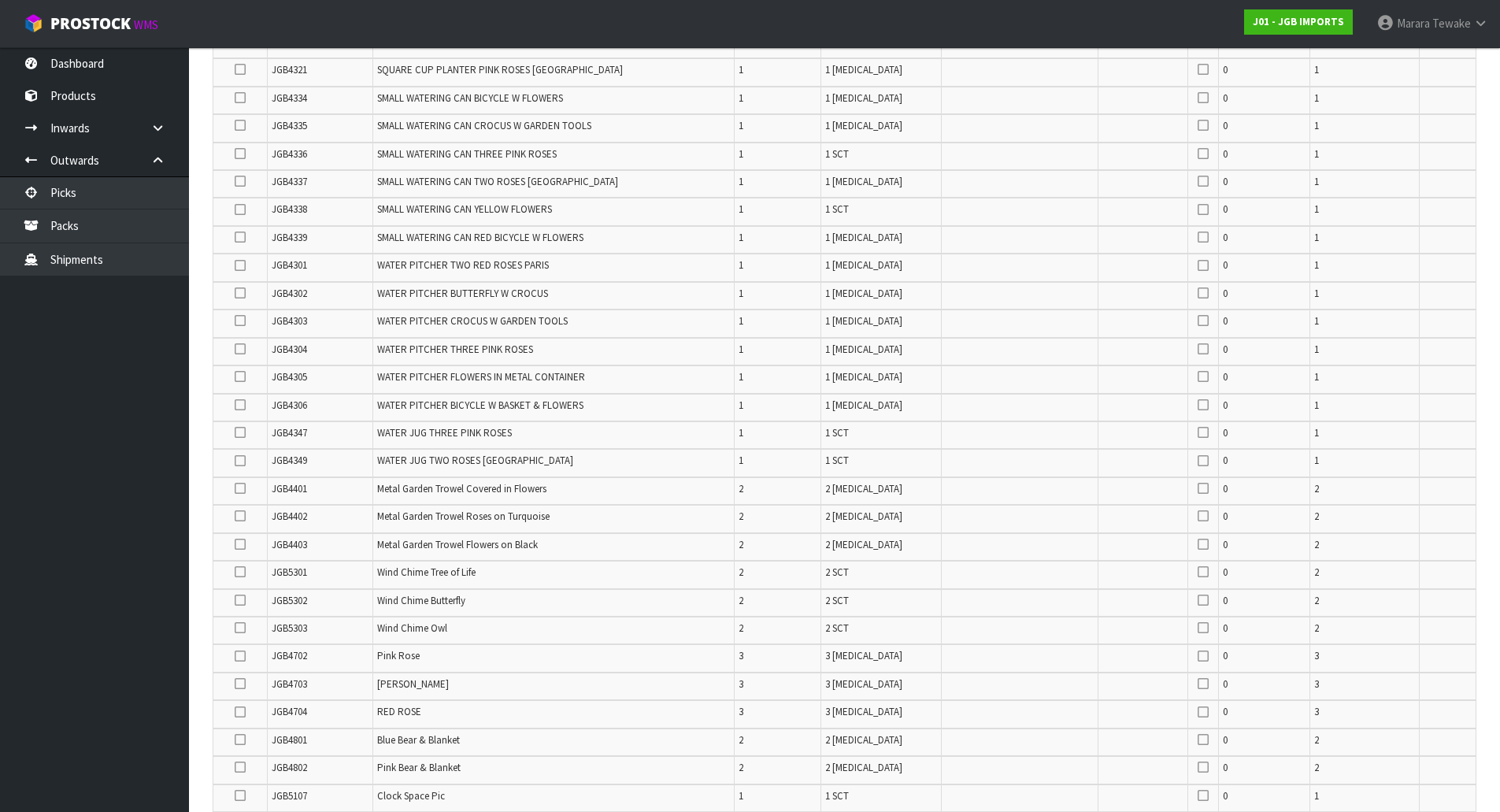
scroll to position [1864, 0]
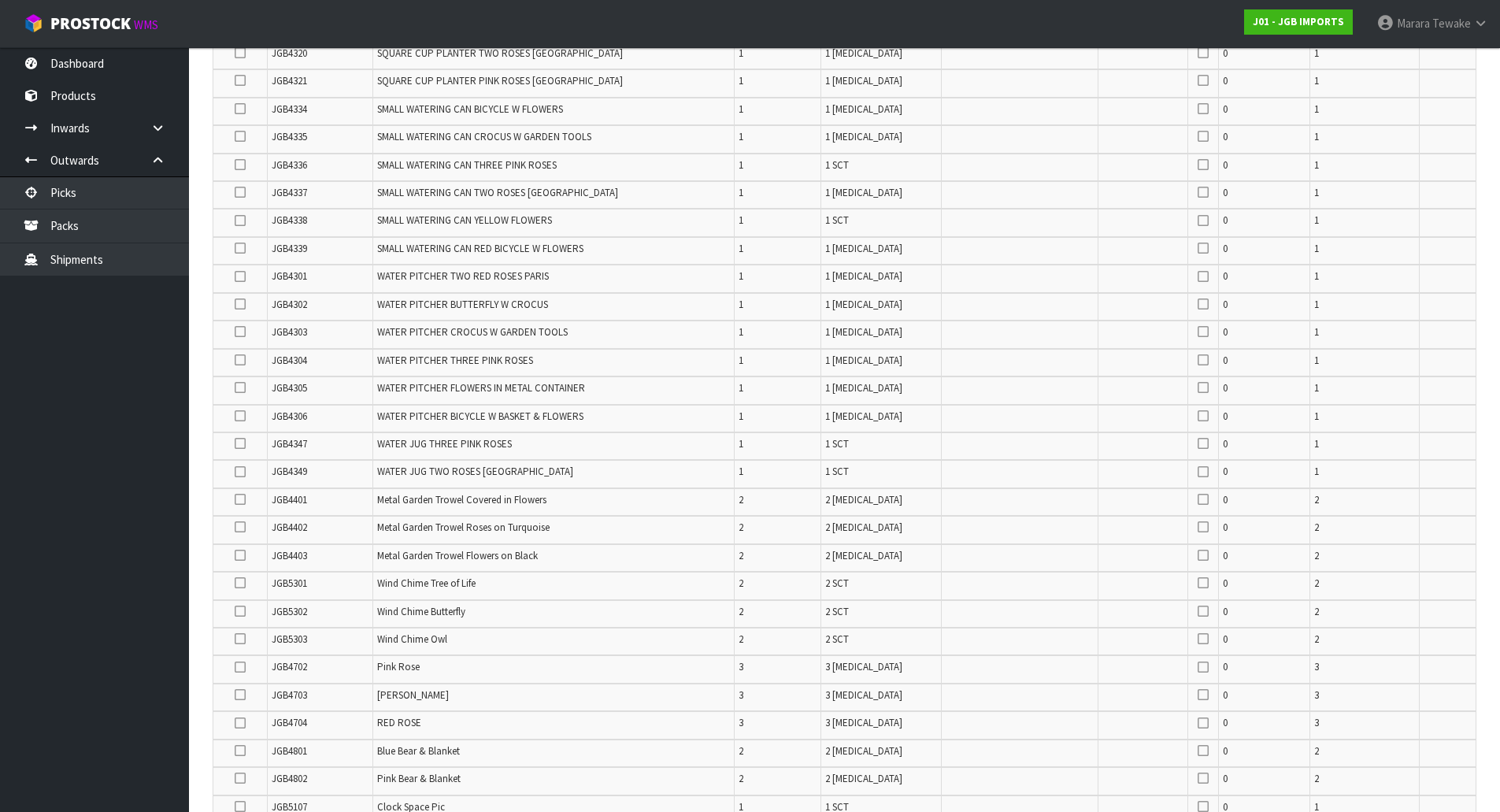
click at [242, 472] on icon at bounding box center [240, 472] width 11 height 1
click at [0, 0] on input "checkbox" at bounding box center [0, 0] width 0 height 0
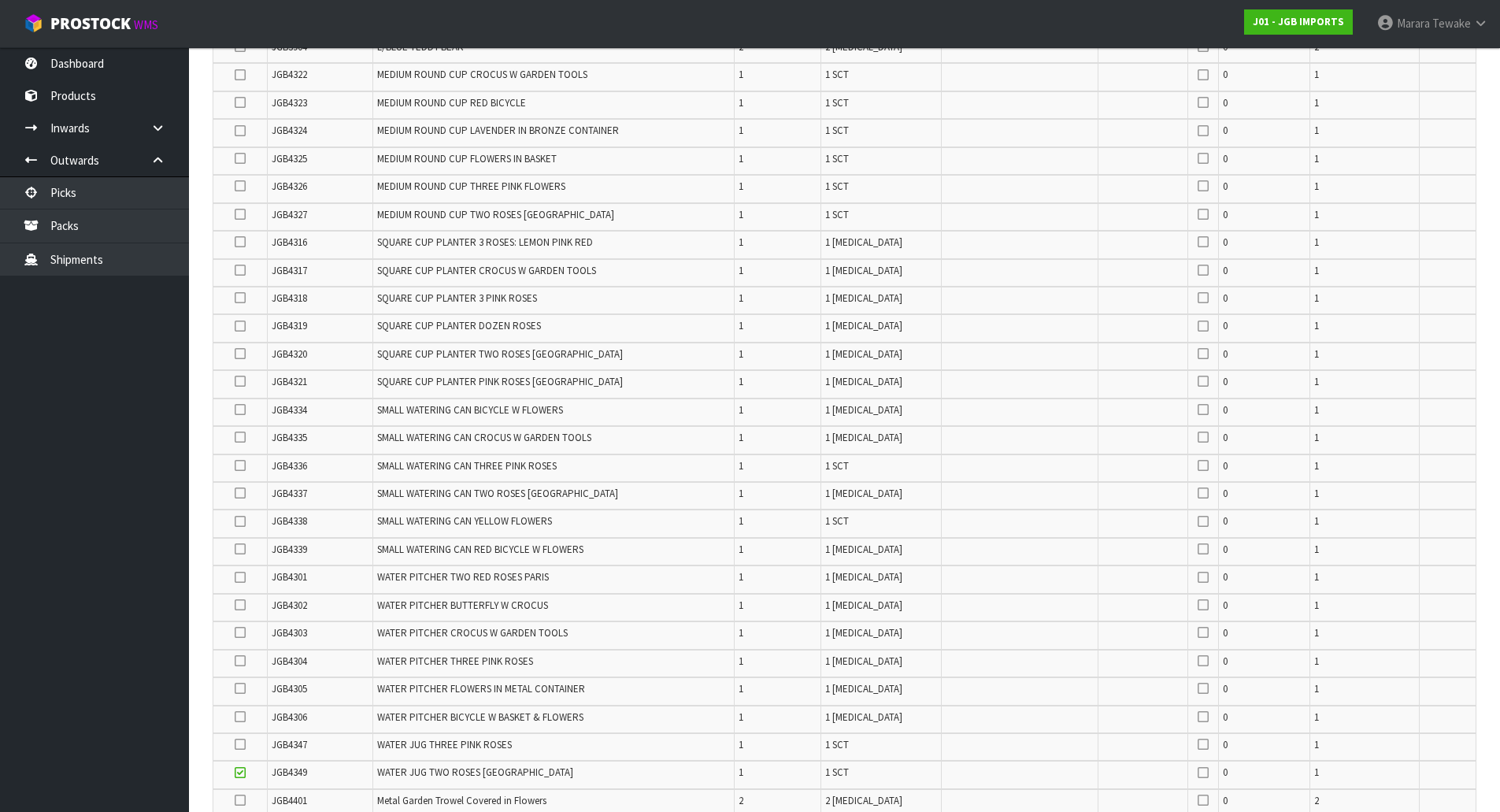
scroll to position [1549, 0]
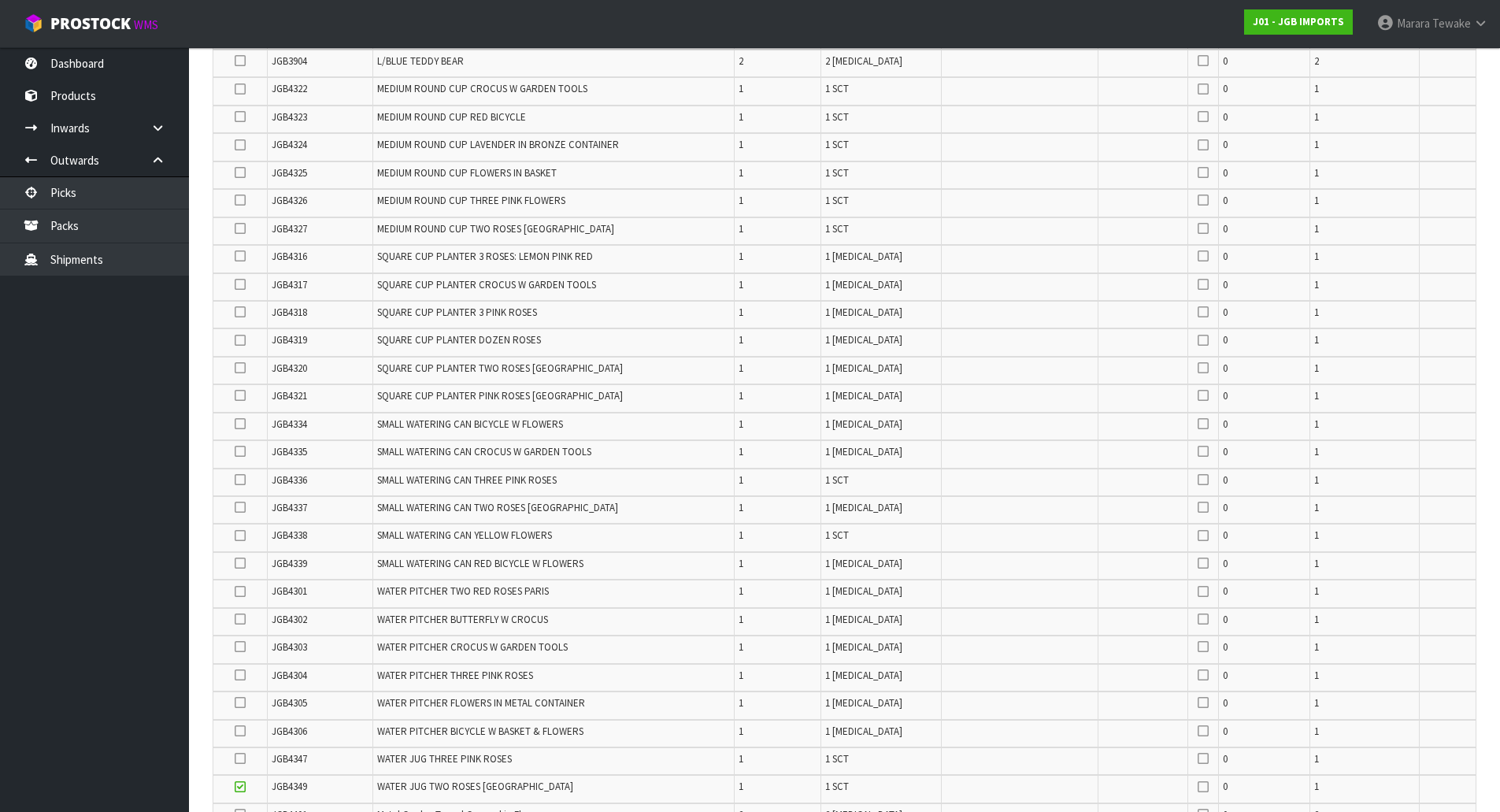
click at [242, 172] on icon at bounding box center [240, 172] width 11 height 1
click at [0, 0] on input "checkbox" at bounding box center [0, 0] width 0 height 0
click at [240, 172] on icon at bounding box center [240, 172] width 11 height 1
click at [0, 0] on input "checkbox" at bounding box center [0, 0] width 0 height 0
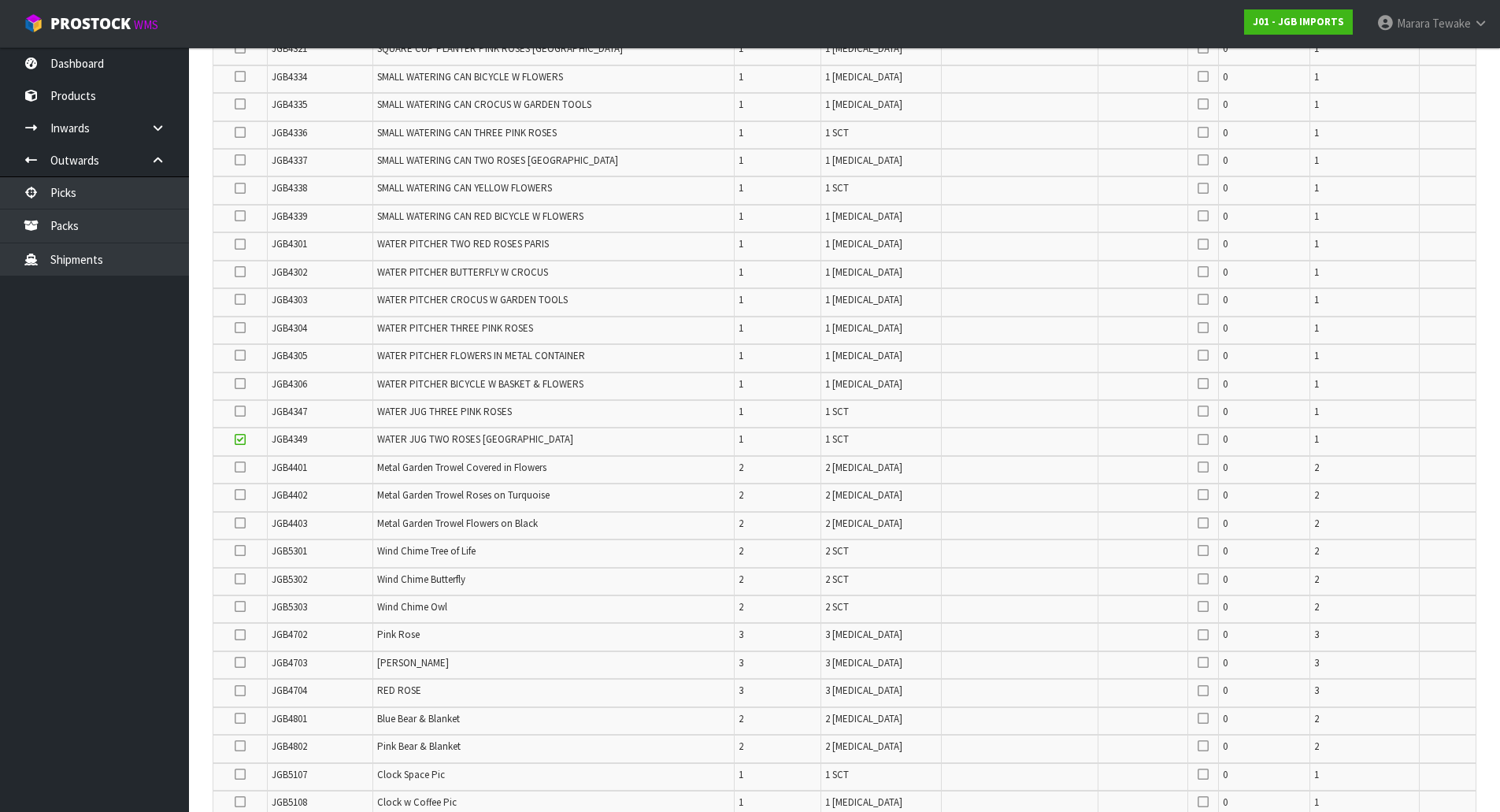
scroll to position [2021, 0]
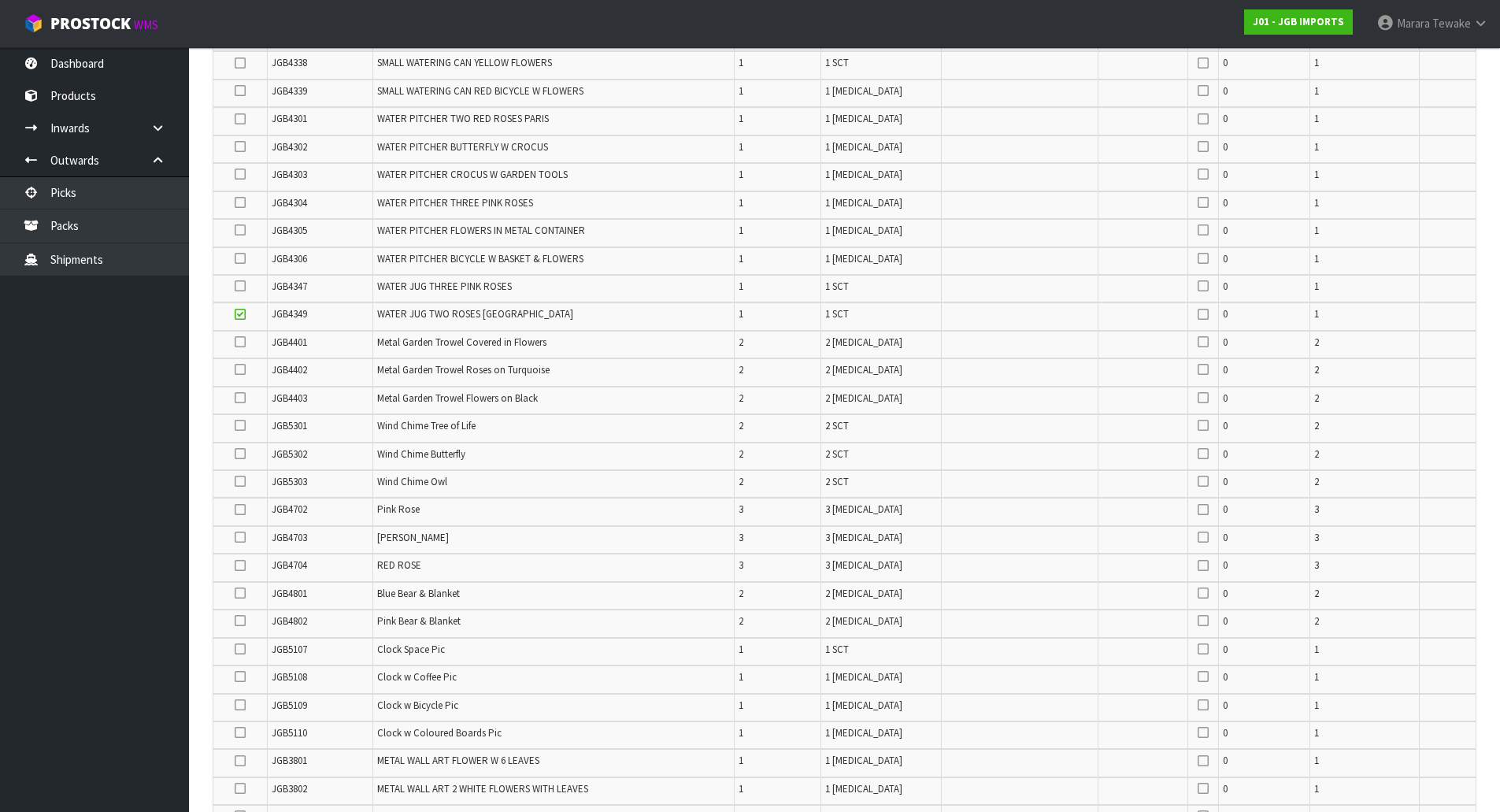
click at [242, 315] on icon at bounding box center [240, 314] width 11 height 1
click at [0, 0] on input "checkbox" at bounding box center [0, 0] width 0 height 0
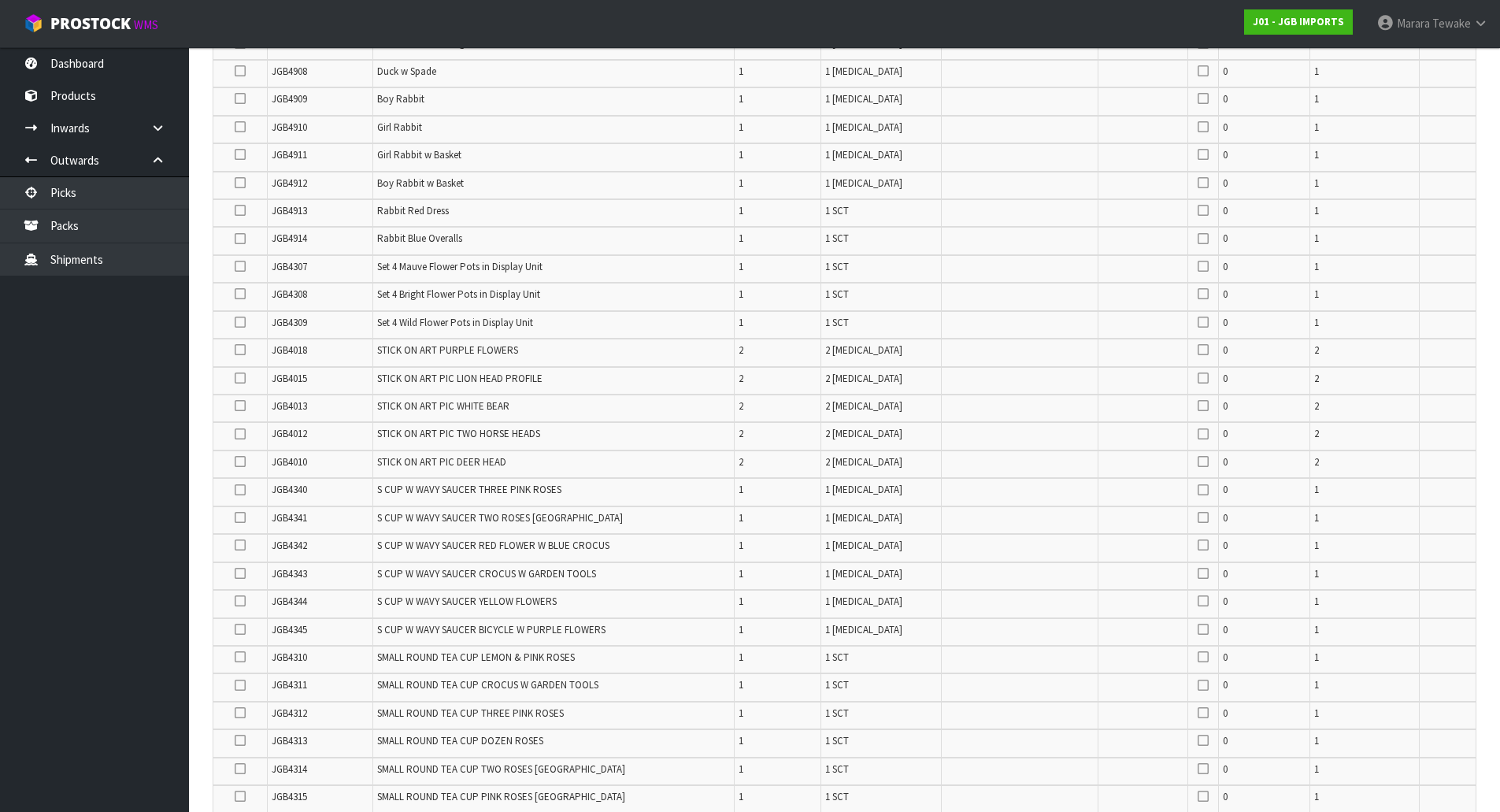
scroll to position [604, 0]
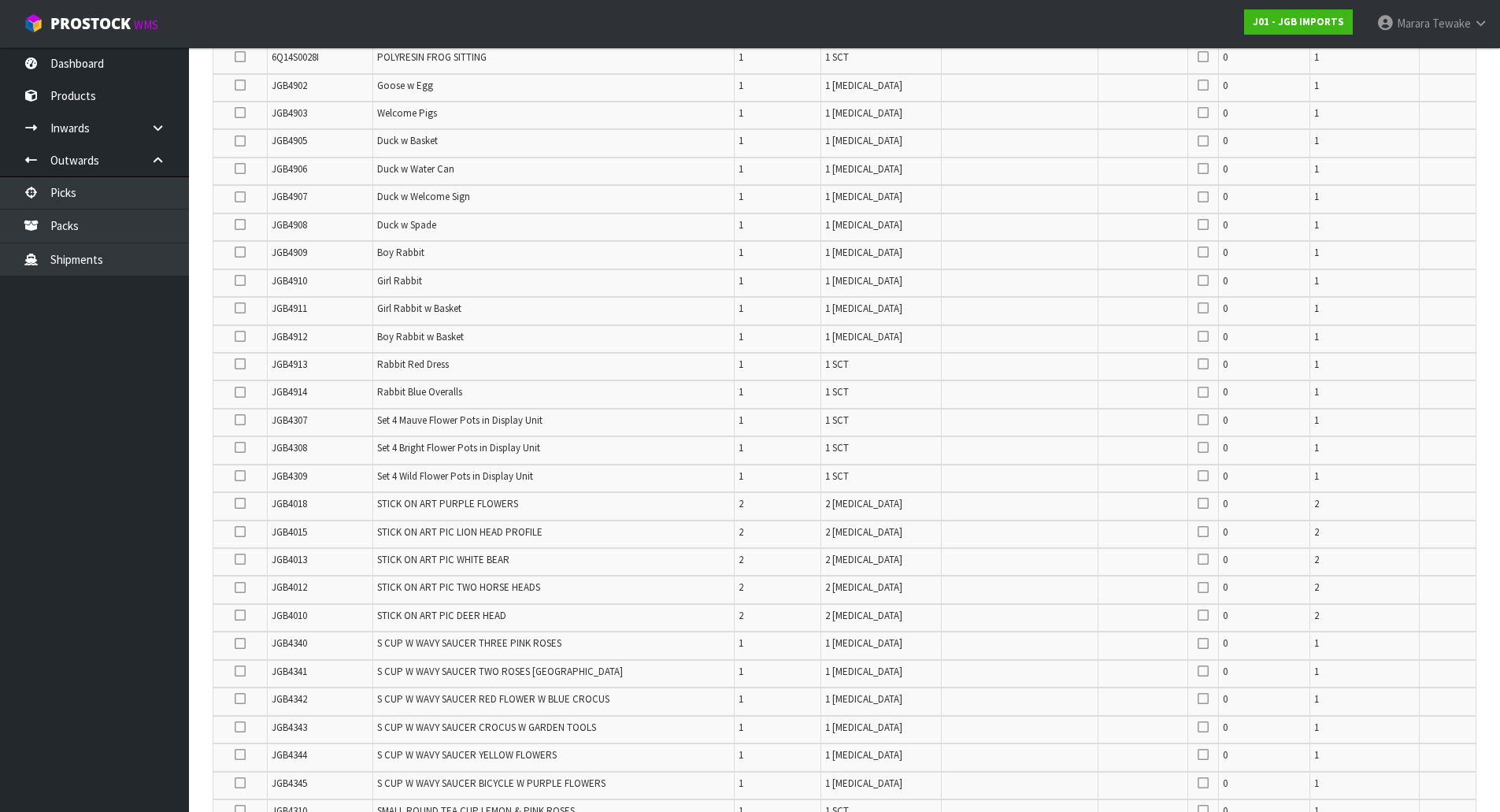
click at [240, 448] on icon at bounding box center [240, 447] width 11 height 1
click at [0, 0] on input "checkbox" at bounding box center [0, 0] width 0 height 0
click at [239, 476] on icon at bounding box center [240, 476] width 11 height 1
click at [0, 0] on input "checkbox" at bounding box center [0, 0] width 0 height 0
click at [243, 420] on icon at bounding box center [240, 419] width 11 height 1
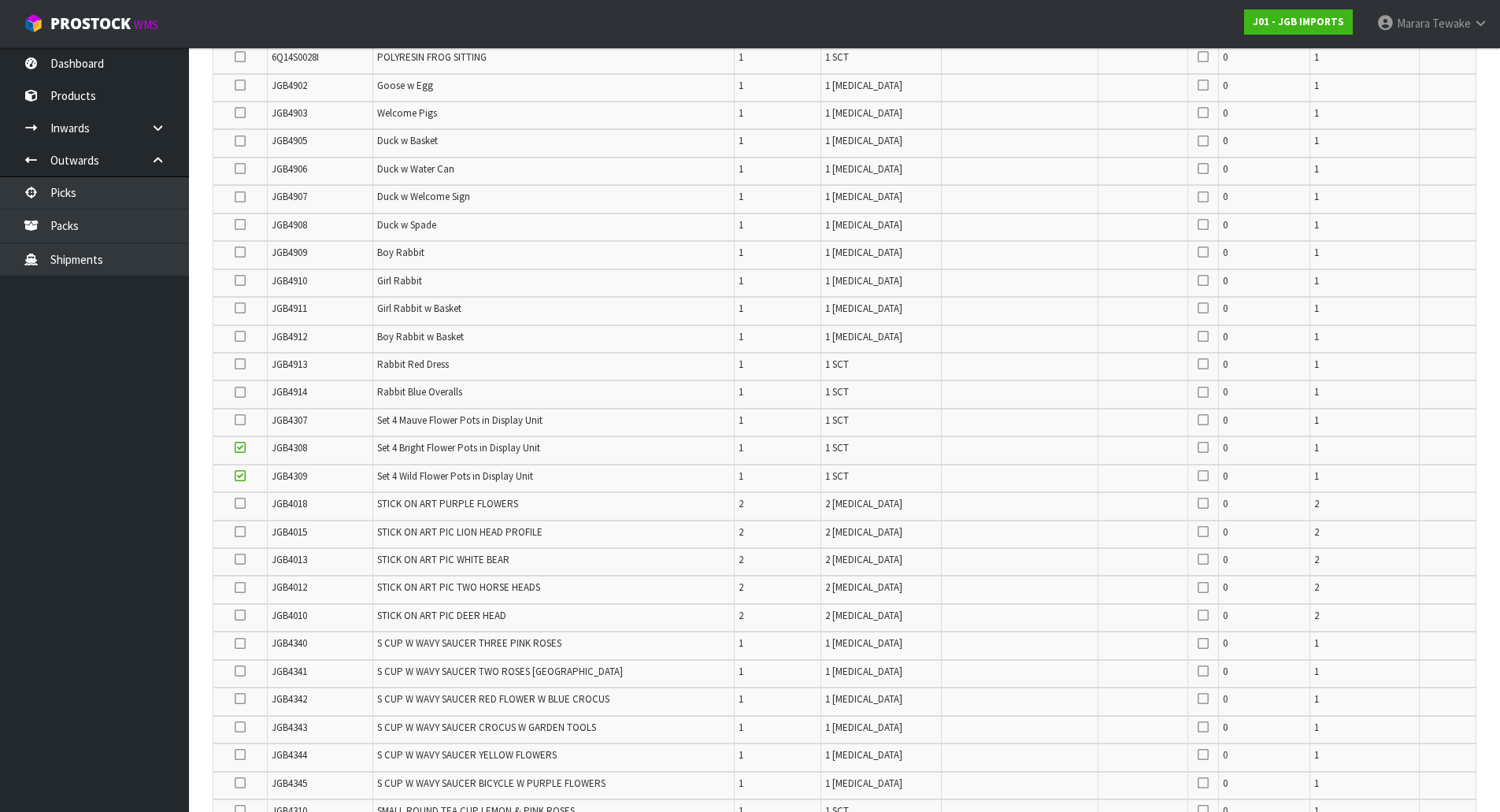
click at [0, 0] on input "checkbox" at bounding box center [0, 0] width 0 height 0
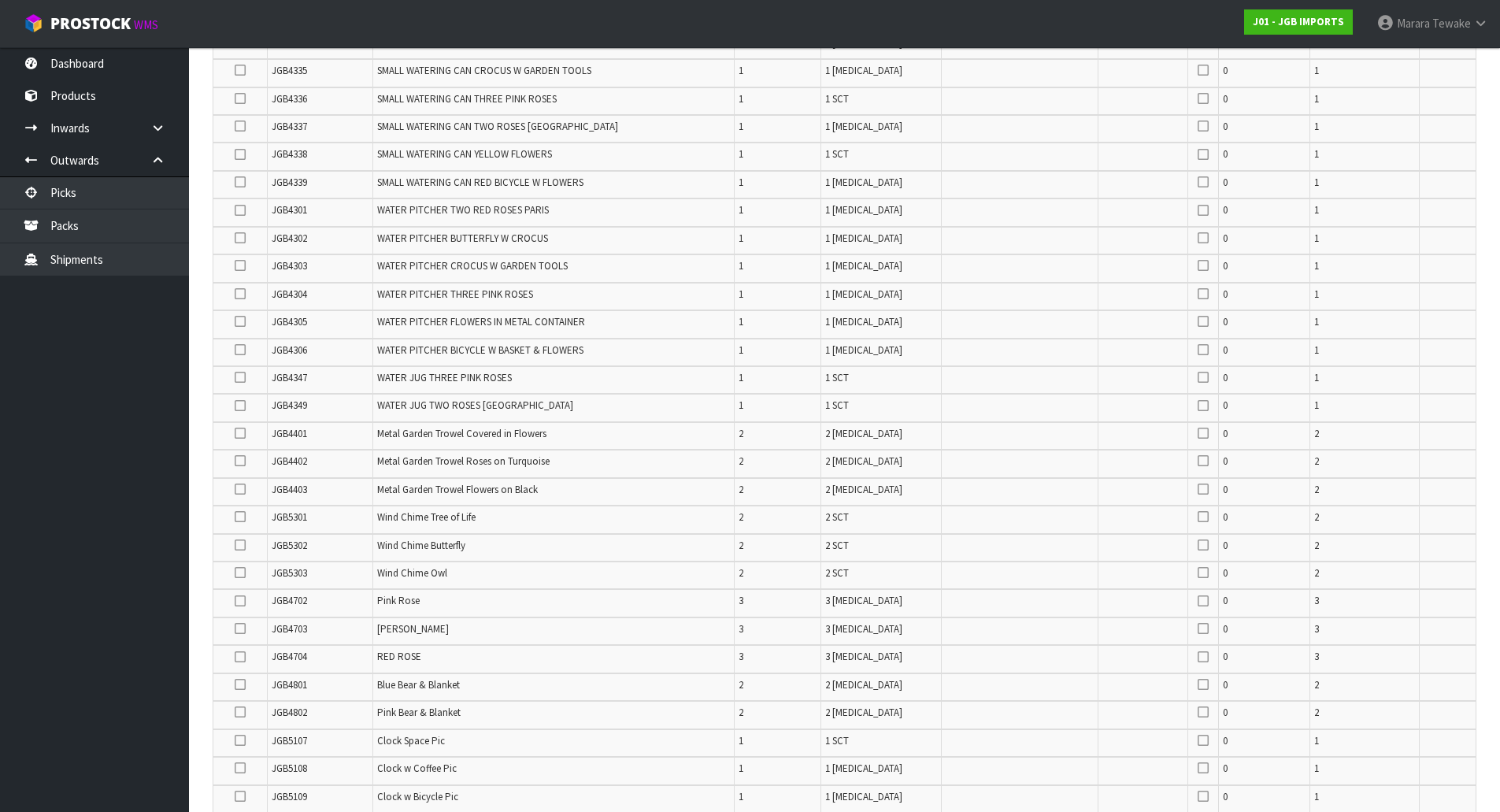
click at [238, 406] on icon at bounding box center [240, 406] width 11 height 1
click at [0, 0] on input "checkbox" at bounding box center [0, 0] width 0 height 0
click at [240, 406] on icon at bounding box center [240, 406] width 11 height 1
click at [0, 0] on input "checkbox" at bounding box center [0, 0] width 0 height 0
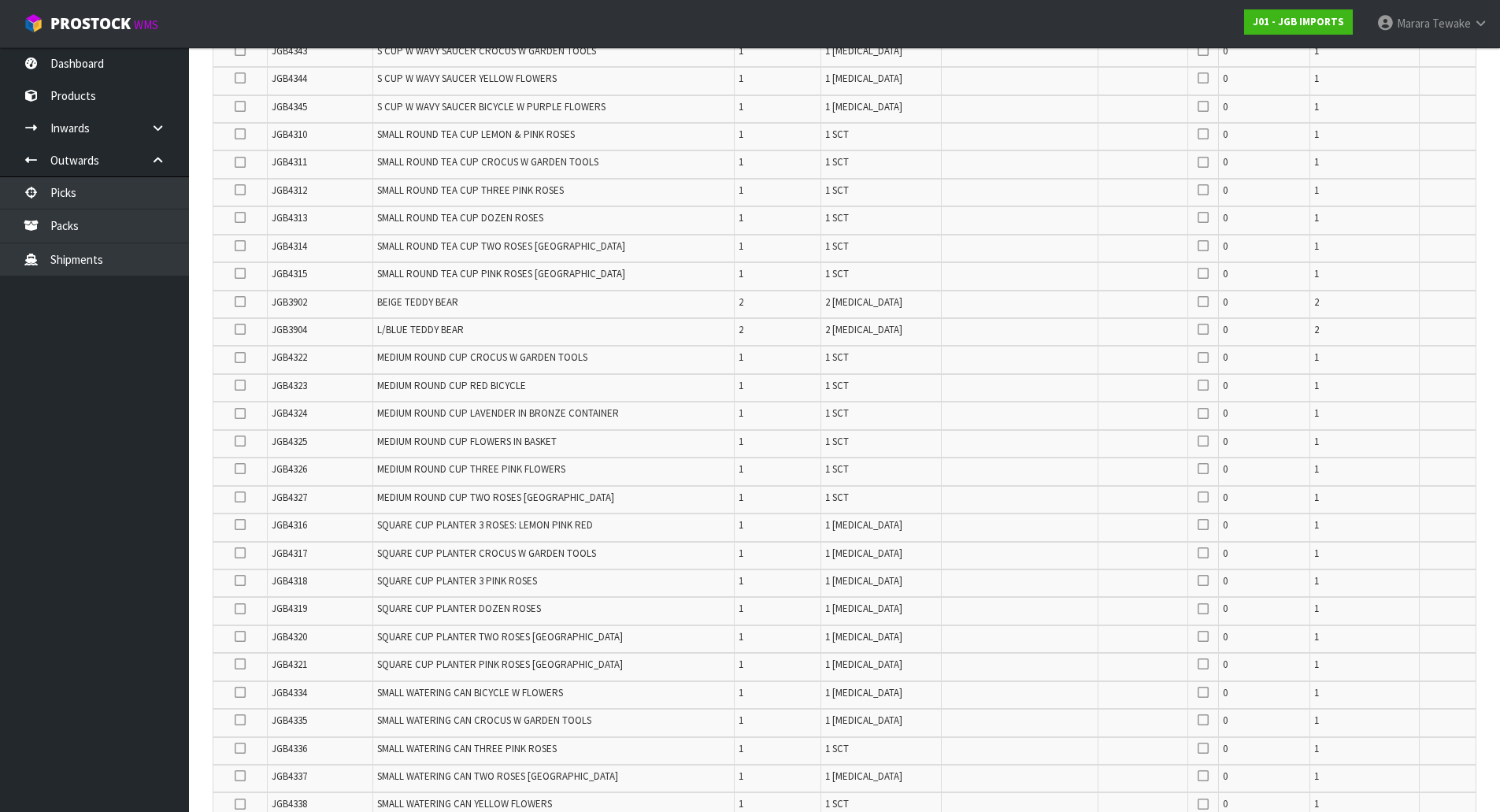
scroll to position [1064, 0]
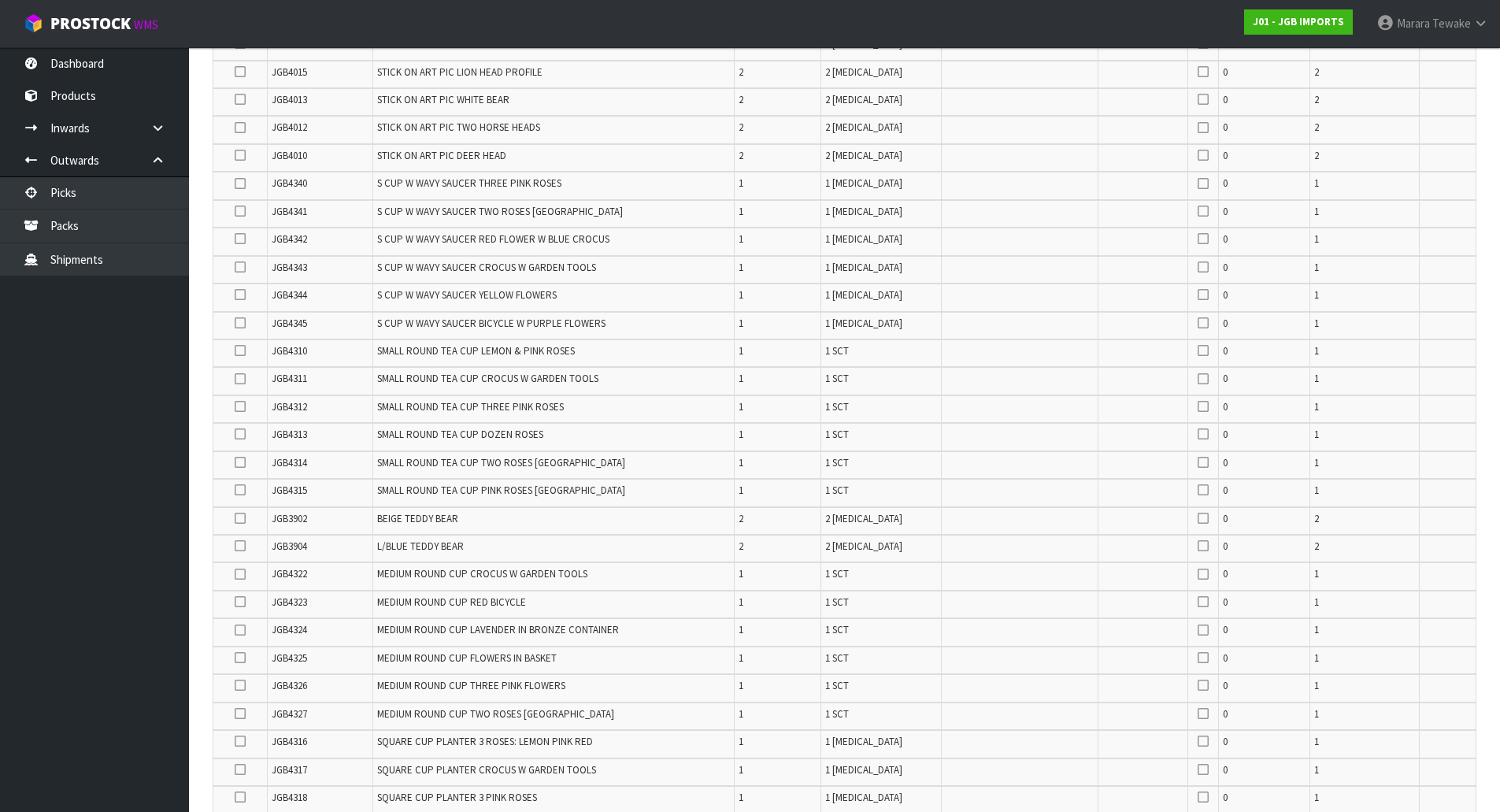
click at [236, 183] on icon at bounding box center [240, 183] width 11 height 1
click at [0, 0] on input "checkbox" at bounding box center [0, 0] width 0 height 0
click at [240, 323] on icon at bounding box center [240, 323] width 11 height 1
click at [0, 0] on input "checkbox" at bounding box center [0, 0] width 0 height 0
click at [240, 267] on icon at bounding box center [240, 267] width 11 height 1
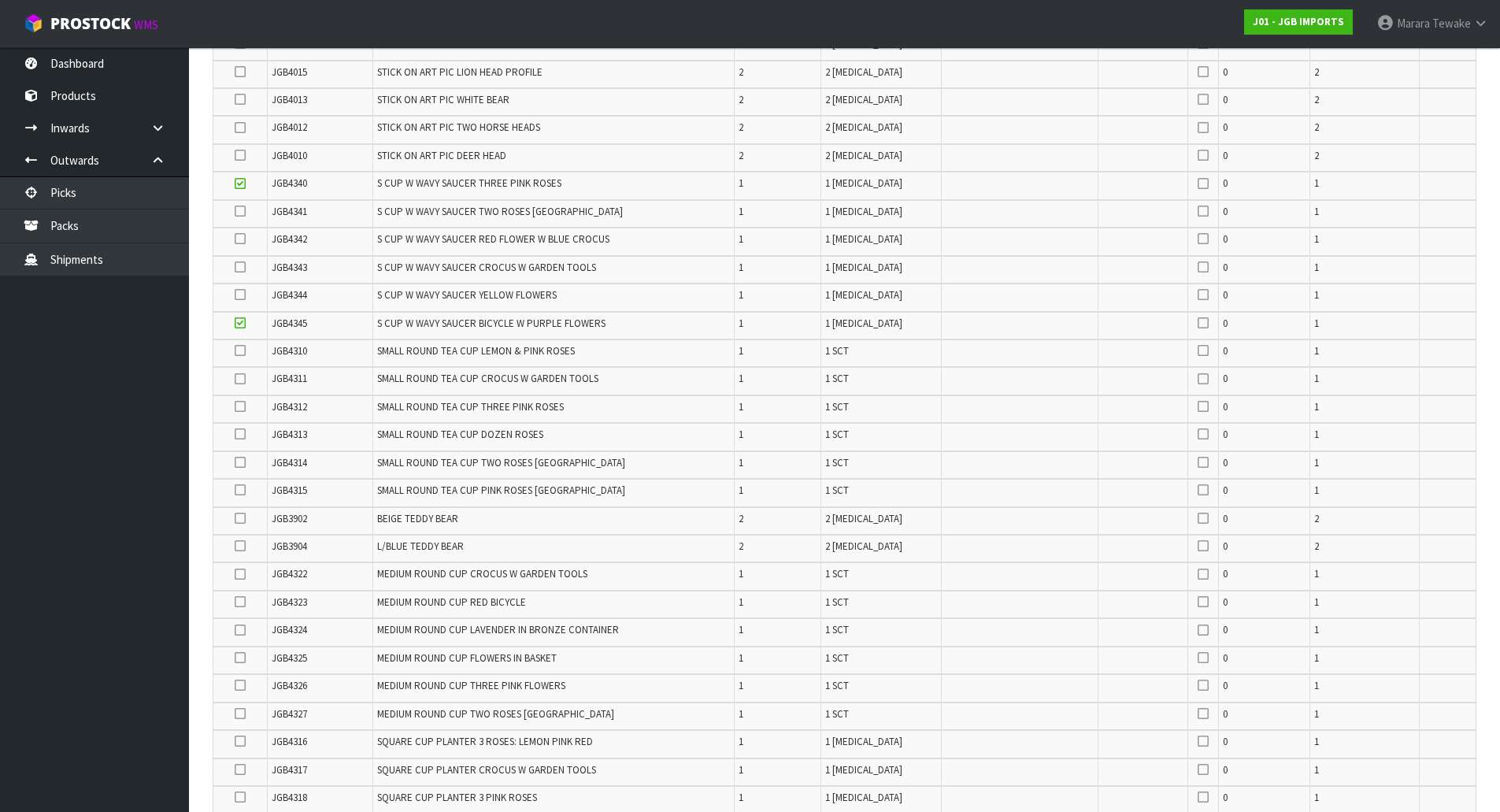
click at [0, 0] on input "checkbox" at bounding box center [0, 0] width 0 height 0
click at [238, 380] on icon at bounding box center [240, 379] width 11 height 1
click at [0, 0] on input "checkbox" at bounding box center [0, 0] width 0 height 0
click at [241, 406] on icon at bounding box center [240, 406] width 11 height 1
click at [0, 0] on input "checkbox" at bounding box center [0, 0] width 0 height 0
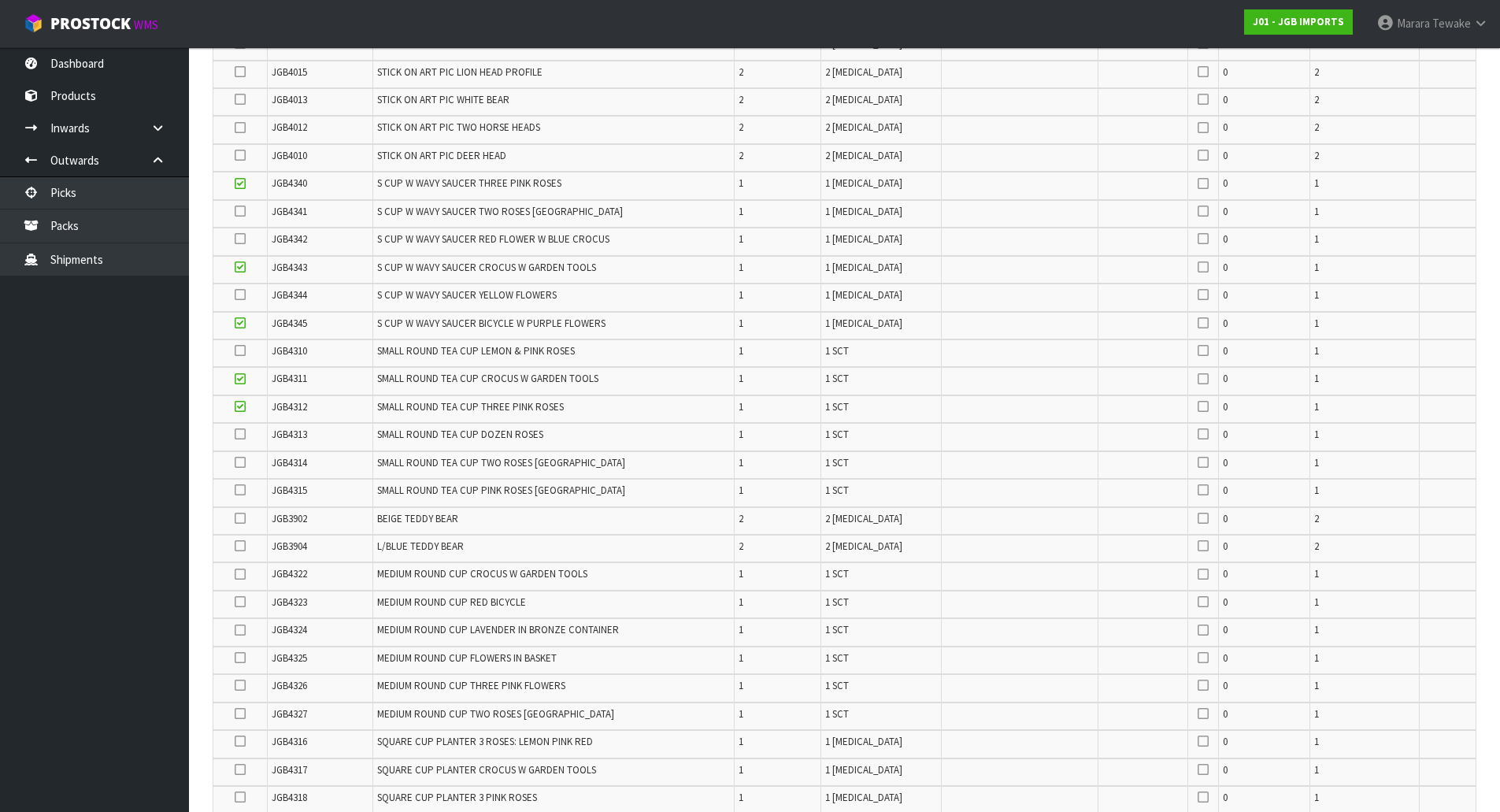
click at [244, 490] on icon at bounding box center [240, 490] width 11 height 1
click at [0, 0] on input "checkbox" at bounding box center [0, 0] width 0 height 0
click at [241, 434] on icon at bounding box center [240, 434] width 11 height 1
click at [0, 0] on input "checkbox" at bounding box center [0, 0] width 0 height 0
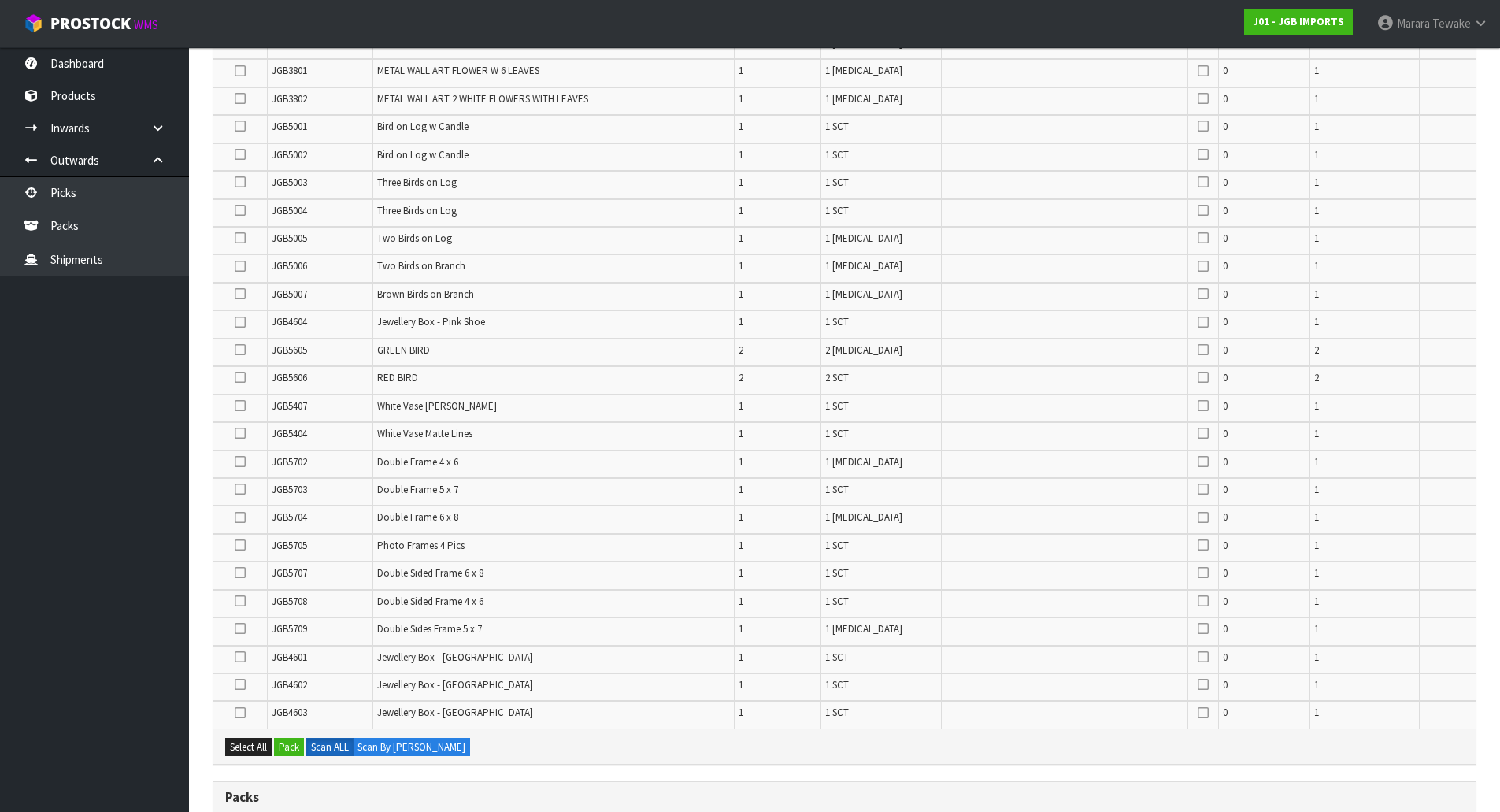
click at [244, 406] on icon at bounding box center [240, 406] width 11 height 1
click at [0, 0] on input "checkbox" at bounding box center [0, 0] width 0 height 0
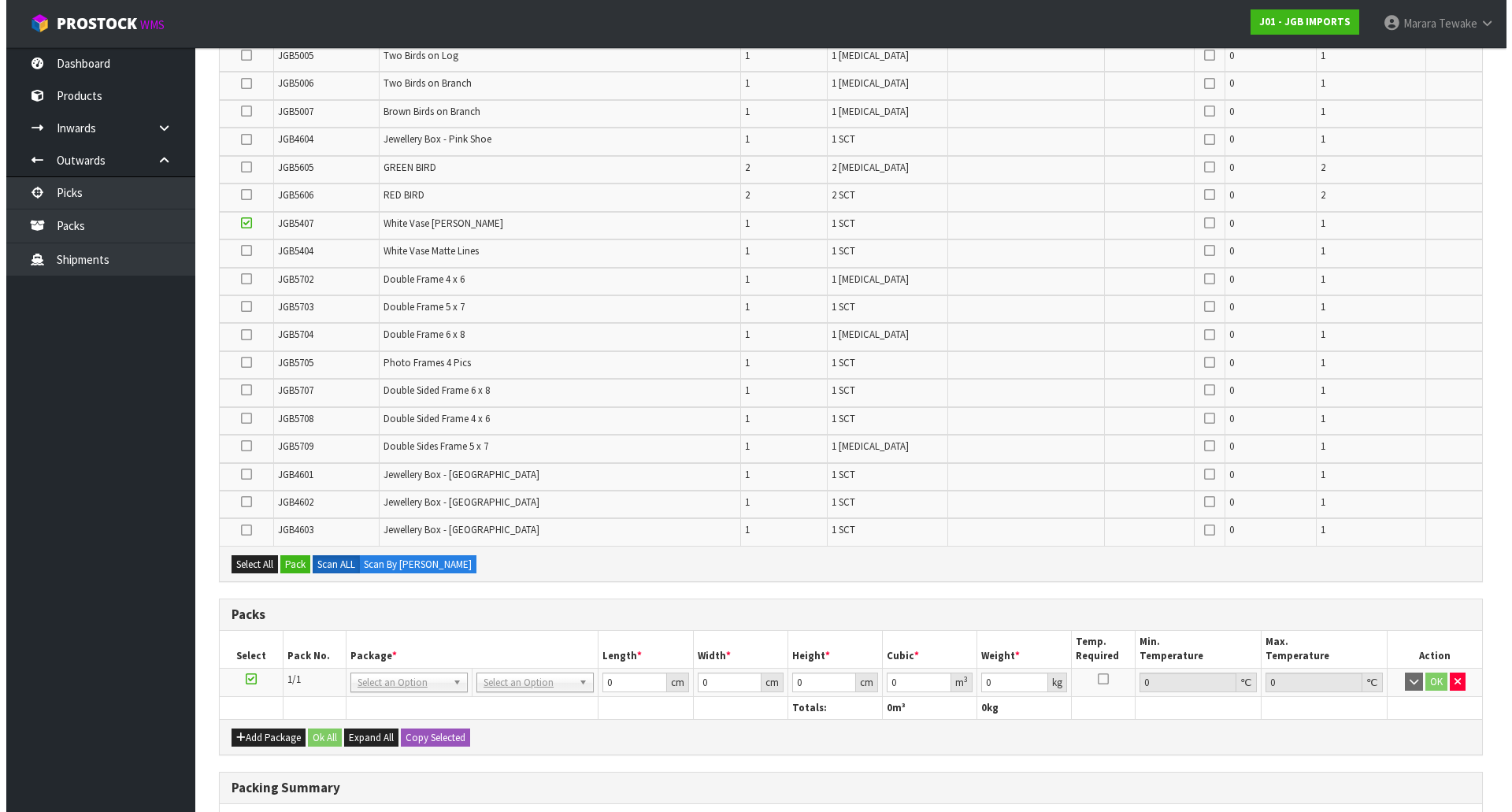
scroll to position [2892, 0]
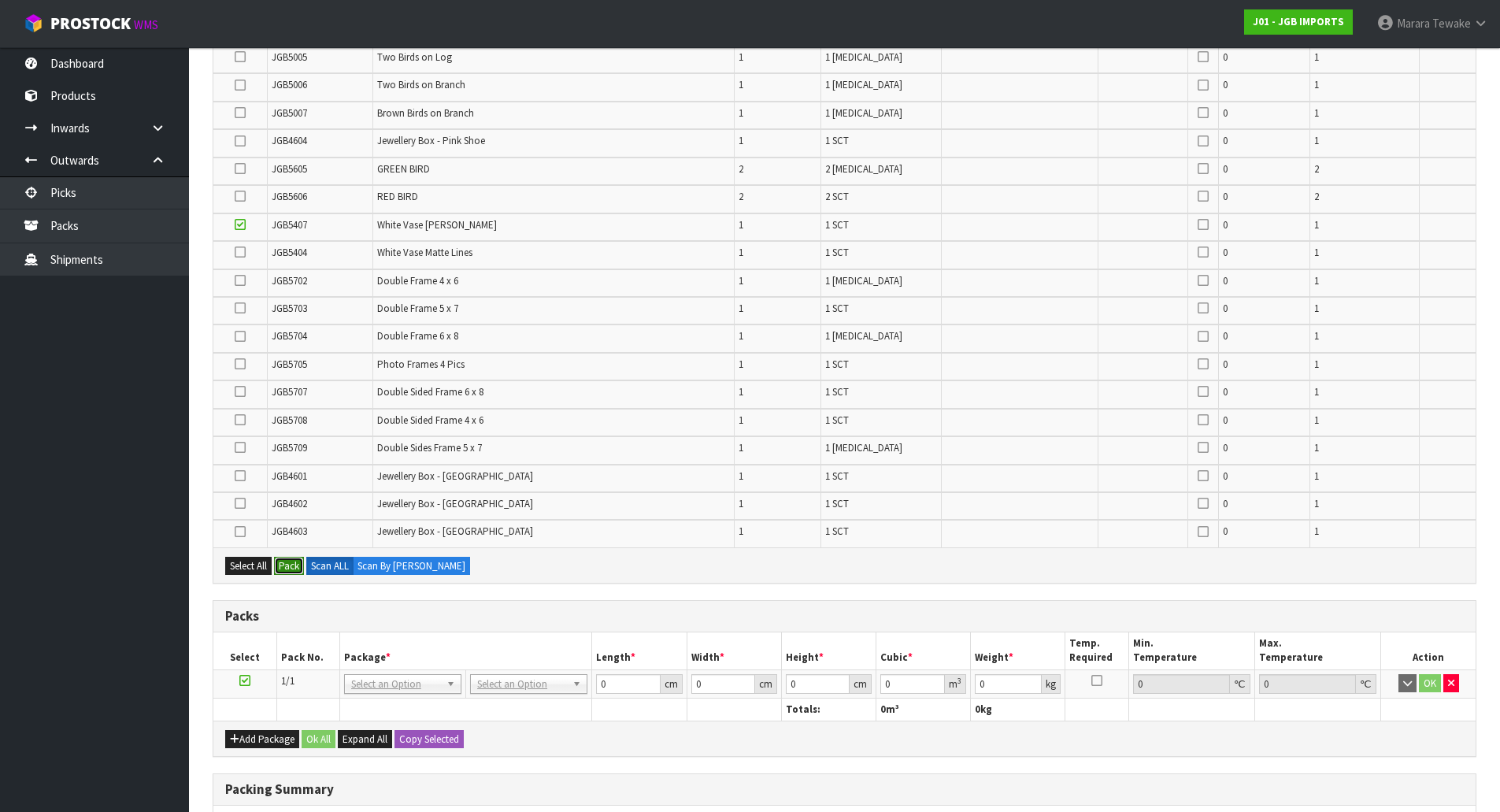
click at [290, 572] on button "Pack" at bounding box center [288, 566] width 30 height 19
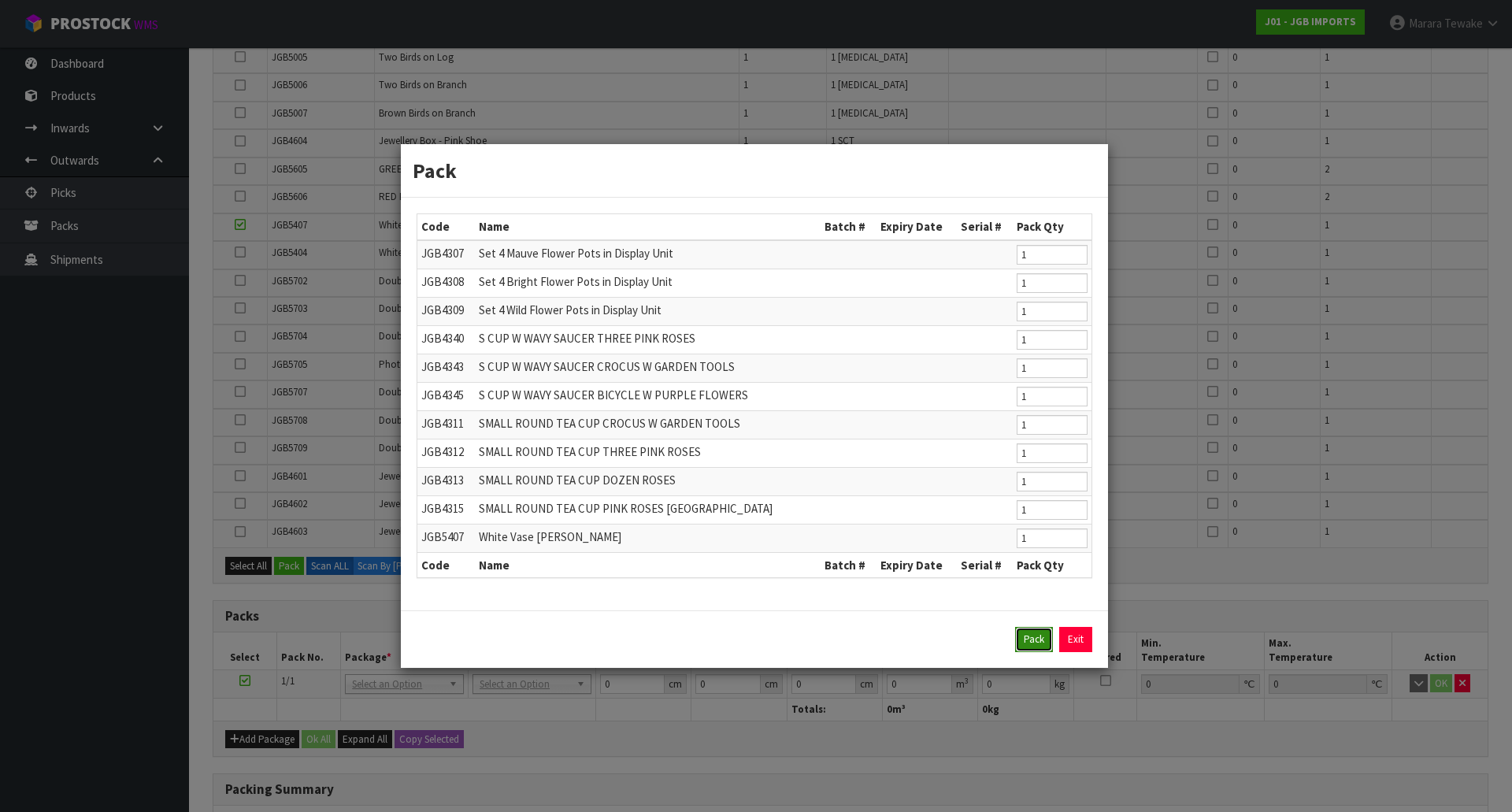
click at [1039, 641] on button "Pack" at bounding box center [1033, 640] width 38 height 25
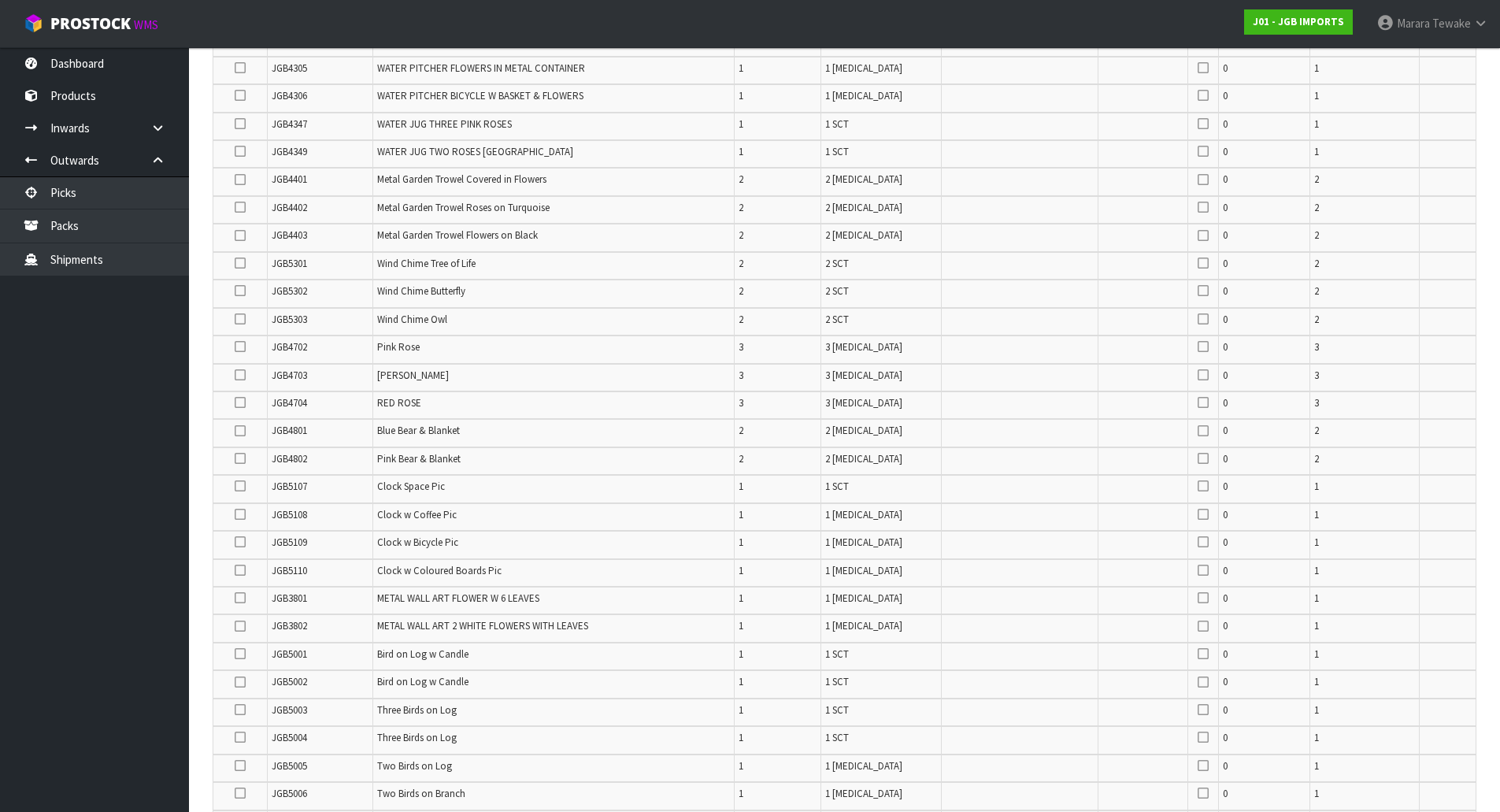
scroll to position [2655, 0]
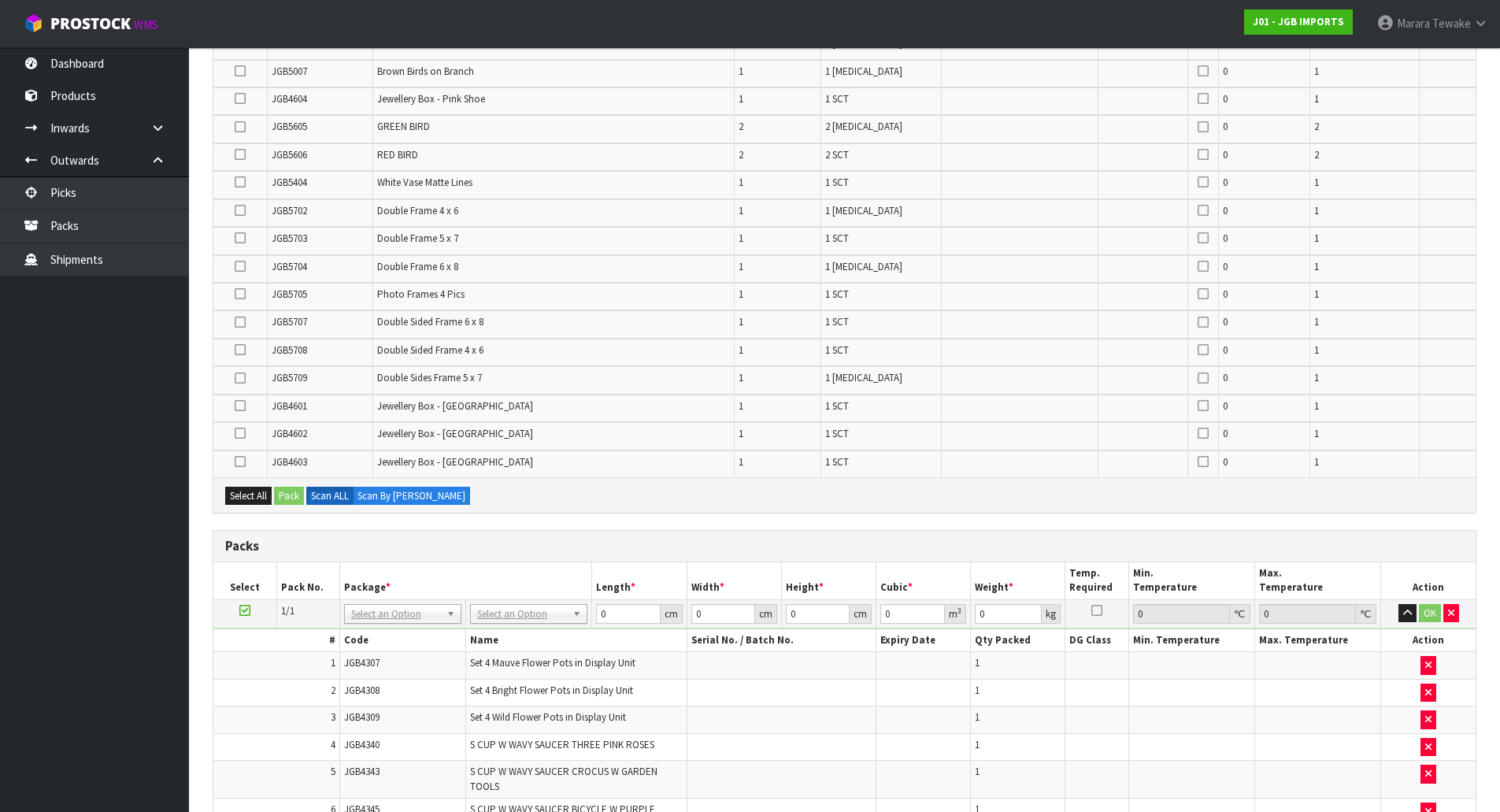
click at [236, 463] on icon at bounding box center [240, 462] width 11 height 1
click at [0, 0] on input "checkbox" at bounding box center [0, 0] width 0 height 0
click at [243, 406] on icon at bounding box center [240, 406] width 11 height 1
click at [0, 0] on input "checkbox" at bounding box center [0, 0] width 0 height 0
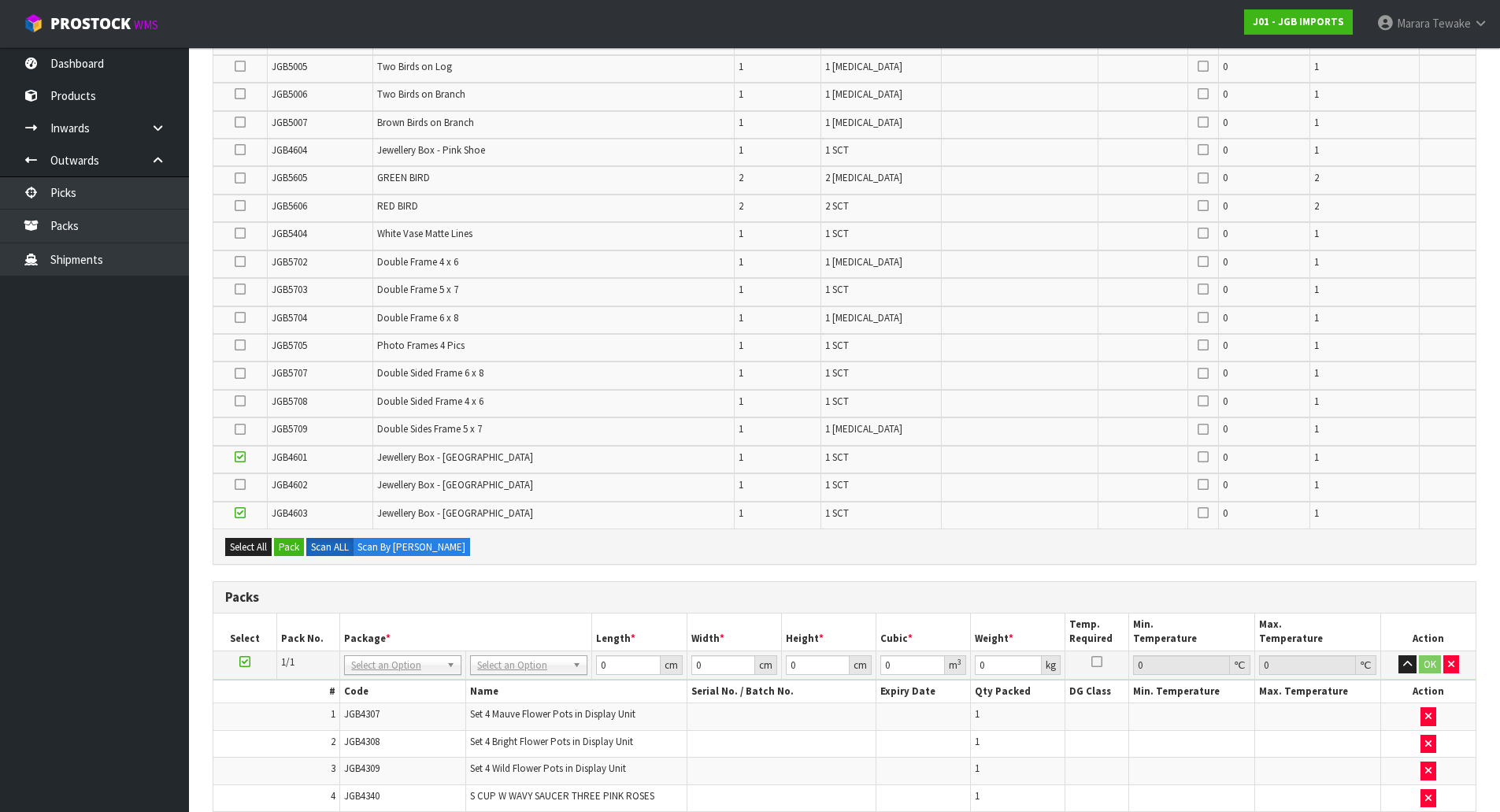
scroll to position [2576, 0]
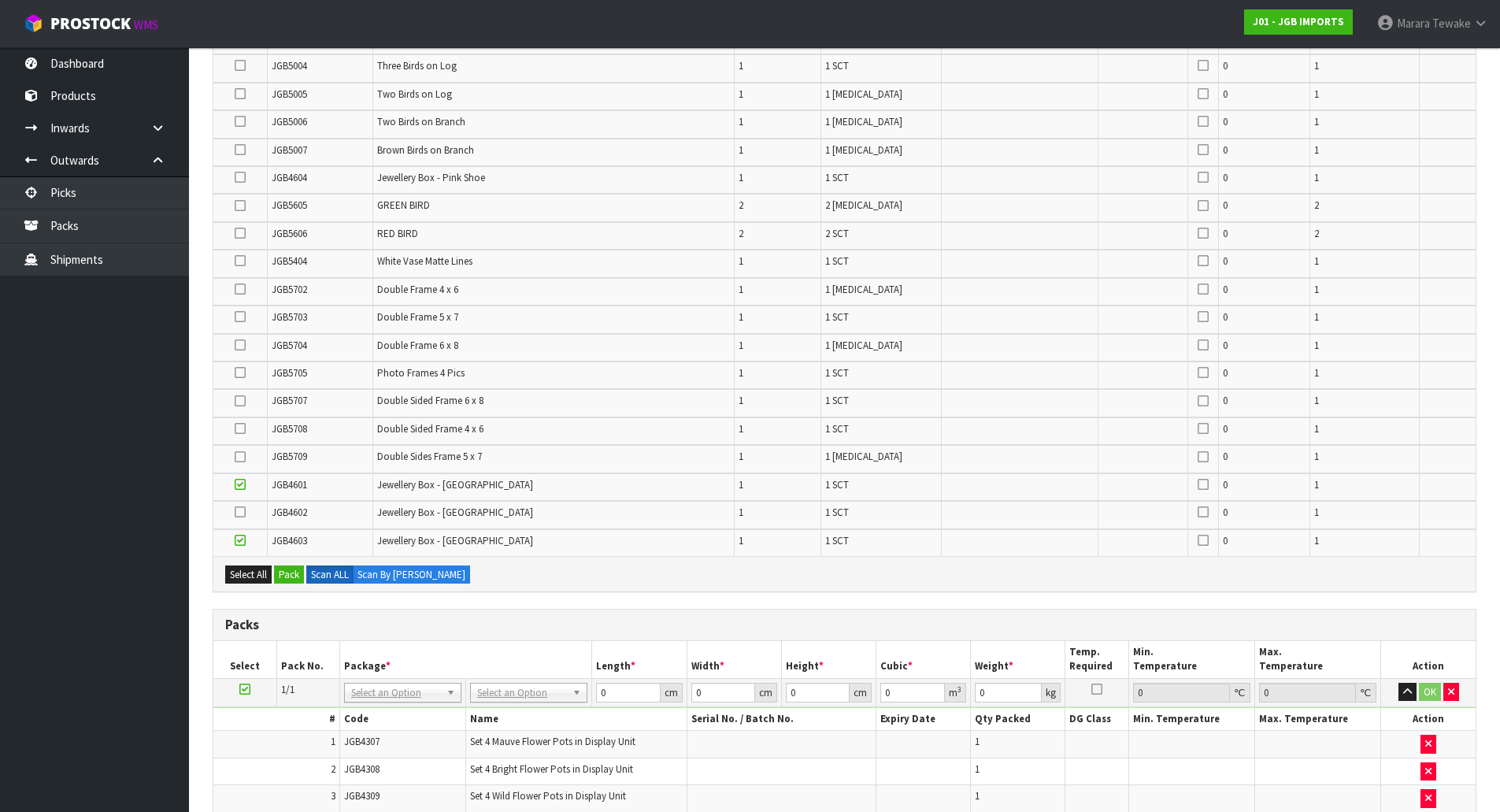
click at [239, 178] on icon at bounding box center [240, 177] width 11 height 1
click at [0, 0] on input "checkbox" at bounding box center [0, 0] width 0 height 0
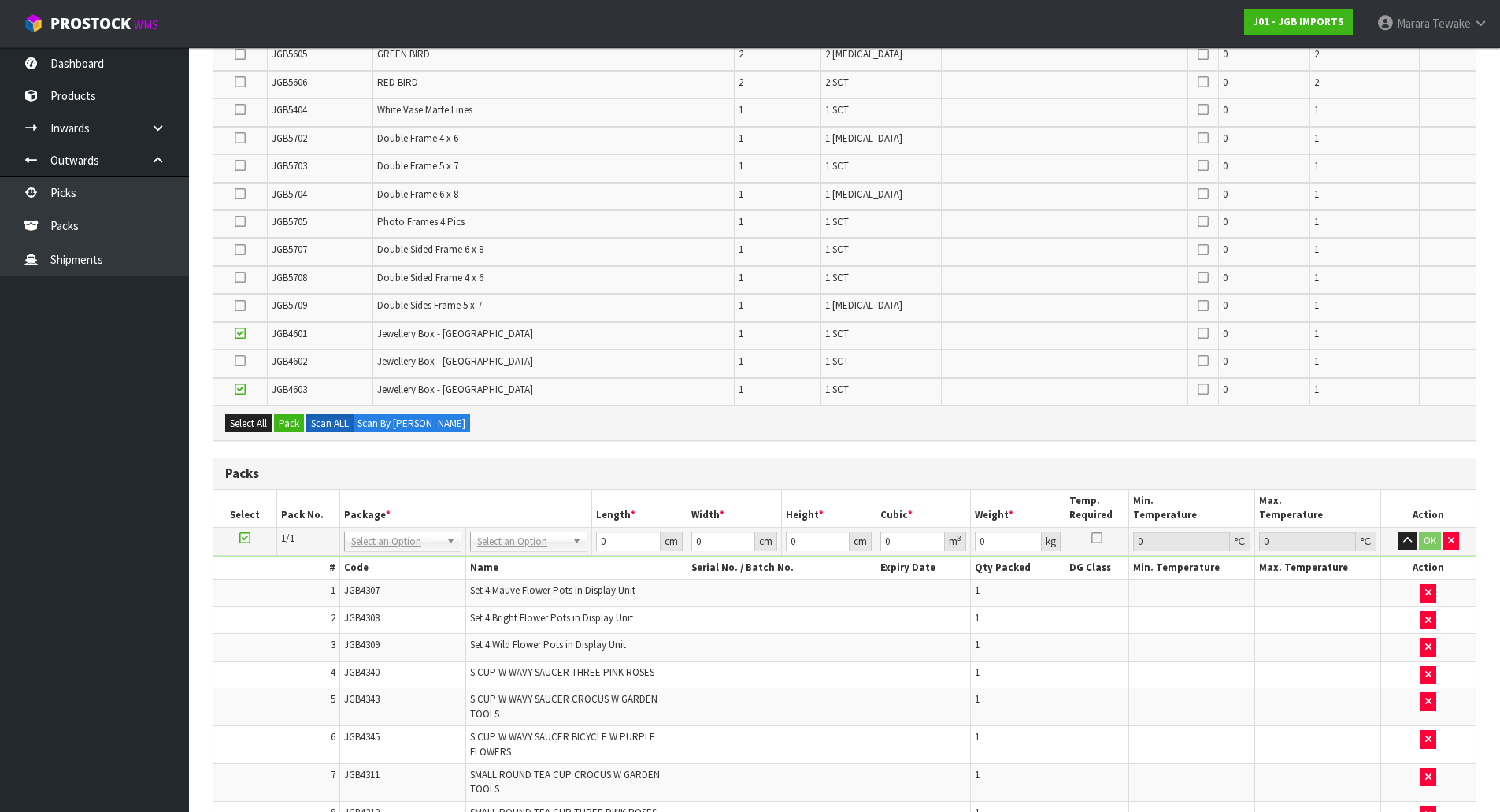
scroll to position [2734, 0]
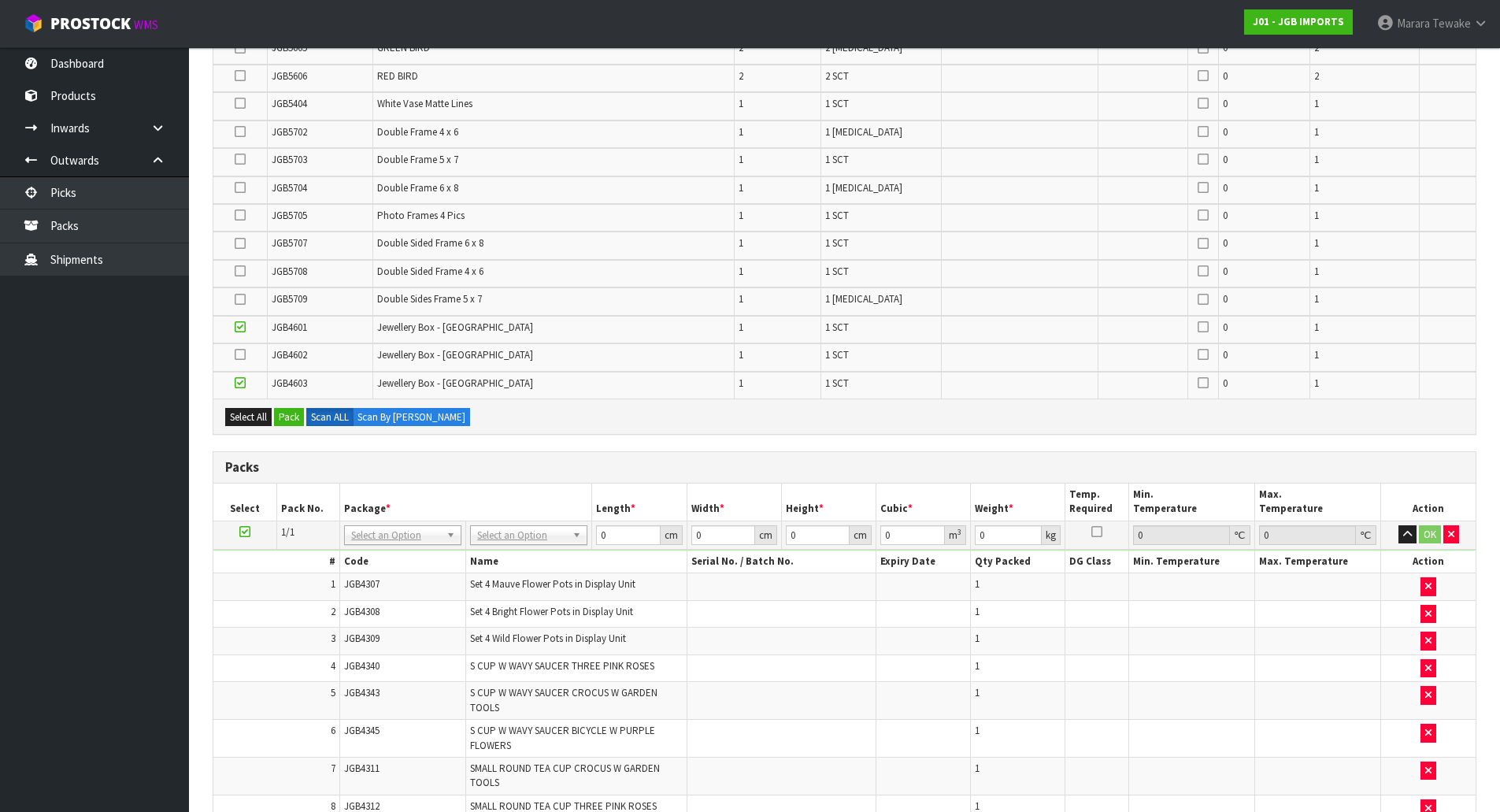
click at [239, 355] on icon at bounding box center [240, 355] width 11 height 1
click at [0, 0] on input "checkbox" at bounding box center [0, 0] width 0 height 0
click at [287, 412] on button "Pack" at bounding box center [288, 417] width 30 height 19
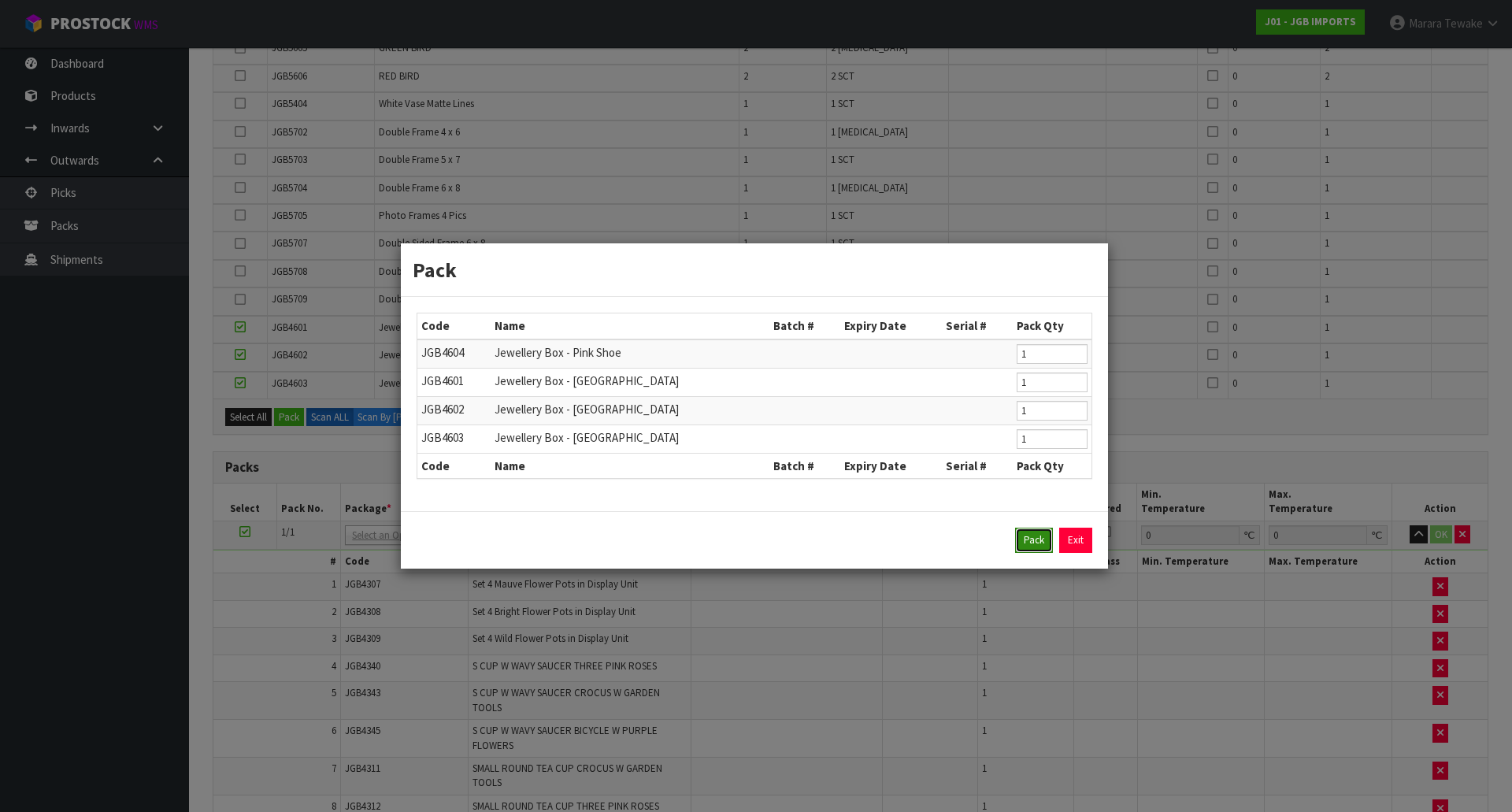
click at [1033, 534] on button "Pack" at bounding box center [1033, 540] width 38 height 25
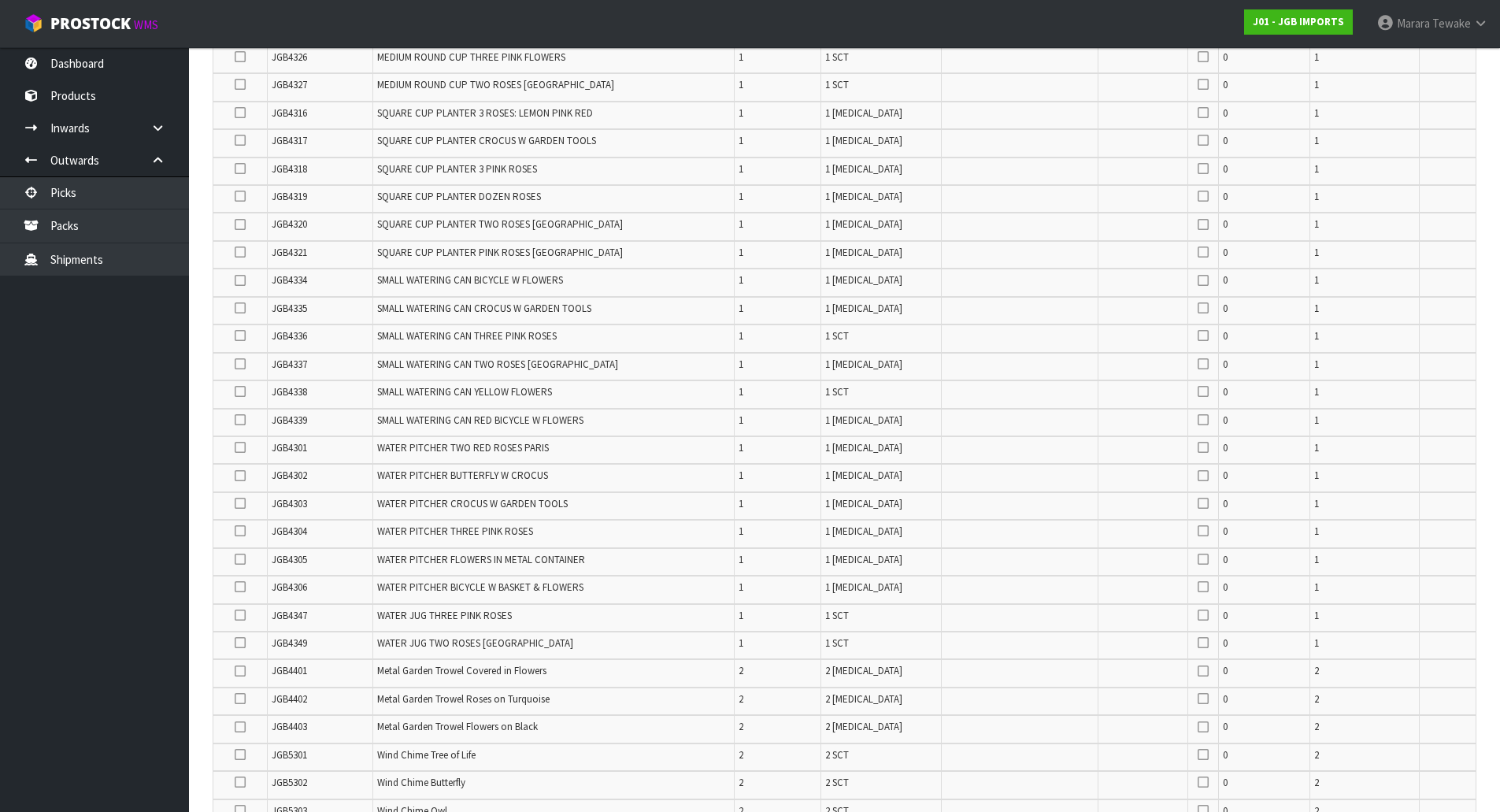
scroll to position [1885, 0]
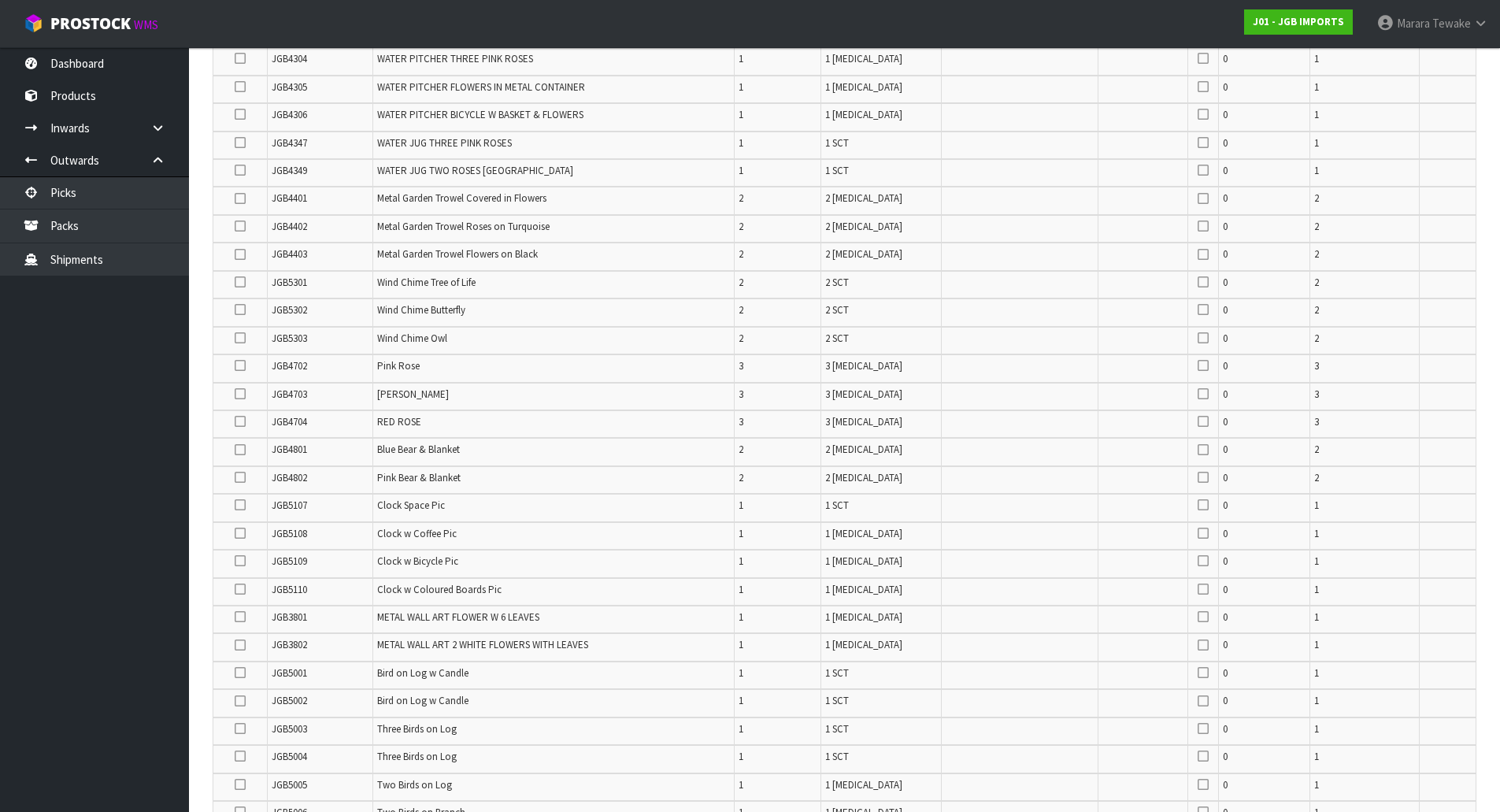
click at [243, 339] on icon at bounding box center [240, 338] width 11 height 1
click at [0, 0] on input "checkbox" at bounding box center [0, 0] width 0 height 0
click at [238, 310] on icon at bounding box center [240, 310] width 11 height 1
click at [0, 0] on input "checkbox" at bounding box center [0, 0] width 0 height 0
click at [243, 283] on icon at bounding box center [240, 282] width 11 height 1
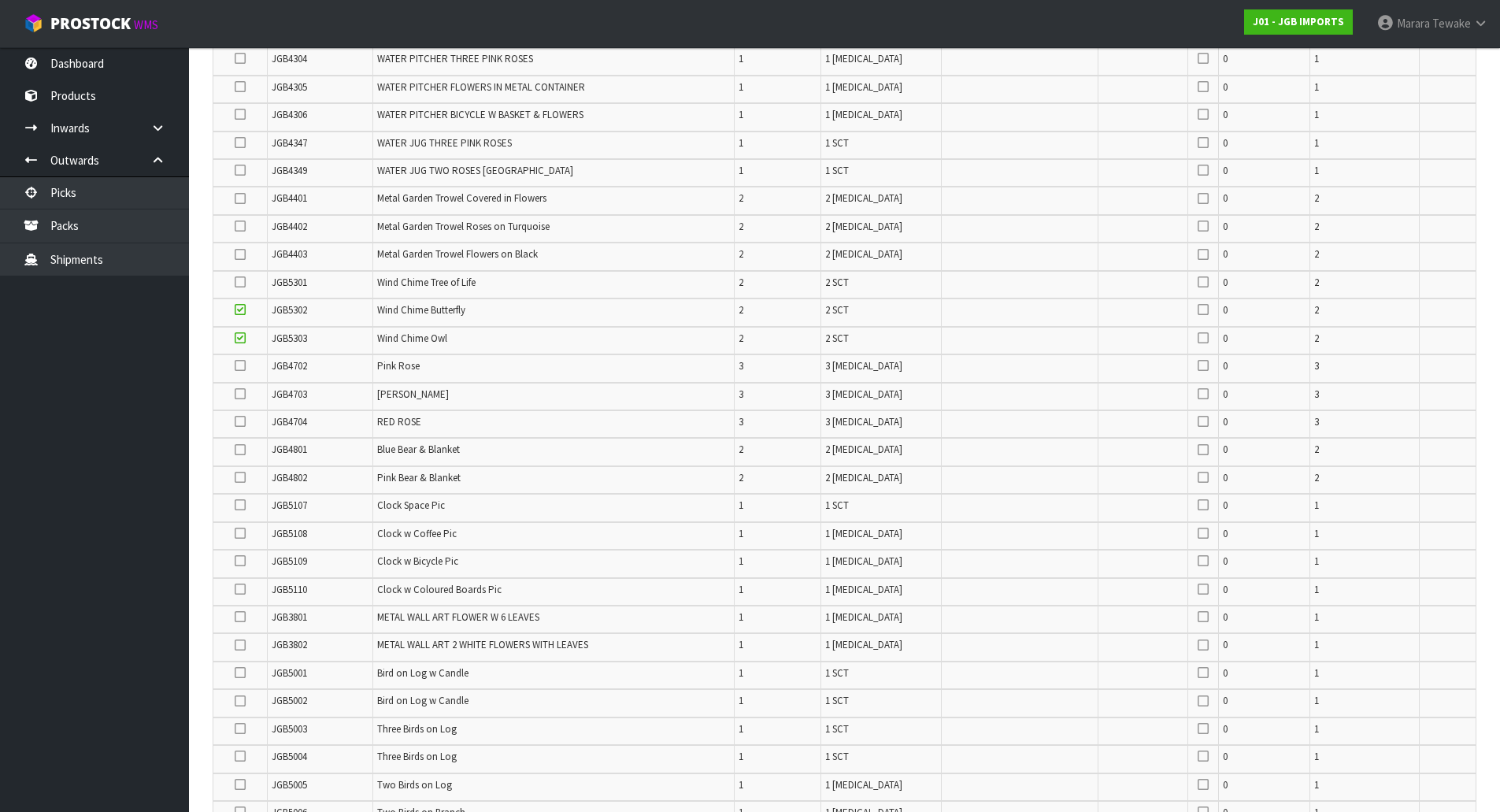
click at [0, 0] on input "checkbox" at bounding box center [0, 0] width 0 height 0
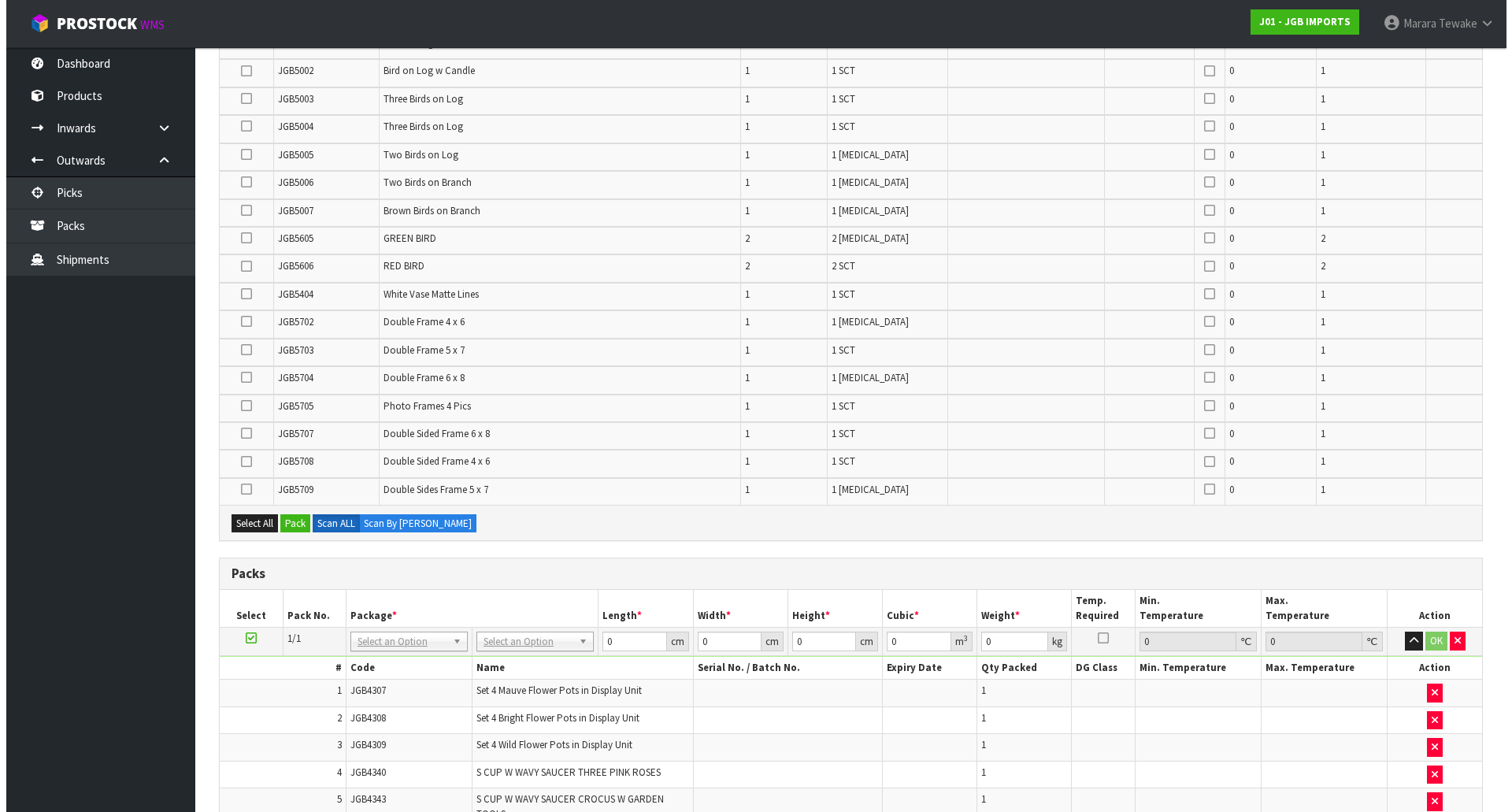
scroll to position [2752, 0]
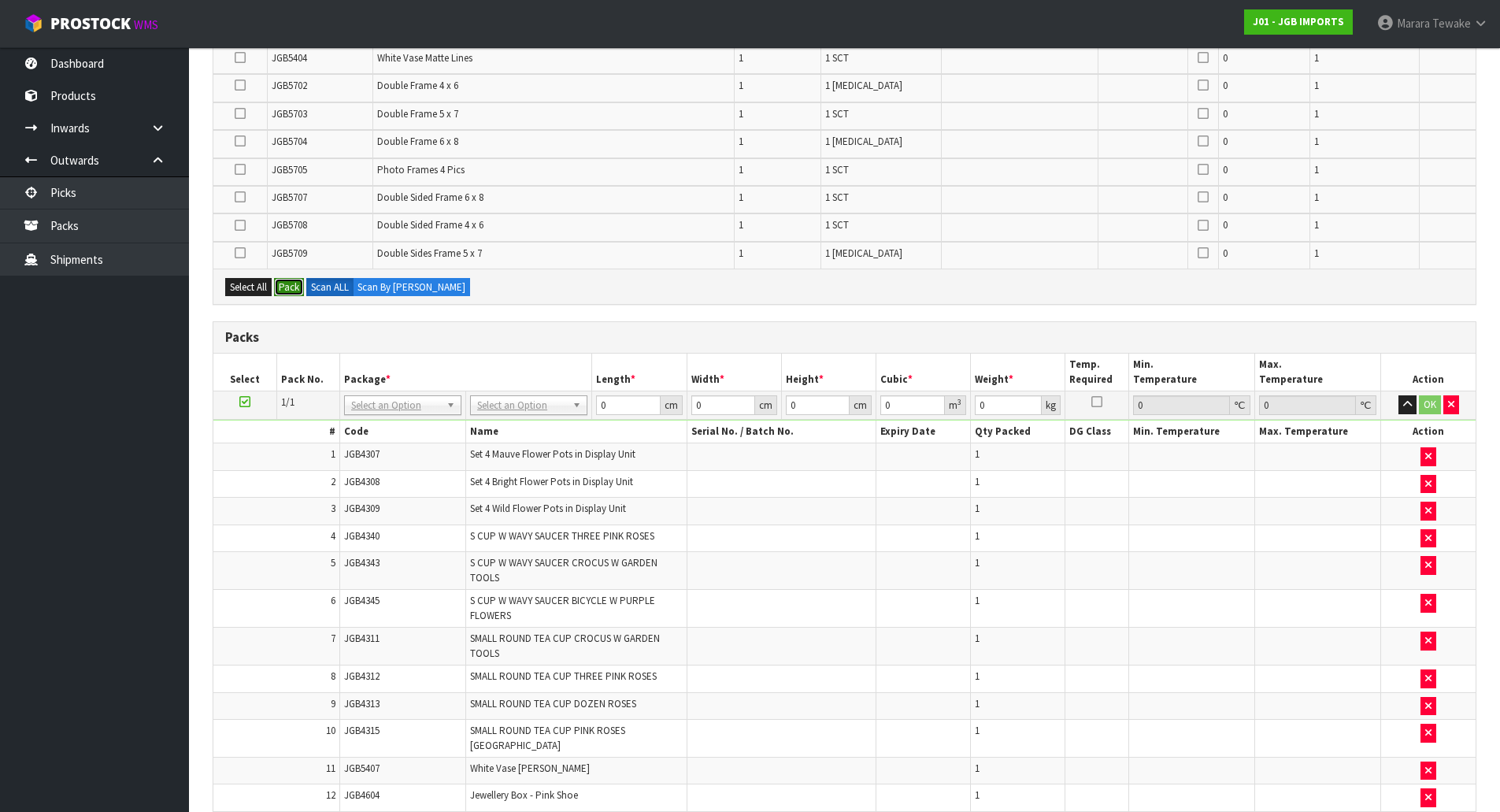
click at [294, 292] on button "Pack" at bounding box center [288, 287] width 30 height 19
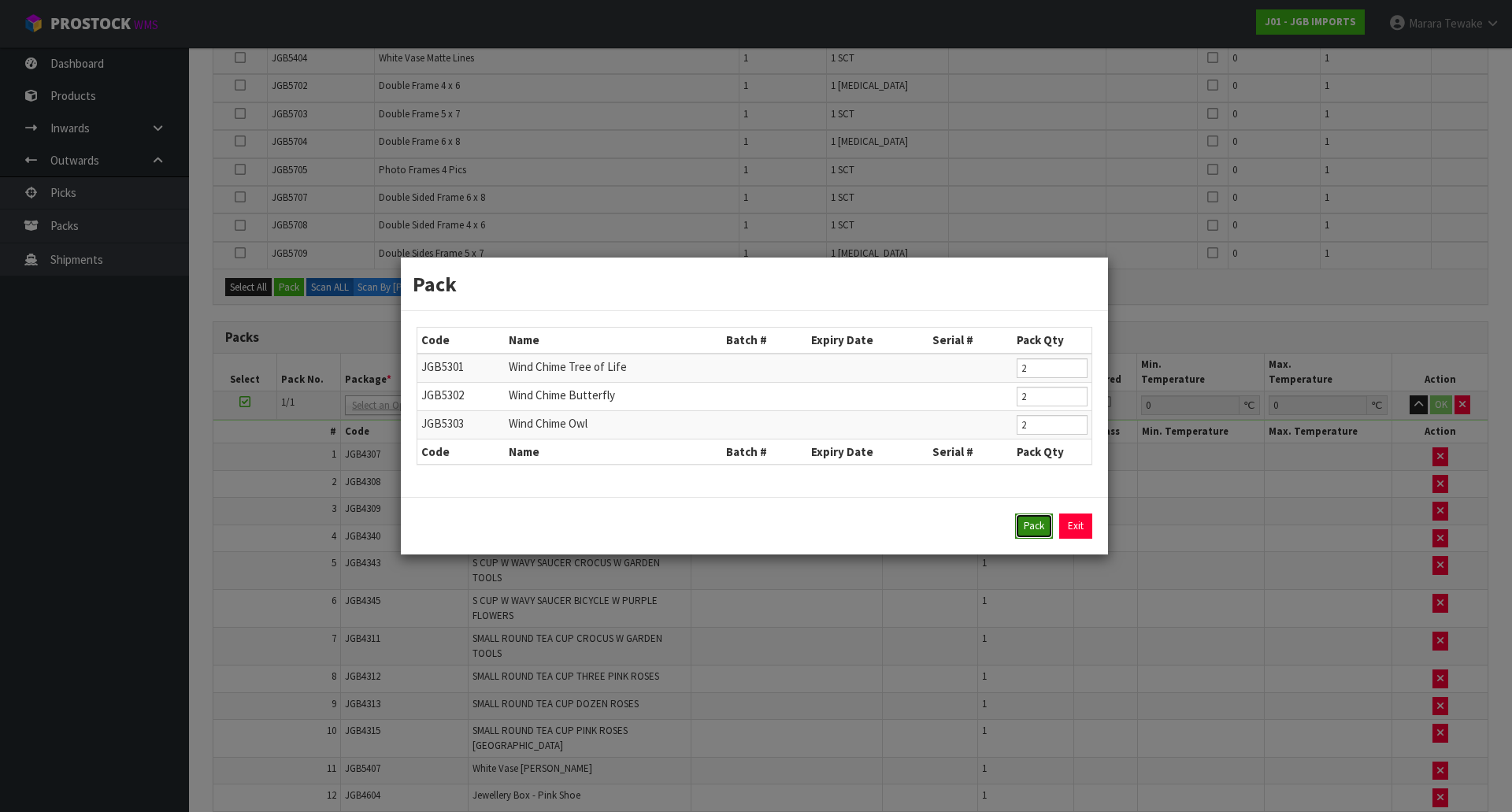
click at [1029, 532] on button "Pack" at bounding box center [1033, 526] width 38 height 25
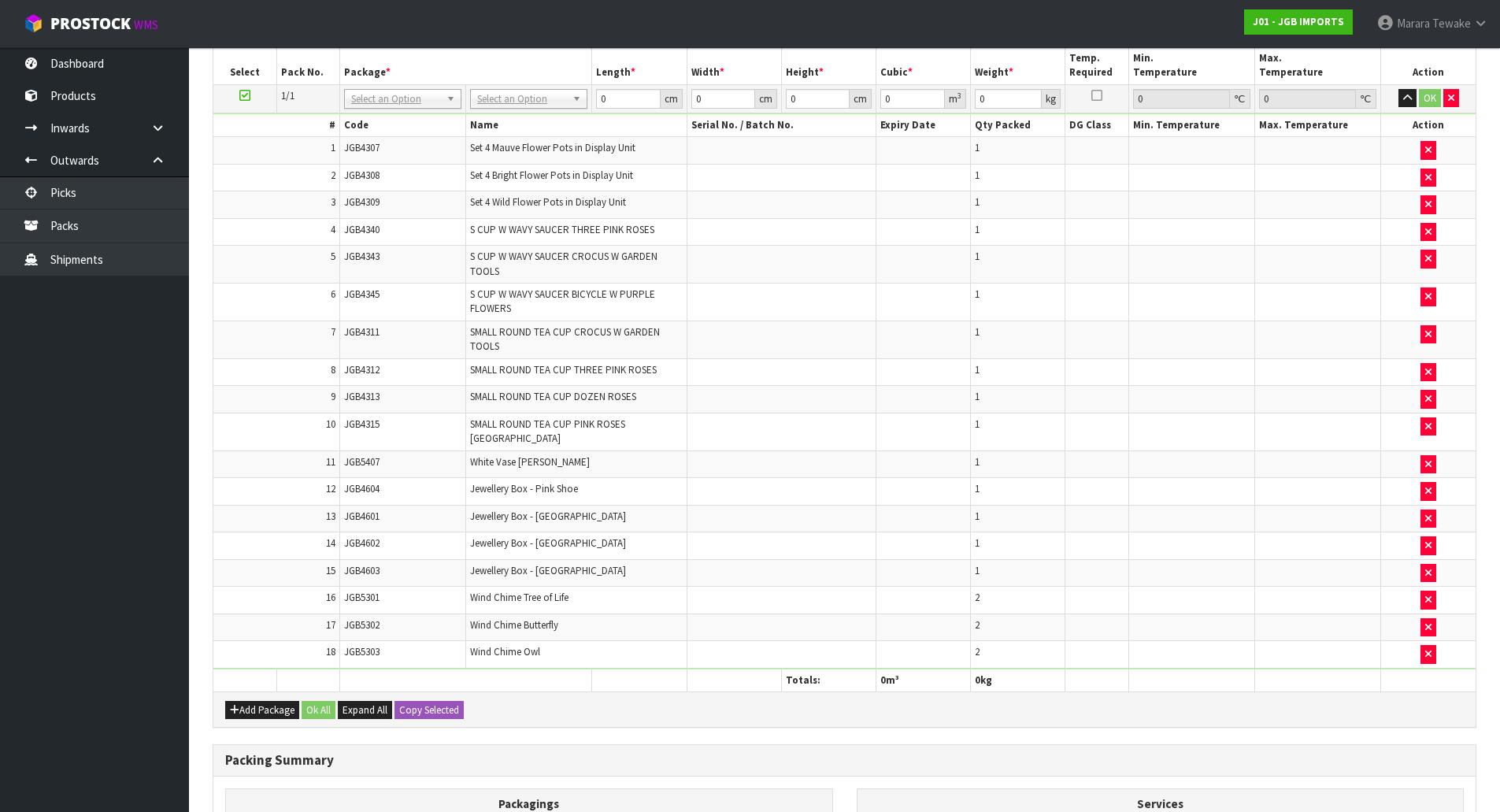
scroll to position [3171, 0]
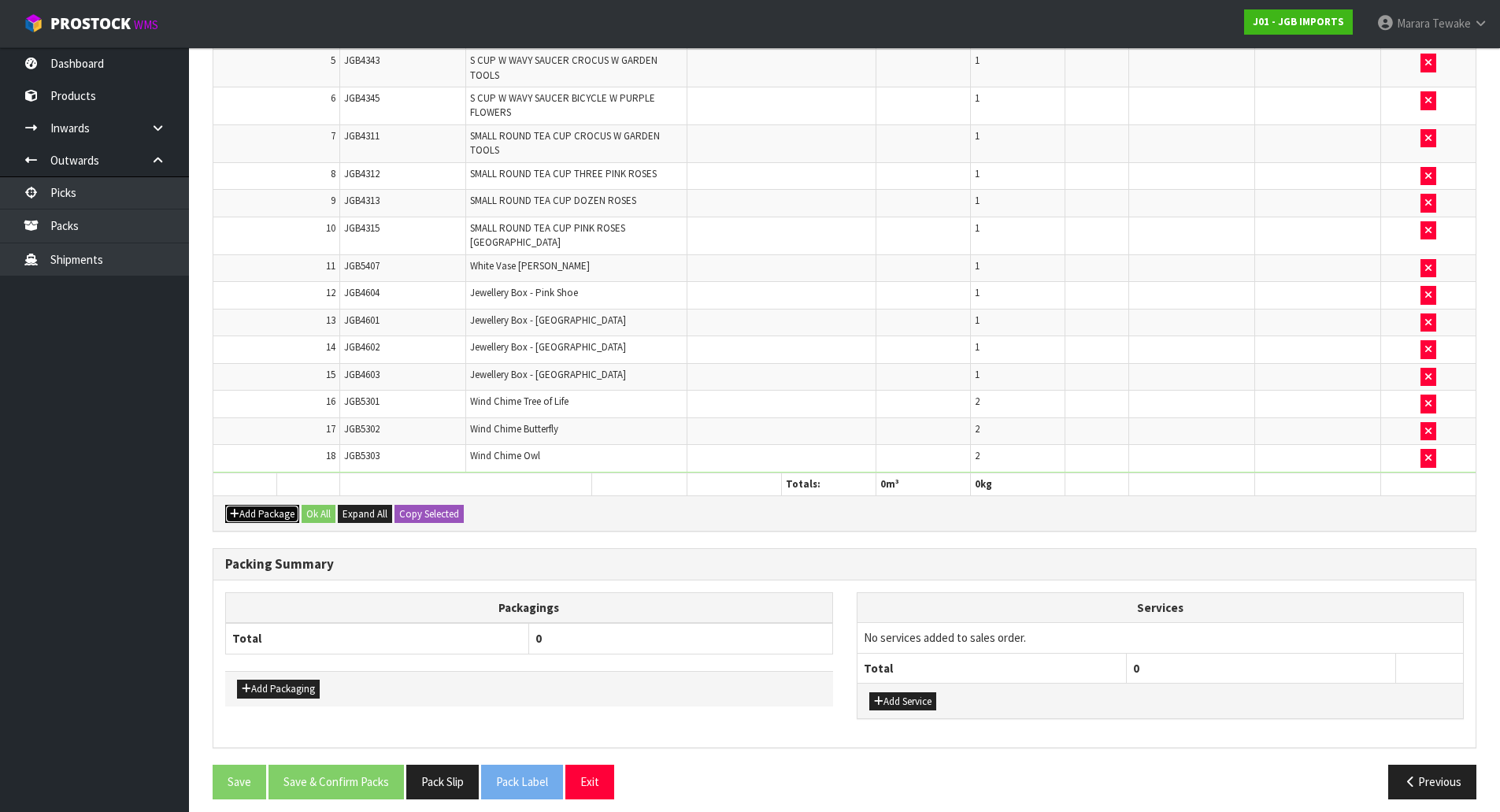
click at [274, 505] on button "Add Package" at bounding box center [262, 514] width 74 height 19
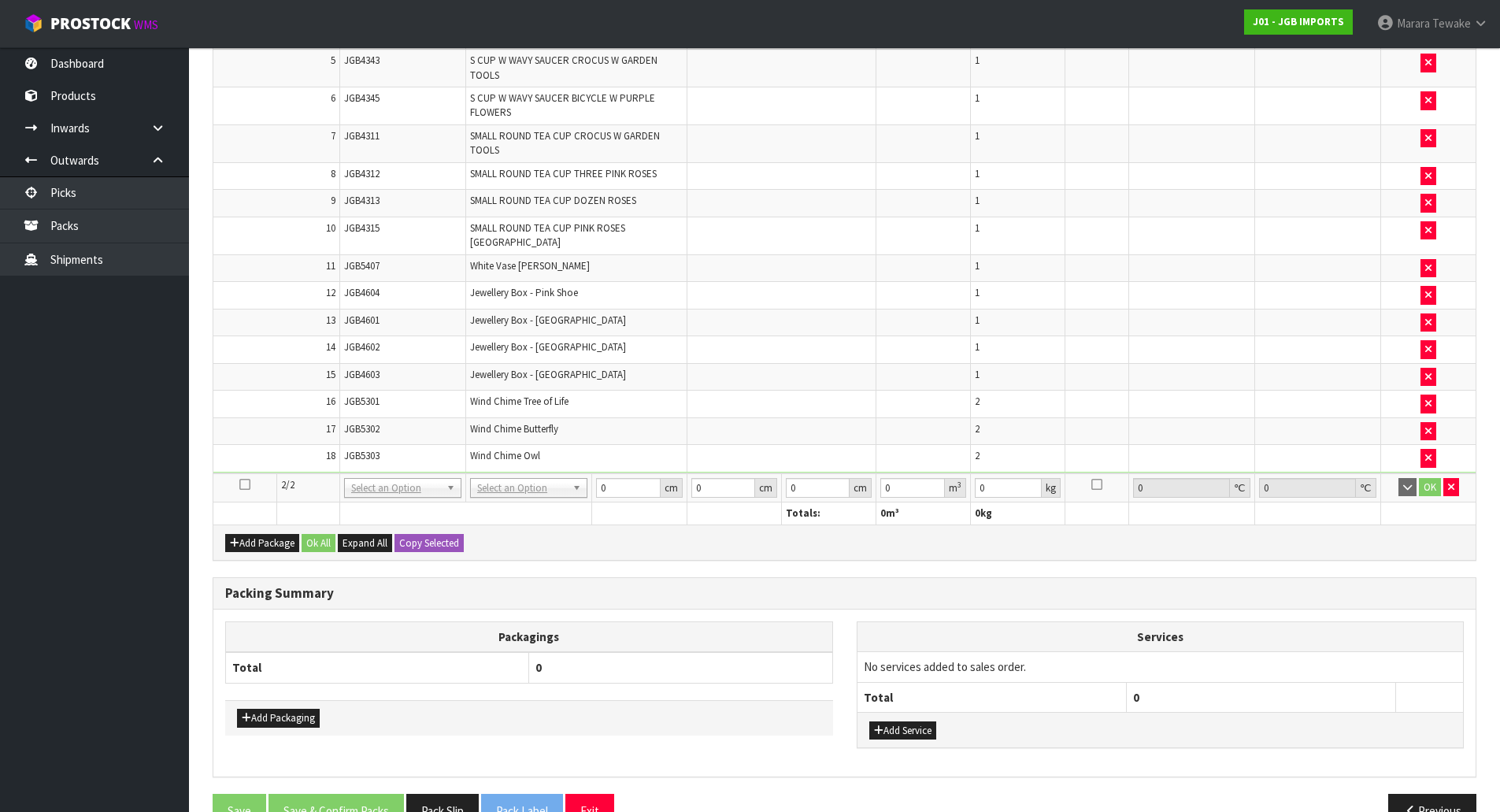
click at [247, 484] on icon at bounding box center [245, 484] width 11 height 1
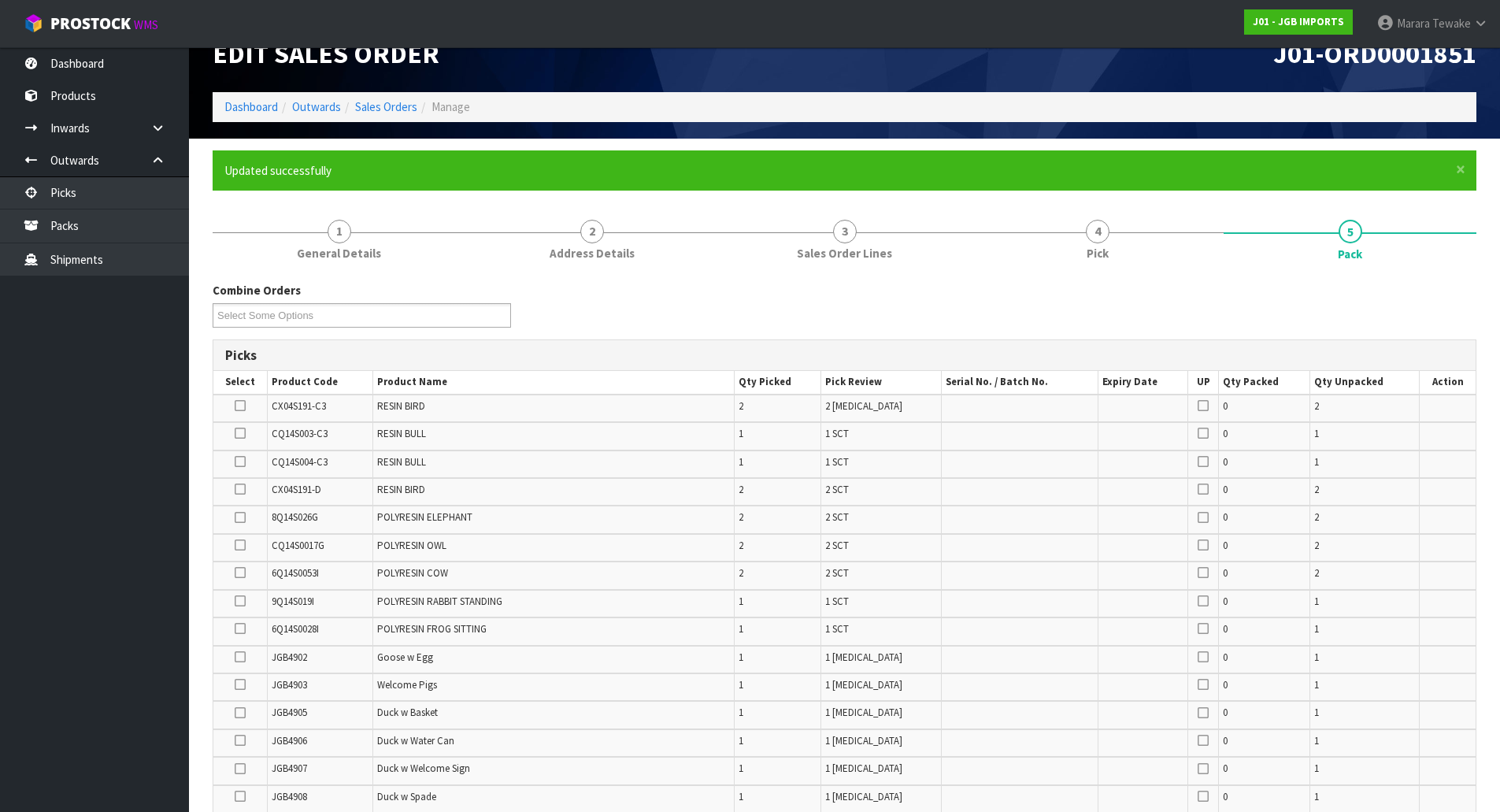
click at [239, 406] on icon at bounding box center [240, 406] width 11 height 1
click at [0, 0] on input "checkbox" at bounding box center [0, 0] width 0 height 0
click at [234, 484] on label at bounding box center [240, 490] width 11 height 14
click at [0, 0] on input "checkbox" at bounding box center [0, 0] width 0 height 0
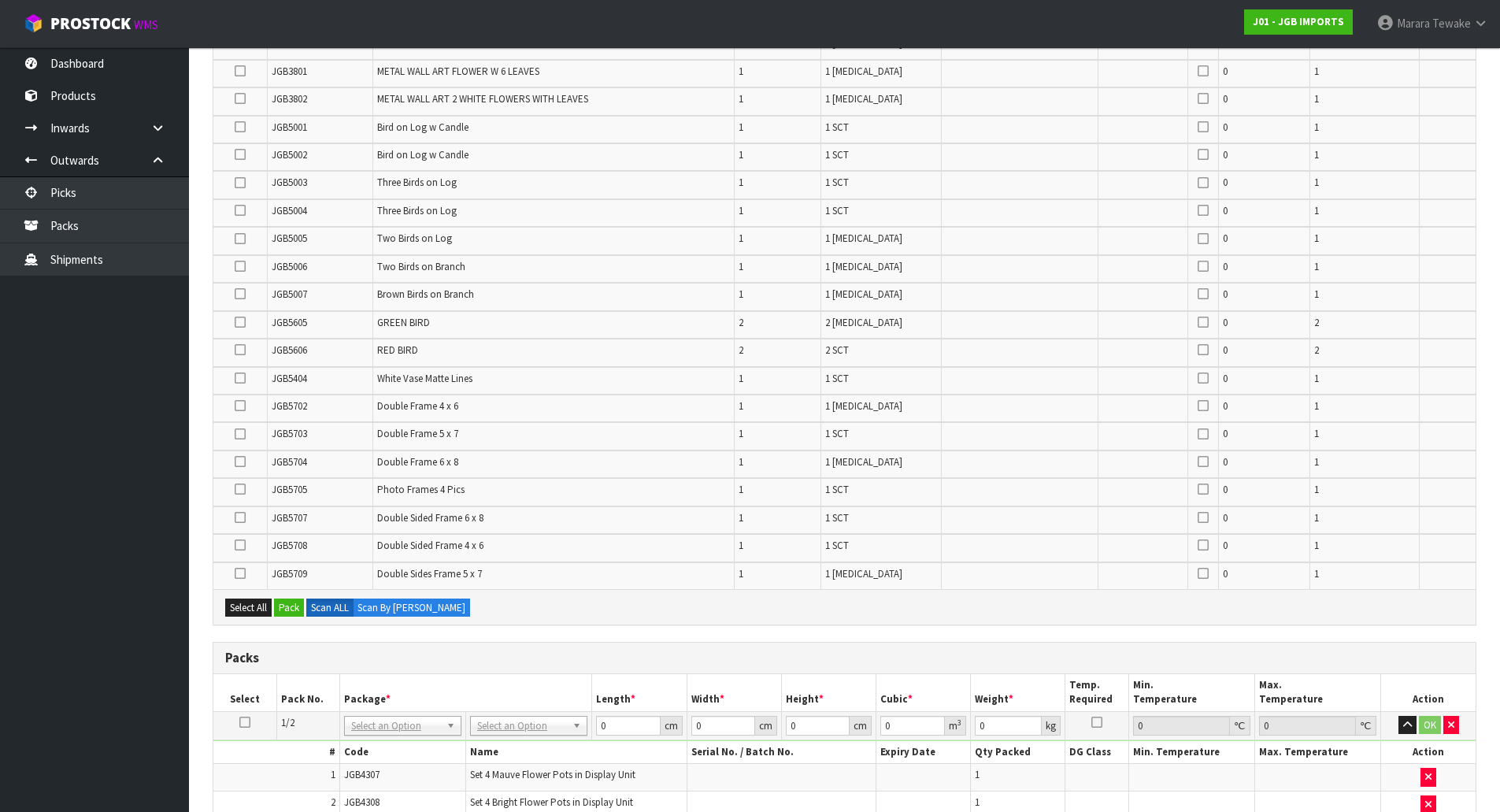
click at [243, 517] on icon at bounding box center [240, 517] width 11 height 1
click at [0, 0] on input "checkbox" at bounding box center [0, 0] width 0 height 0
click at [243, 490] on icon at bounding box center [240, 490] width 11 height 1
click at [0, 0] on input "checkbox" at bounding box center [0, 0] width 0 height 0
click at [240, 462] on icon at bounding box center [240, 462] width 11 height 1
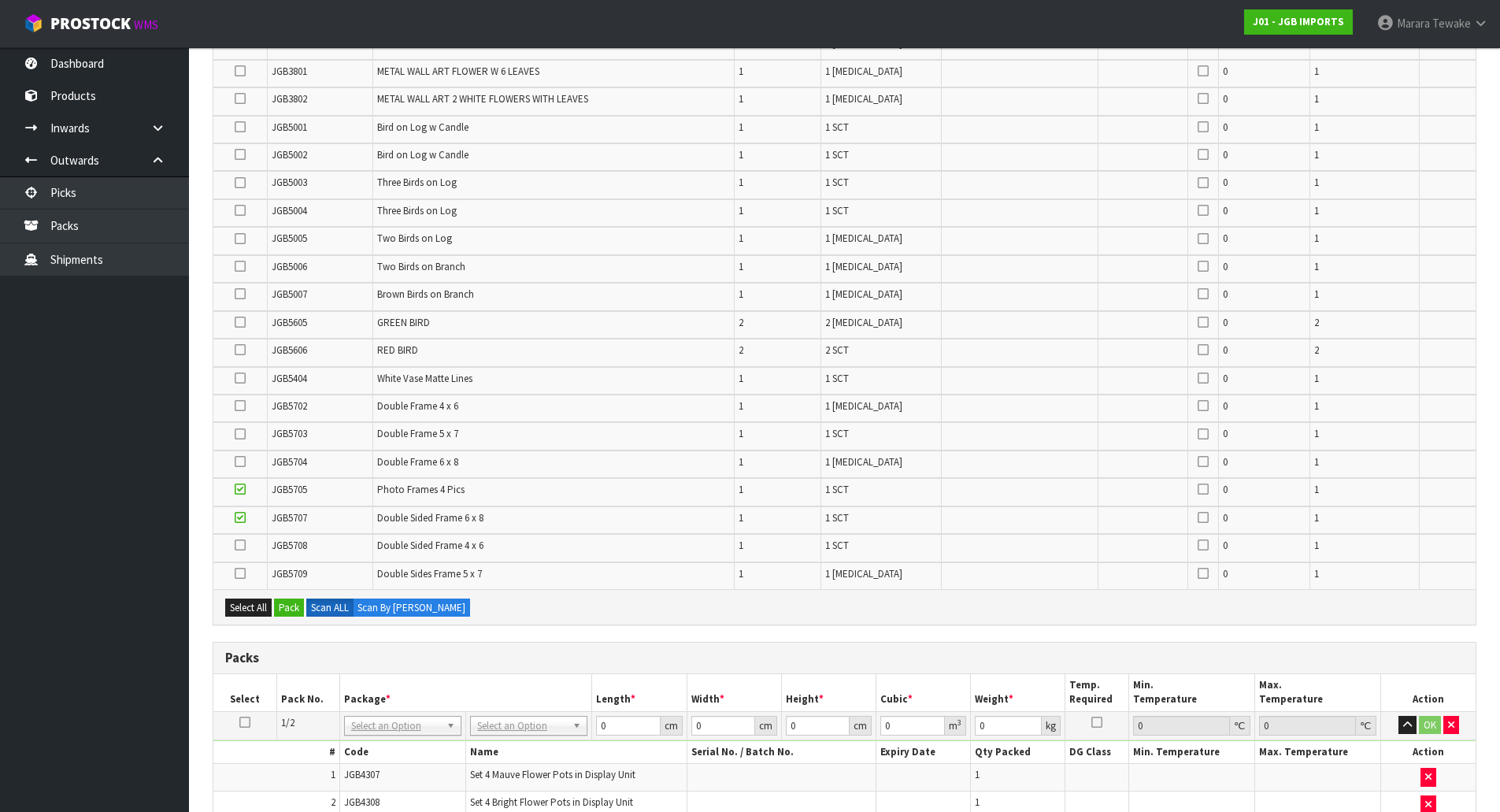
click at [0, 0] on input "checkbox" at bounding box center [0, 0] width 0 height 0
click at [234, 570] on label at bounding box center [240, 574] width 11 height 14
click at [0, 0] on input "checkbox" at bounding box center [0, 0] width 0 height 0
click at [242, 546] on icon at bounding box center [240, 545] width 11 height 1
click at [0, 0] on input "checkbox" at bounding box center [0, 0] width 0 height 0
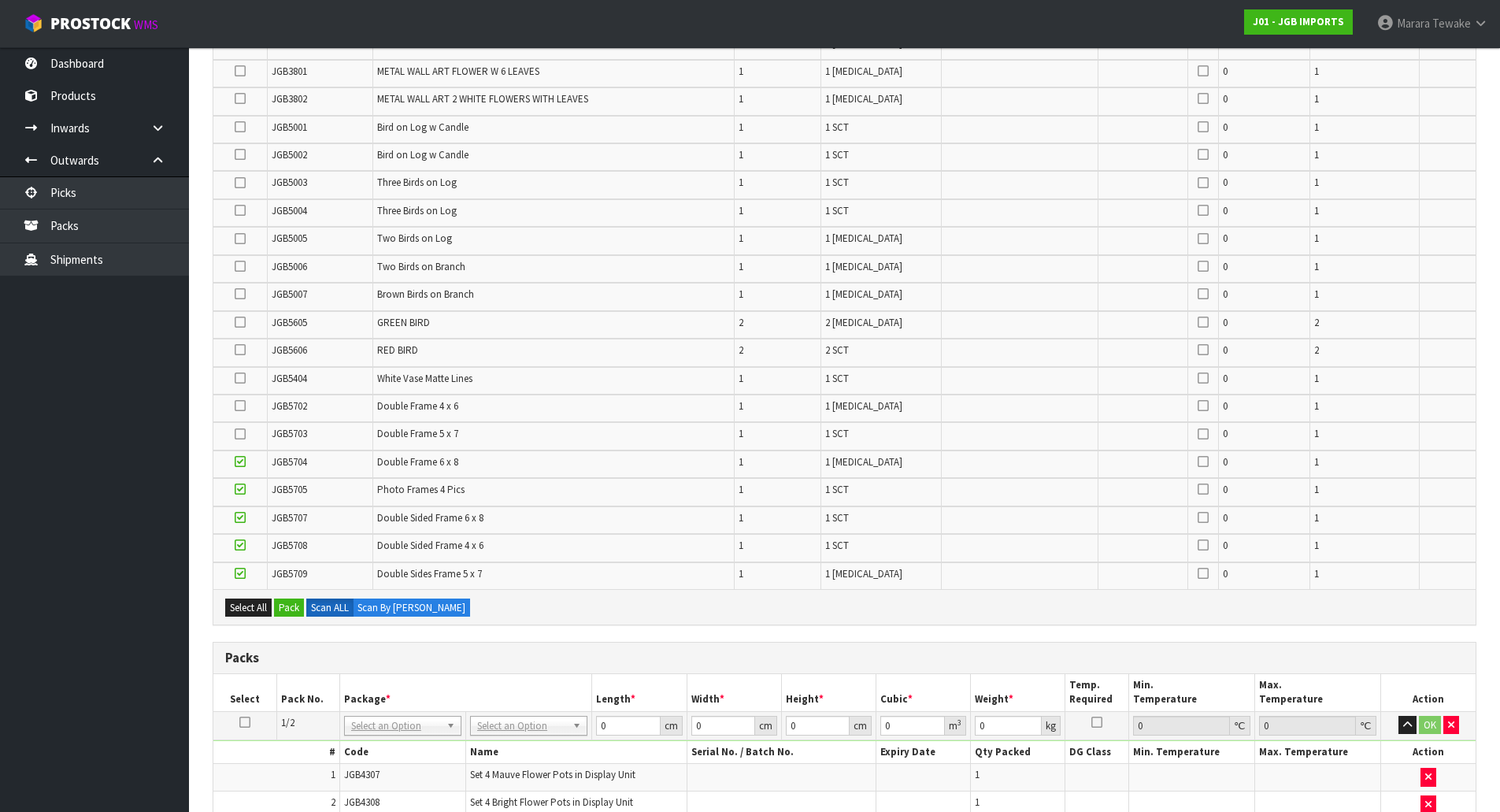
click at [242, 406] on icon at bounding box center [240, 406] width 11 height 1
click at [0, 0] on input "checkbox" at bounding box center [0, 0] width 0 height 0
click at [238, 435] on icon at bounding box center [240, 434] width 11 height 1
click at [0, 0] on input "checkbox" at bounding box center [0, 0] width 0 height 0
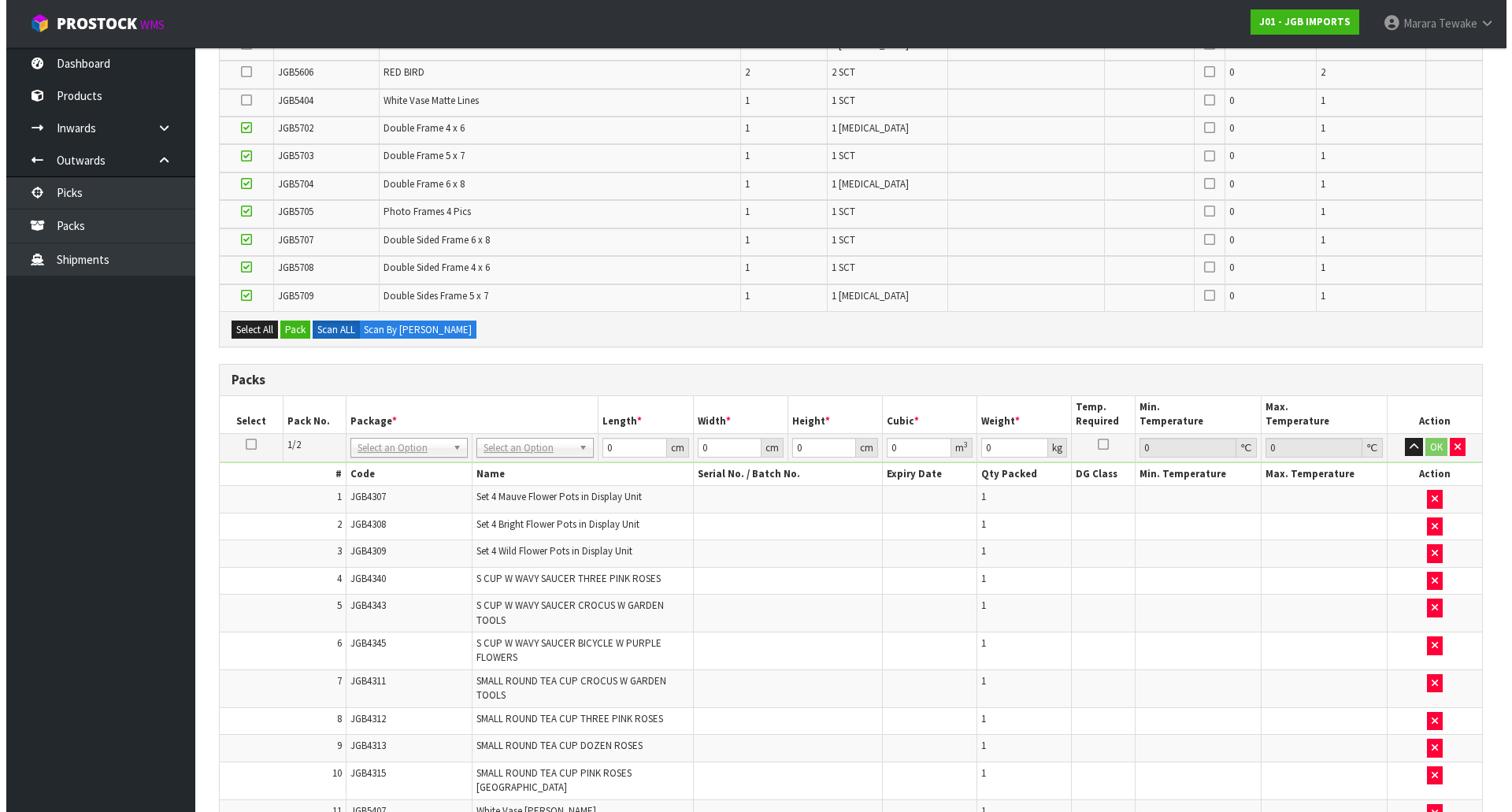
scroll to position [2427, 0]
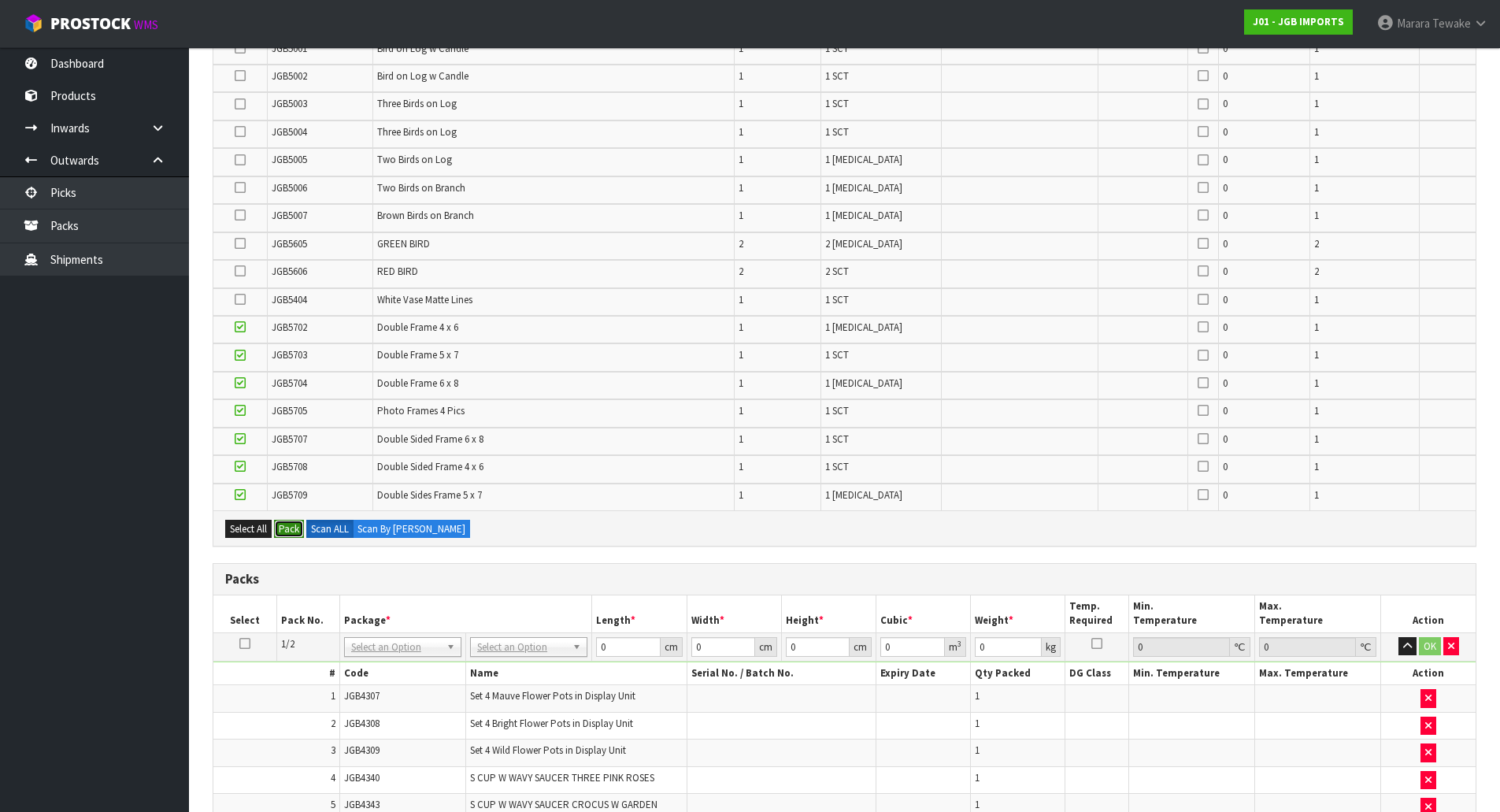
click at [291, 532] on button "Pack" at bounding box center [288, 529] width 30 height 19
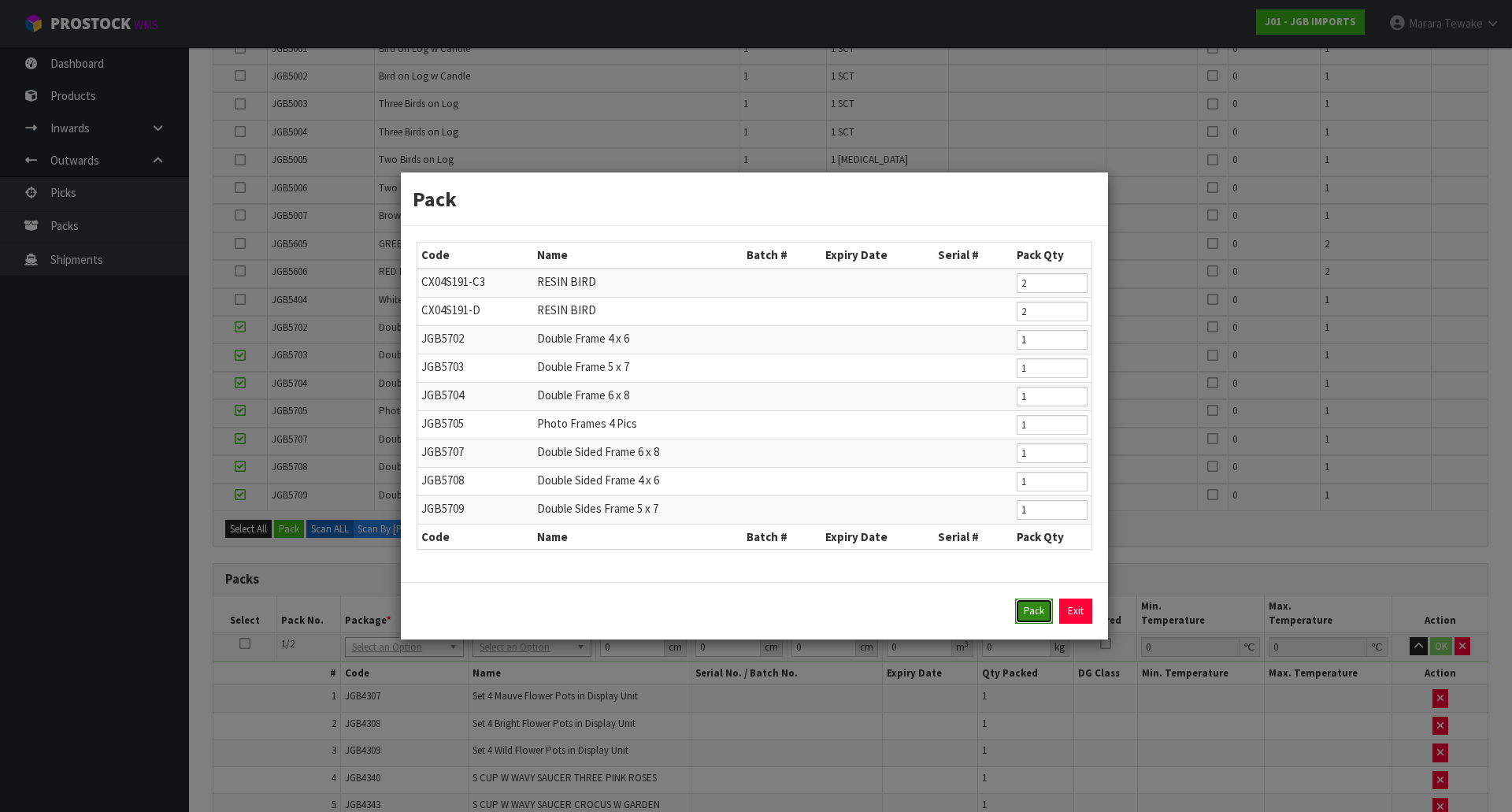
click at [1036, 617] on button "Pack" at bounding box center [1033, 611] width 38 height 25
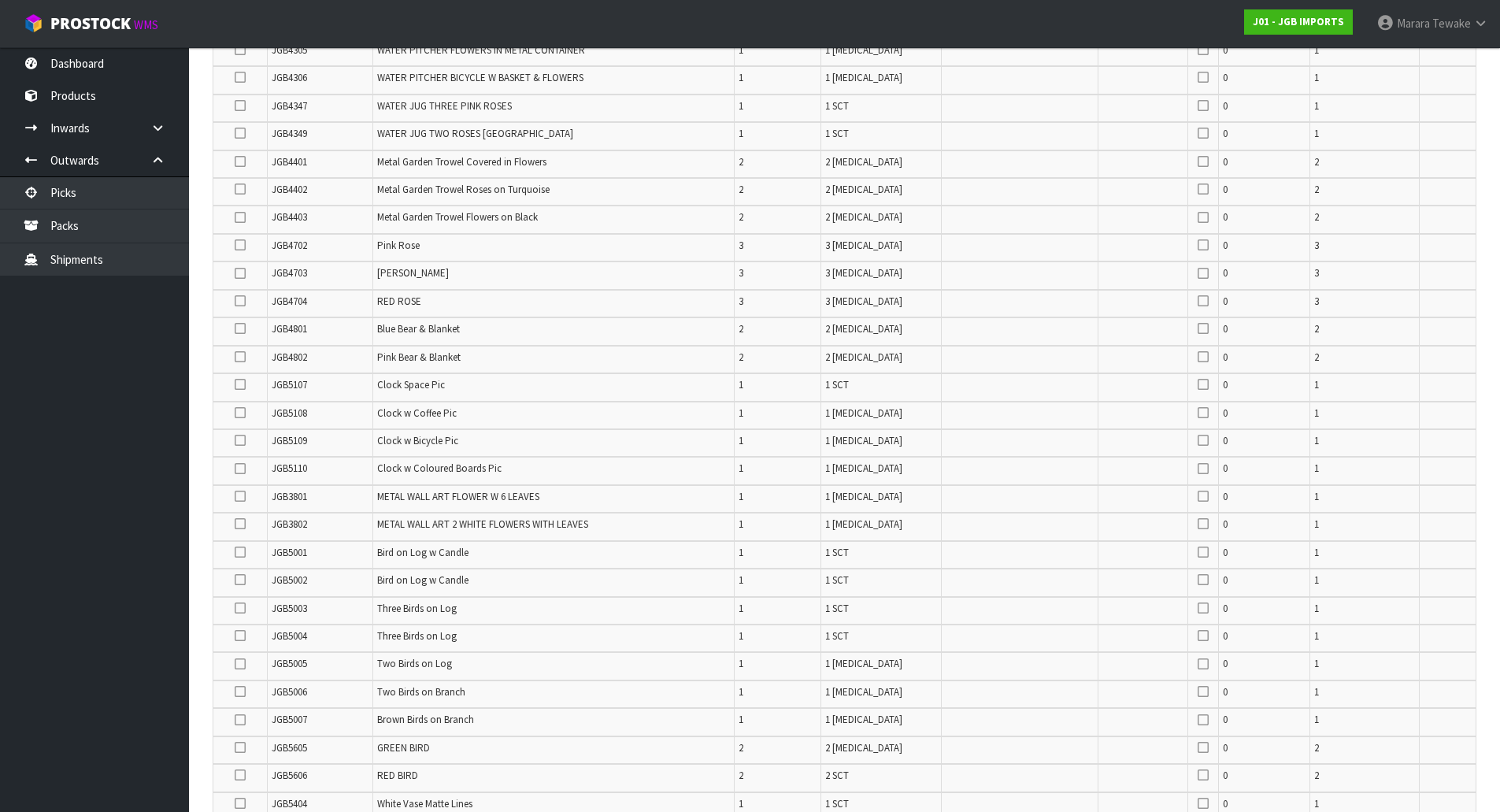
scroll to position [1977, 0]
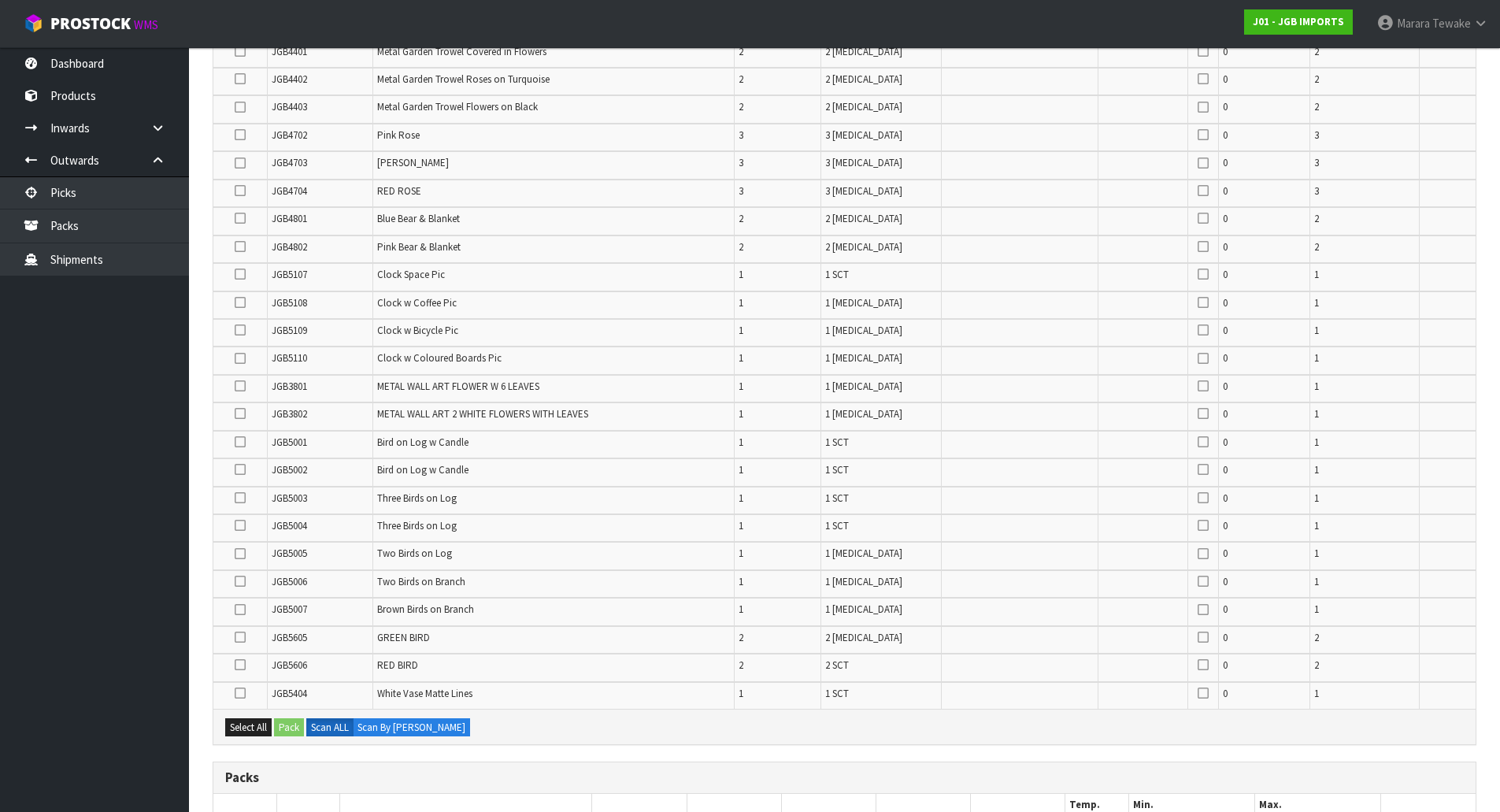
click at [236, 218] on icon at bounding box center [240, 218] width 11 height 1
click at [0, 0] on input "checkbox" at bounding box center [0, 0] width 0 height 0
click at [238, 246] on icon at bounding box center [240, 246] width 11 height 1
click at [0, 0] on input "checkbox" at bounding box center [0, 0] width 0 height 0
click at [237, 246] on icon at bounding box center [240, 246] width 11 height 1
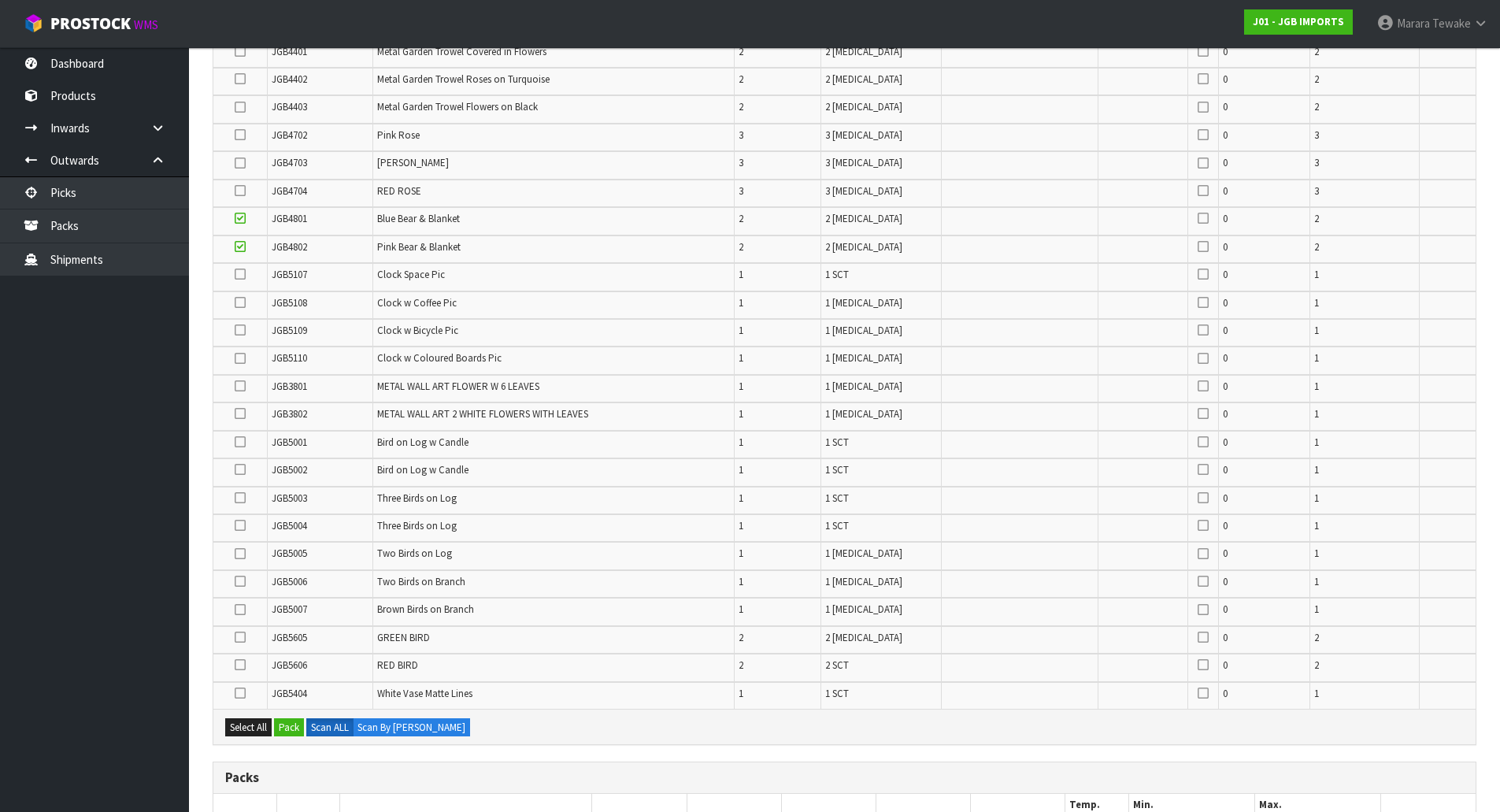
click at [0, 0] on input "checkbox" at bounding box center [0, 0] width 0 height 0
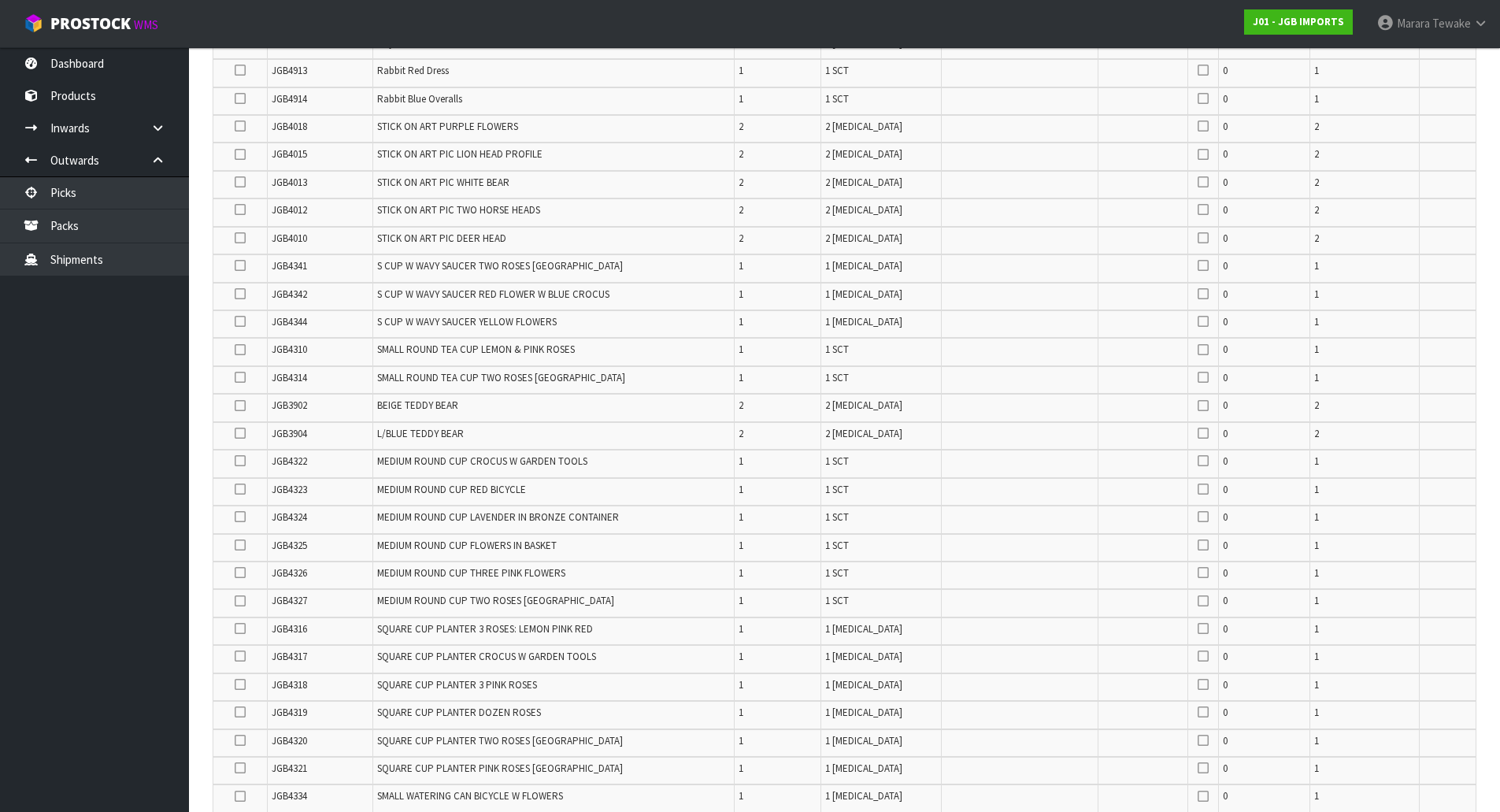
click at [239, 406] on icon at bounding box center [240, 406] width 11 height 1
click at [0, 0] on input "checkbox" at bounding box center [0, 0] width 0 height 0
click at [240, 434] on icon at bounding box center [240, 433] width 11 height 1
click at [0, 0] on input "checkbox" at bounding box center [0, 0] width 0 height 0
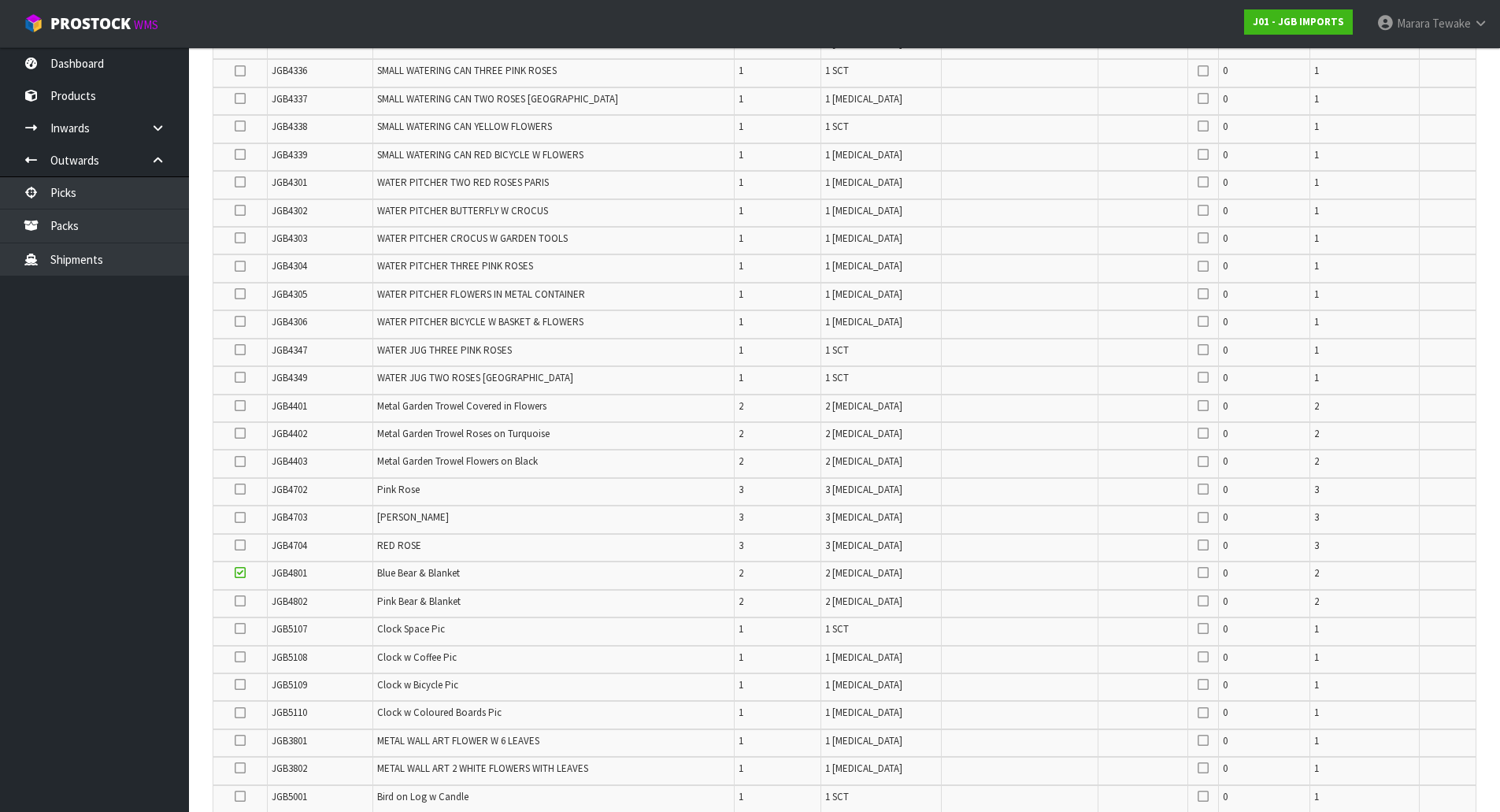
click at [241, 463] on icon at bounding box center [240, 462] width 11 height 1
click at [0, 0] on input "checkbox" at bounding box center [0, 0] width 0 height 0
click at [240, 434] on icon at bounding box center [240, 433] width 11 height 1
click at [0, 0] on input "checkbox" at bounding box center [0, 0] width 0 height 0
click at [240, 406] on icon at bounding box center [240, 406] width 11 height 1
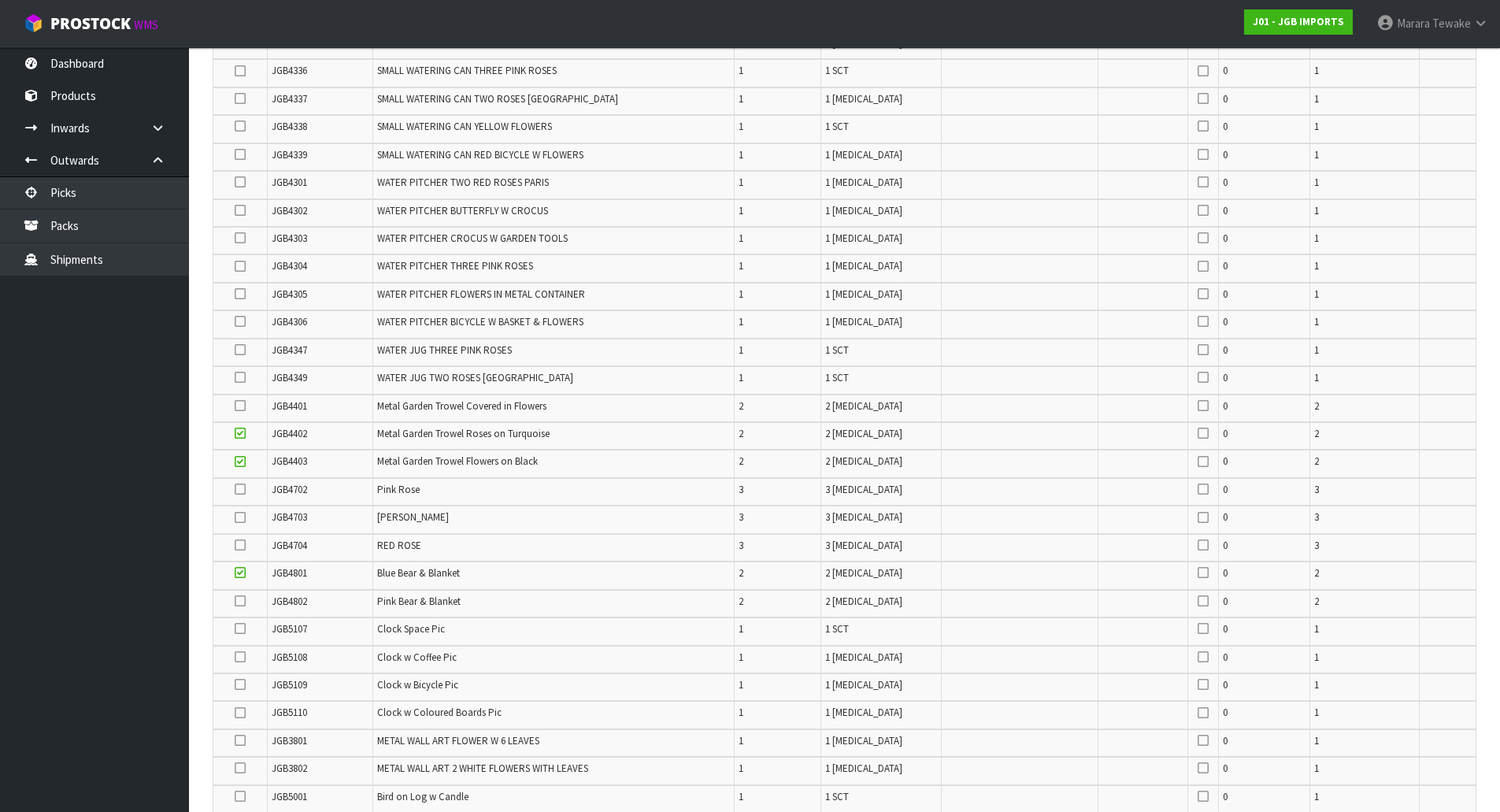
click at [0, 0] on input "checkbox" at bounding box center [0, 0] width 0 height 0
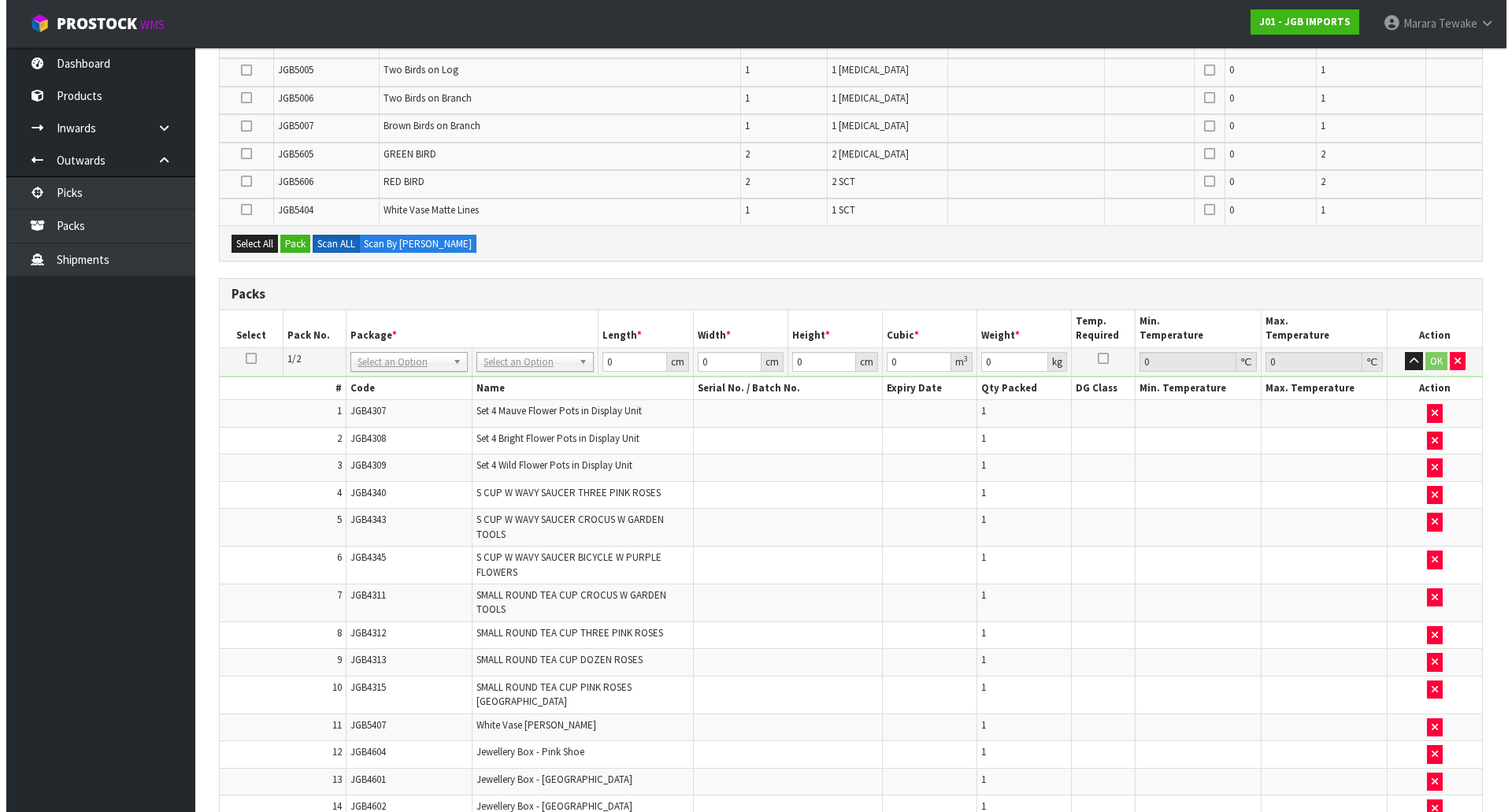
scroll to position [2115, 0]
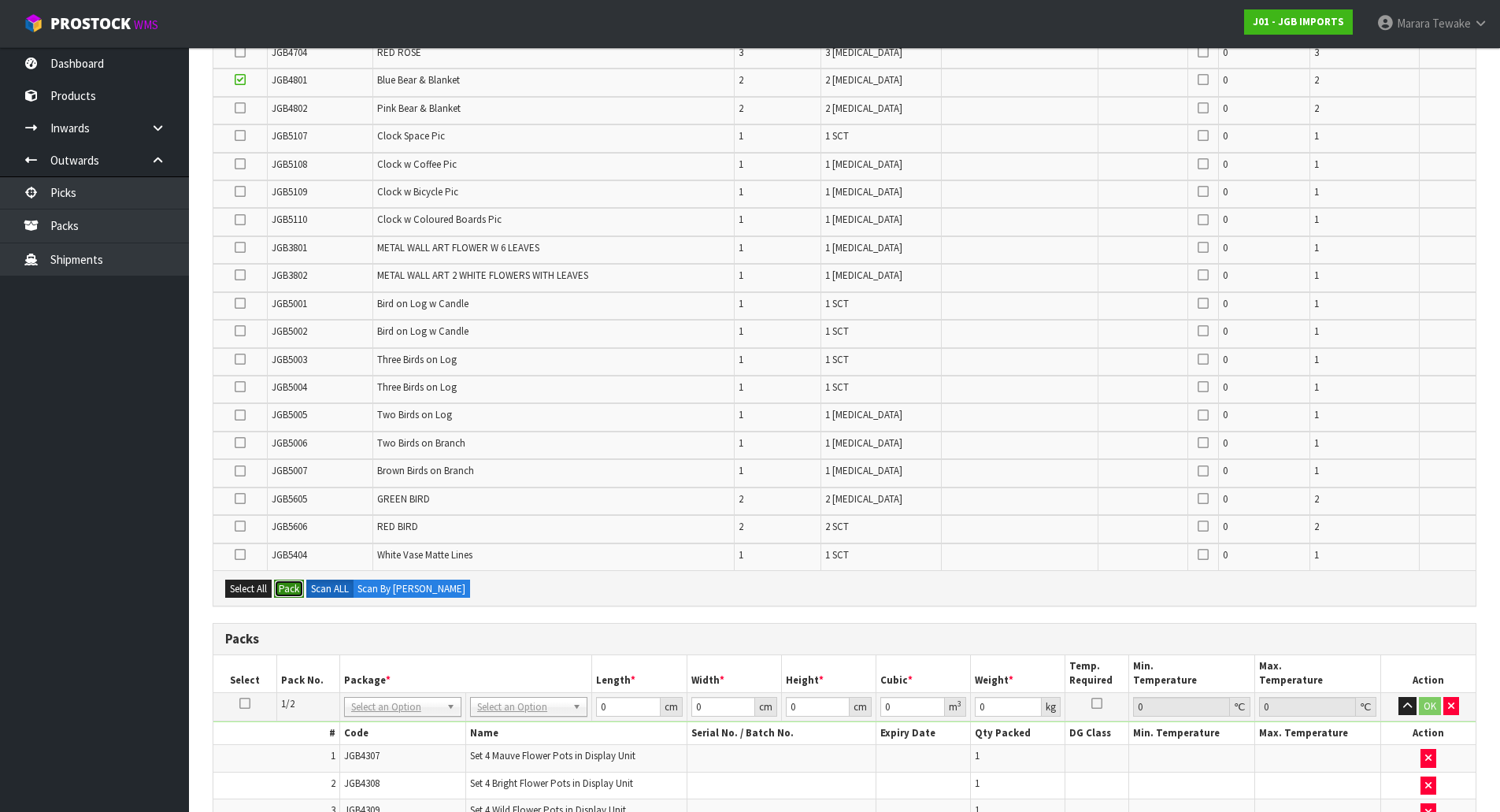
click at [286, 584] on button "Pack" at bounding box center [288, 588] width 30 height 19
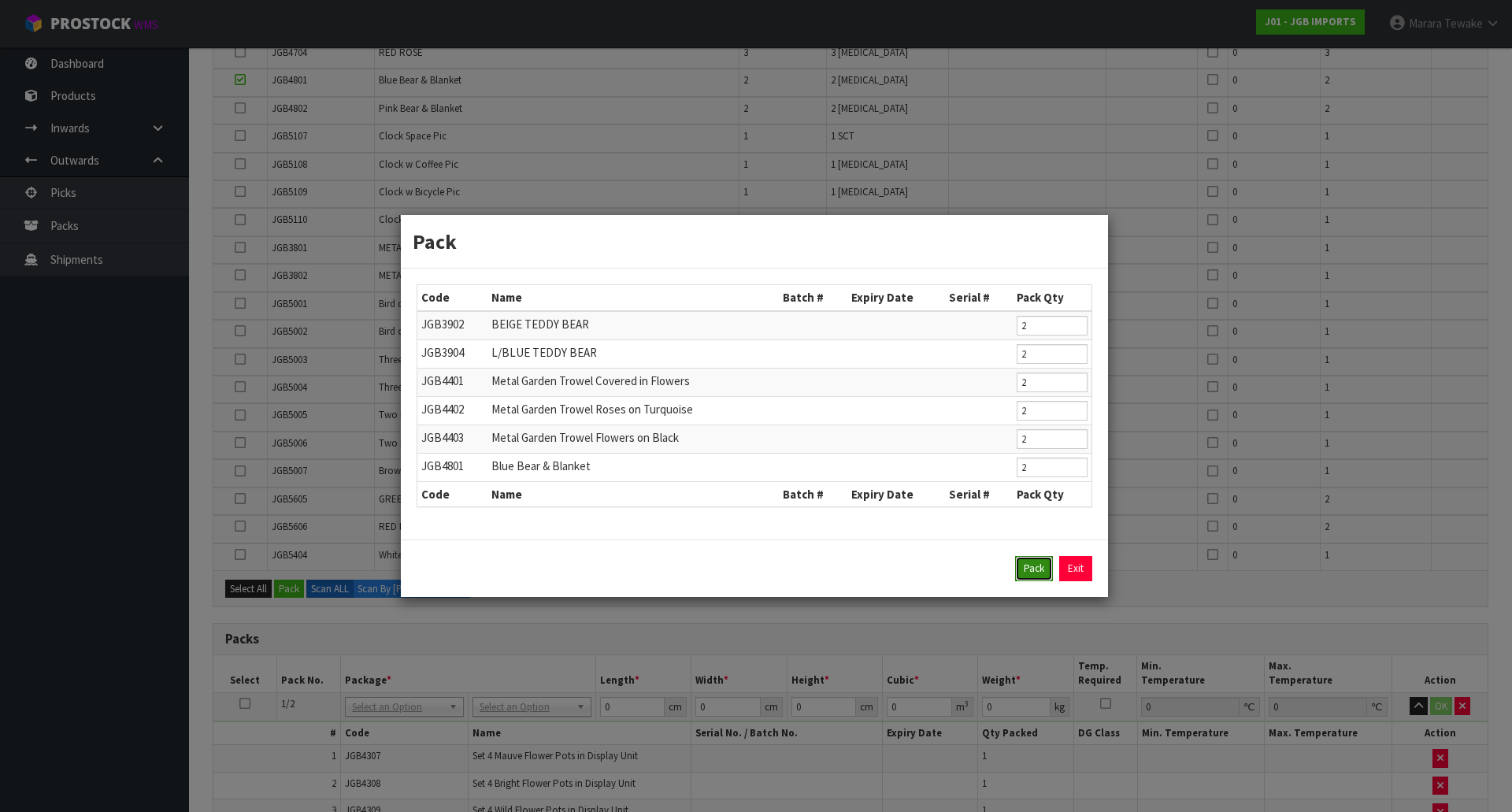
click at [1033, 572] on button "Pack" at bounding box center [1033, 569] width 38 height 25
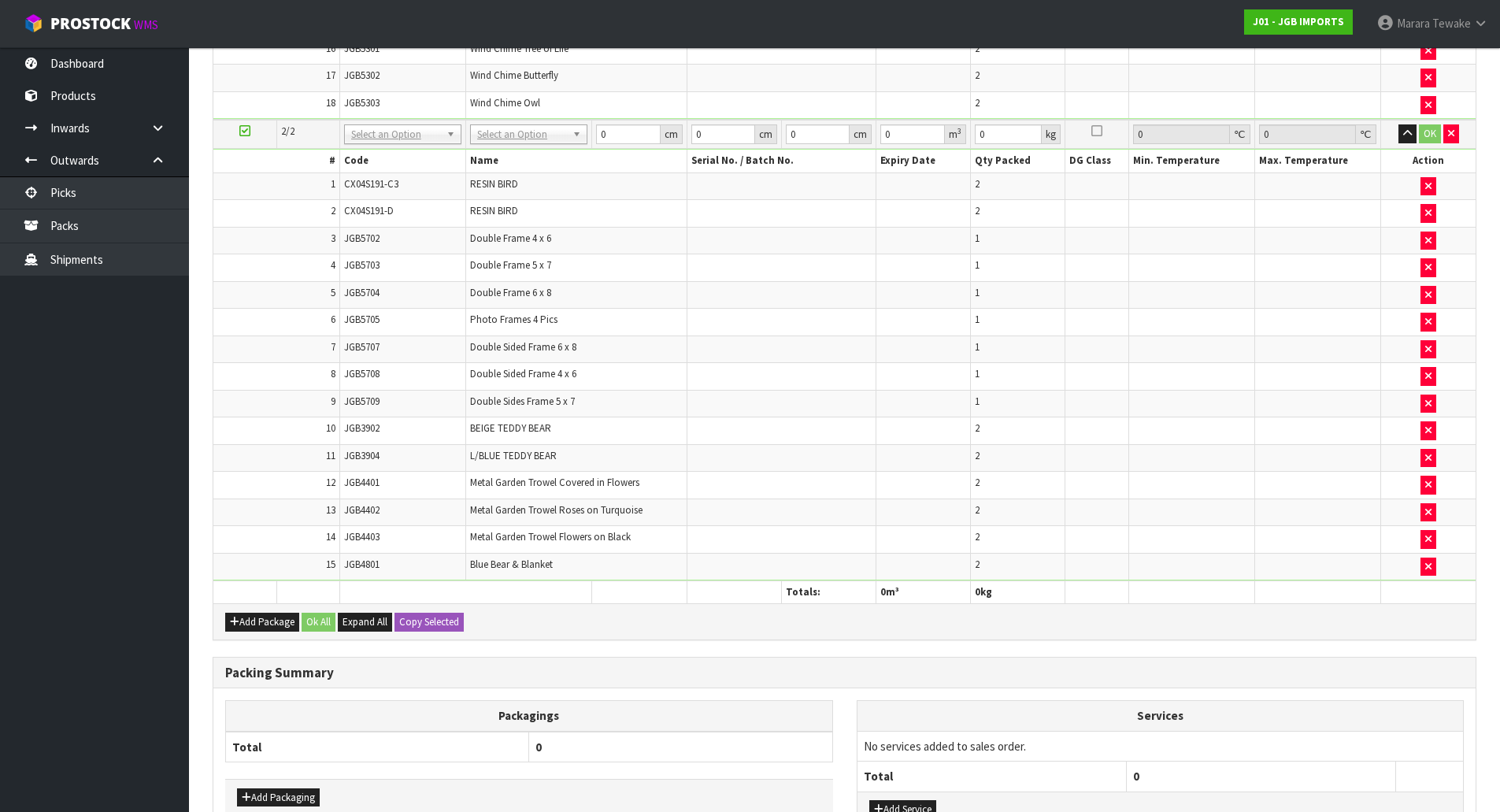
scroll to position [3214, 0]
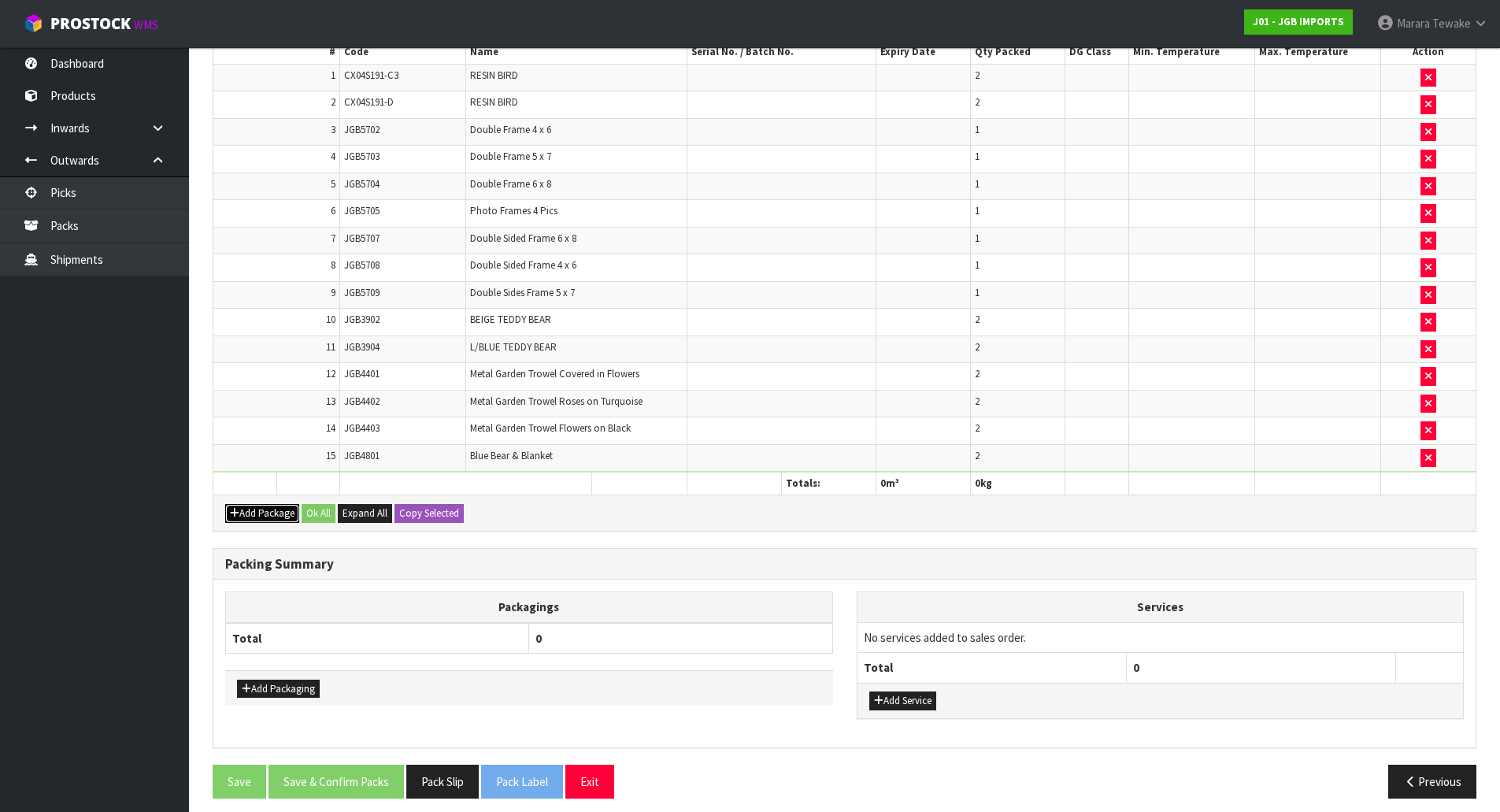
click at [257, 504] on button "Add Package" at bounding box center [262, 513] width 74 height 19
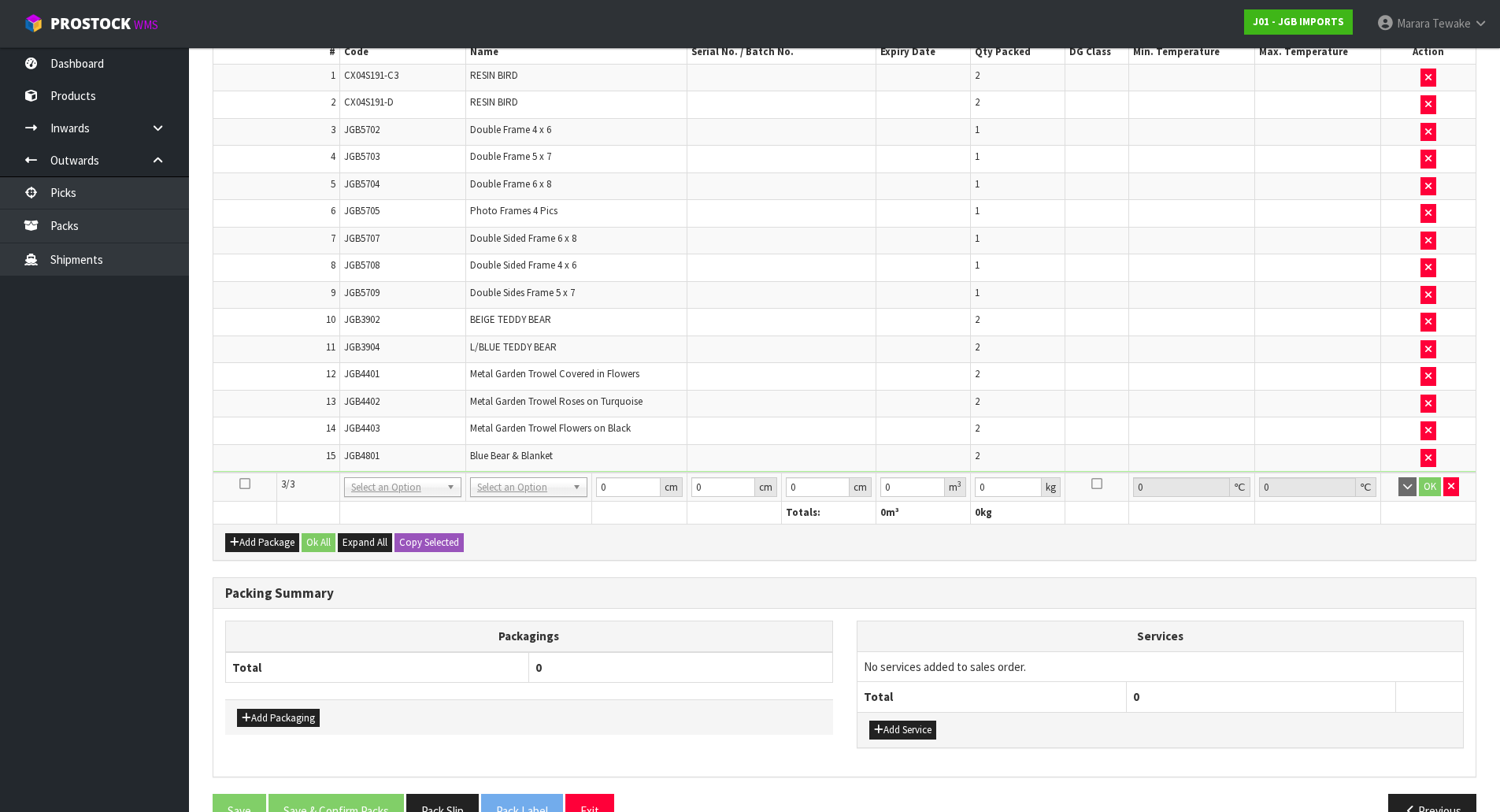
click at [243, 483] on icon at bounding box center [245, 483] width 11 height 1
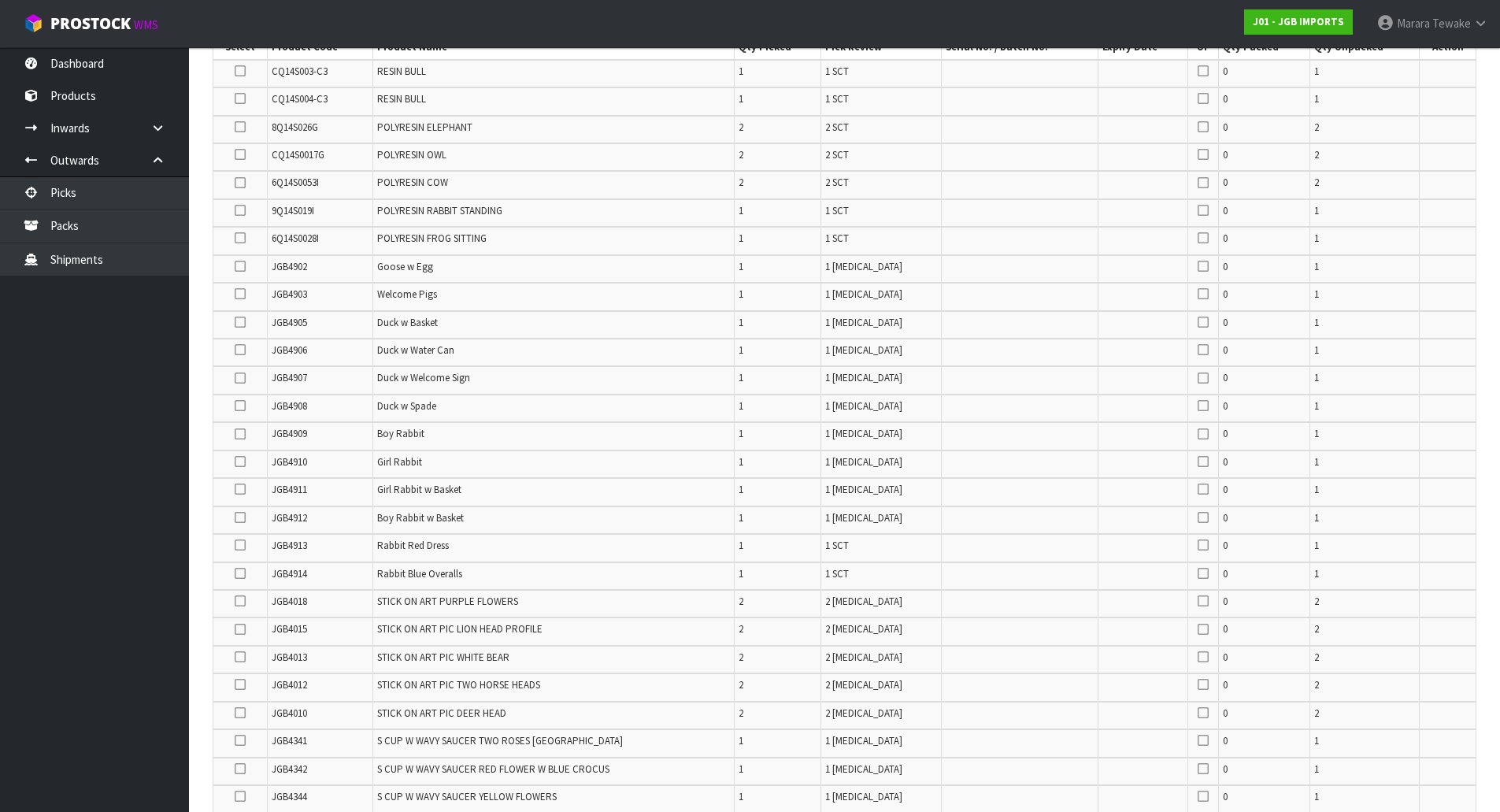
drag, startPoint x: 250, startPoint y: 403, endPoint x: 237, endPoint y: 404, distance: 13.0
click at [243, 404] on td at bounding box center [241, 408] width 54 height 28
click at [241, 406] on icon at bounding box center [240, 406] width 11 height 1
click at [0, 0] on input "checkbox" at bounding box center [0, 0] width 0 height 0
click at [240, 350] on icon at bounding box center [240, 349] width 11 height 1
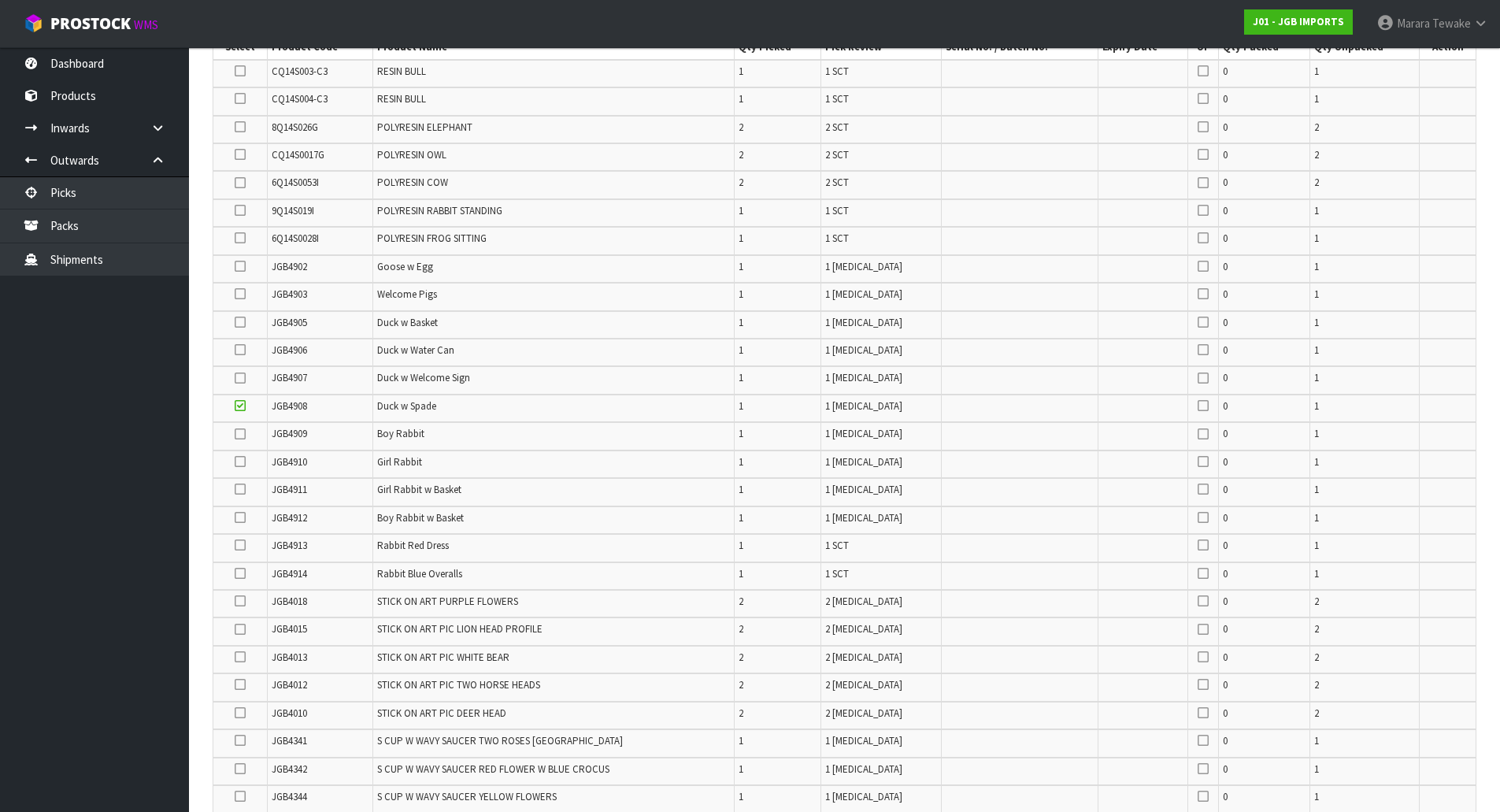
click at [0, 0] on input "checkbox" at bounding box center [0, 0] width 0 height 0
click at [240, 379] on icon at bounding box center [240, 378] width 11 height 1
click at [0, 0] on input "checkbox" at bounding box center [0, 0] width 0 height 0
click at [243, 322] on icon at bounding box center [240, 322] width 11 height 1
click at [0, 0] on input "checkbox" at bounding box center [0, 0] width 0 height 0
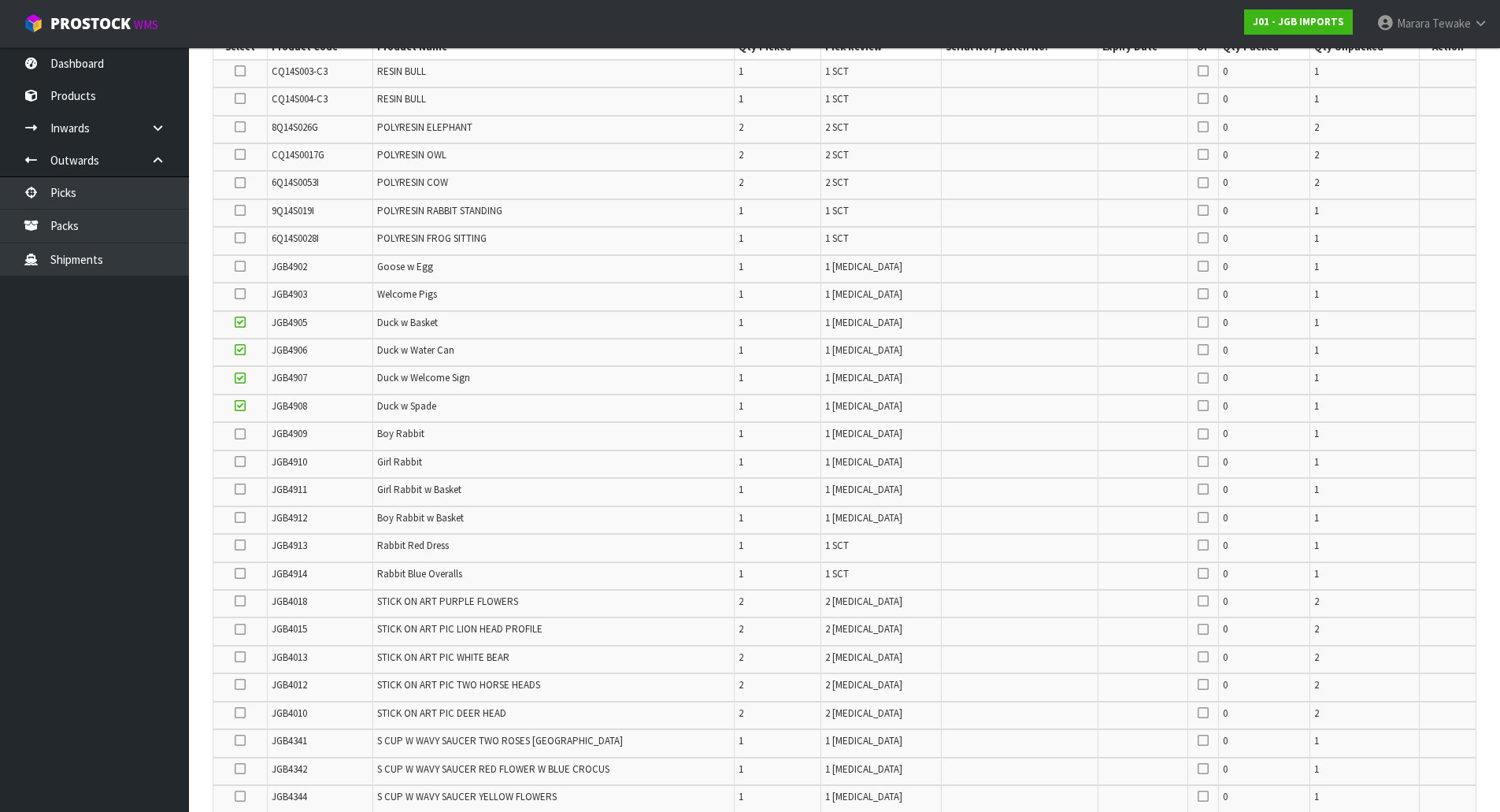
click at [242, 463] on icon at bounding box center [240, 462] width 11 height 1
click at [0, 0] on input "checkbox" at bounding box center [0, 0] width 0 height 0
click at [240, 490] on icon at bounding box center [240, 490] width 11 height 1
click at [0, 0] on input "checkbox" at bounding box center [0, 0] width 0 height 0
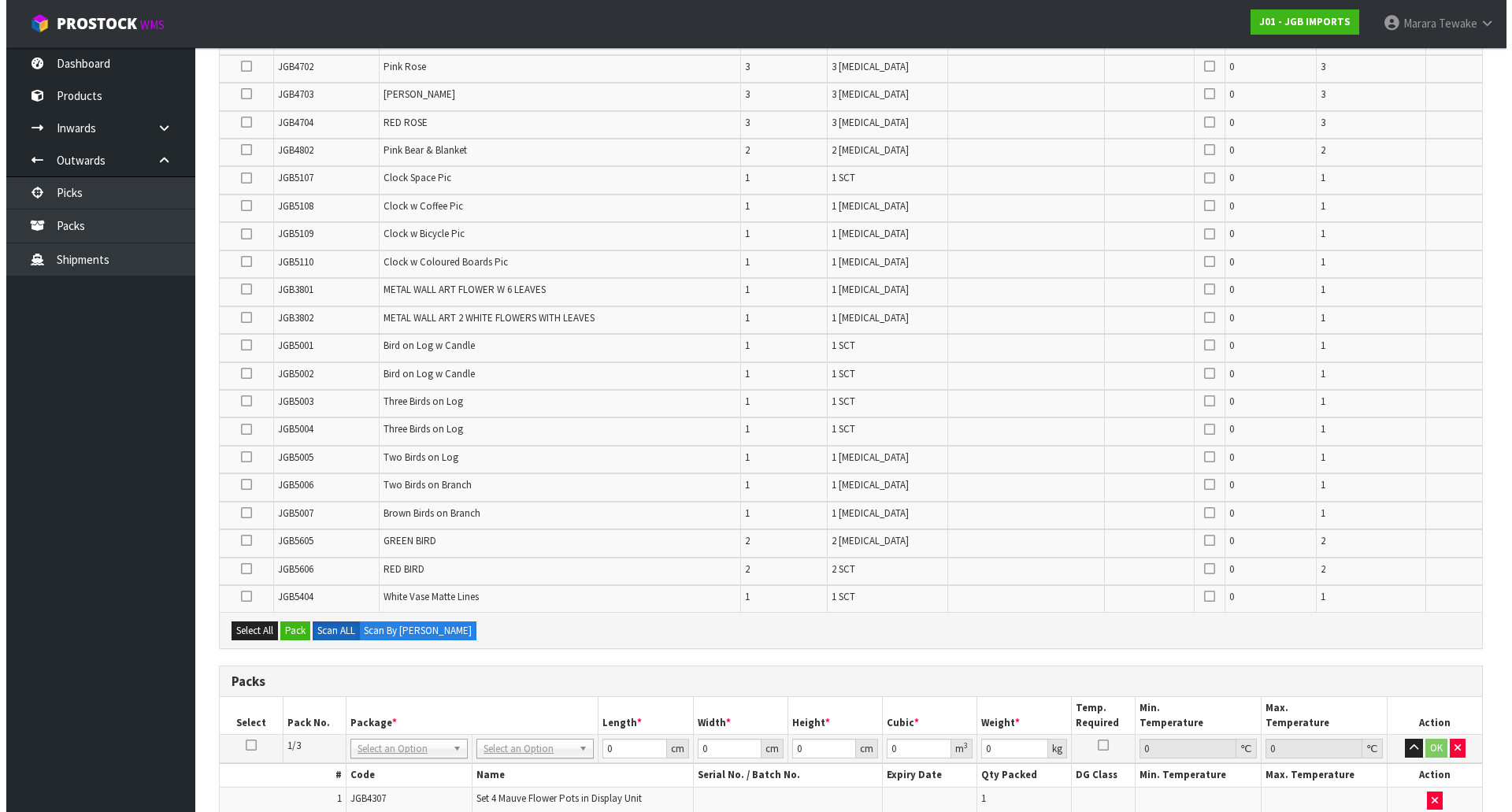
scroll to position [1904, 0]
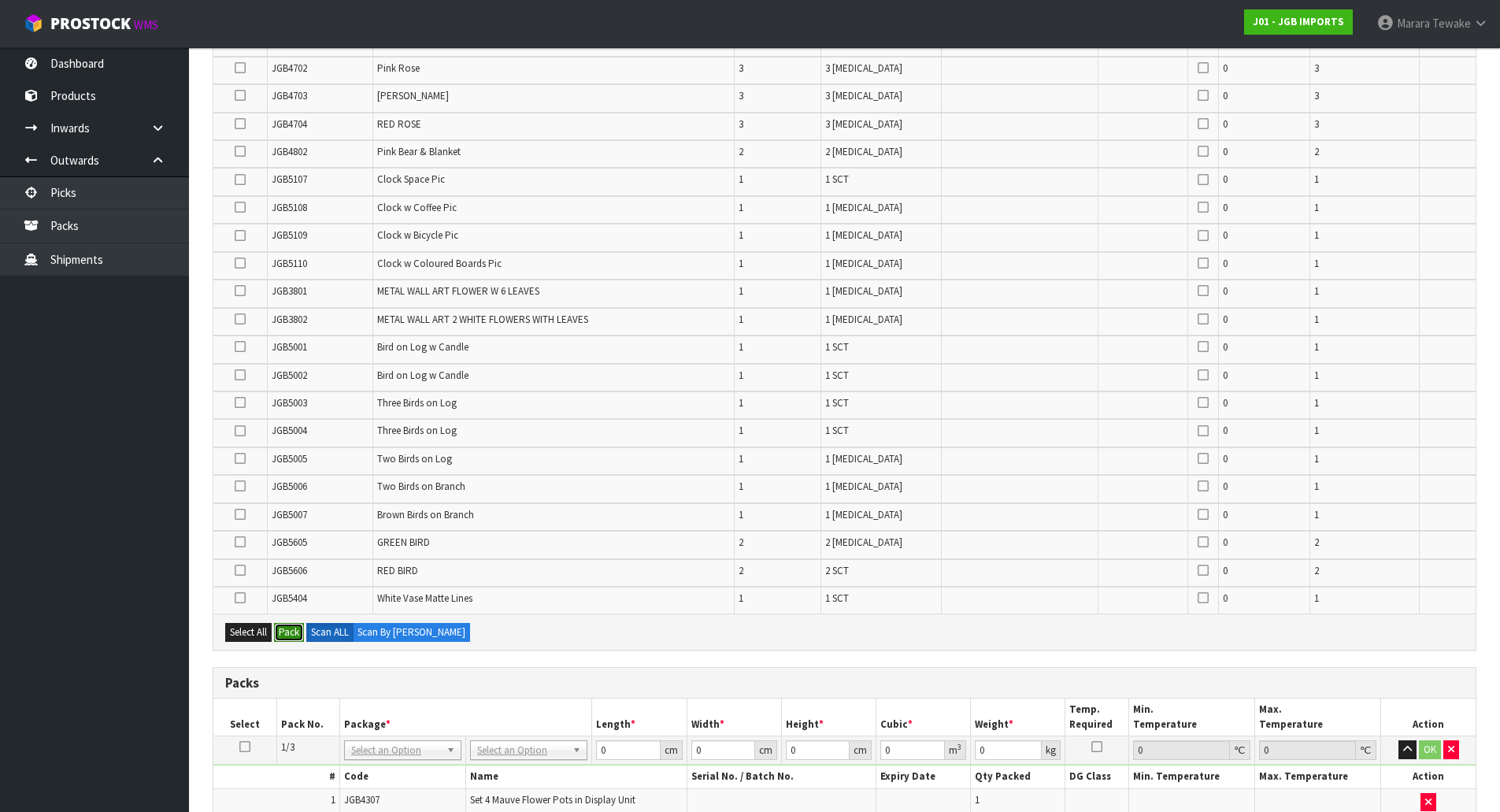
click at [289, 636] on button "Pack" at bounding box center [288, 632] width 30 height 19
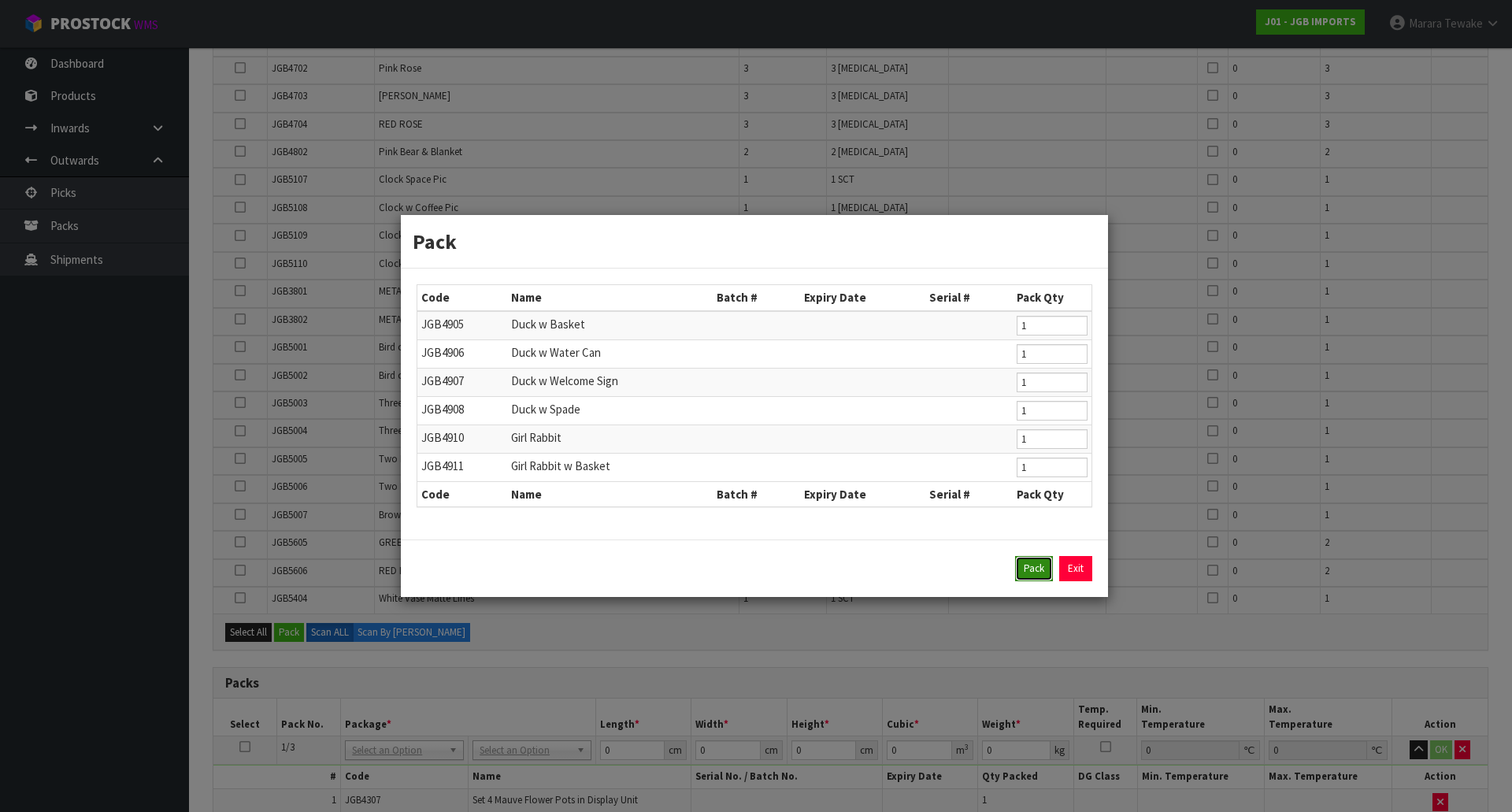
click at [1031, 567] on button "Pack" at bounding box center [1033, 569] width 38 height 25
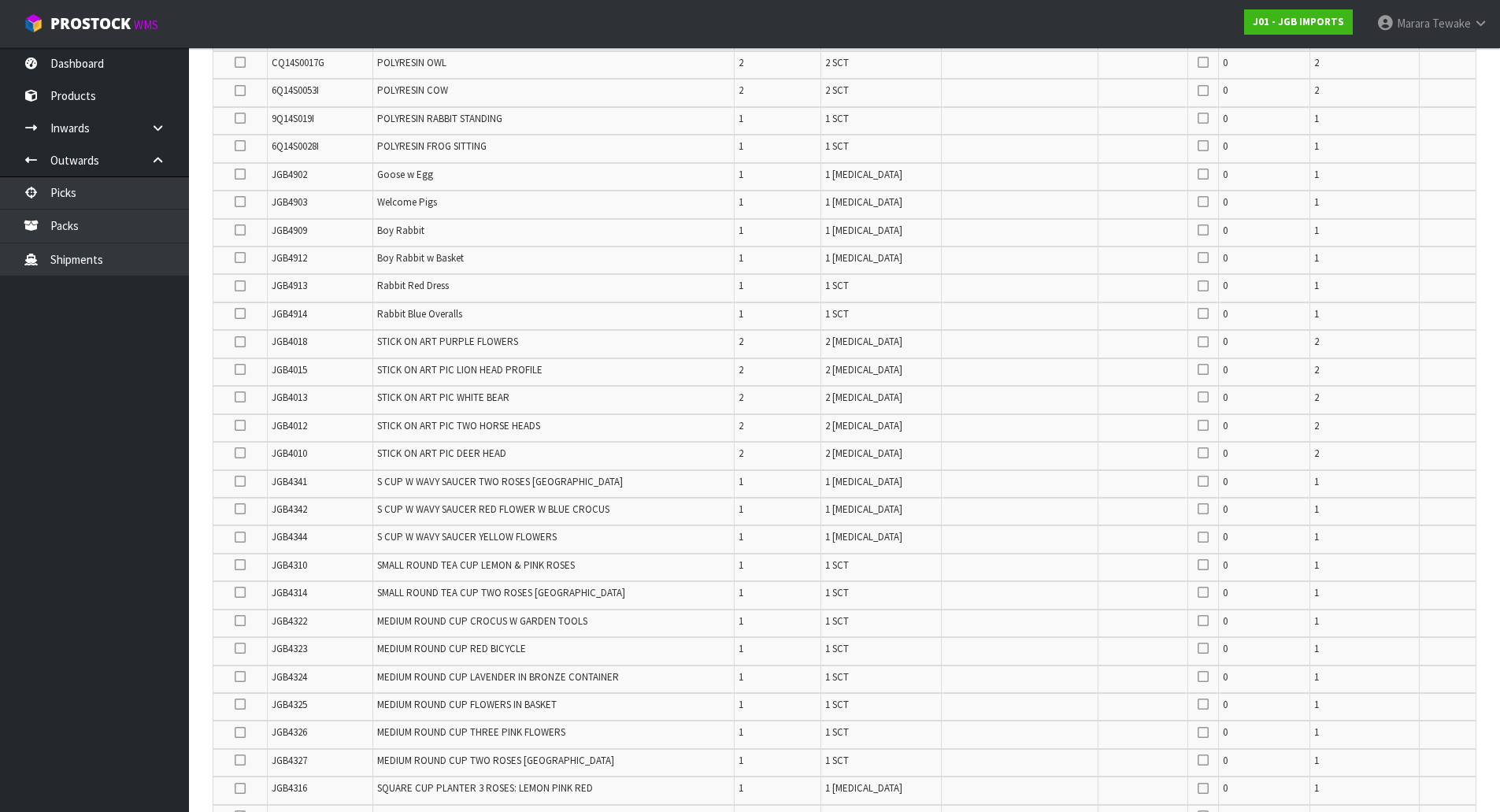
scroll to position [331, 0]
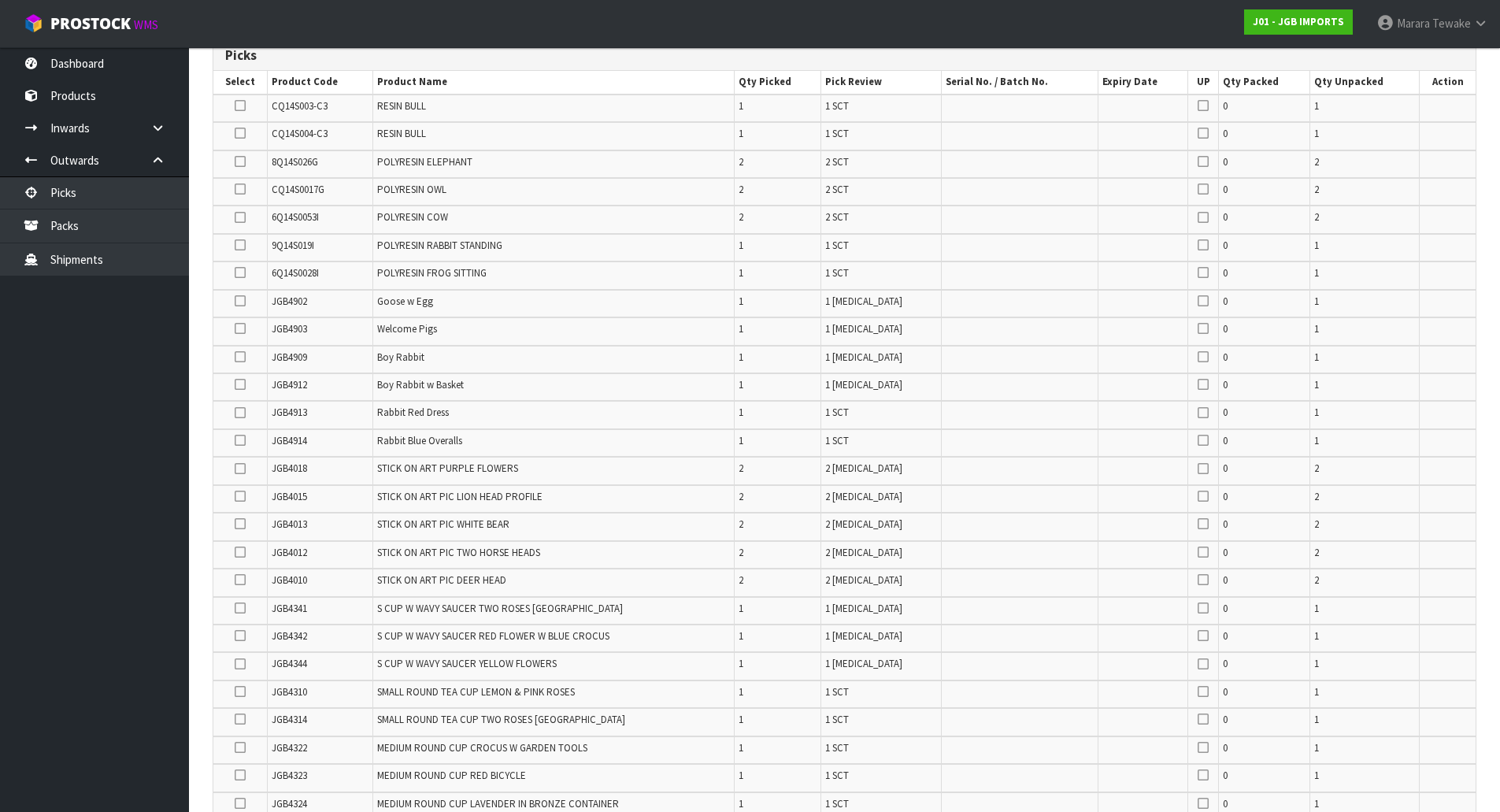
click at [239, 357] on icon at bounding box center [240, 357] width 11 height 1
click at [0, 0] on input "checkbox" at bounding box center [0, 0] width 0 height 0
